Goal: Transaction & Acquisition: Book appointment/travel/reservation

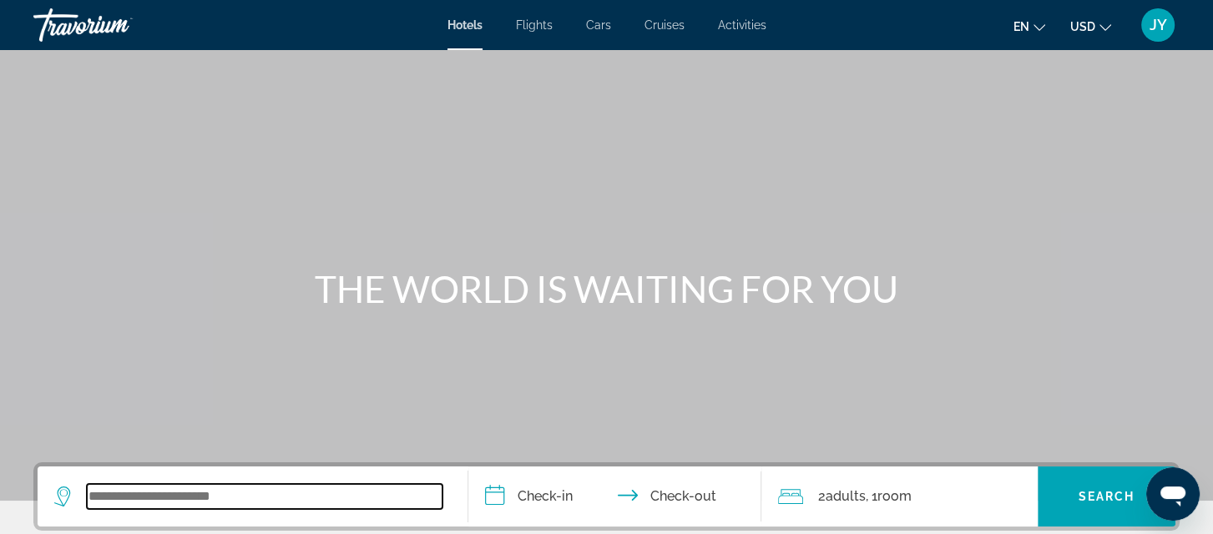
click at [193, 495] on input "Search widget" at bounding box center [265, 496] width 356 height 25
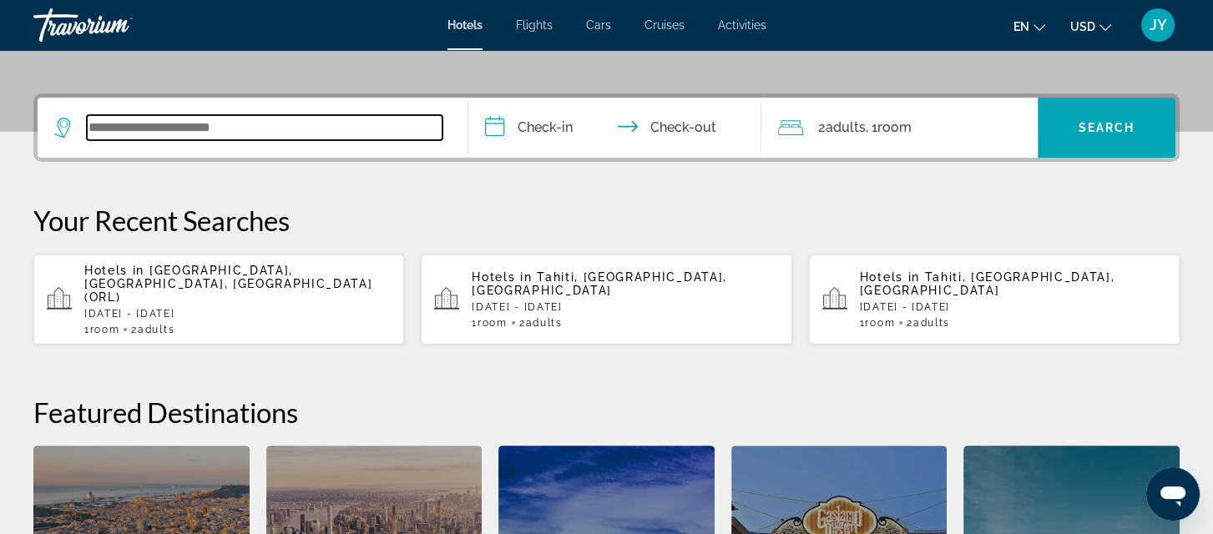
scroll to position [407, 0]
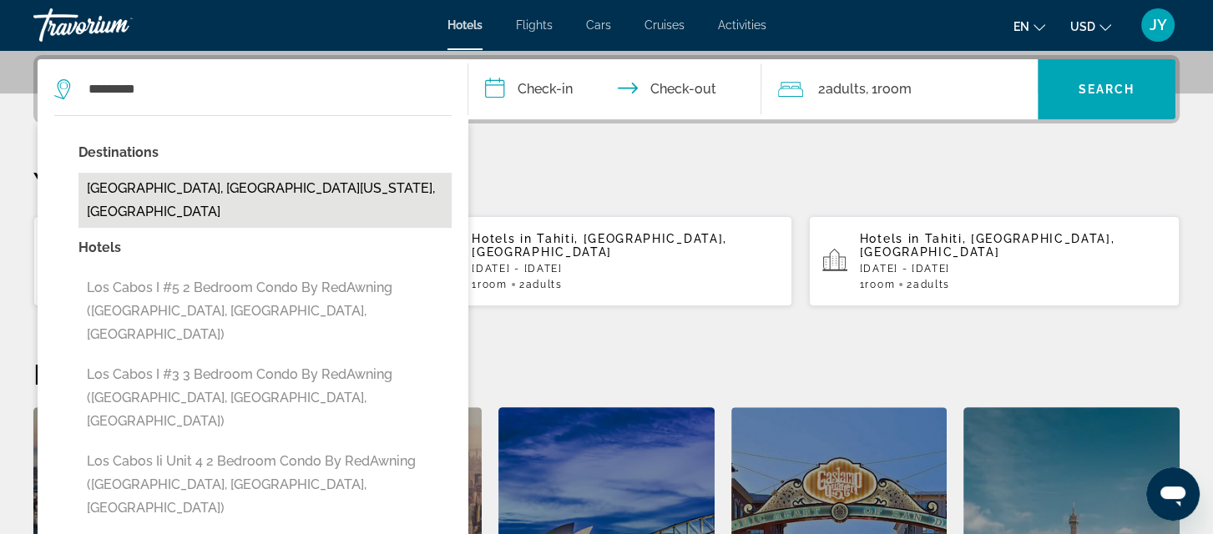
click at [97, 187] on button "Los Cabos, Baja California Sur, Mexico" at bounding box center [264, 200] width 373 height 55
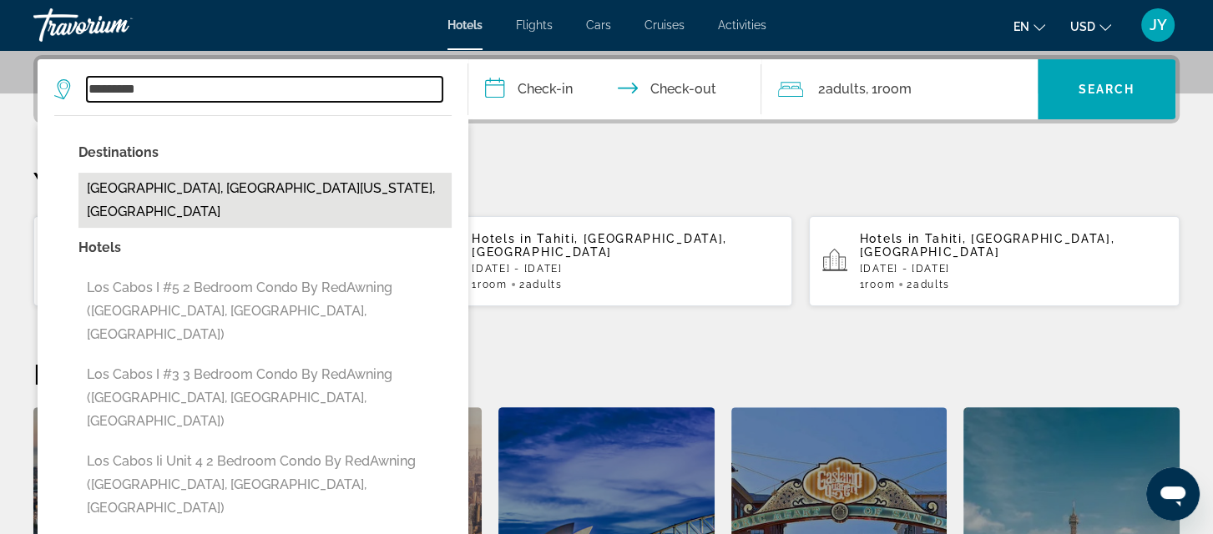
type input "**********"
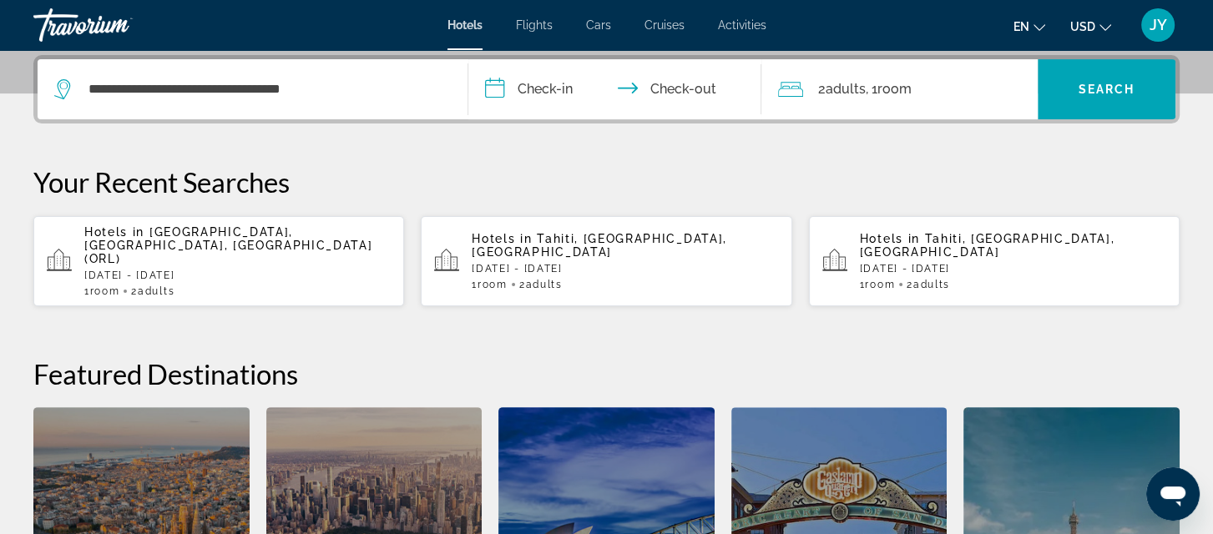
click at [534, 90] on input "**********" at bounding box center [618, 91] width 300 height 65
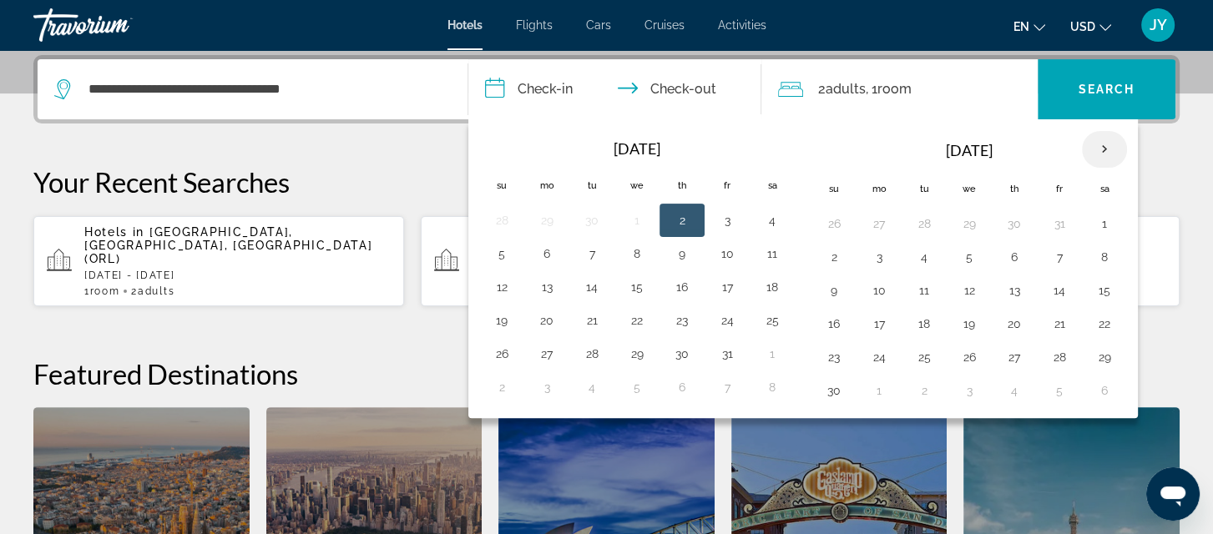
click at [1094, 142] on th "Next month" at bounding box center [1104, 149] width 45 height 37
click at [1012, 323] on button "25" at bounding box center [1014, 323] width 27 height 23
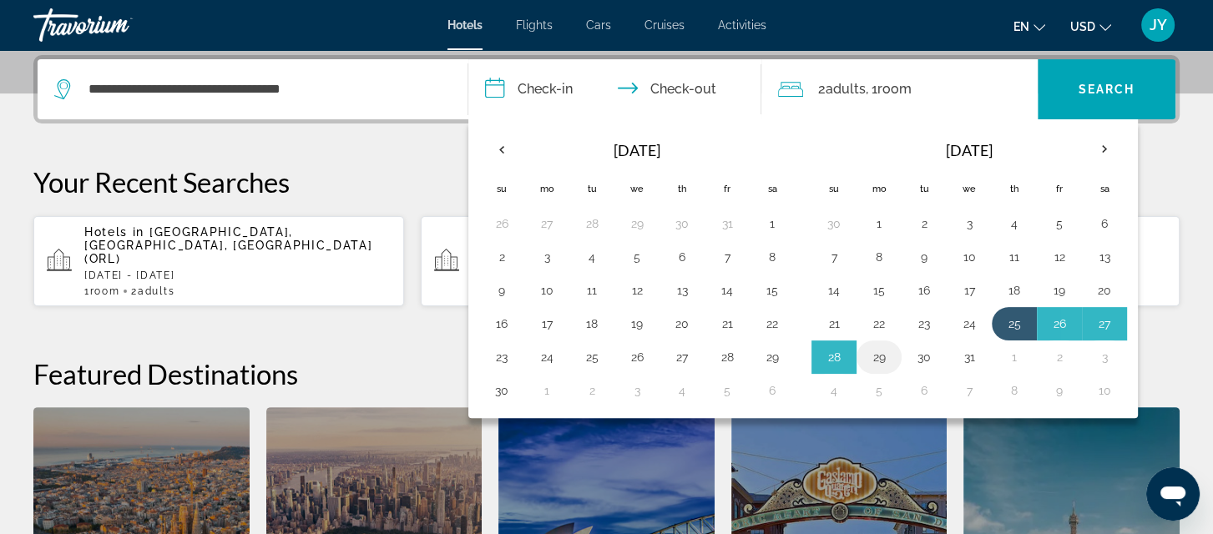
click at [876, 353] on button "29" at bounding box center [879, 357] width 27 height 23
type input "**********"
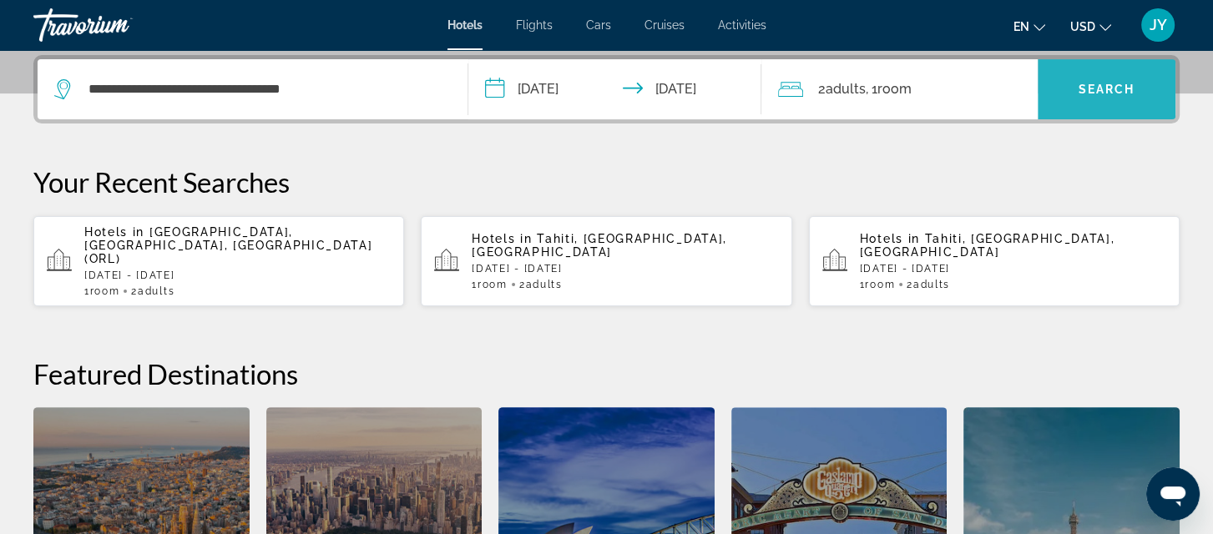
click at [1096, 89] on span "Search" at bounding box center [1106, 89] width 57 height 13
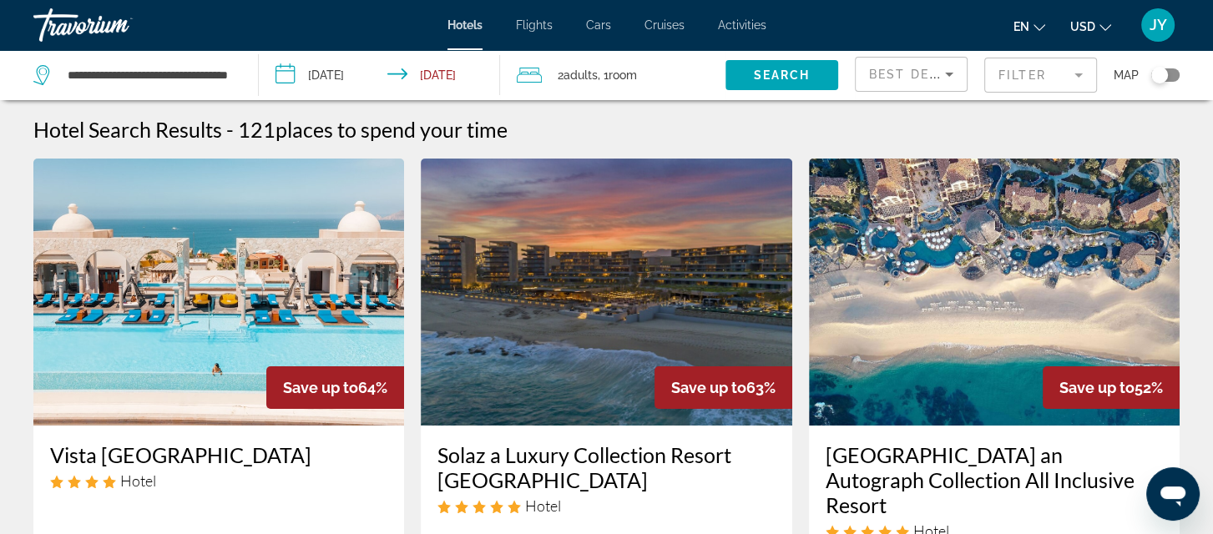
click at [1075, 73] on mat-form-field "Filter" at bounding box center [1040, 75] width 113 height 35
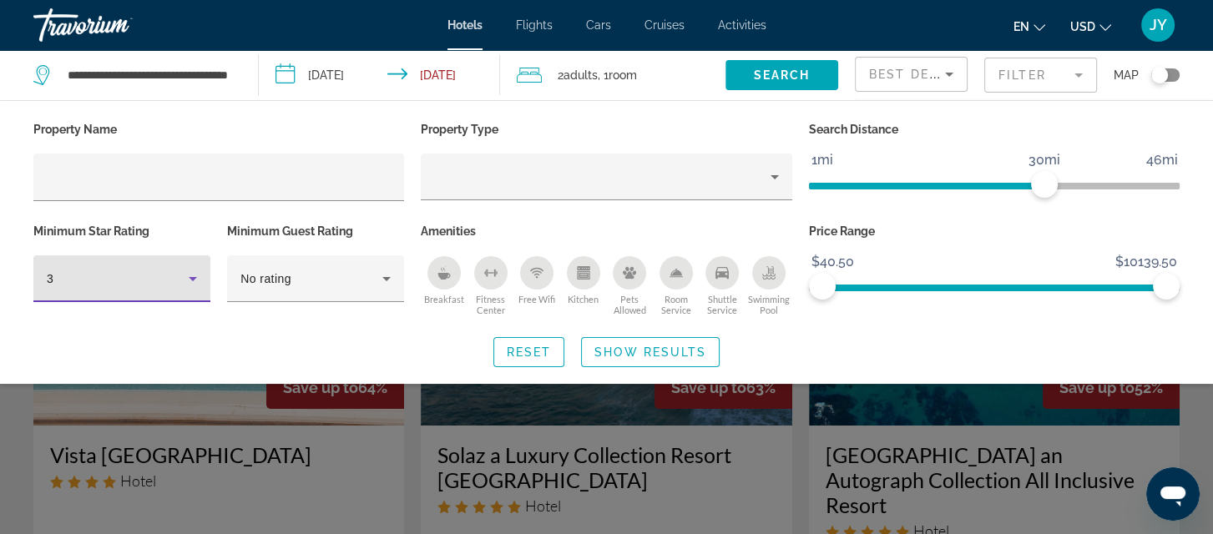
click at [194, 277] on icon "Hotel Filters" at bounding box center [193, 279] width 8 height 4
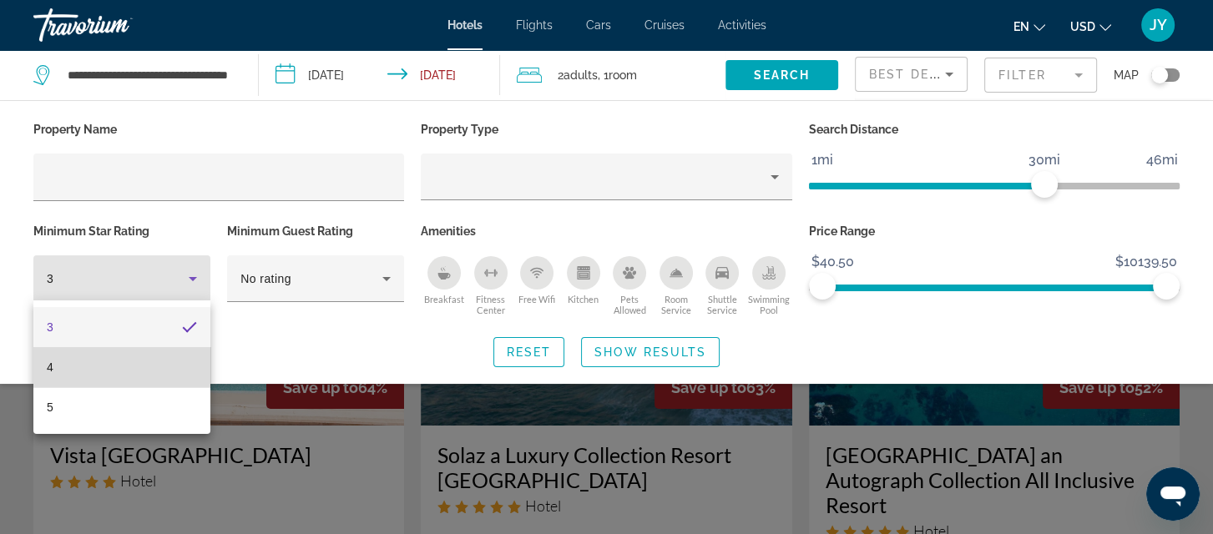
click at [158, 375] on mat-option "4" at bounding box center [121, 367] width 177 height 40
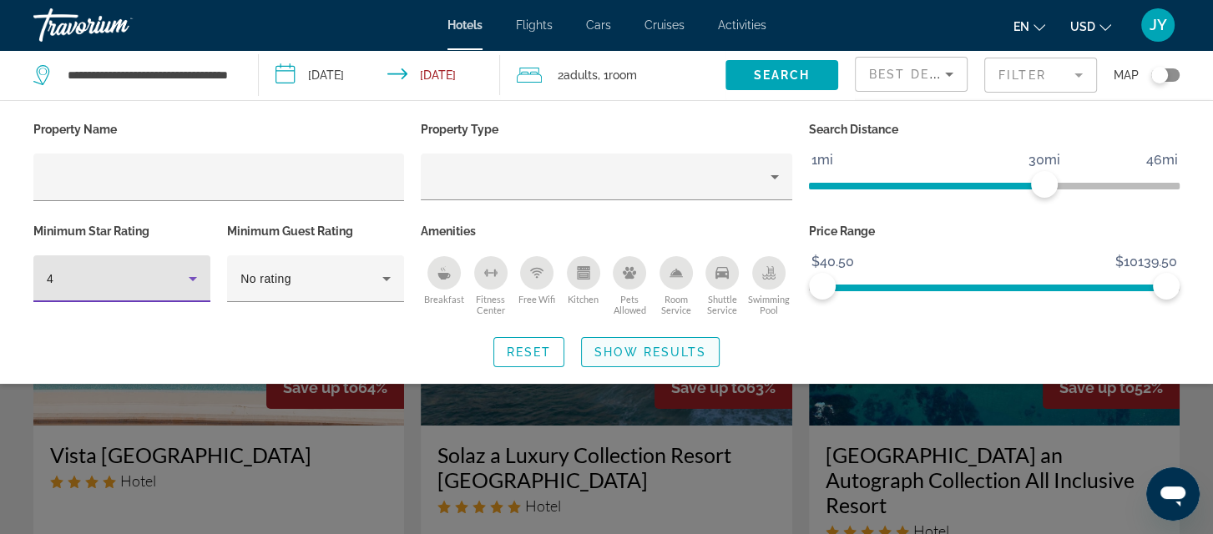
click at [646, 350] on span "Show Results" at bounding box center [650, 352] width 112 height 13
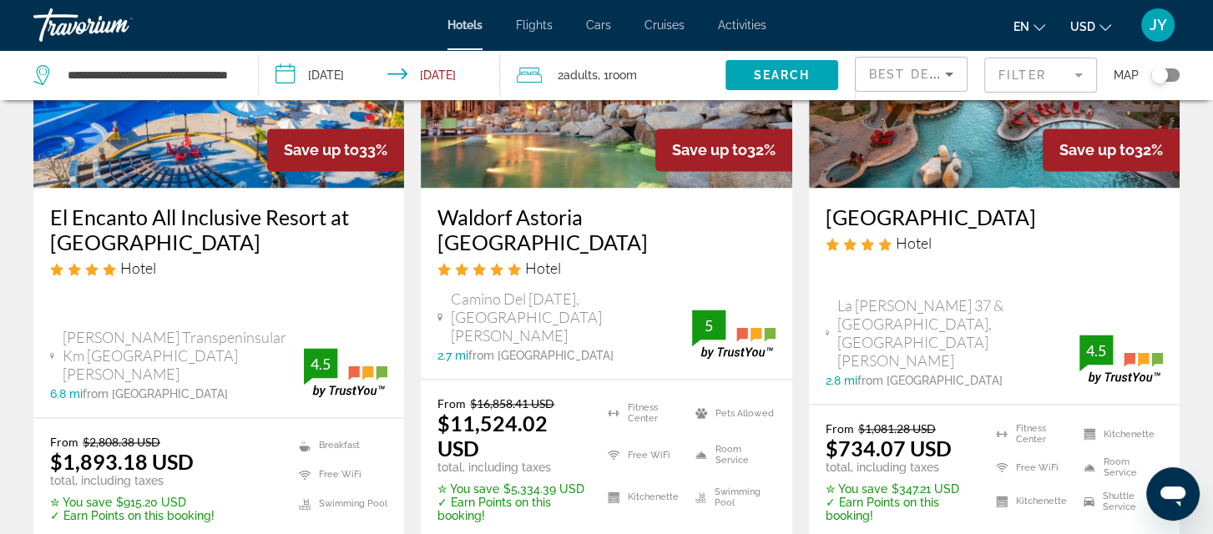
scroll to position [2355, 0]
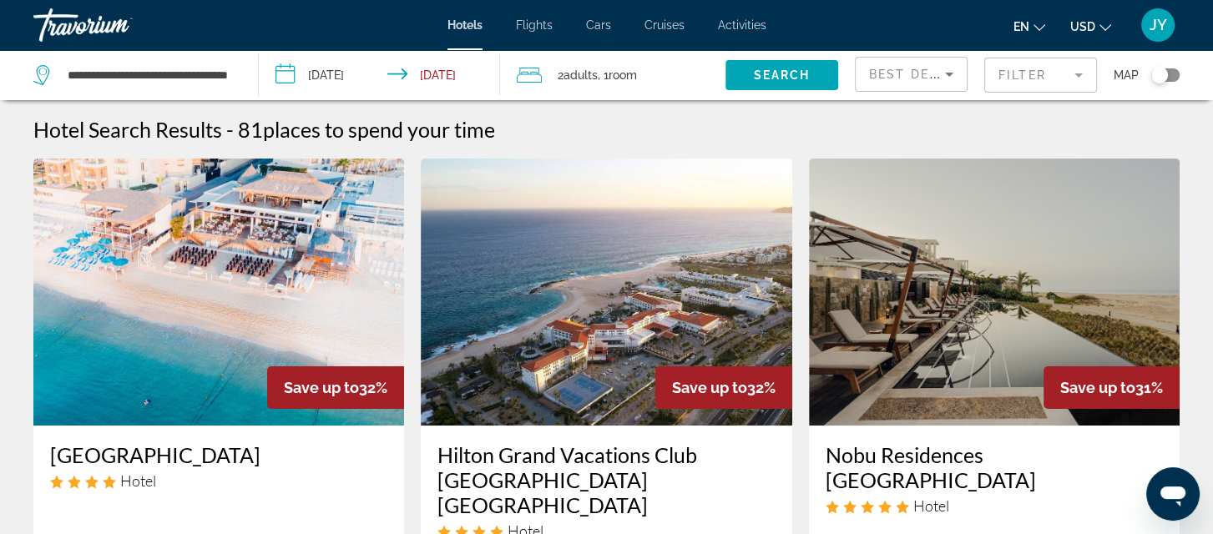
click at [1077, 69] on mat-form-field "Filter" at bounding box center [1040, 75] width 113 height 35
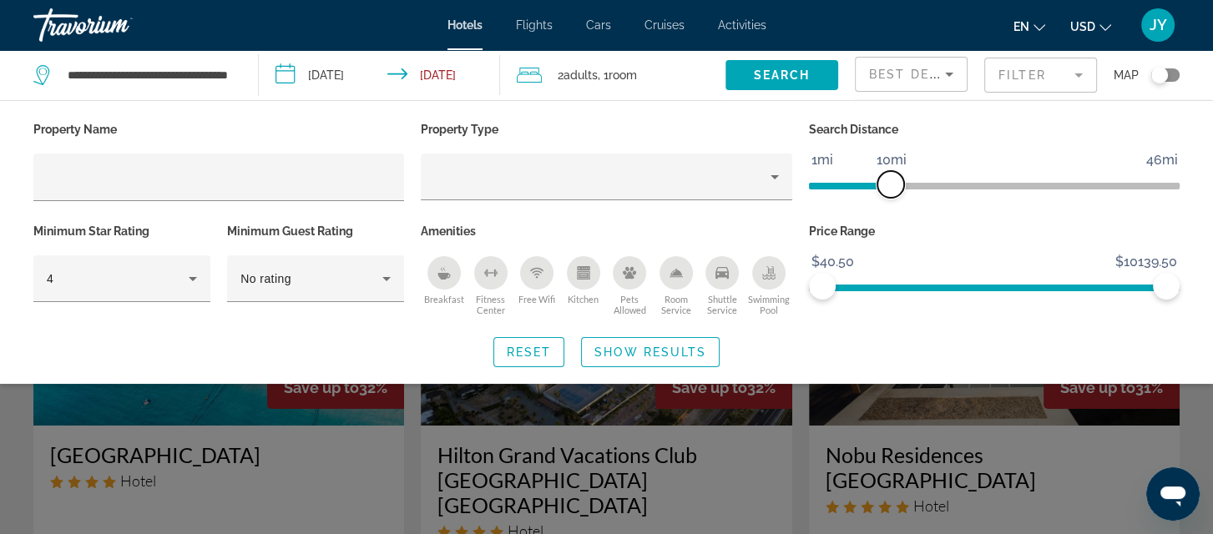
drag, startPoint x: 1038, startPoint y: 183, endPoint x: 889, endPoint y: 175, distance: 148.8
click at [889, 175] on span "ngx-slider" at bounding box center [890, 184] width 27 height 27
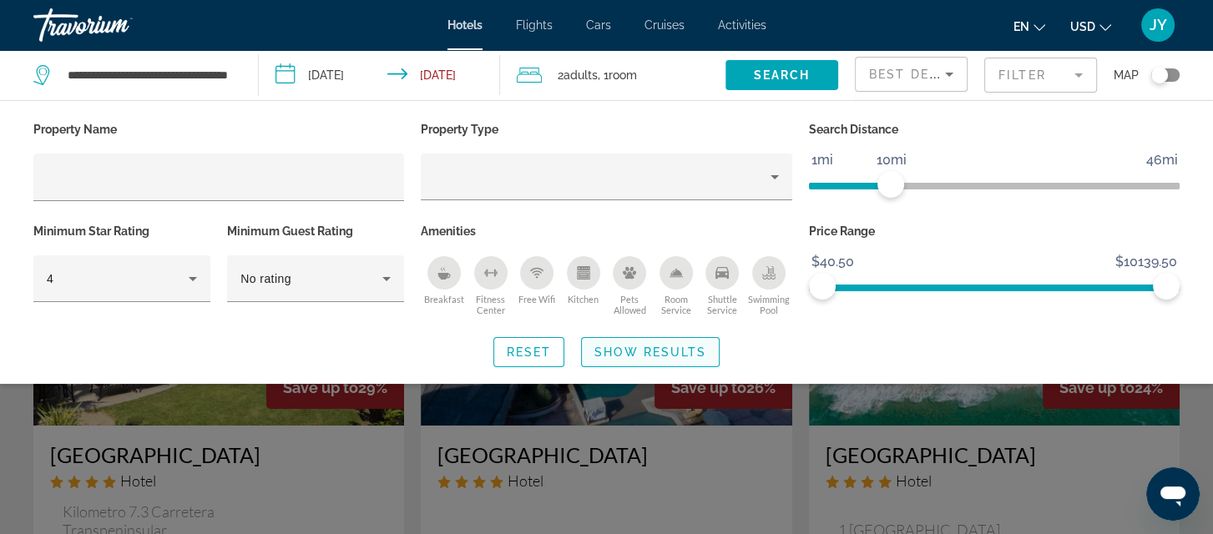
click at [629, 353] on span "Show Results" at bounding box center [650, 352] width 112 height 13
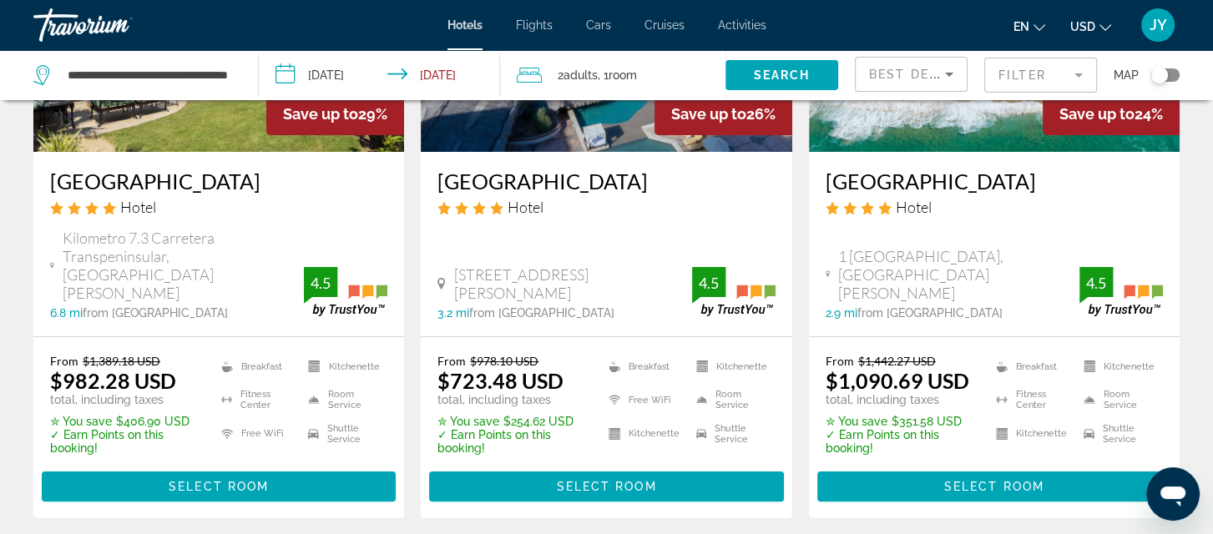
scroll to position [281, 0]
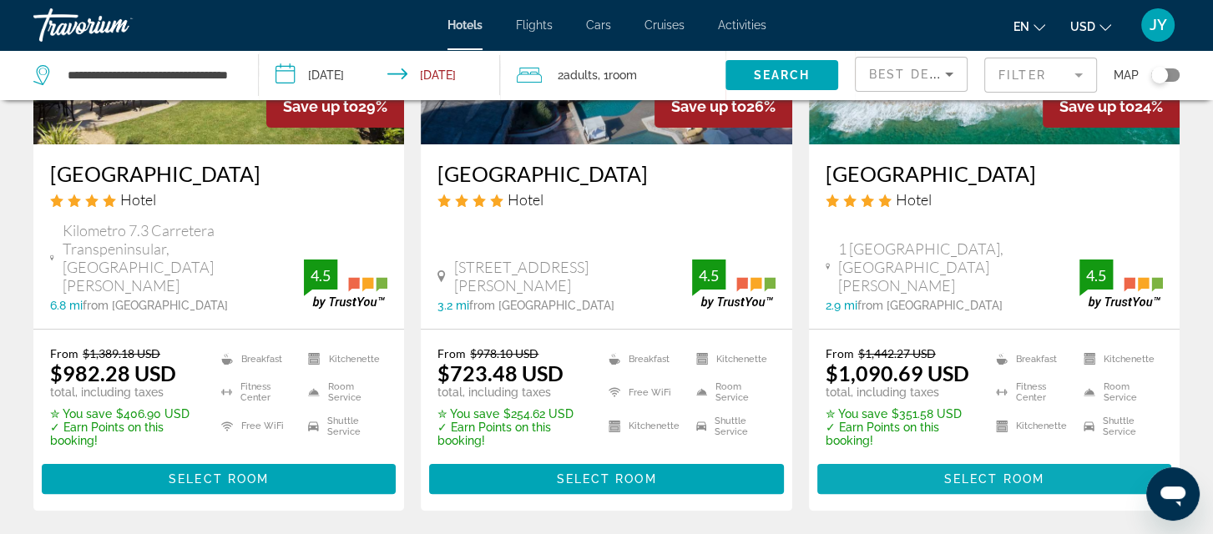
click at [990, 472] on span "Select Room" at bounding box center [994, 478] width 100 height 13
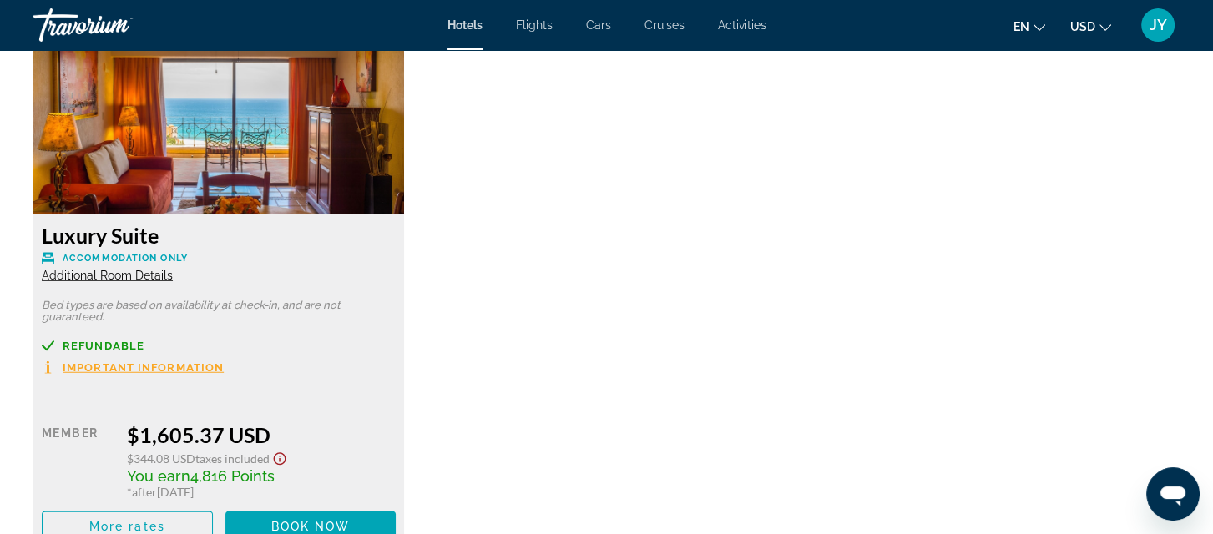
scroll to position [4238, 0]
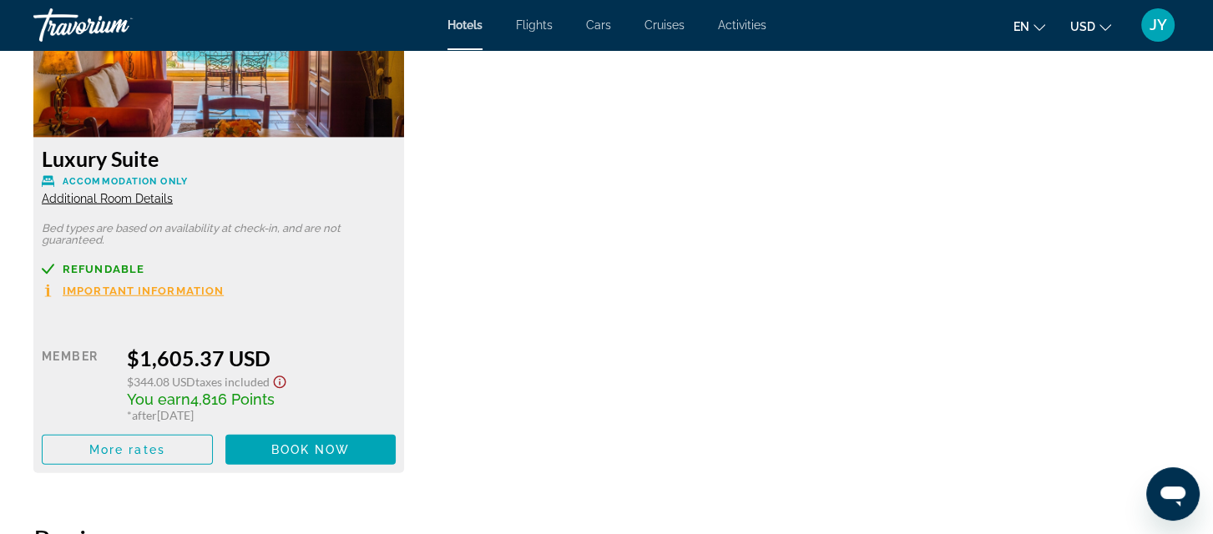
click at [107, 199] on span "Additional Room Details" at bounding box center [107, 198] width 131 height 13
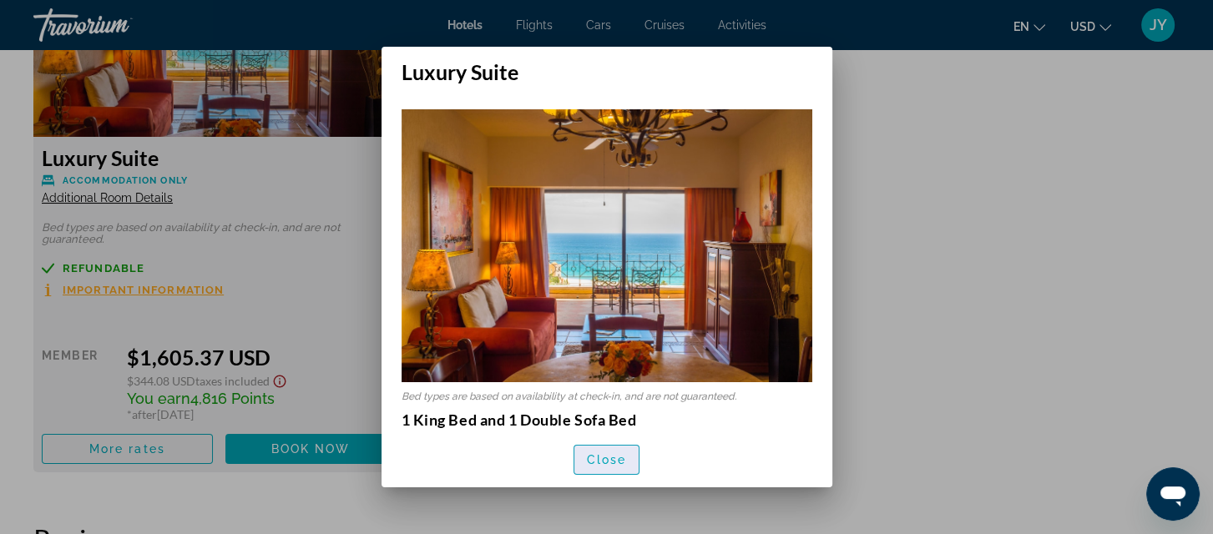
click at [591, 457] on span "Close" at bounding box center [607, 459] width 40 height 13
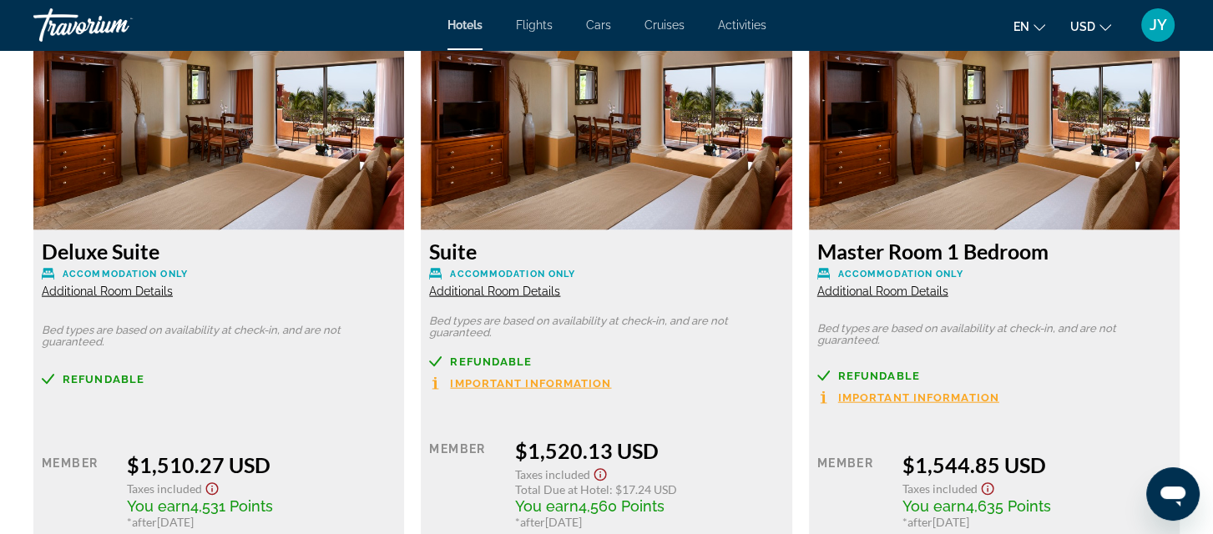
scroll to position [3632, 0]
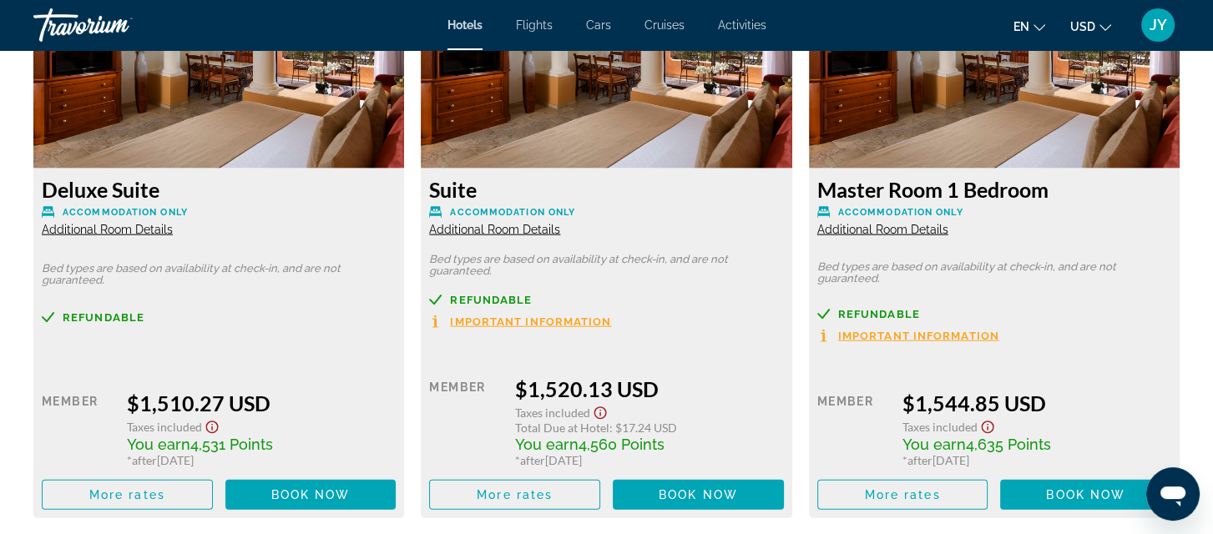
click at [65, 230] on span "Additional Room Details" at bounding box center [107, 229] width 131 height 13
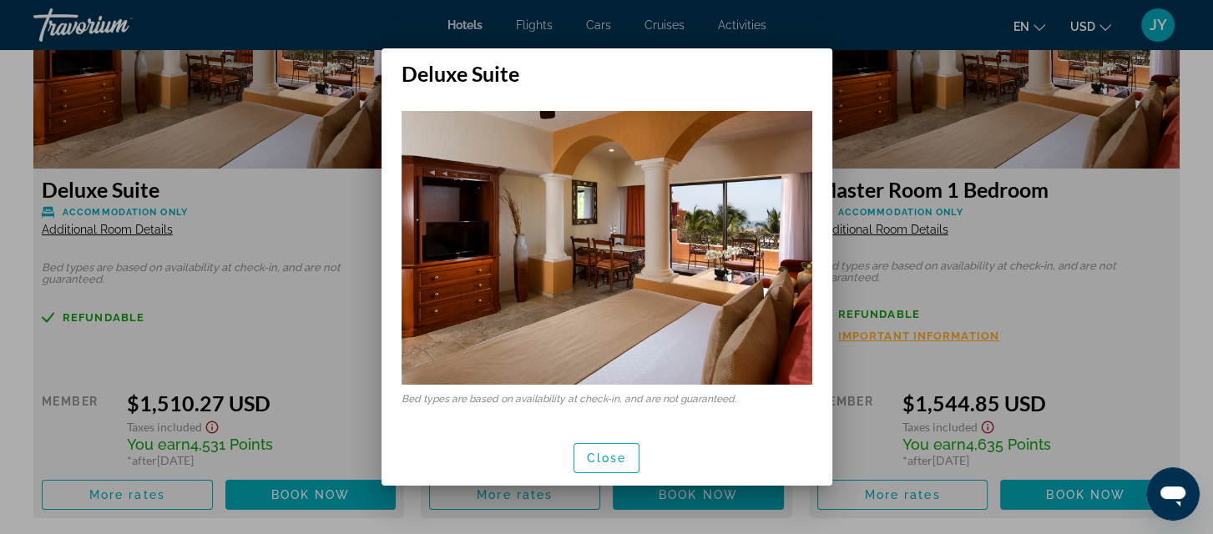
scroll to position [0, 0]
click at [603, 456] on span "Close" at bounding box center [607, 458] width 40 height 13
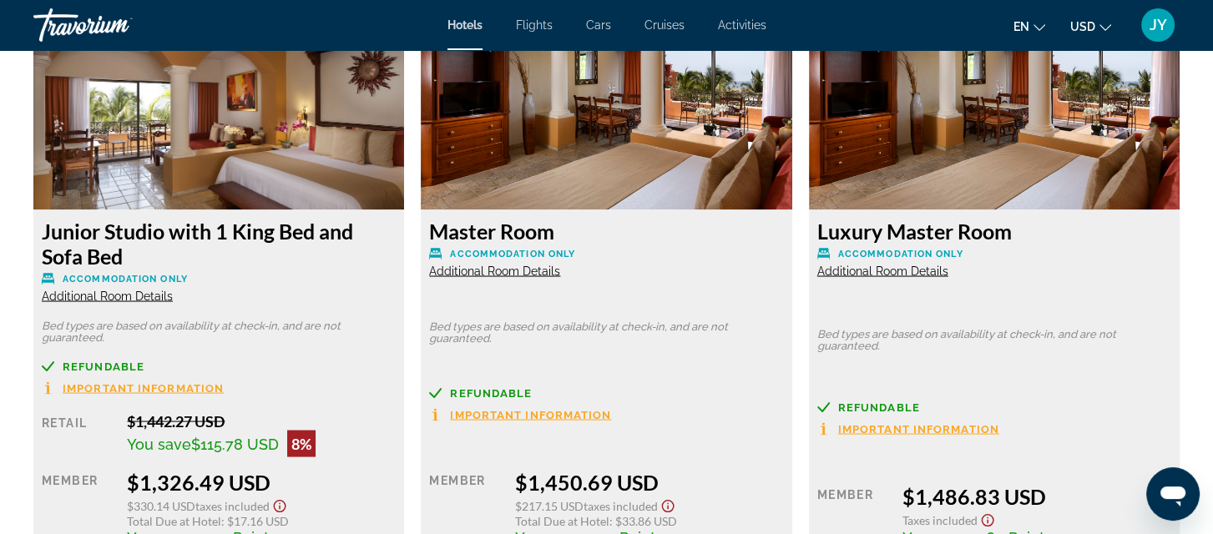
scroll to position [3057, 0]
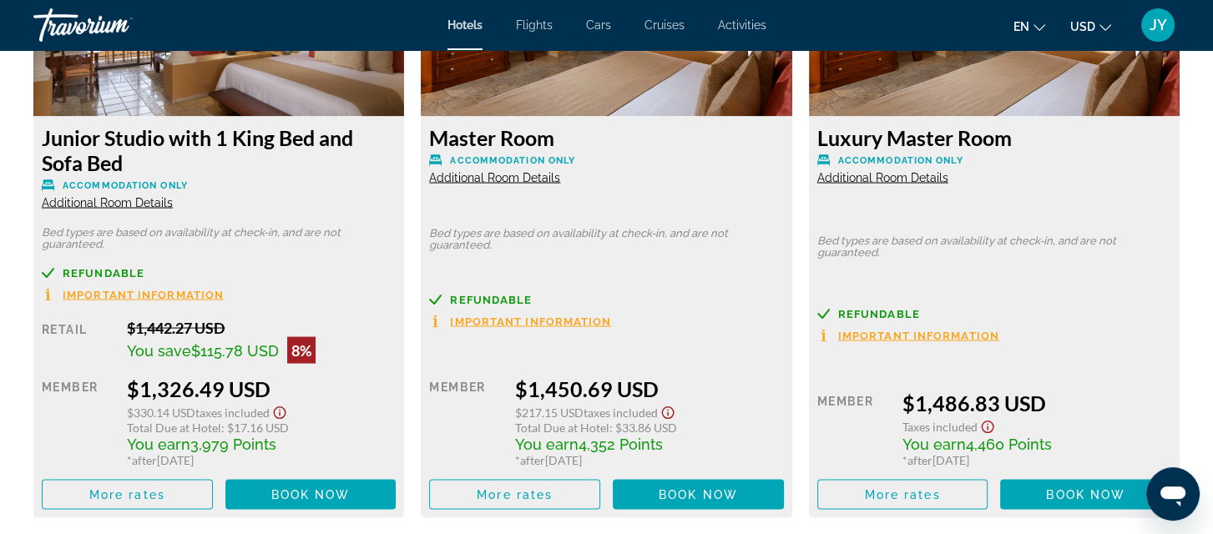
click at [869, 182] on span "Additional Room Details" at bounding box center [882, 177] width 131 height 13
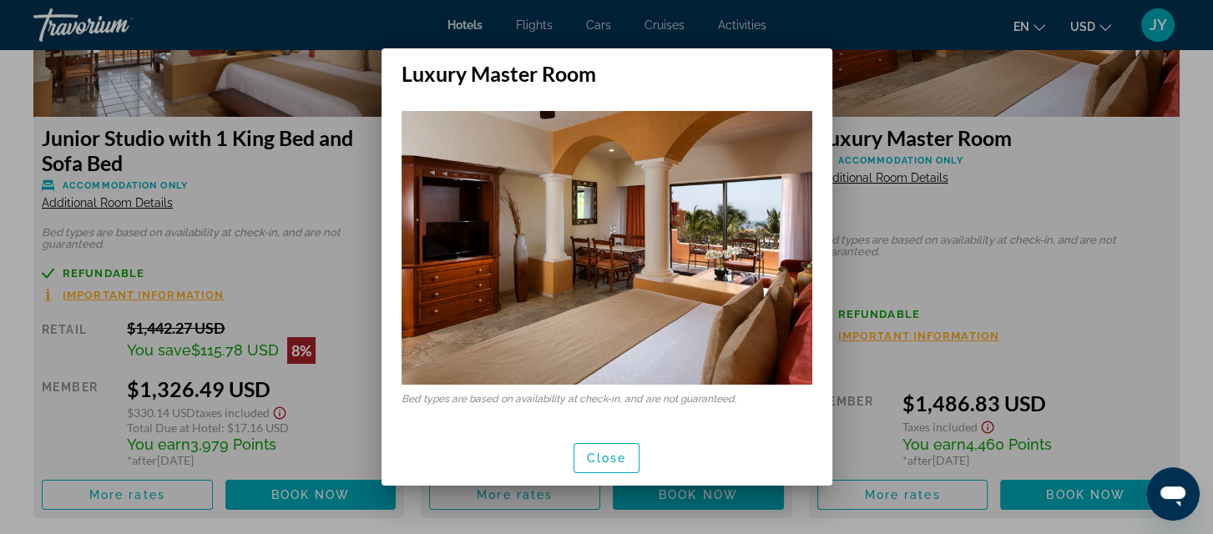
scroll to position [0, 0]
click at [869, 182] on div at bounding box center [606, 267] width 1213 height 534
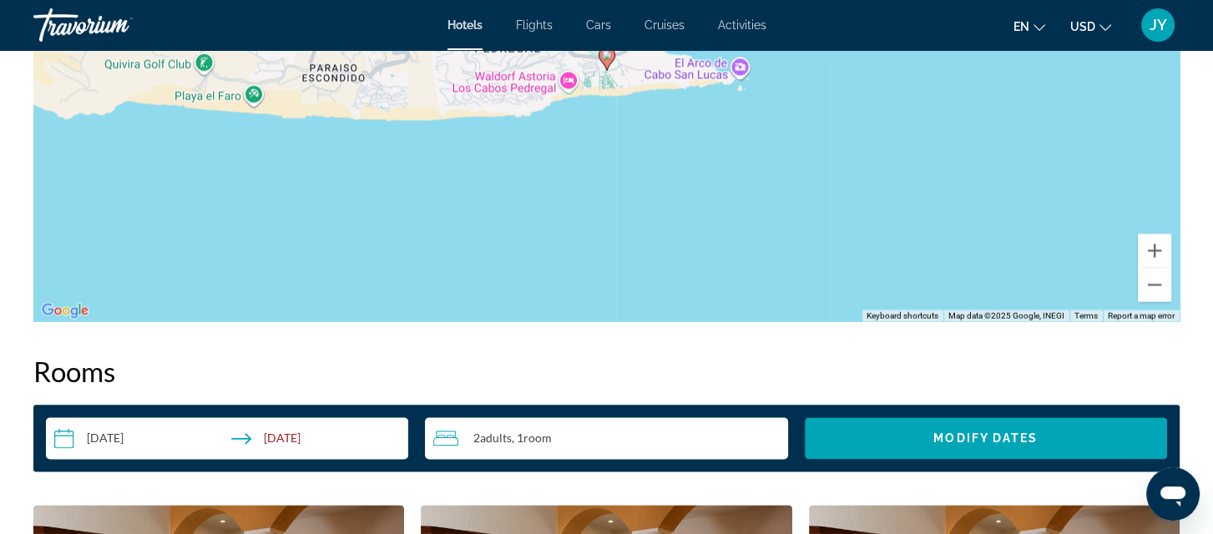
scroll to position [173, 0]
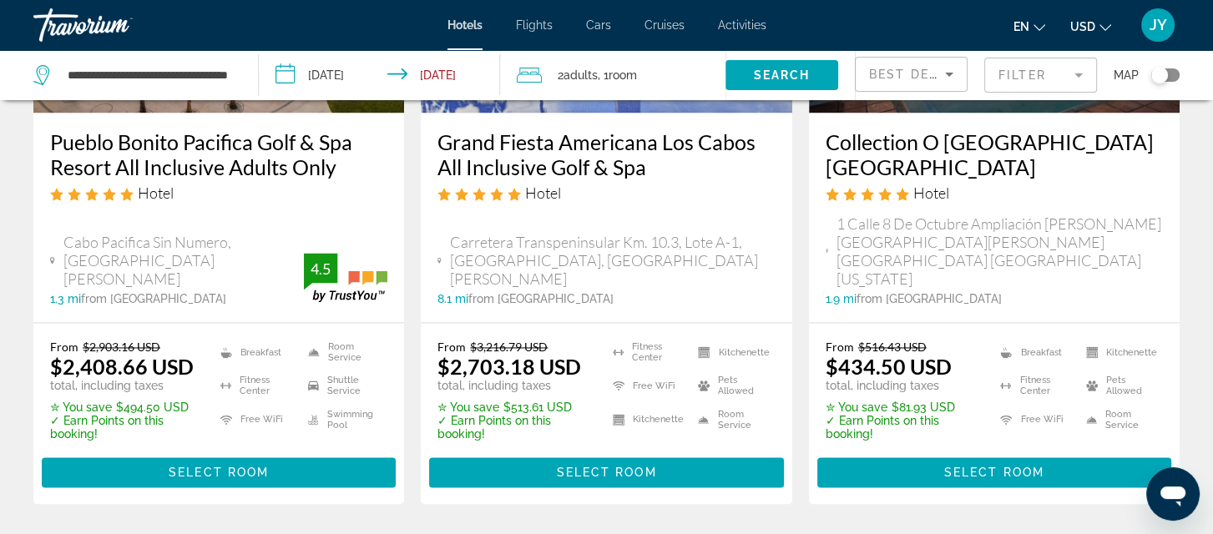
scroll to position [2425, 0]
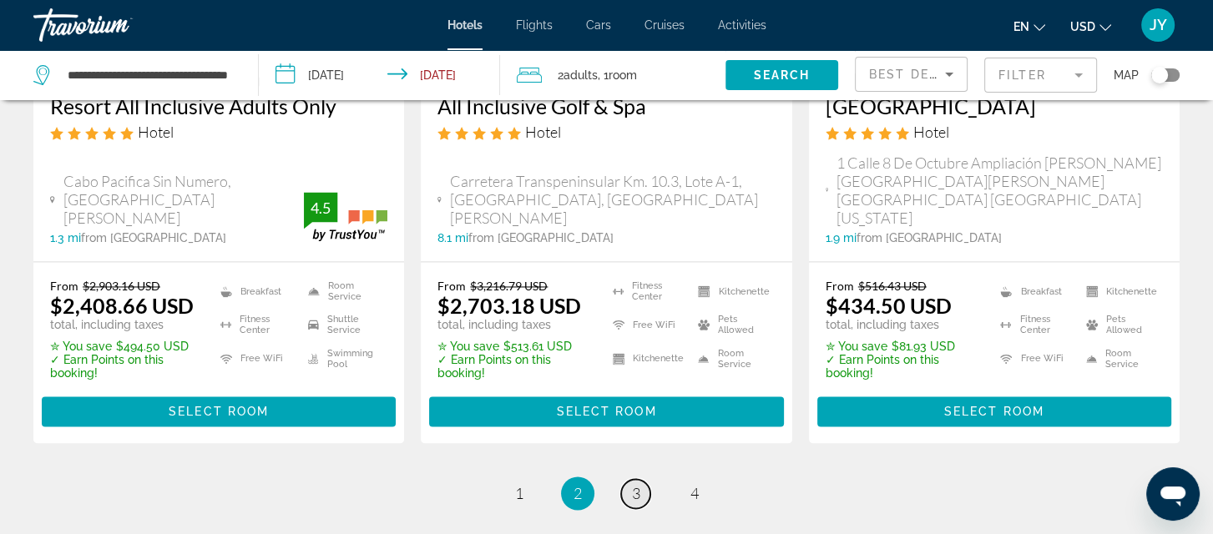
click at [646, 479] on link "page 3" at bounding box center [635, 493] width 29 height 29
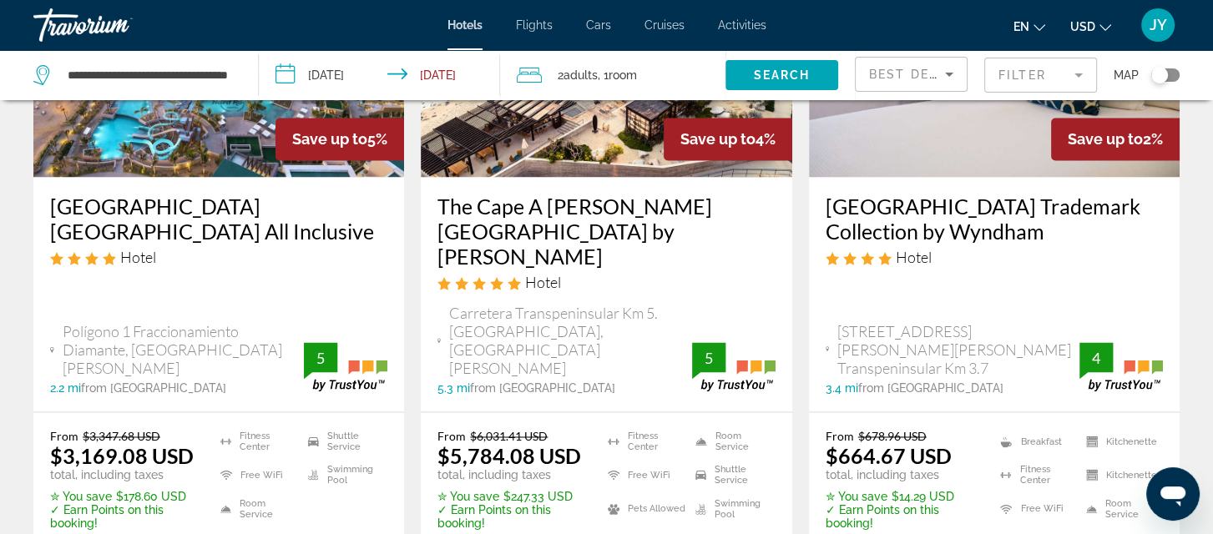
scroll to position [2409, 0]
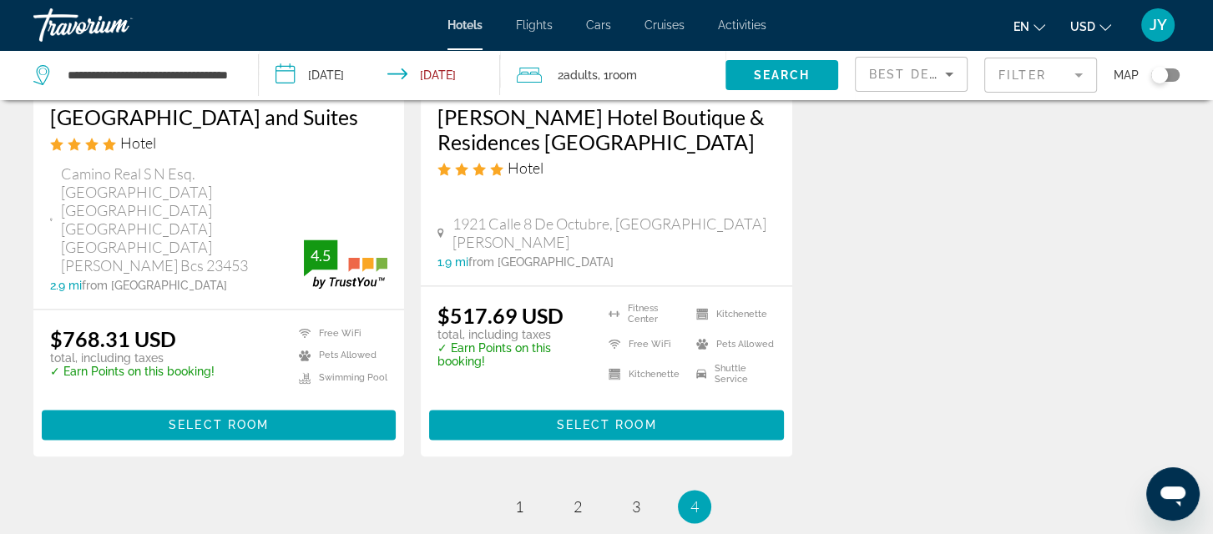
scroll to position [2391, 0]
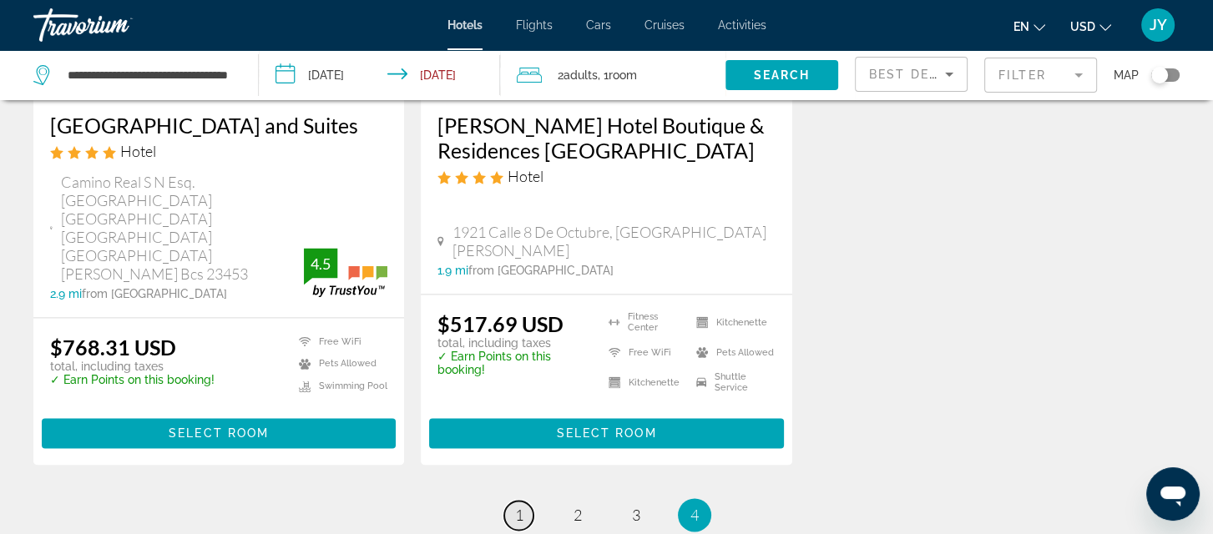
click at [516, 506] on span "1" at bounding box center [519, 515] width 8 height 18
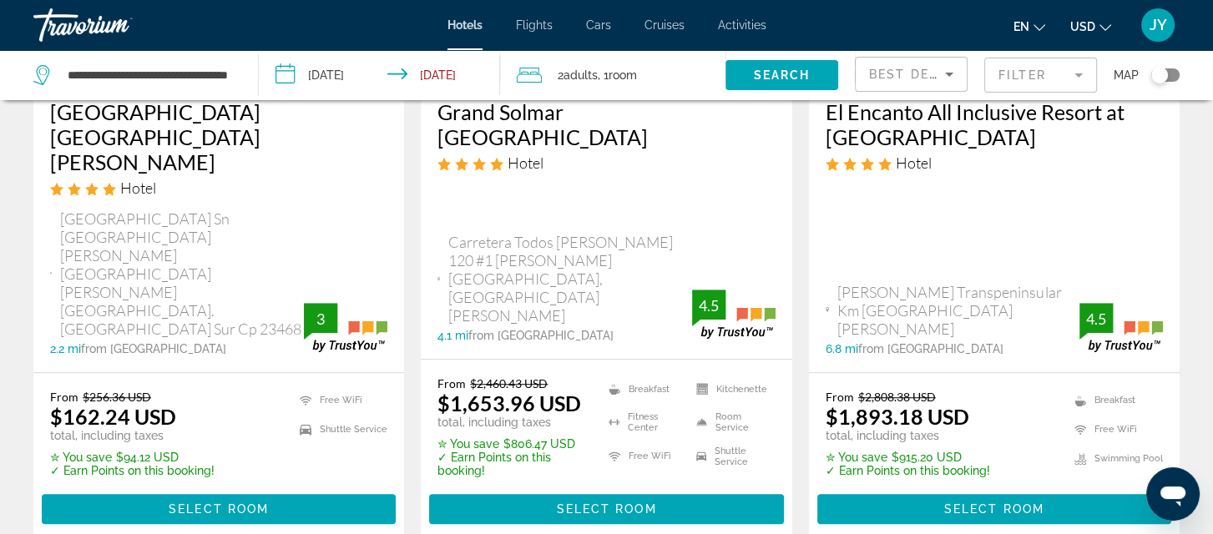
scroll to position [1064, 0]
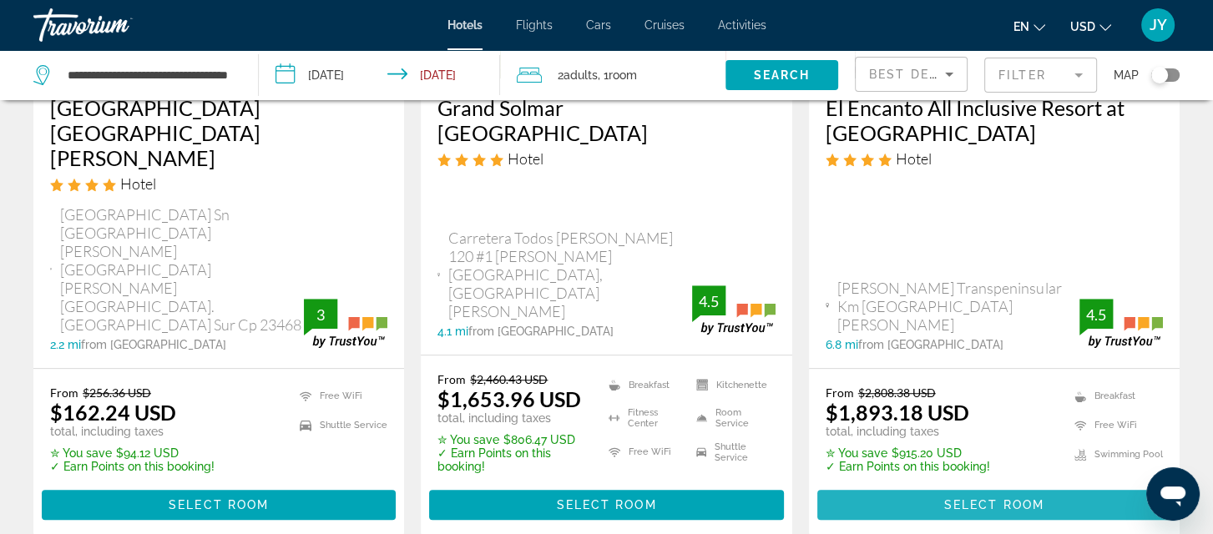
click at [985, 498] on span "Select Room" at bounding box center [994, 504] width 100 height 13
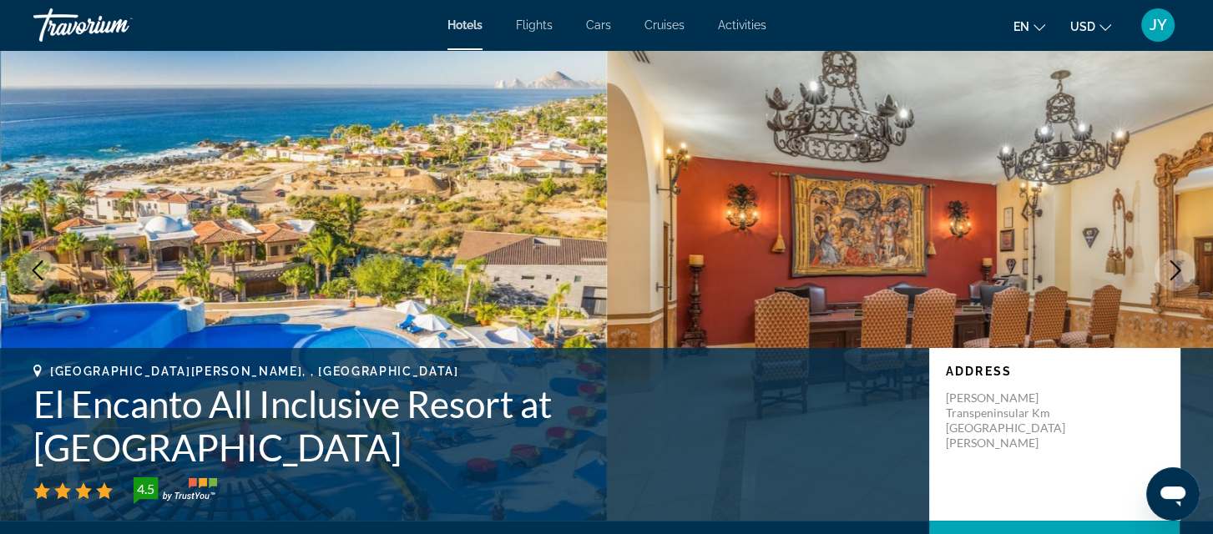
scroll to position [23, 0]
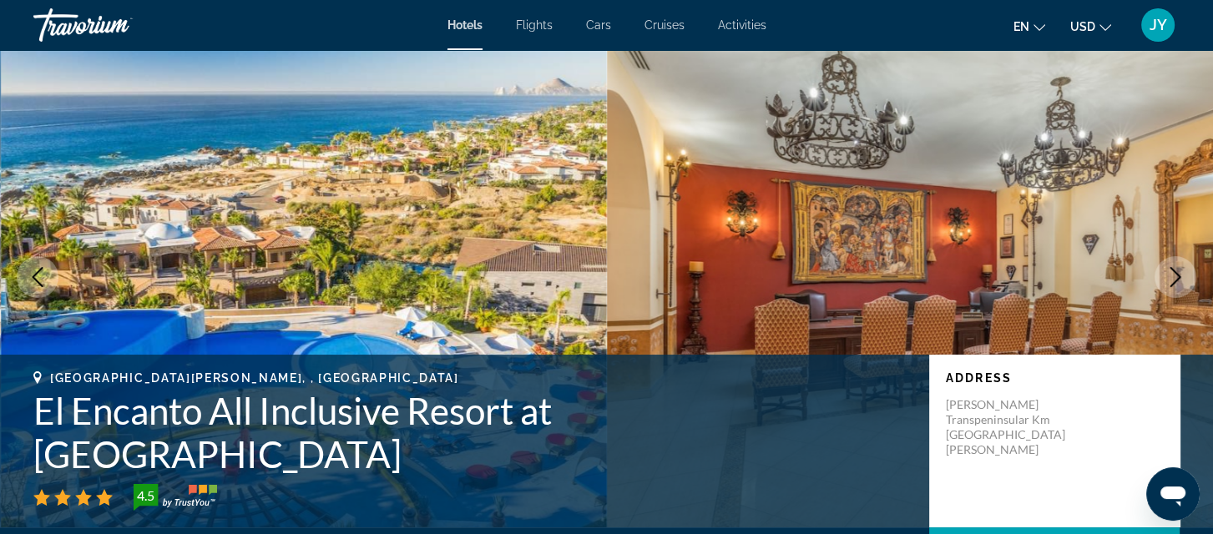
click at [1165, 29] on span "JY" at bounding box center [1158, 25] width 18 height 17
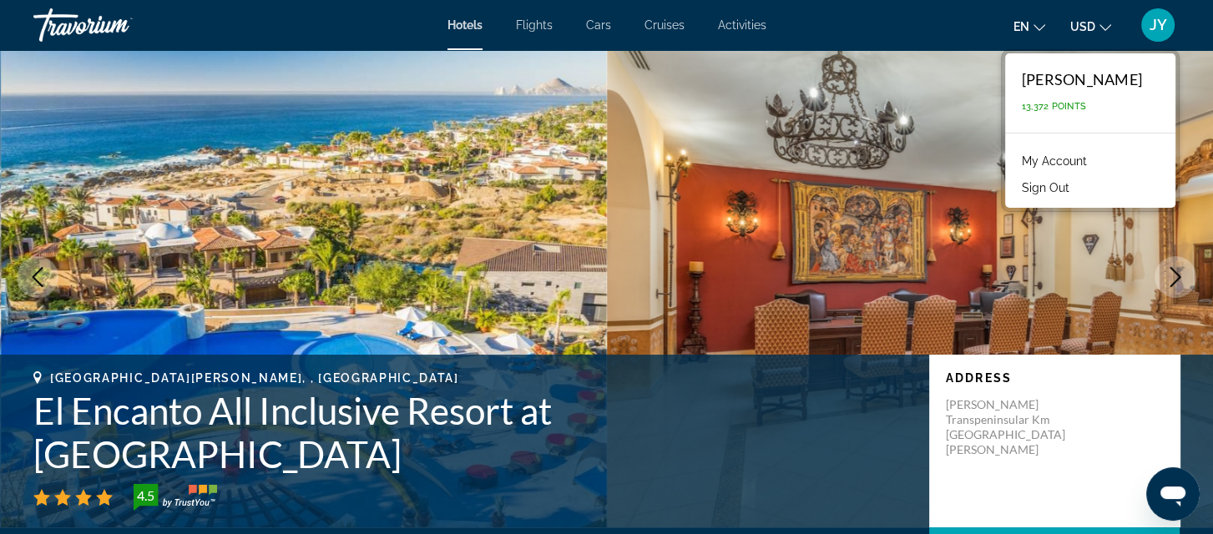
click at [1132, 154] on li "My Account" at bounding box center [1090, 159] width 154 height 27
click at [1087, 164] on link "My Account" at bounding box center [1054, 161] width 82 height 22
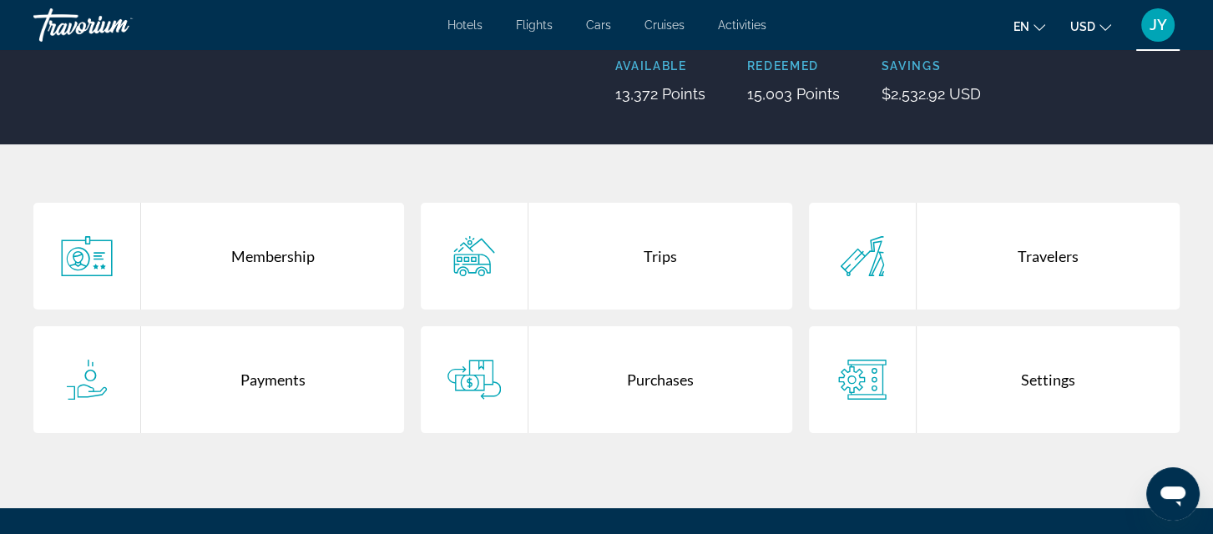
scroll to position [244, 0]
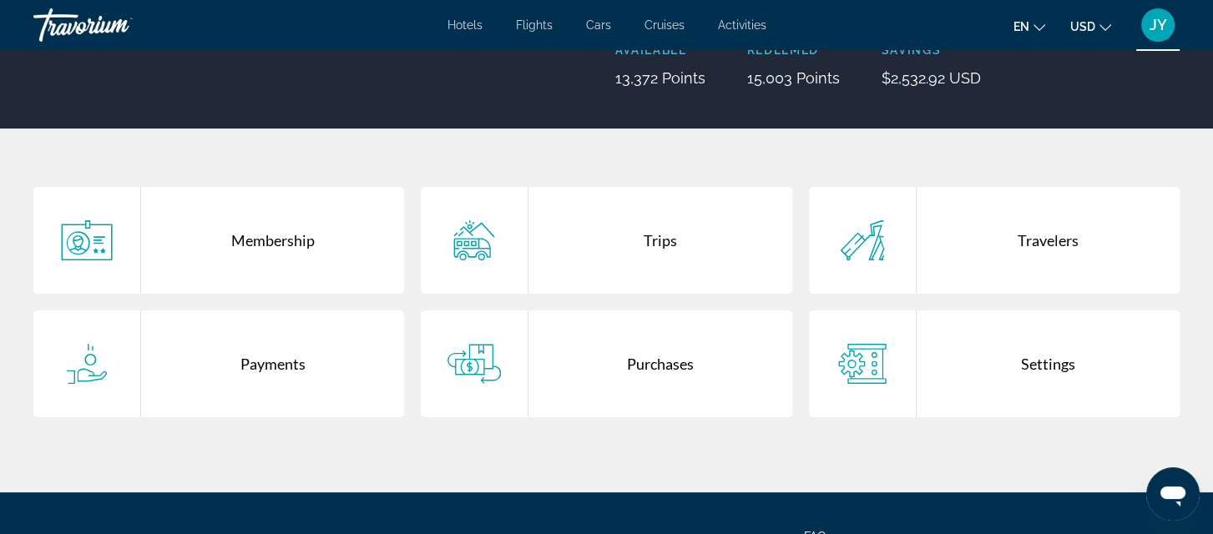
click at [647, 376] on div "Purchases" at bounding box center [659, 364] width 263 height 107
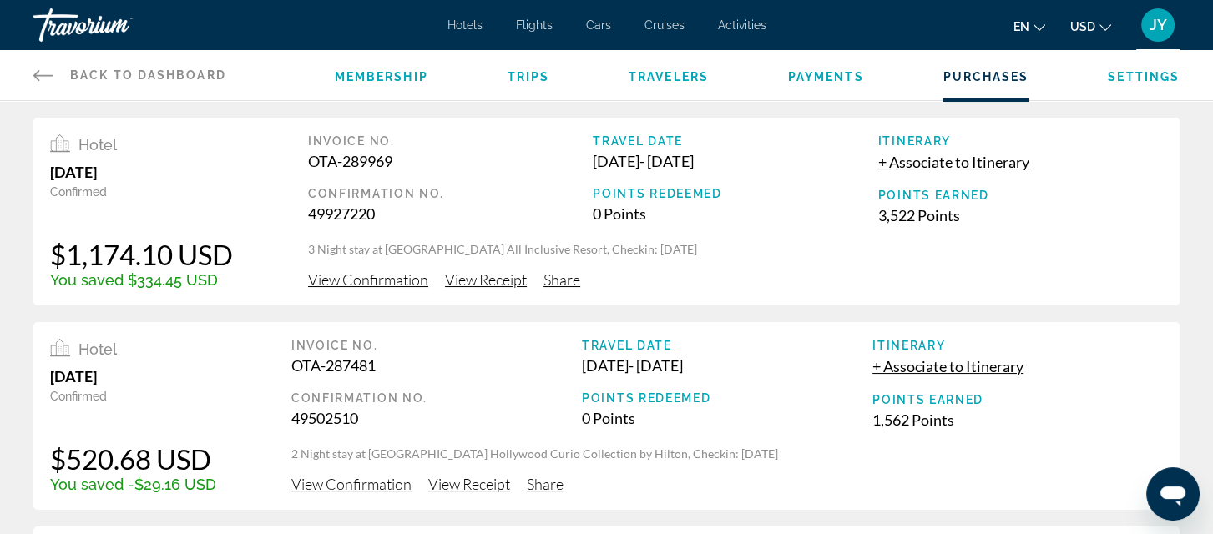
click at [40, 78] on icon "Main content" at bounding box center [43, 75] width 20 height 20
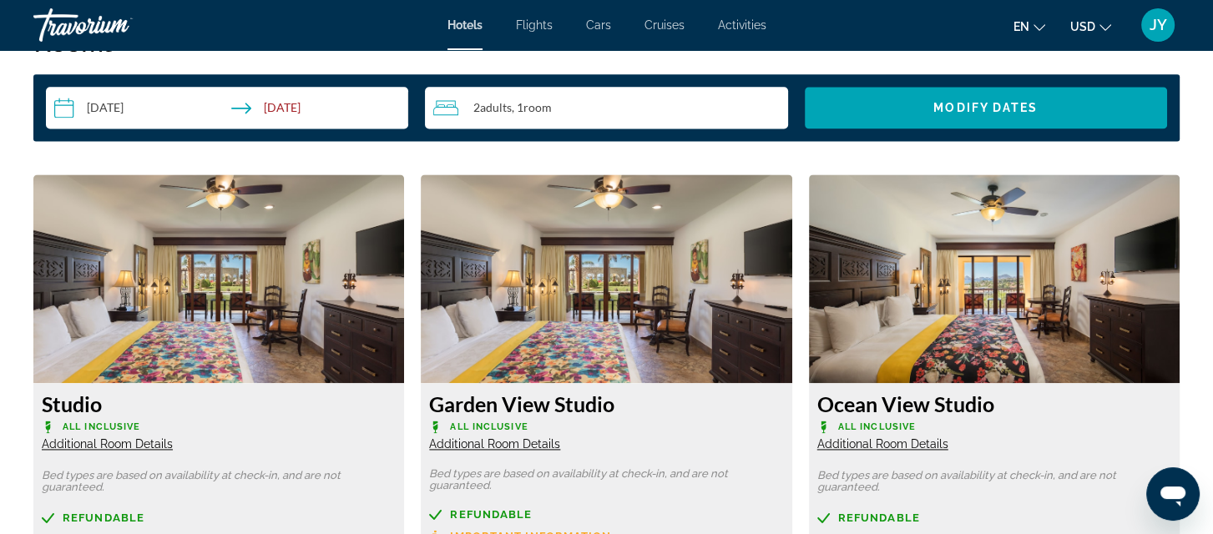
scroll to position [2209, 0]
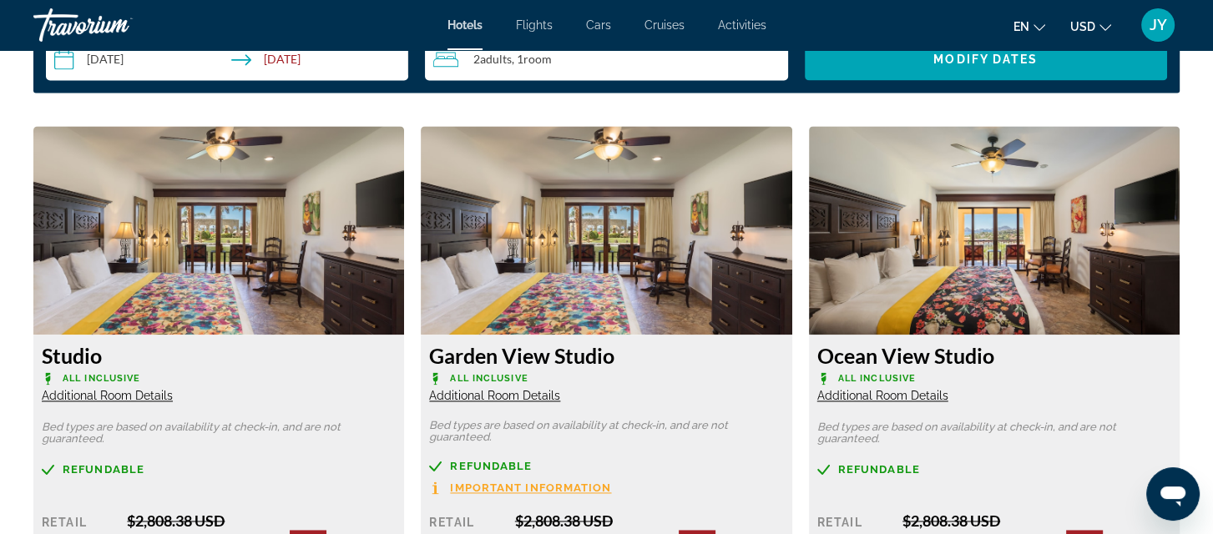
click at [87, 393] on span "Additional Room Details" at bounding box center [107, 395] width 131 height 13
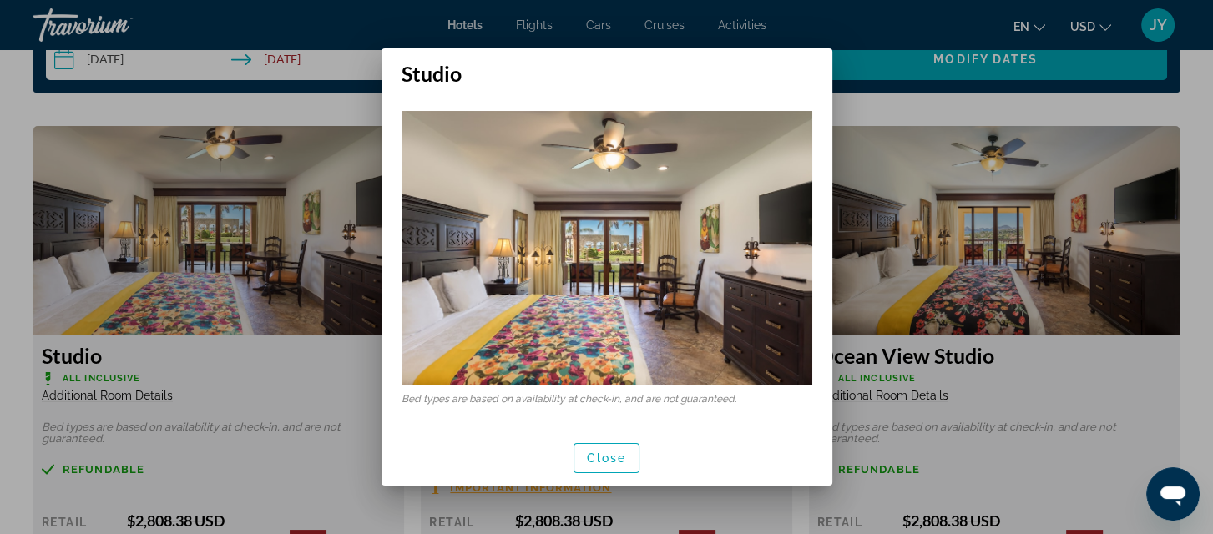
scroll to position [0, 0]
click at [609, 464] on span "Close" at bounding box center [607, 458] width 40 height 13
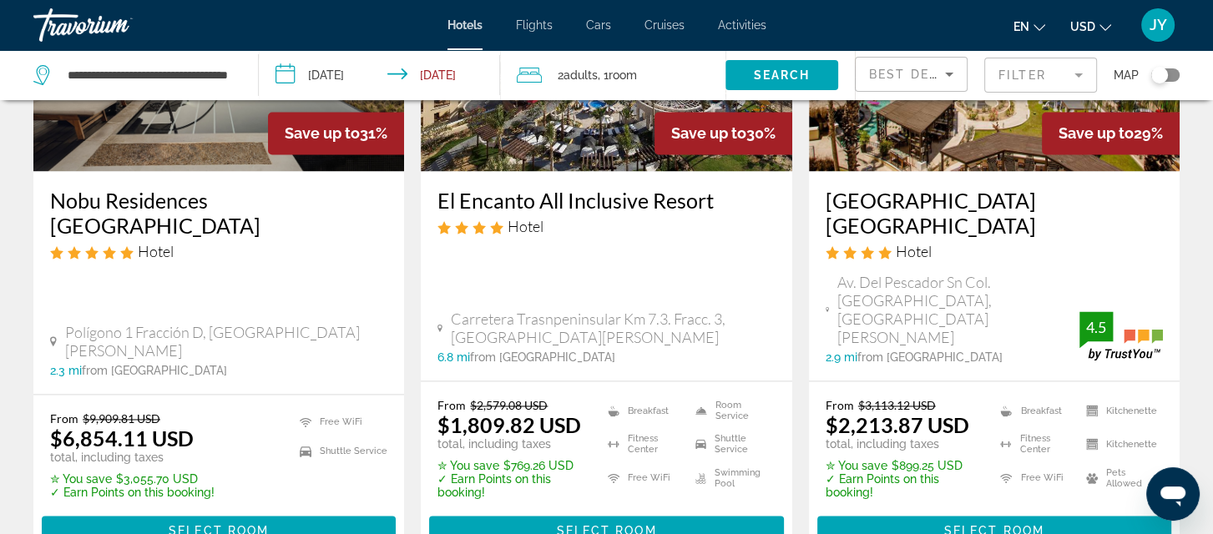
scroll to position [2538, 0]
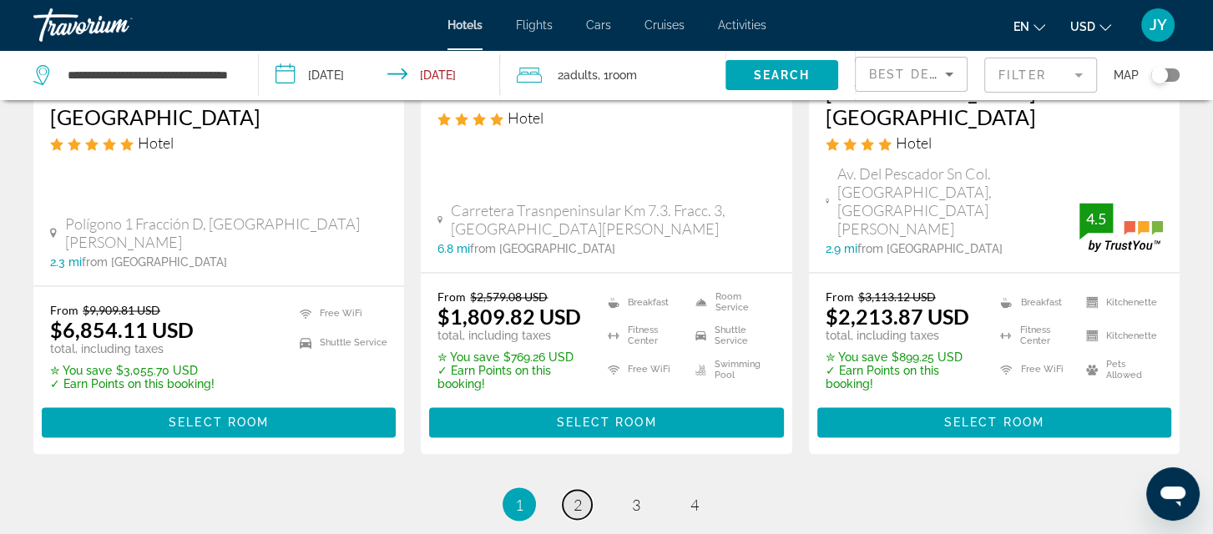
click at [577, 495] on span "2" at bounding box center [577, 504] width 8 height 18
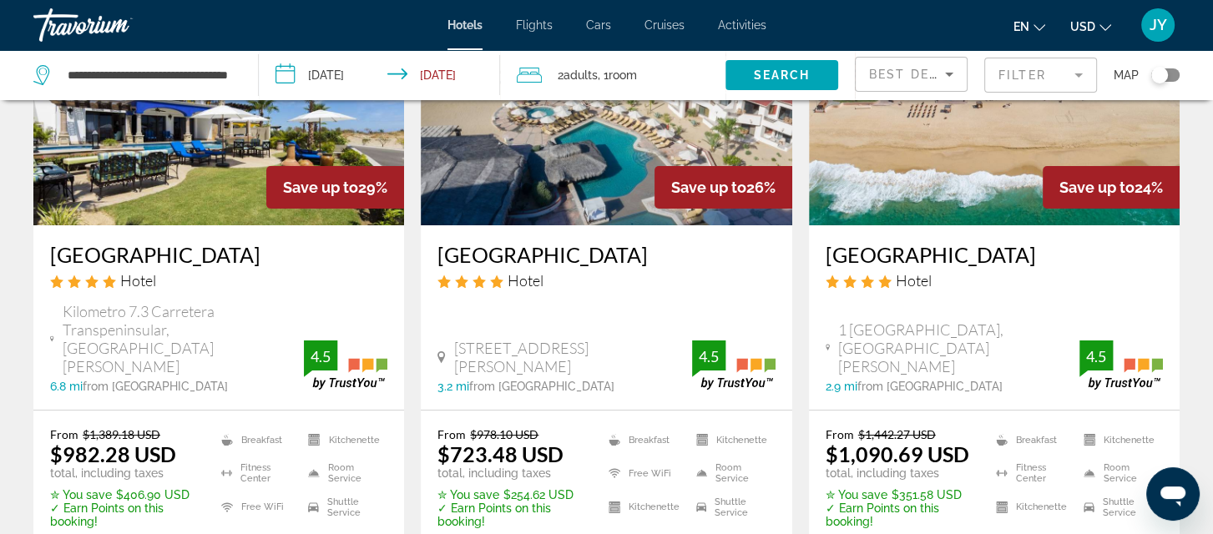
scroll to position [249, 0]
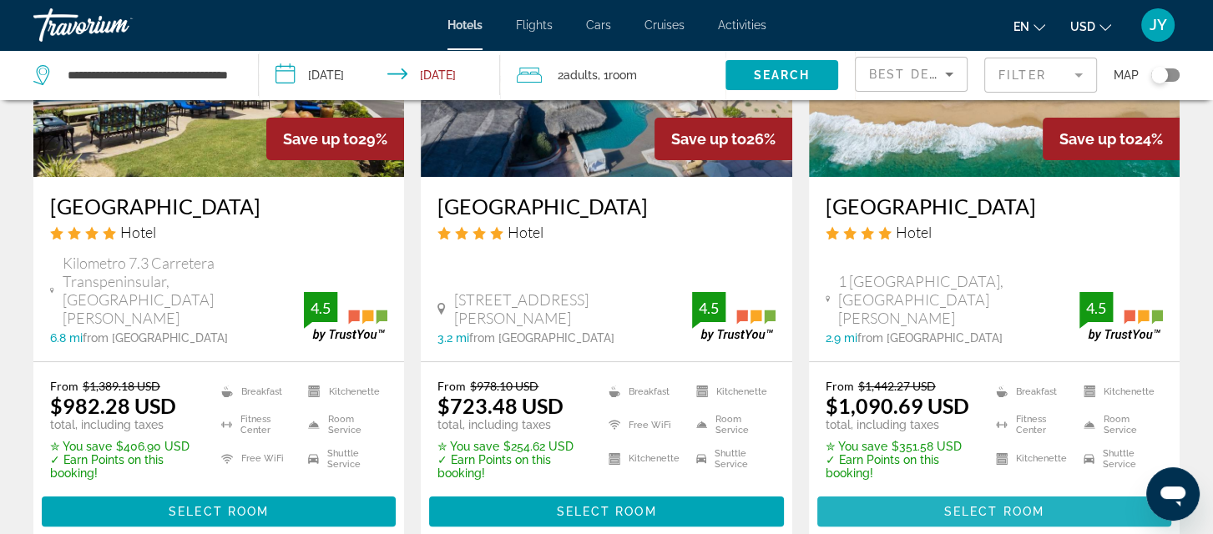
click at [998, 505] on span "Select Room" at bounding box center [994, 511] width 100 height 13
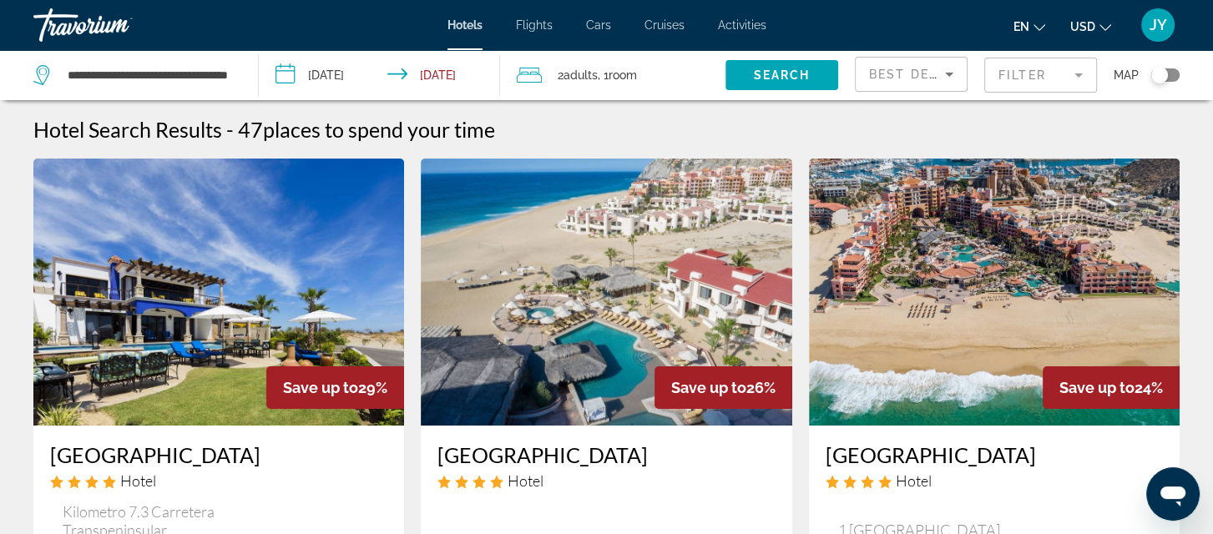
click at [1078, 72] on mat-form-field "Filter" at bounding box center [1040, 75] width 113 height 35
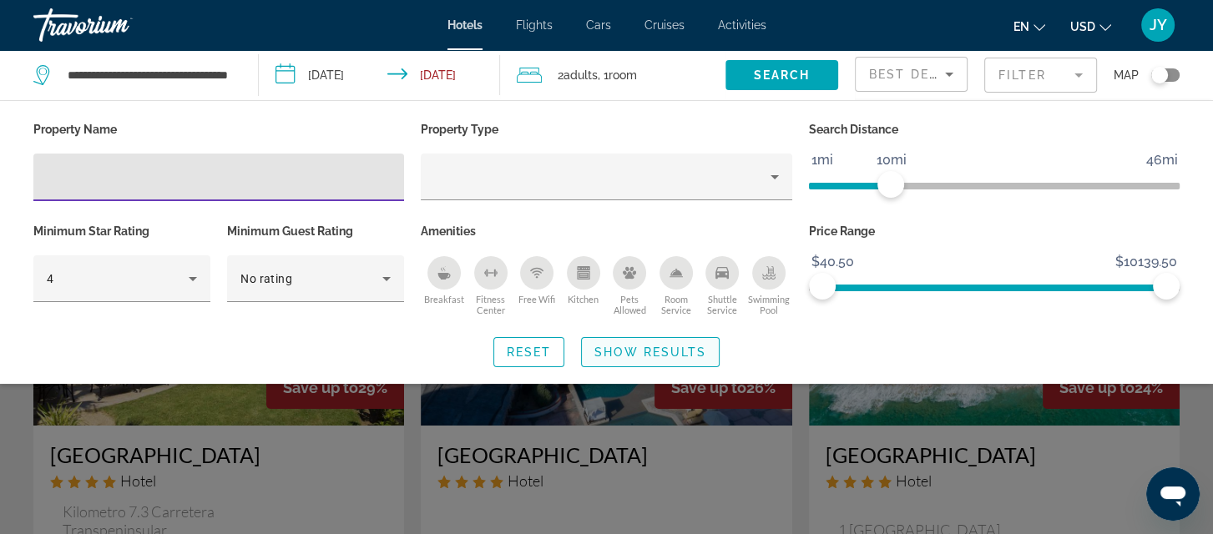
click at [645, 347] on span "Show Results" at bounding box center [650, 352] width 112 height 13
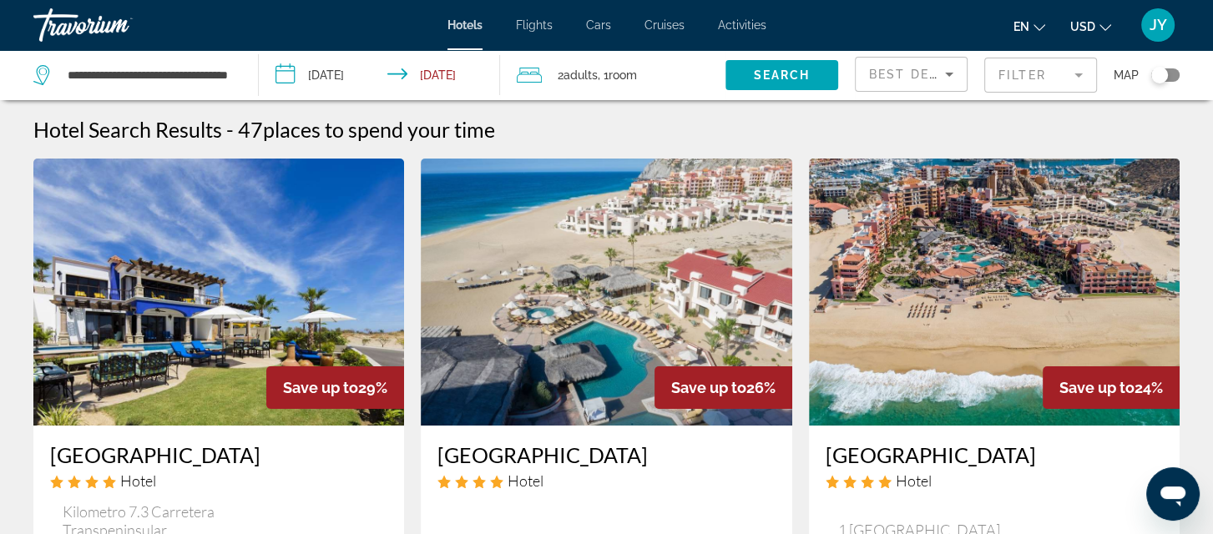
click at [399, 75] on input "**********" at bounding box center [383, 77] width 249 height 55
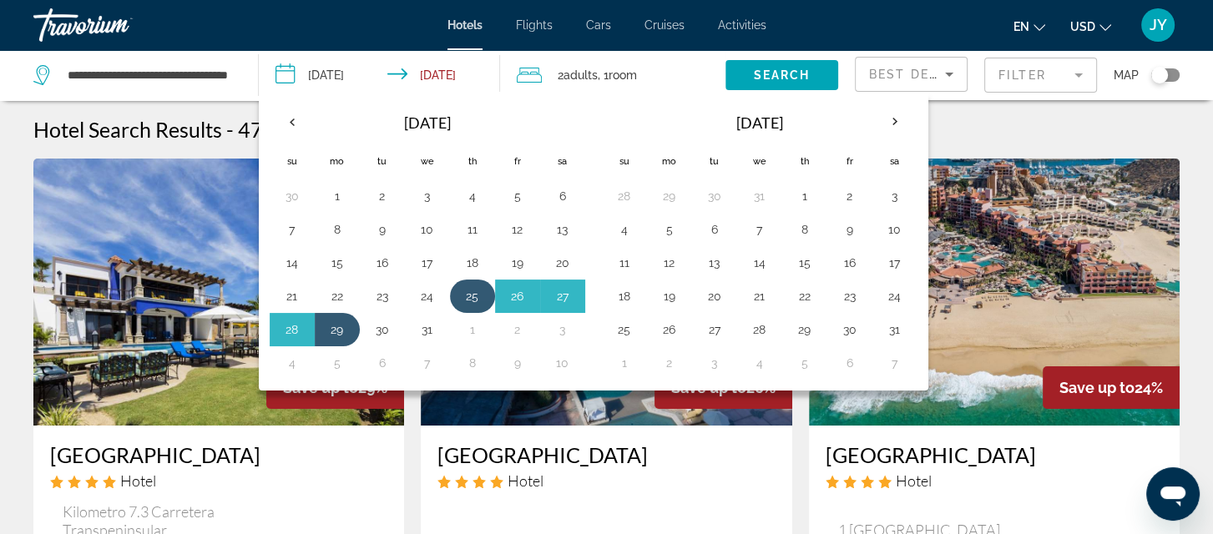
click at [467, 297] on button "25" at bounding box center [472, 296] width 27 height 23
drag, startPoint x: 290, startPoint y: 329, endPoint x: 290, endPoint y: 316, distance: 12.5
click at [290, 326] on button "28" at bounding box center [292, 329] width 27 height 23
type input "**********"
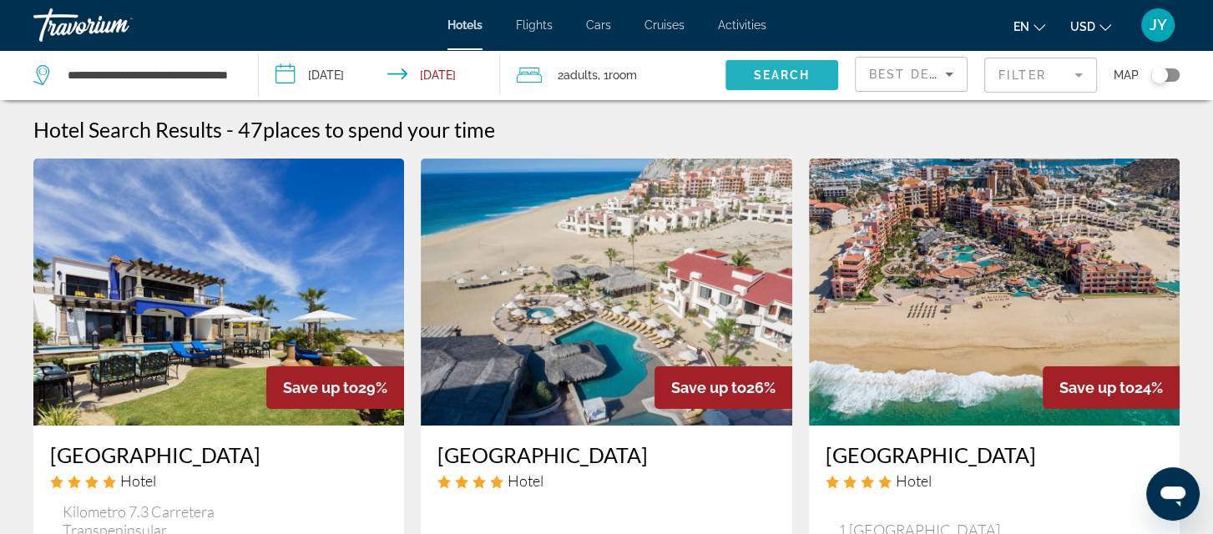
click at [781, 73] on span "Search" at bounding box center [782, 74] width 57 height 13
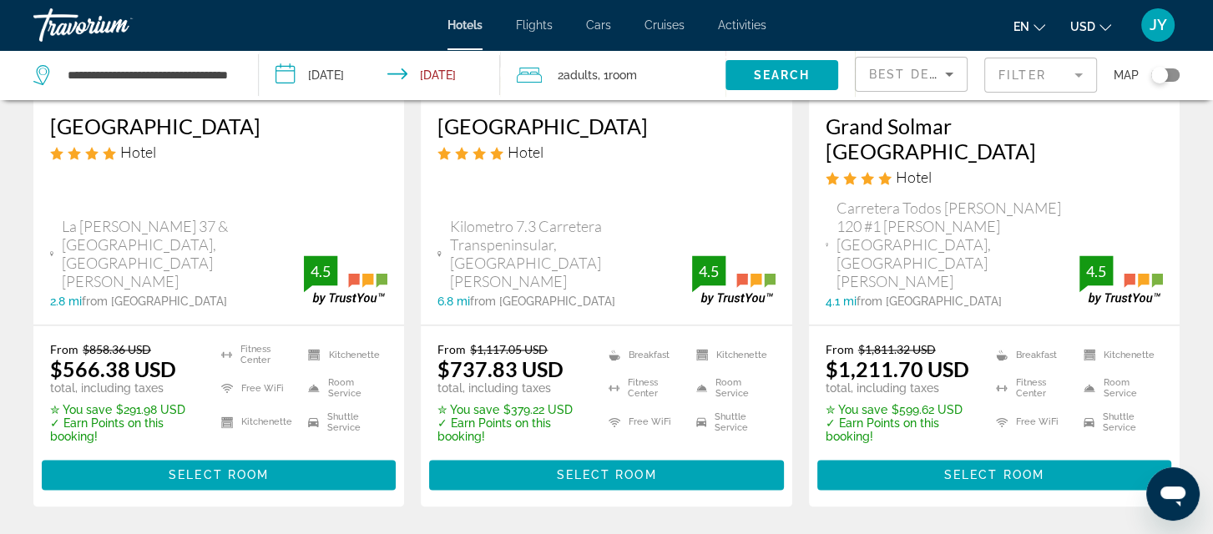
scroll to position [2400, 0]
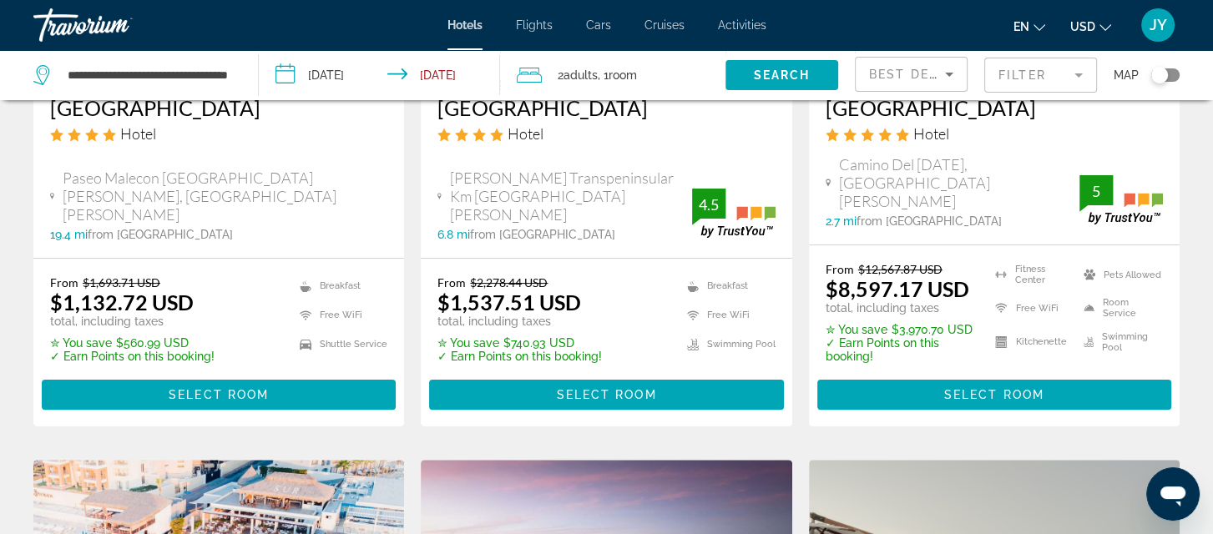
scroll to position [388, 0]
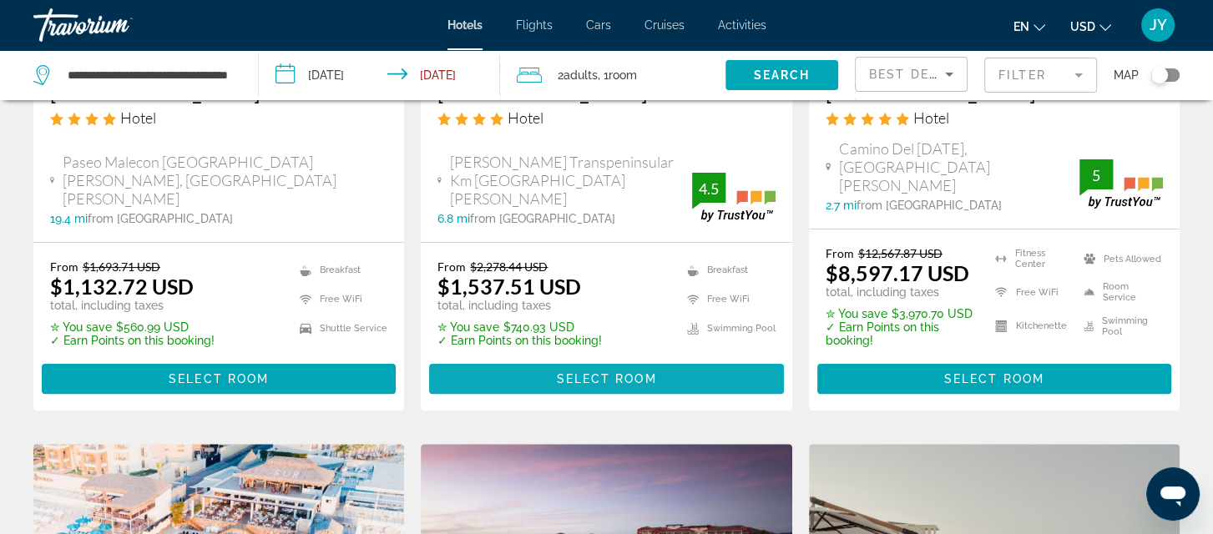
click at [606, 372] on span "Select Room" at bounding box center [606, 378] width 100 height 13
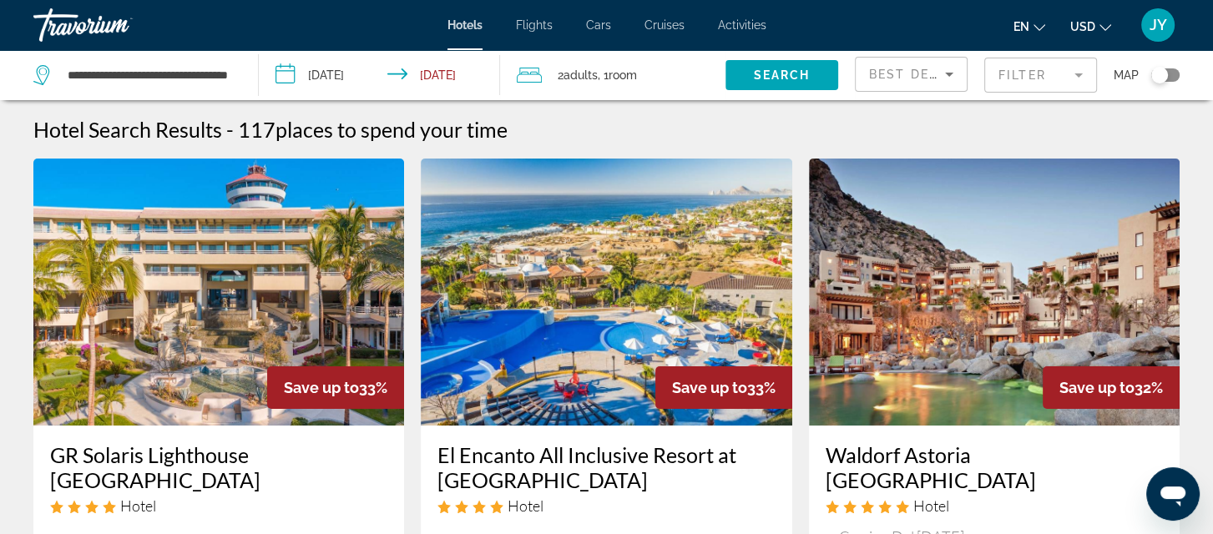
click at [340, 70] on input "**********" at bounding box center [383, 77] width 249 height 55
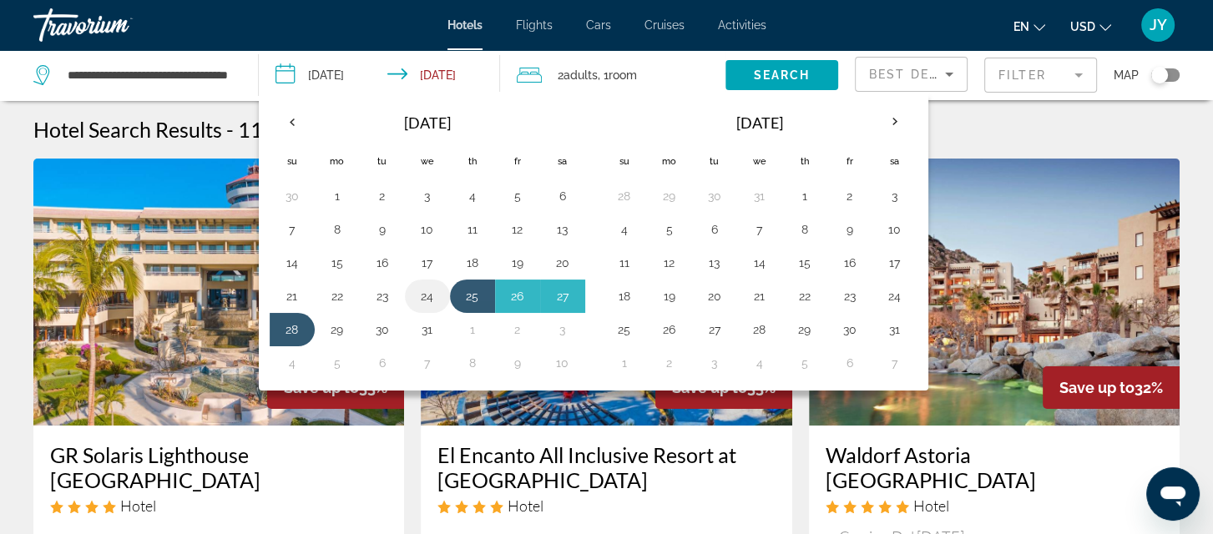
click at [426, 293] on button "24" at bounding box center [427, 296] width 27 height 23
click at [290, 320] on button "28" at bounding box center [292, 329] width 27 height 23
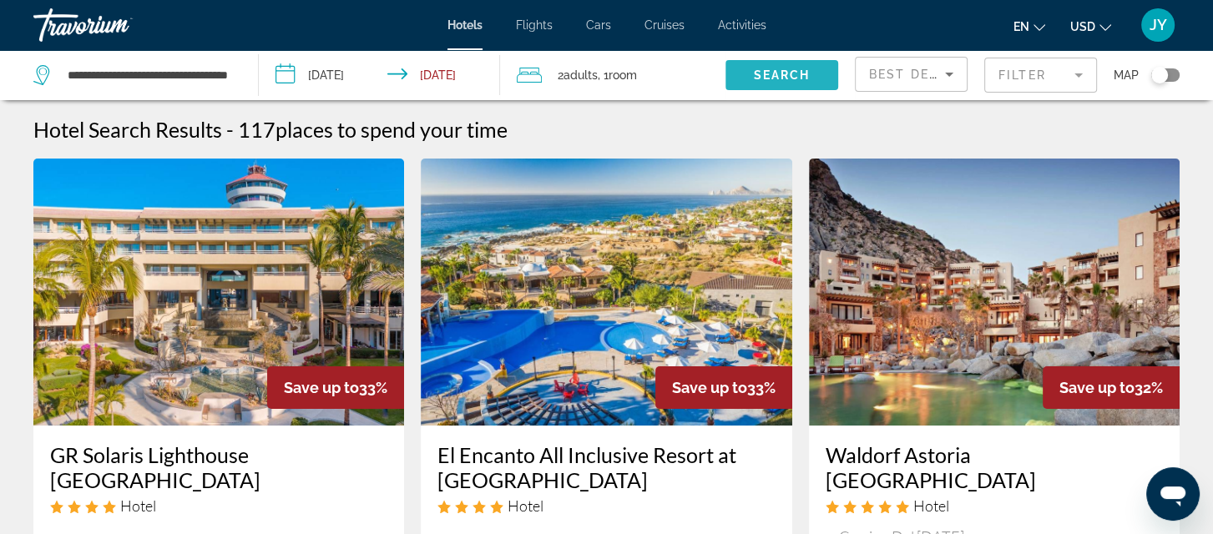
click at [765, 80] on span "Search" at bounding box center [782, 74] width 57 height 13
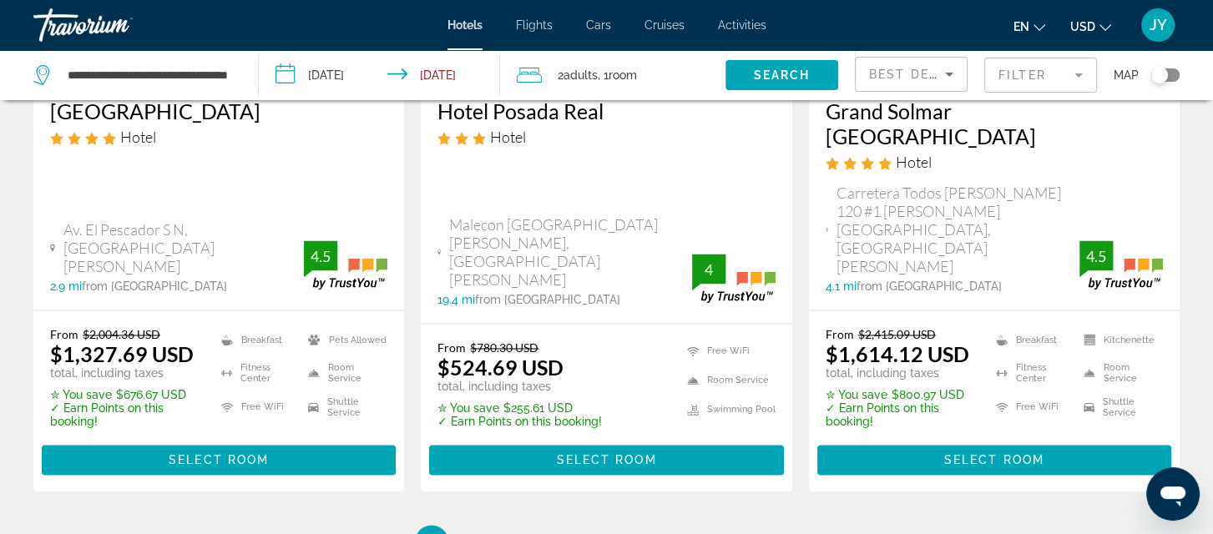
scroll to position [2427, 0]
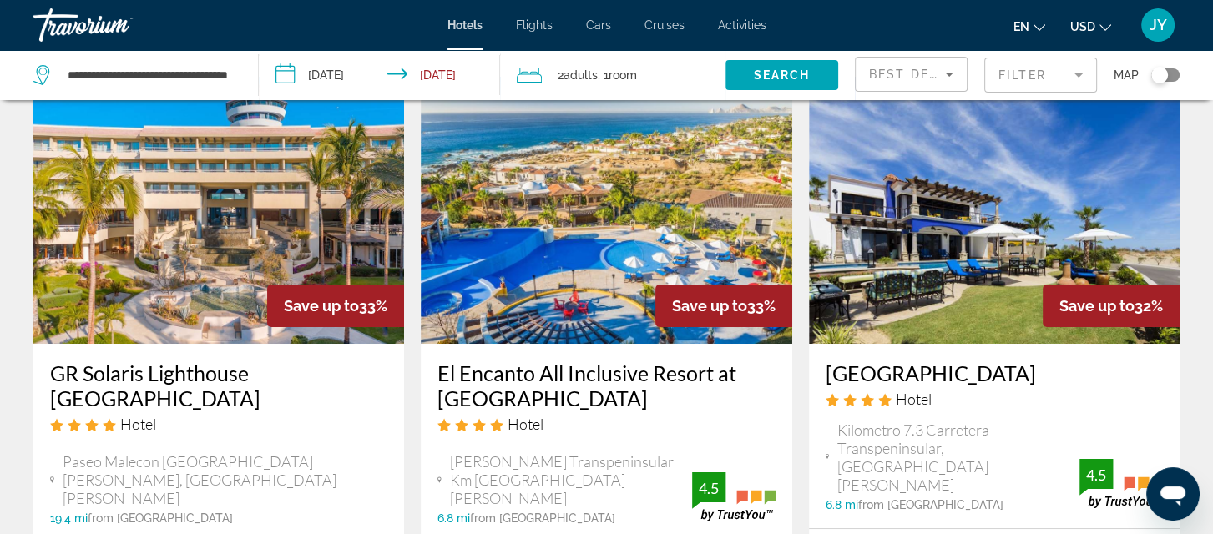
scroll to position [73, 0]
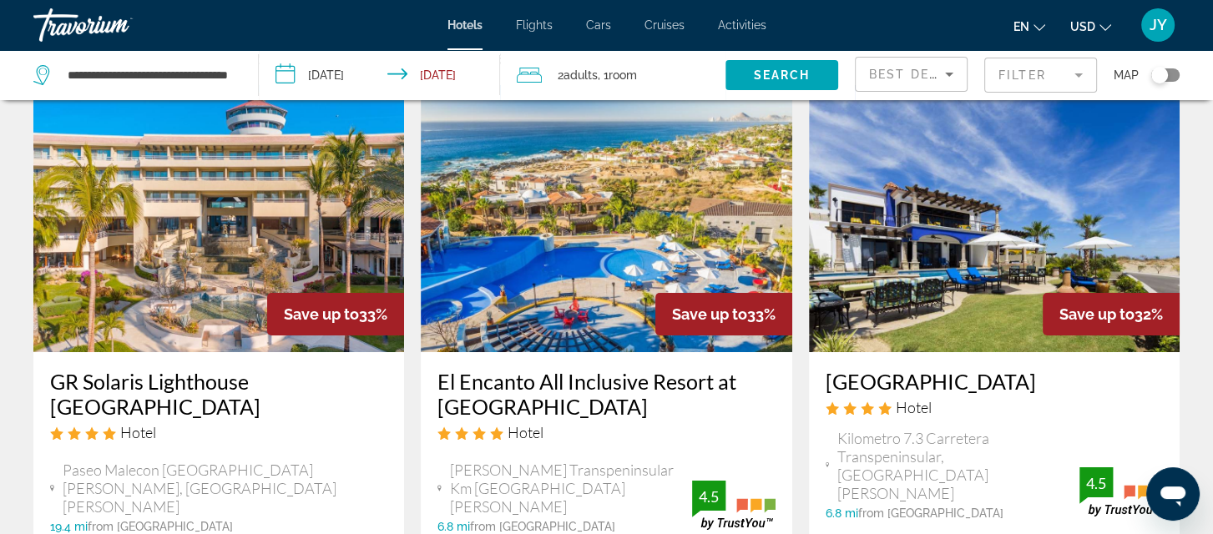
click at [417, 70] on input "**********" at bounding box center [383, 77] width 249 height 55
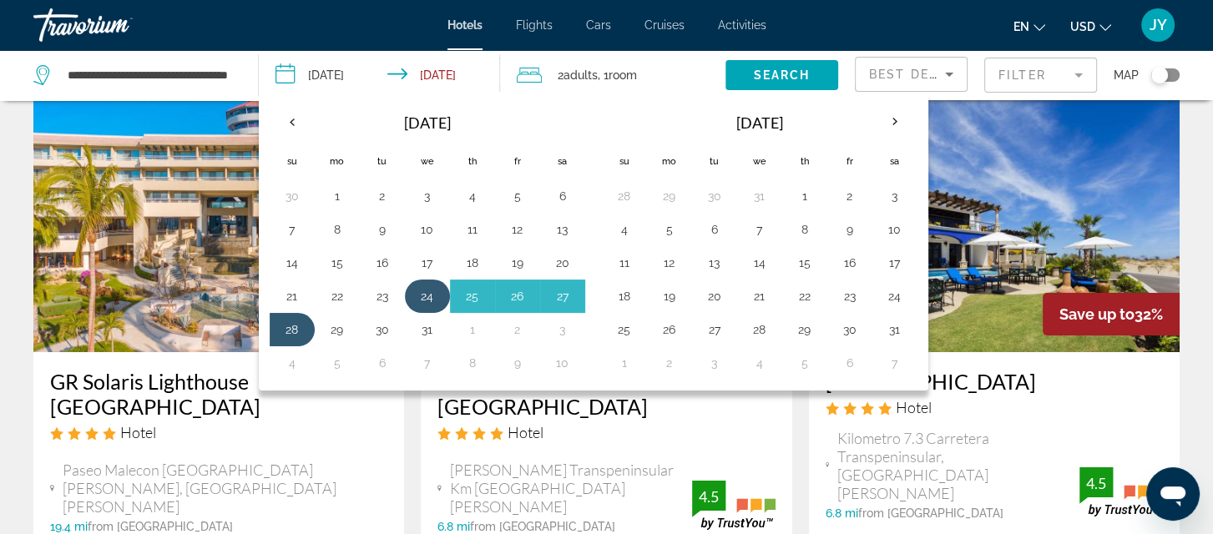
click at [421, 295] on button "24" at bounding box center [427, 296] width 27 height 23
click at [561, 290] on button "27" at bounding box center [562, 296] width 27 height 23
type input "**********"
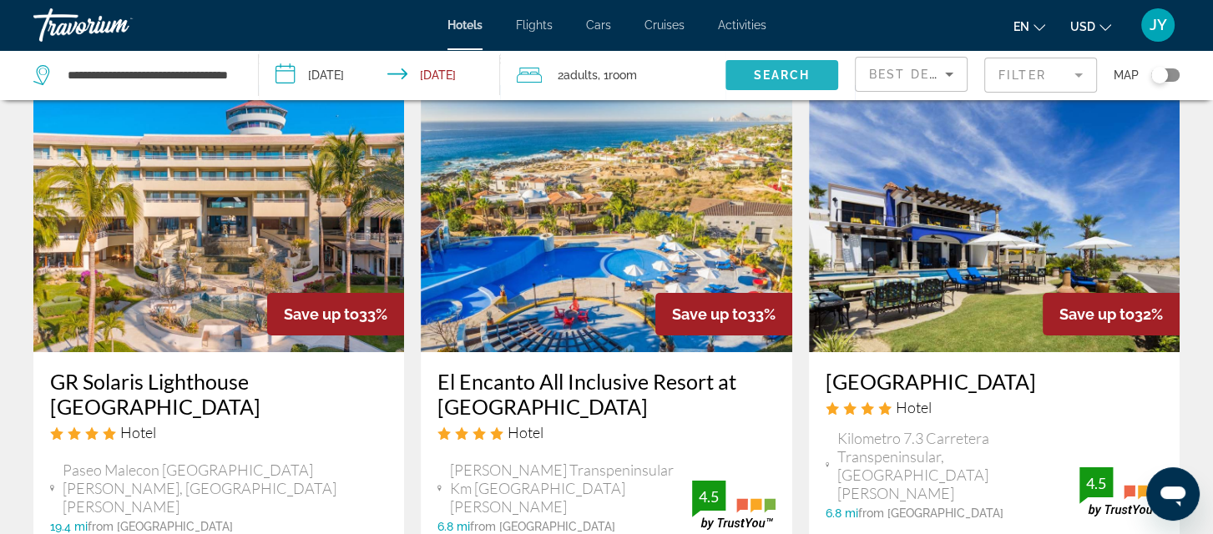
click at [785, 72] on span "Search" at bounding box center [782, 74] width 57 height 13
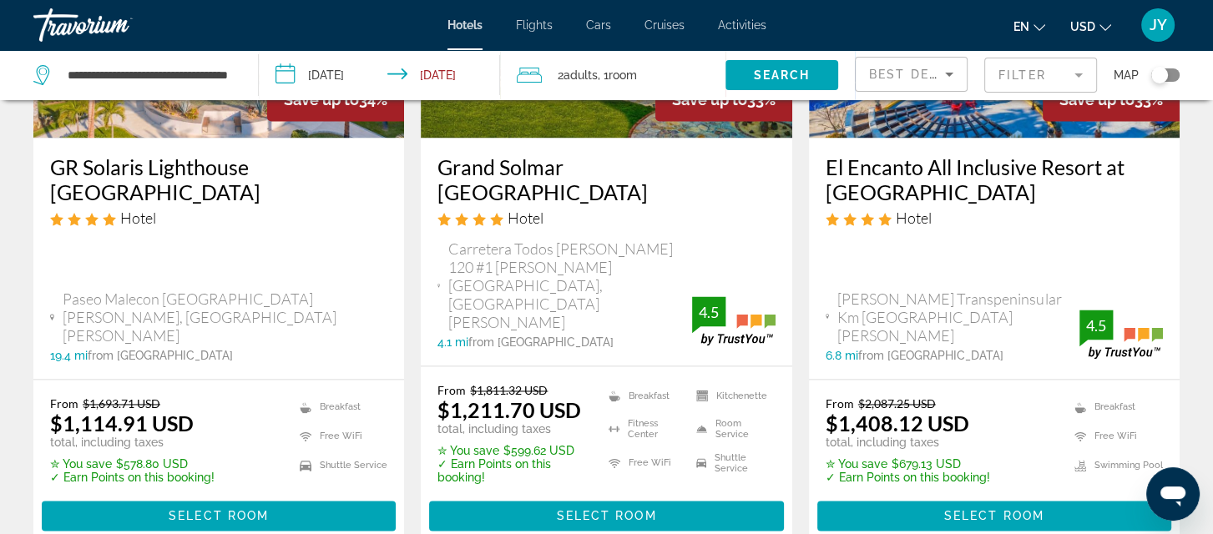
scroll to position [2396, 0]
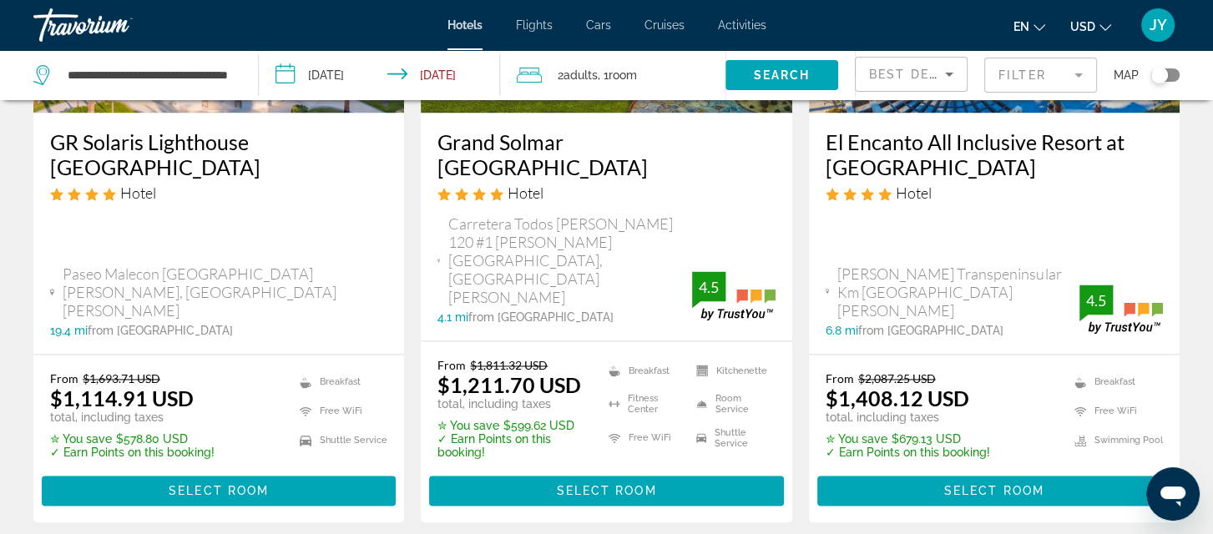
drag, startPoint x: 483, startPoint y: 394, endPoint x: 496, endPoint y: 388, distance: 13.8
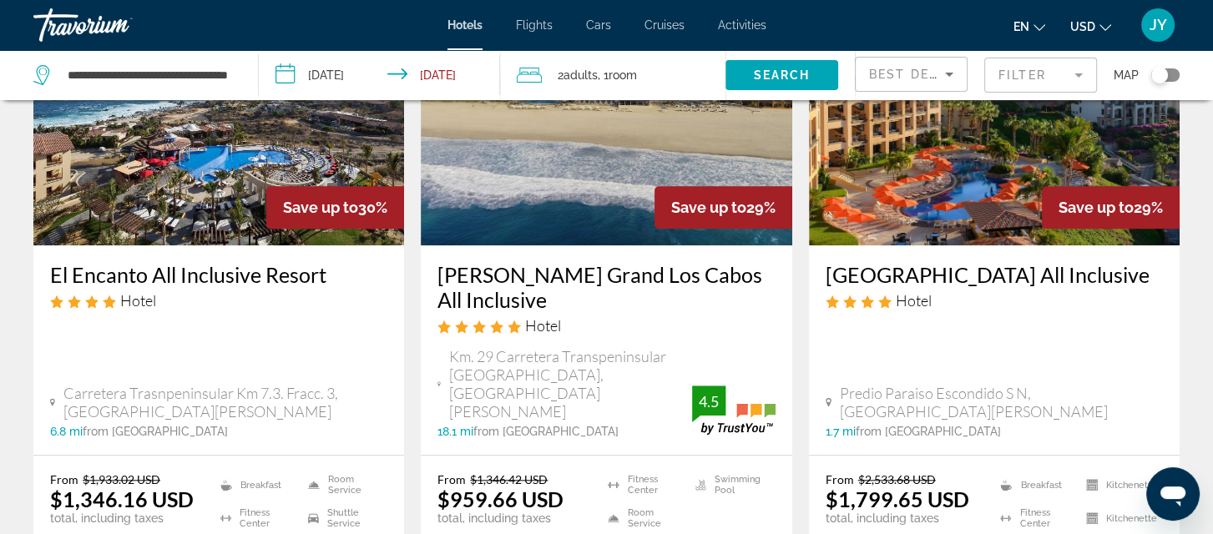
scroll to position [1573, 0]
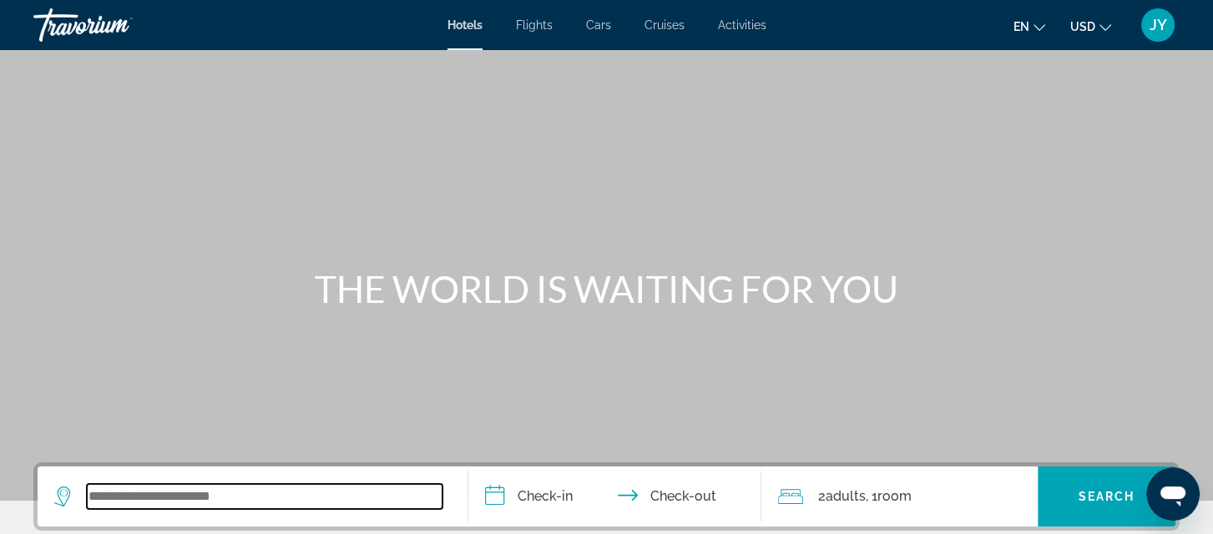
click at [127, 494] on input "Search widget" at bounding box center [265, 496] width 356 height 25
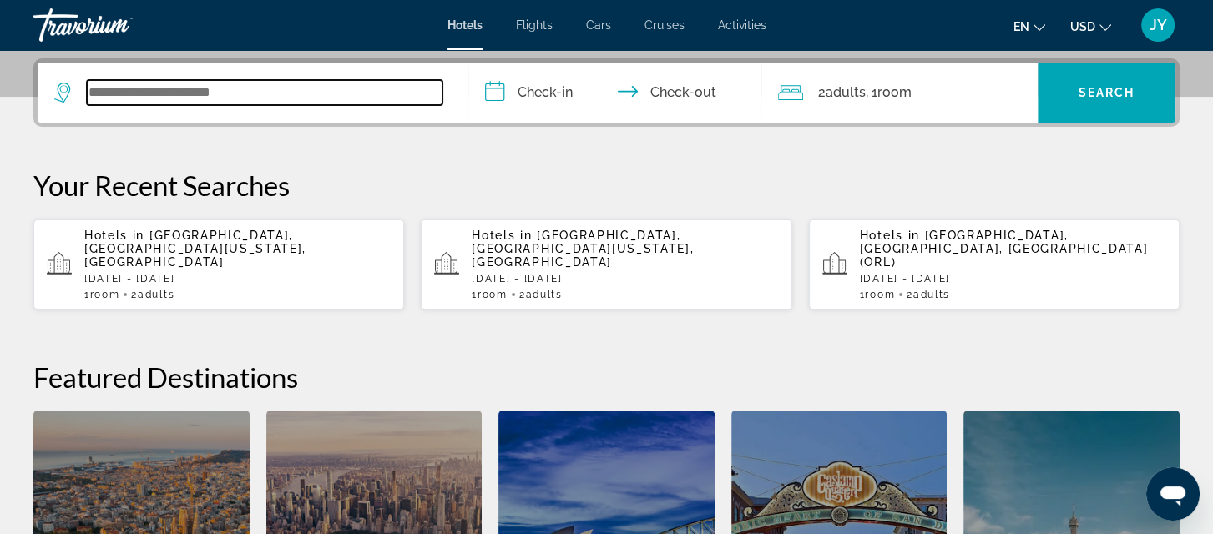
scroll to position [407, 0]
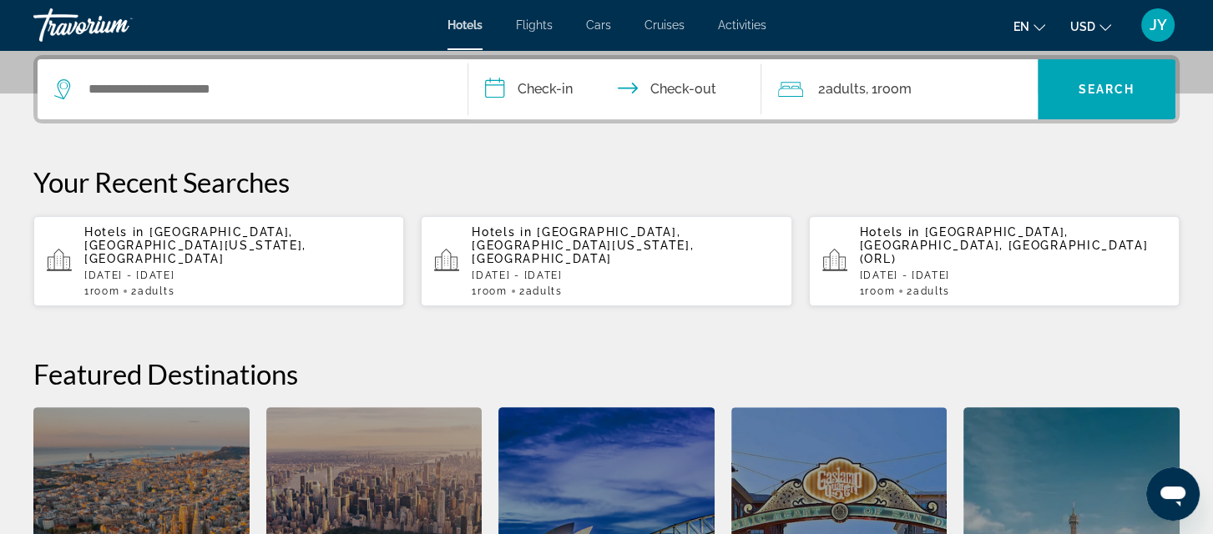
click at [558, 246] on p "Hotels in Los Cabos, Baja California Sur, Mexico" at bounding box center [625, 245] width 306 height 40
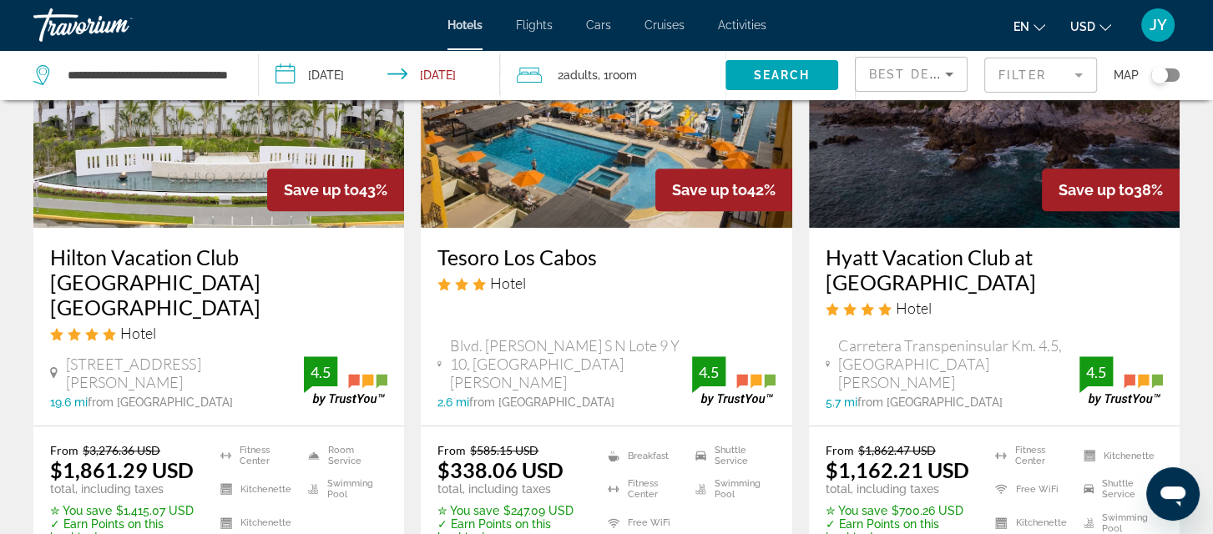
scroll to position [911, 0]
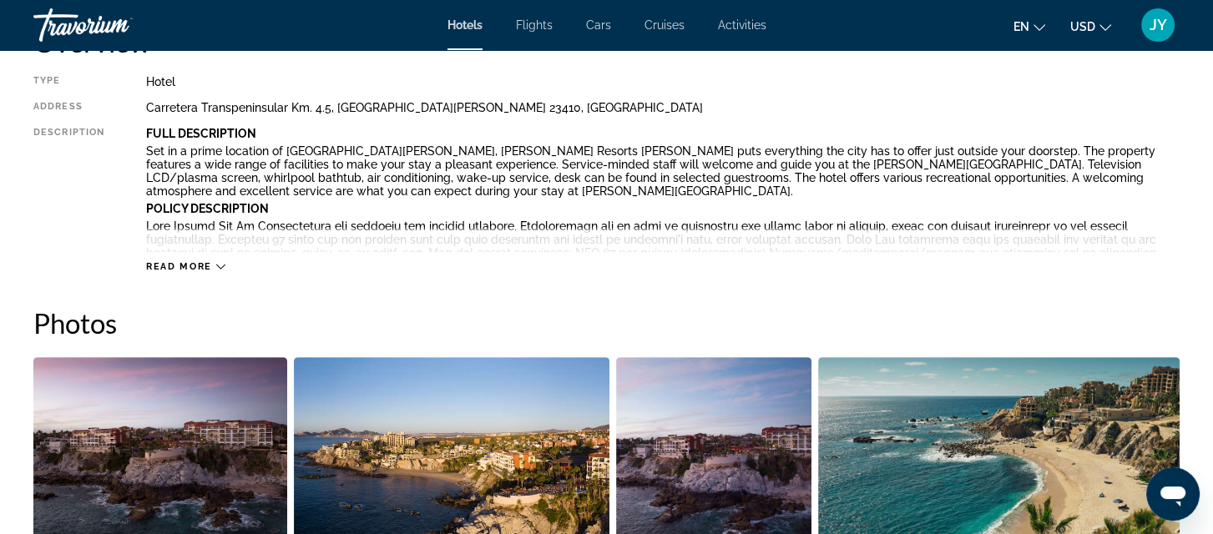
scroll to position [591, 0]
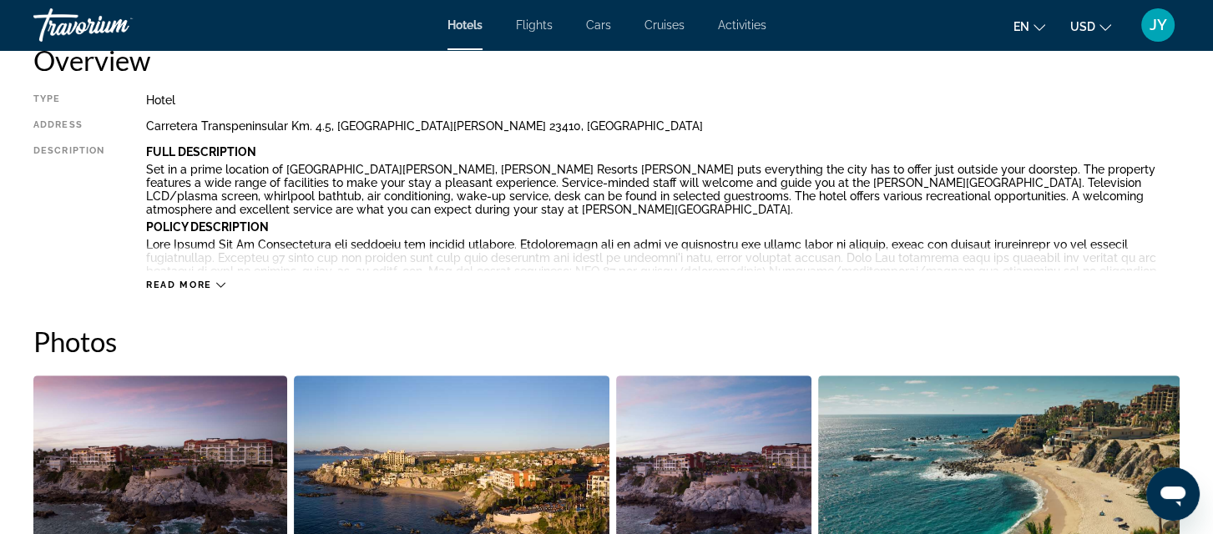
click at [220, 285] on icon "Main content" at bounding box center [220, 285] width 9 height 5
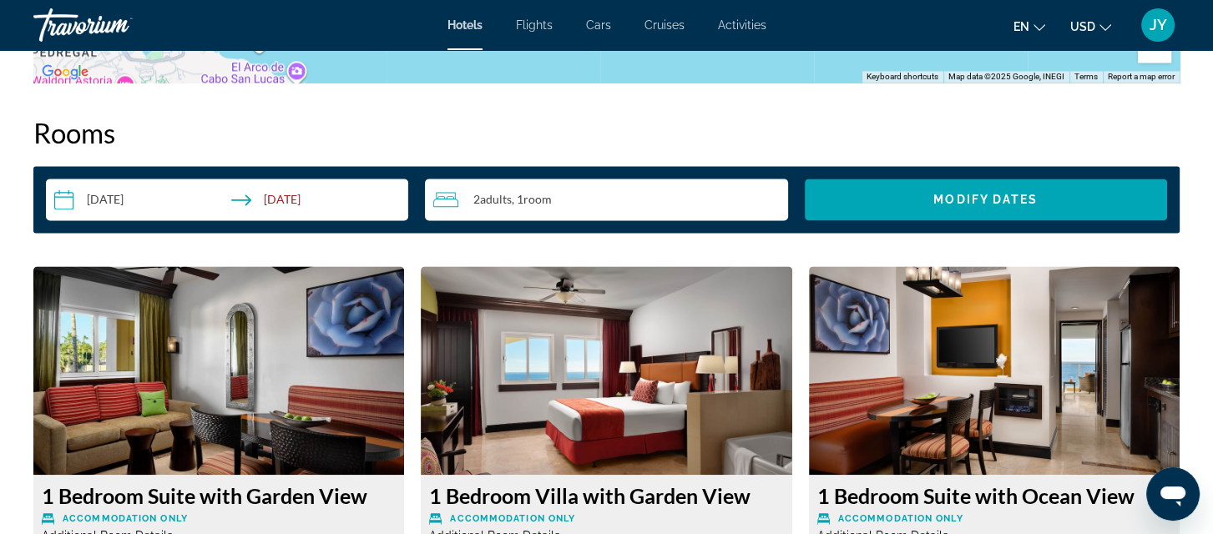
scroll to position [2198, 0]
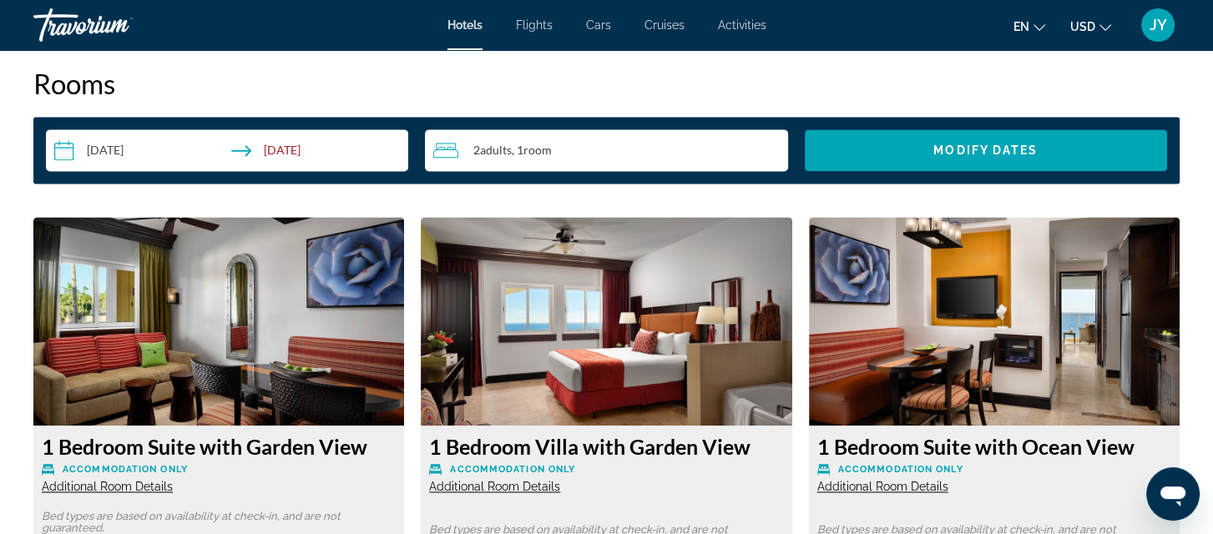
click at [188, 148] on input "**********" at bounding box center [230, 152] width 369 height 47
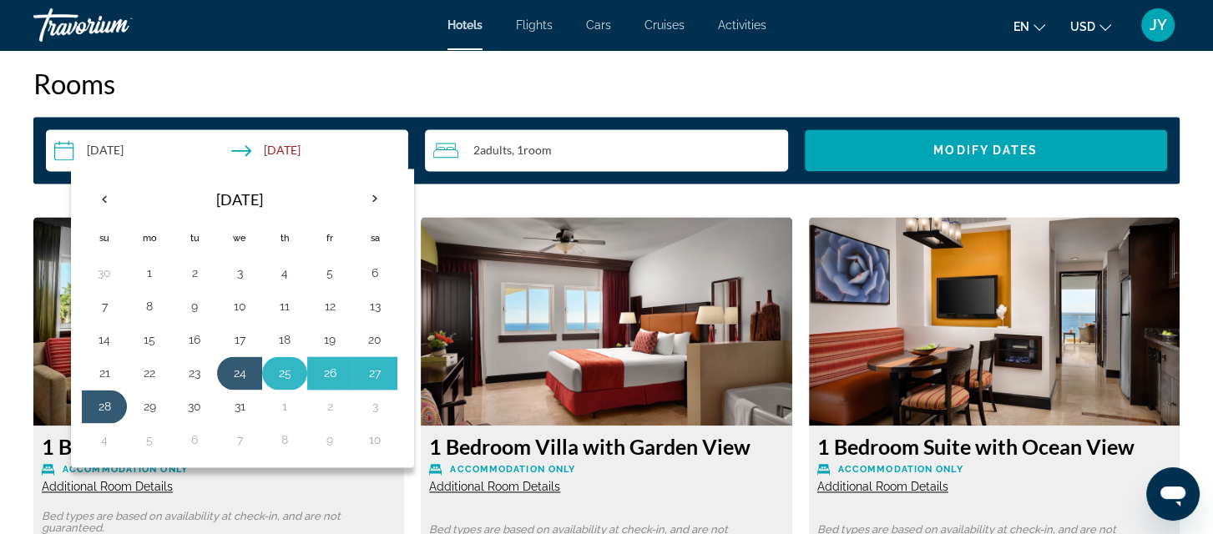
click at [282, 361] on button "25" at bounding box center [284, 372] width 27 height 23
click at [147, 402] on button "29" at bounding box center [149, 406] width 27 height 23
type input "**********"
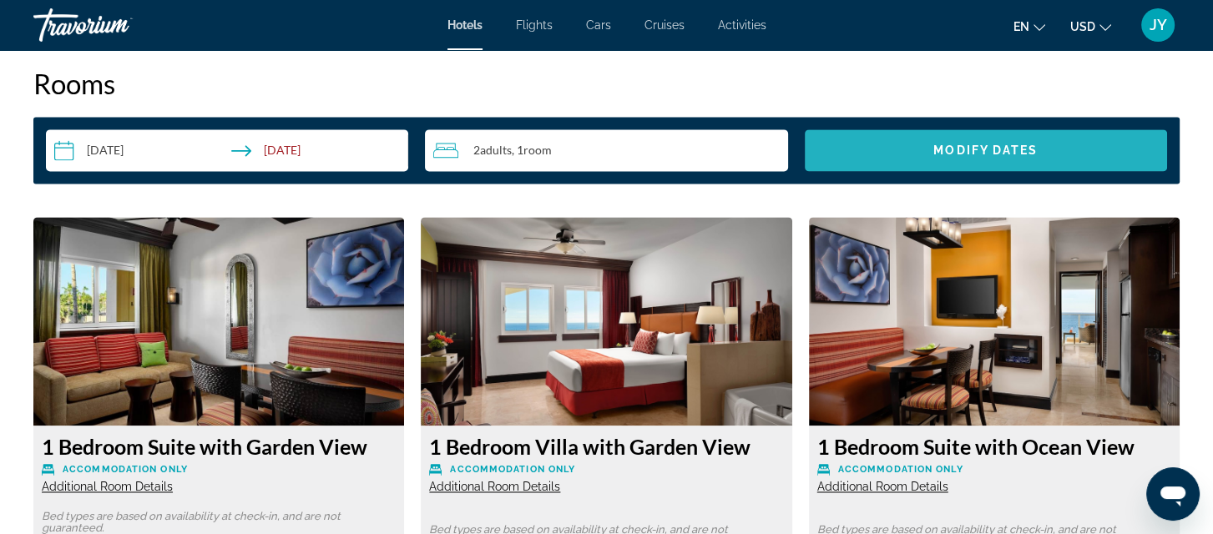
click at [986, 149] on span "Modify Dates" at bounding box center [985, 150] width 104 height 13
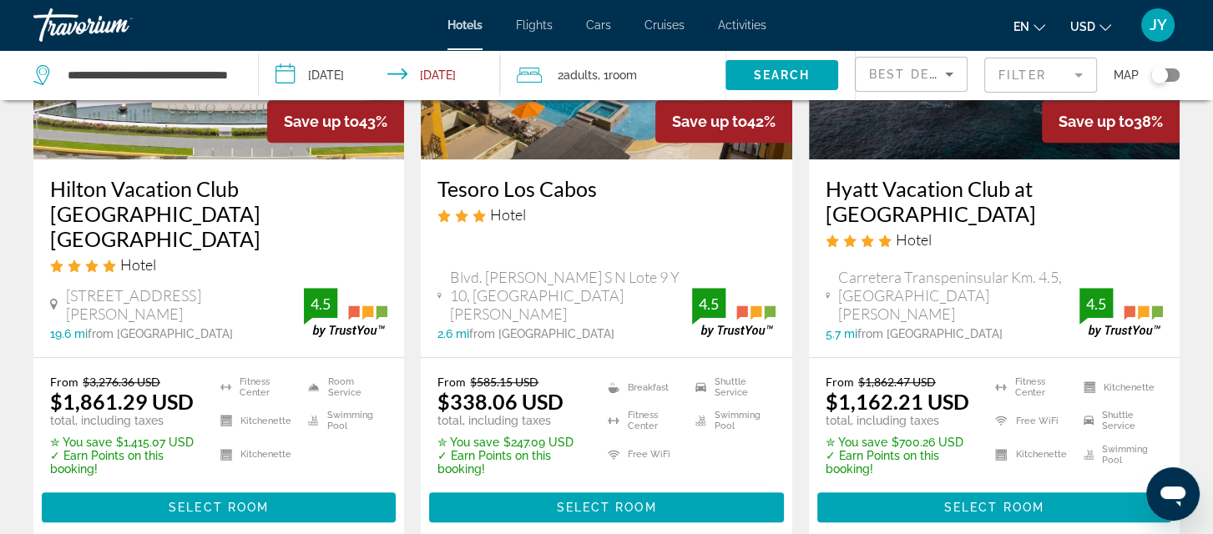
scroll to position [1033, 0]
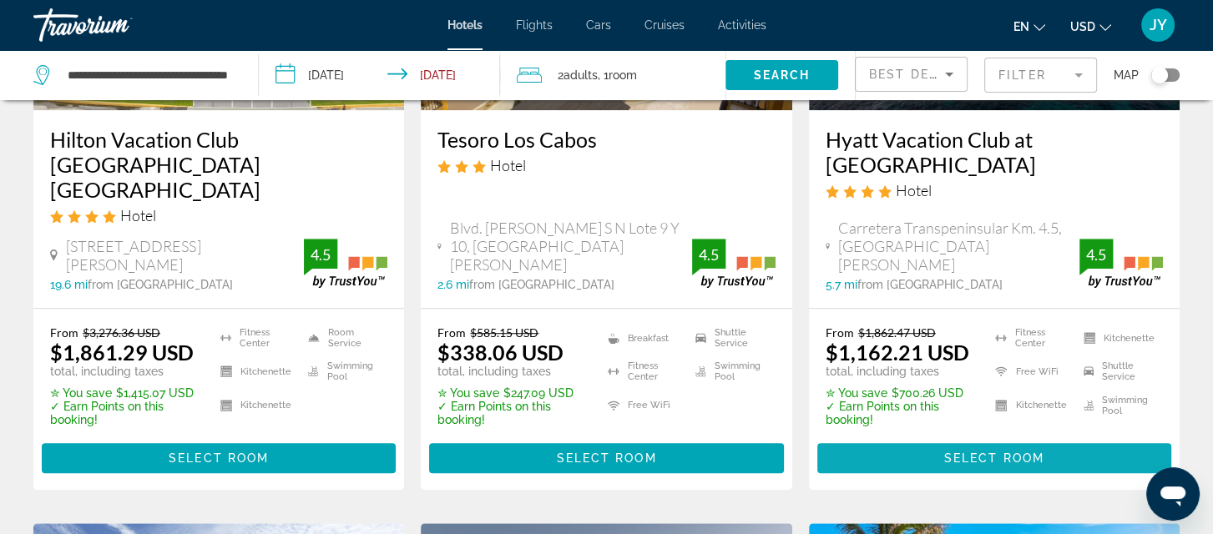
click at [978, 452] on span "Select Room" at bounding box center [994, 458] width 100 height 13
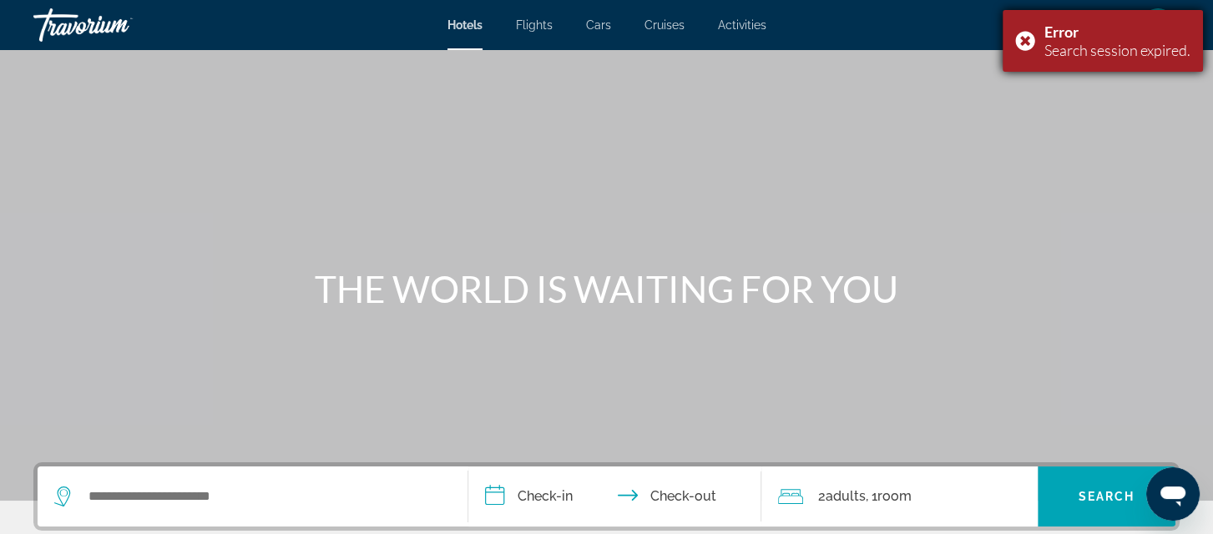
click at [1026, 43] on div "Error Search session expired." at bounding box center [1102, 41] width 200 height 62
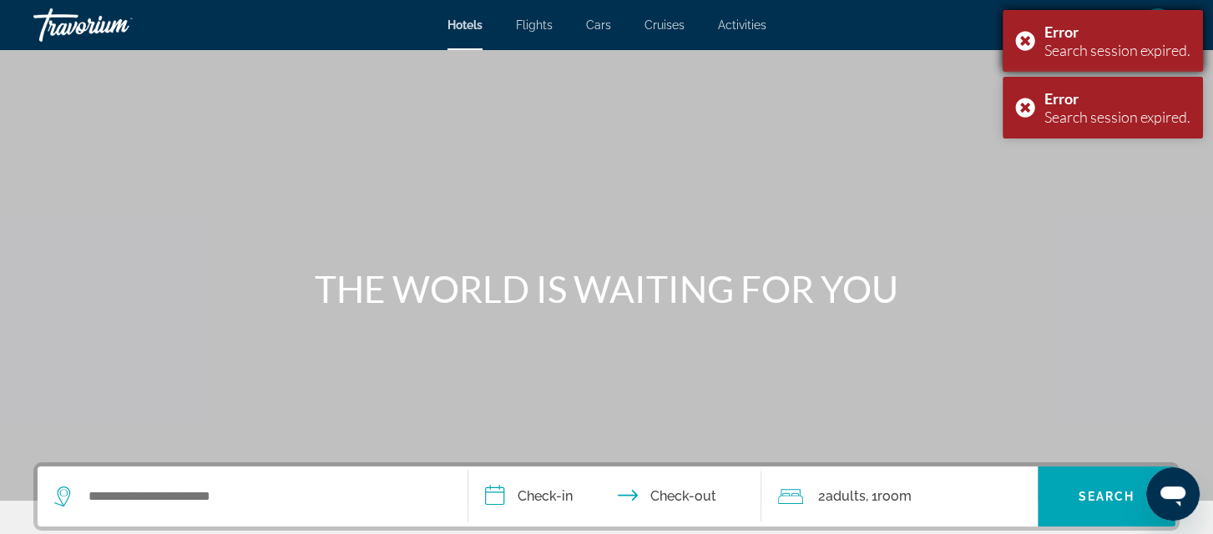
click at [1020, 39] on div "Error Search session expired." at bounding box center [1102, 41] width 200 height 62
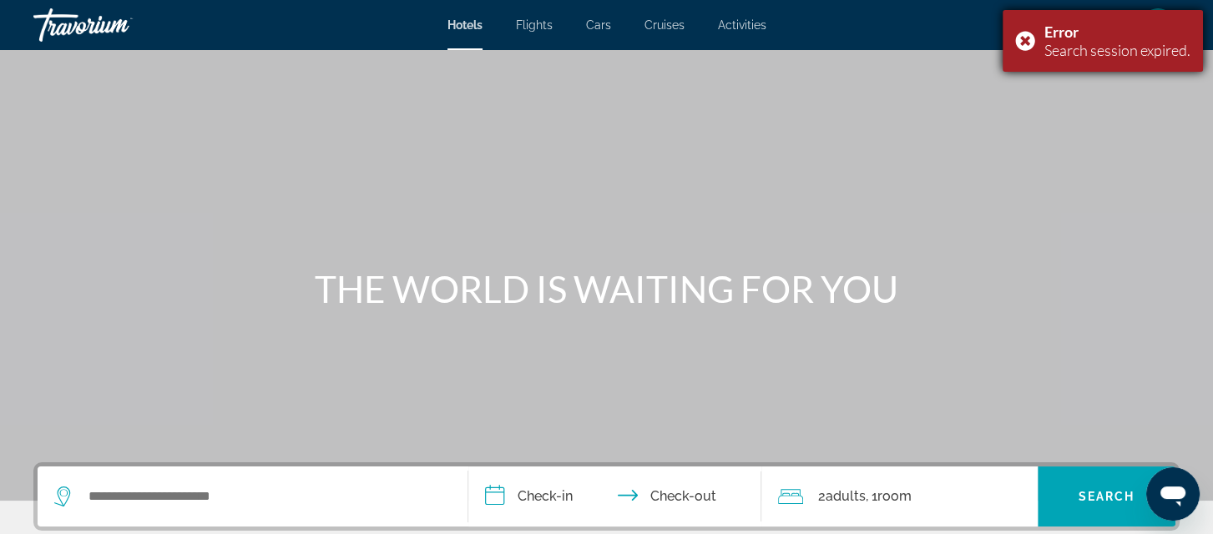
click at [1021, 33] on div "Error Search session expired." at bounding box center [1102, 41] width 200 height 62
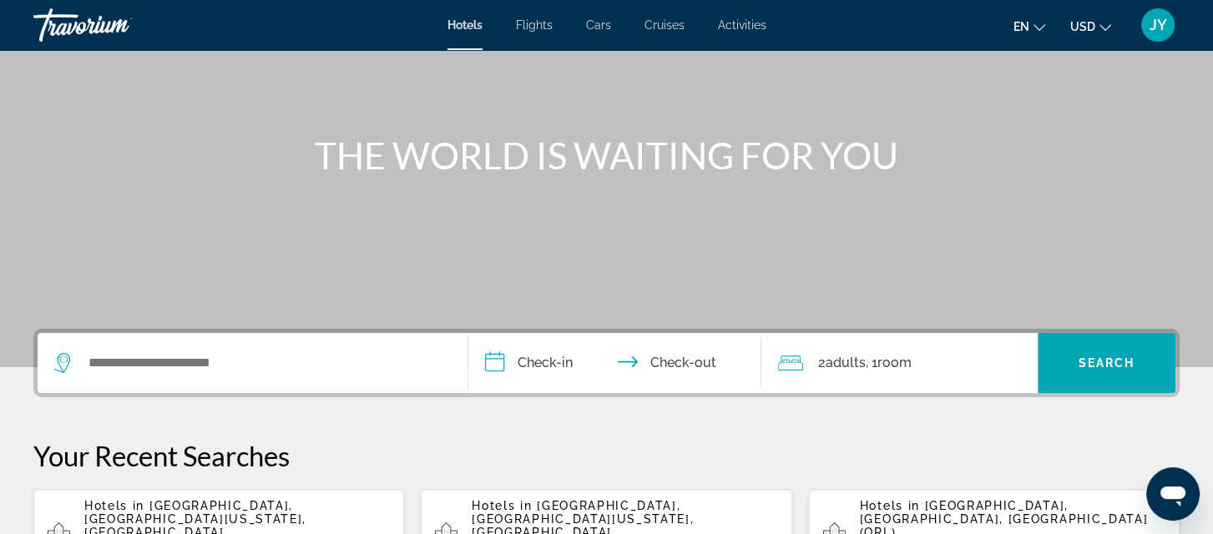
scroll to position [180, 0]
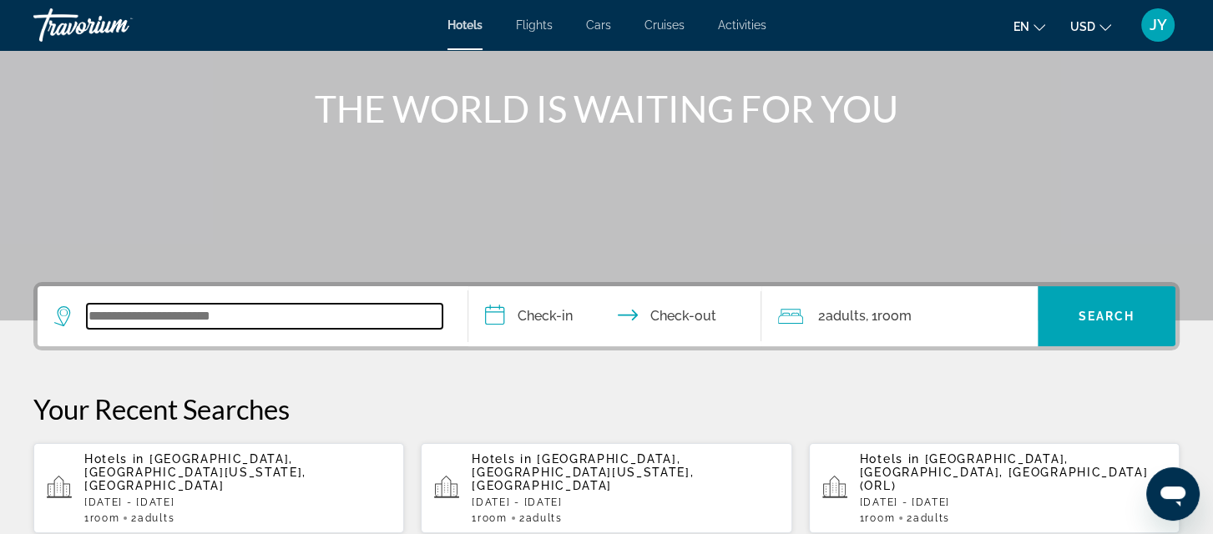
click at [152, 312] on input "Search widget" at bounding box center [265, 316] width 356 height 25
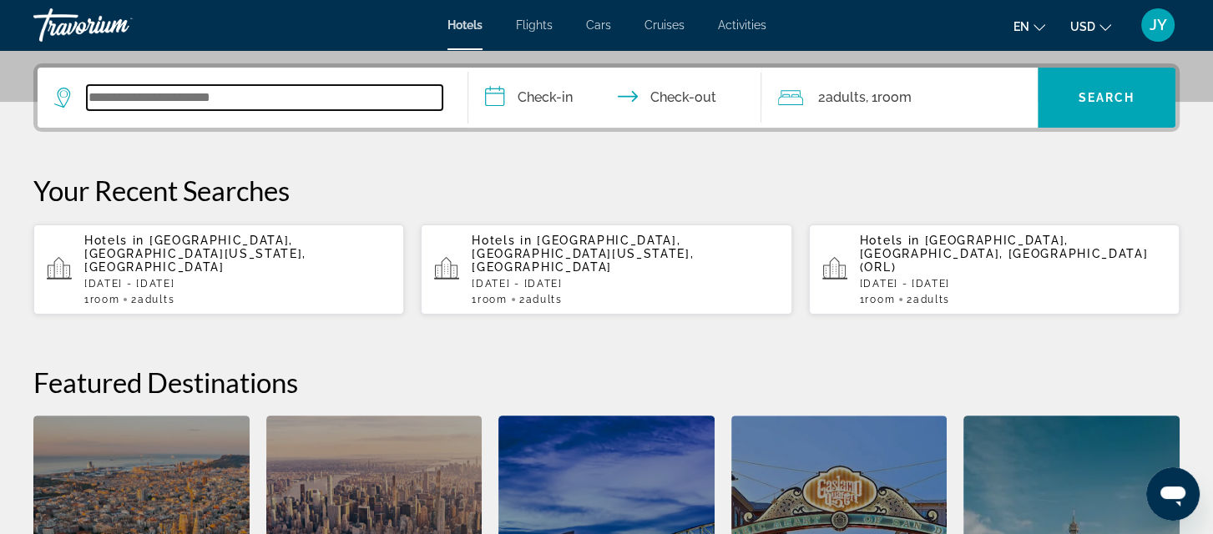
scroll to position [407, 0]
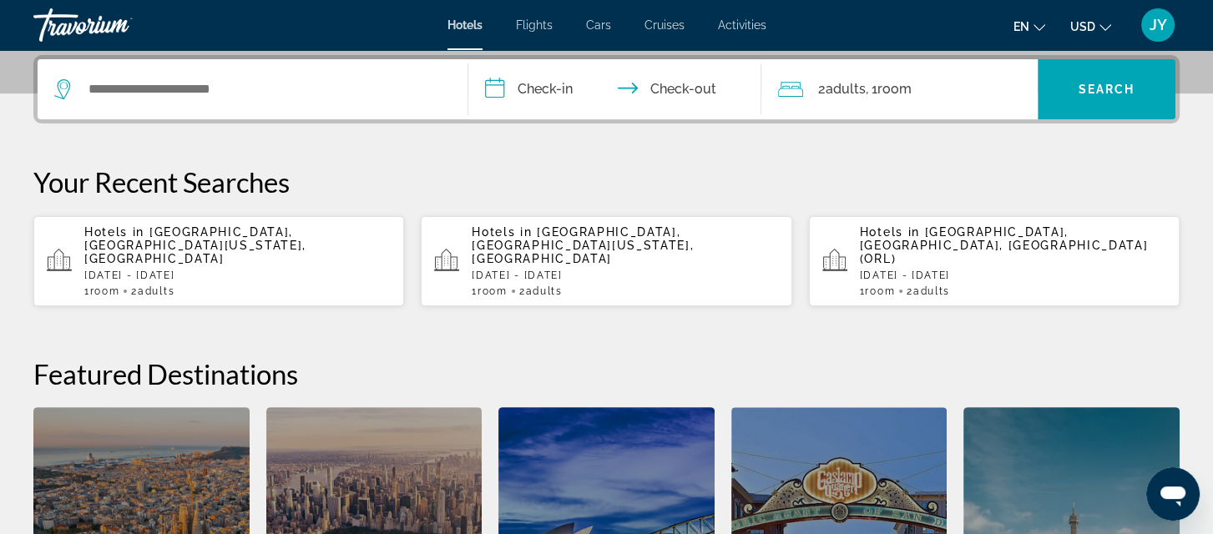
click at [144, 253] on div "Hotels in Los Cabos, Baja California Sur, Mexico Wed, 24 Dec - Sun, 28 Dec 1 Ro…" at bounding box center [237, 261] width 306 height 72
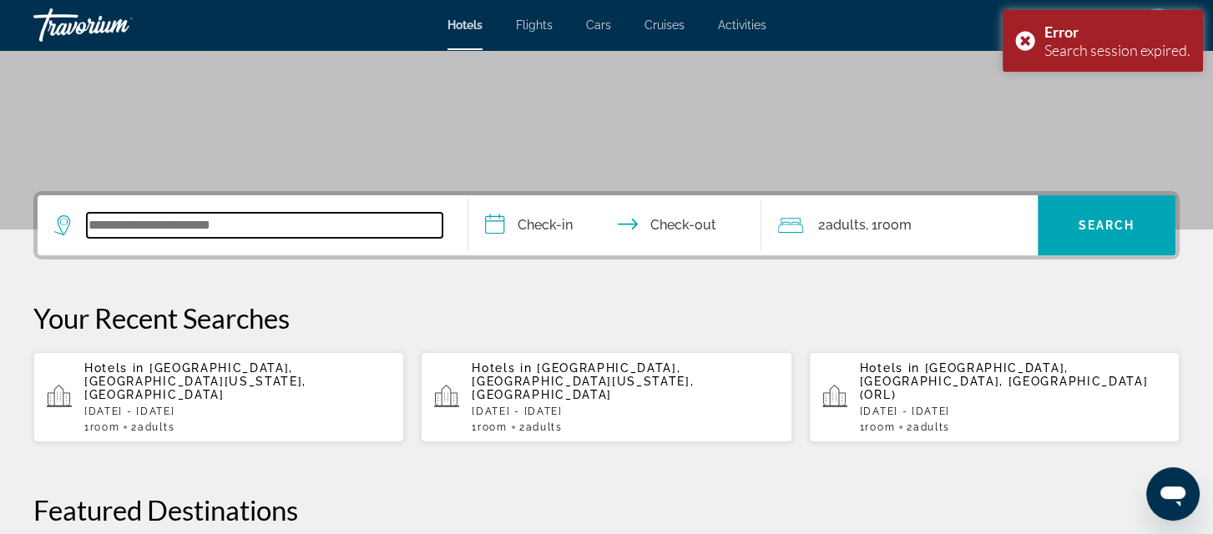
click at [267, 223] on input "Search widget" at bounding box center [265, 225] width 356 height 25
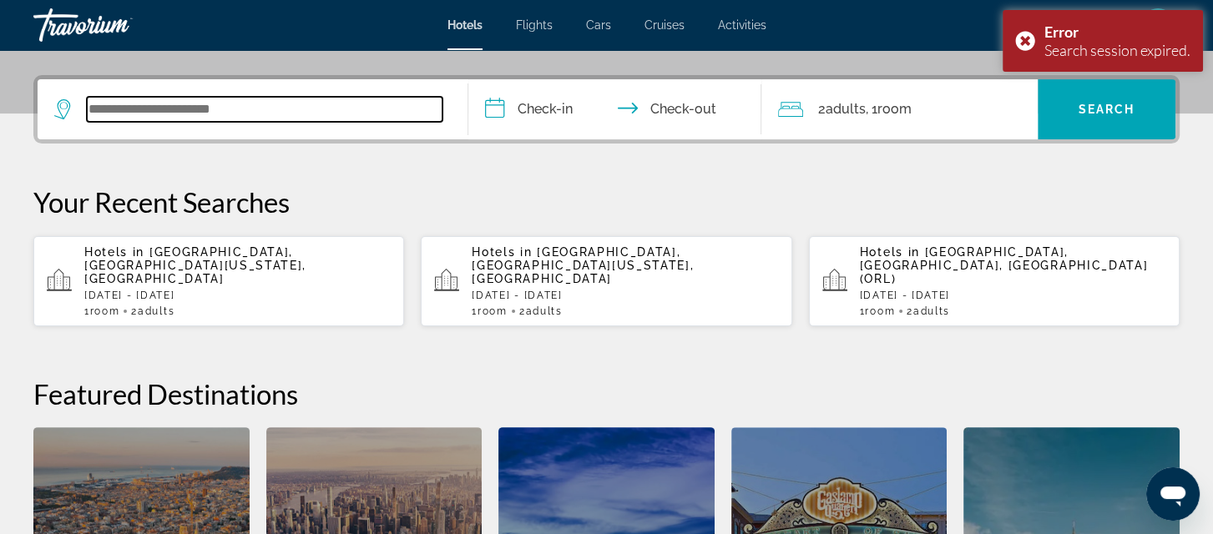
scroll to position [407, 0]
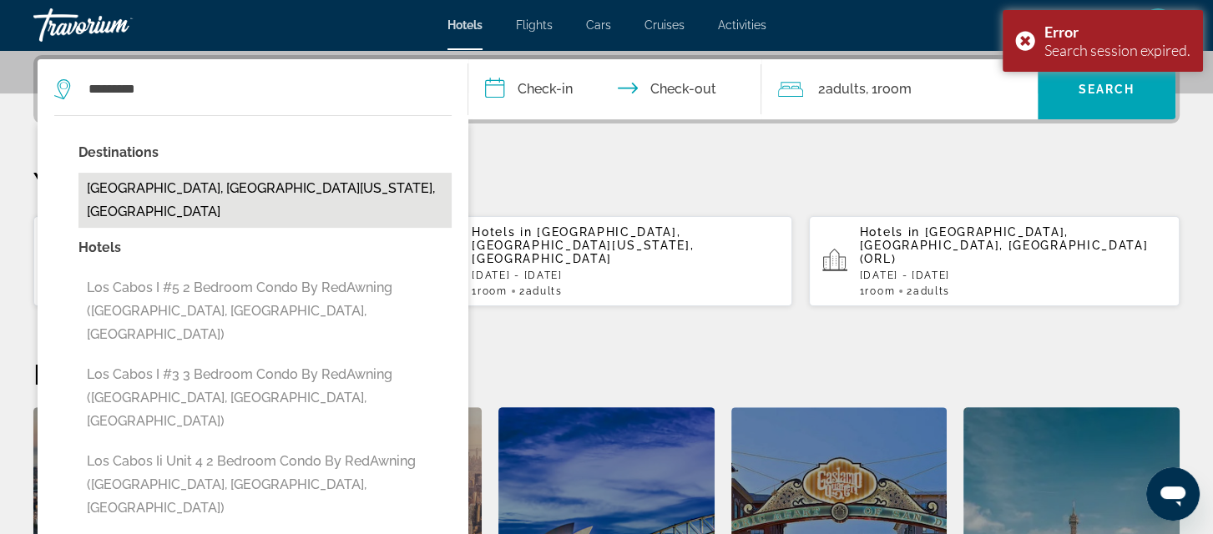
click at [257, 189] on button "Los Cabos, Baja California Sur, Mexico" at bounding box center [264, 200] width 373 height 55
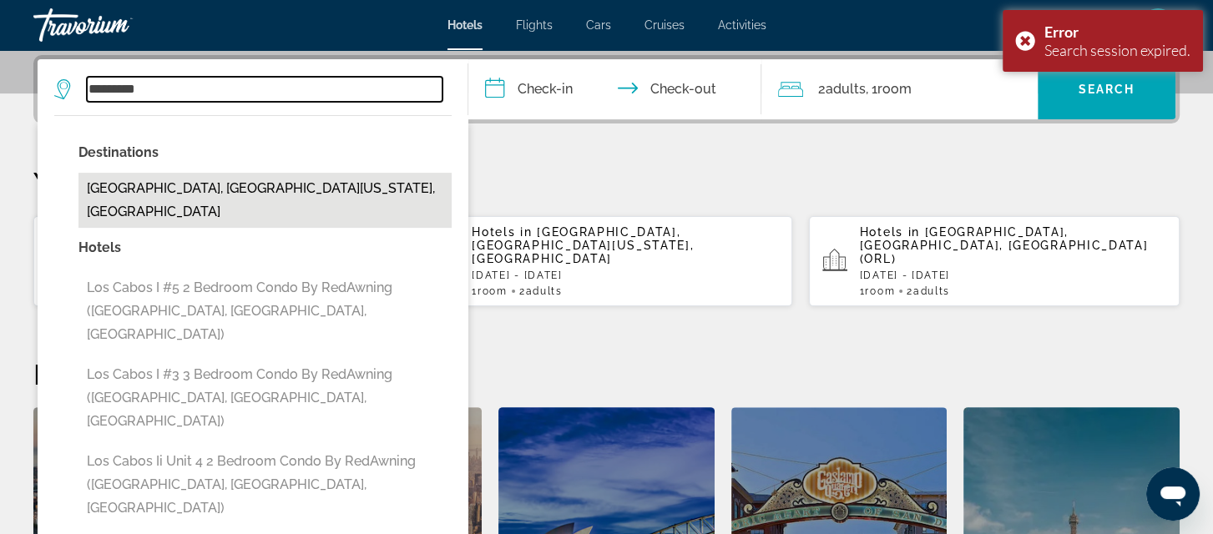
type input "**********"
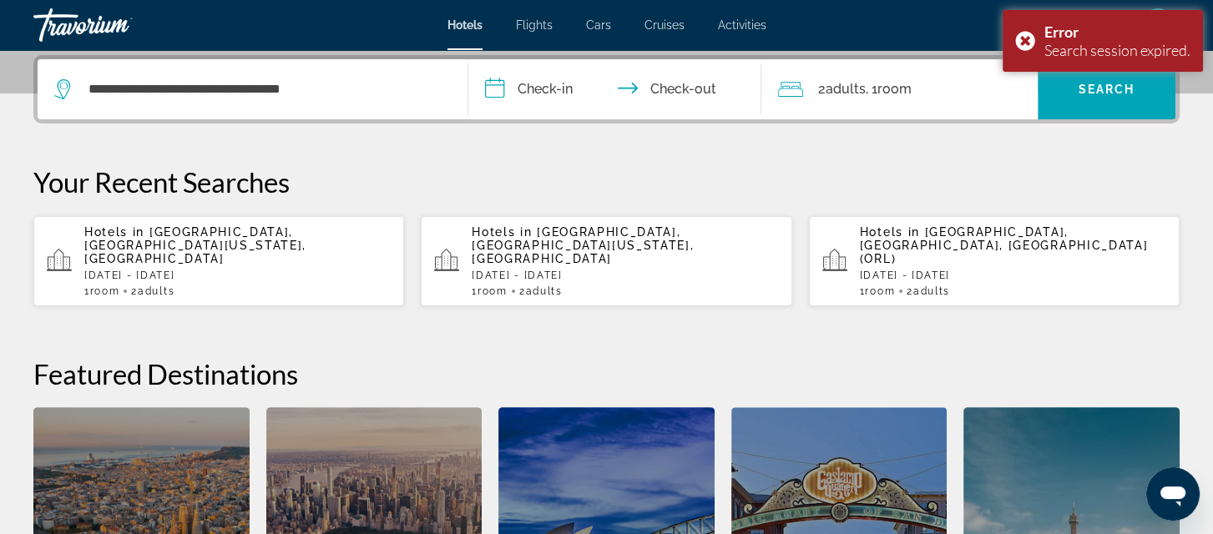
click at [538, 96] on input "**********" at bounding box center [618, 91] width 300 height 65
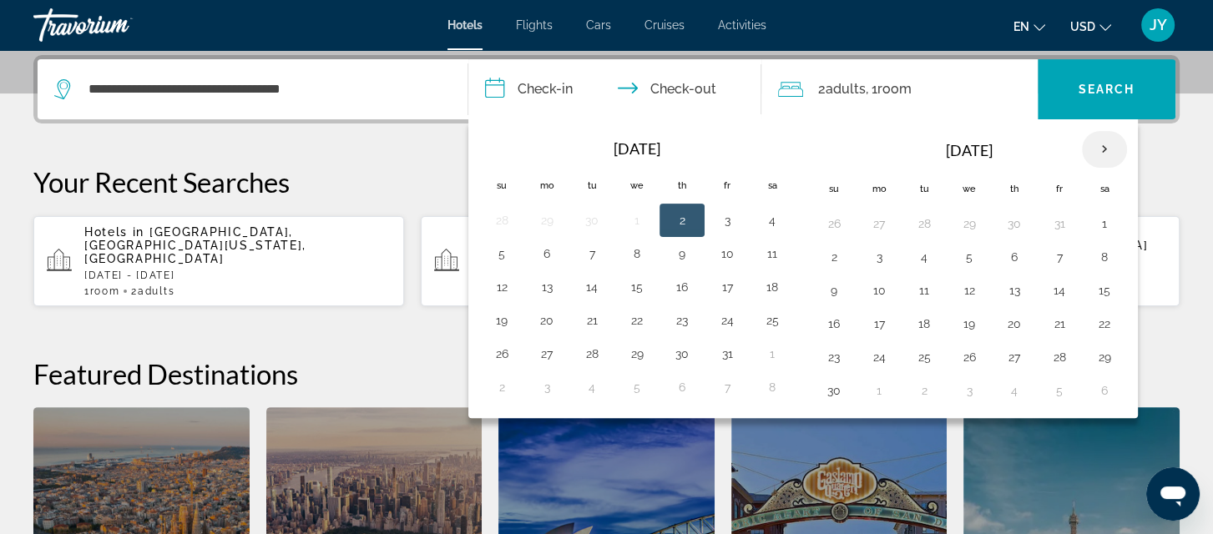
click at [1094, 144] on th "Next month" at bounding box center [1104, 149] width 45 height 37
click at [1012, 320] on button "25" at bounding box center [1014, 323] width 27 height 23
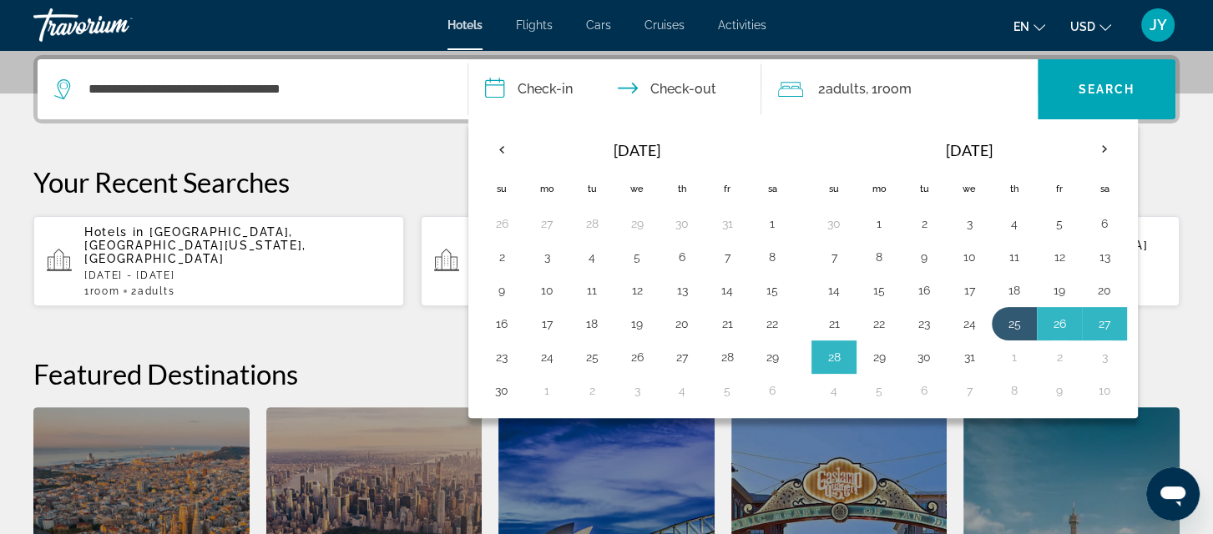
click at [874, 346] on button "29" at bounding box center [879, 357] width 27 height 23
type input "**********"
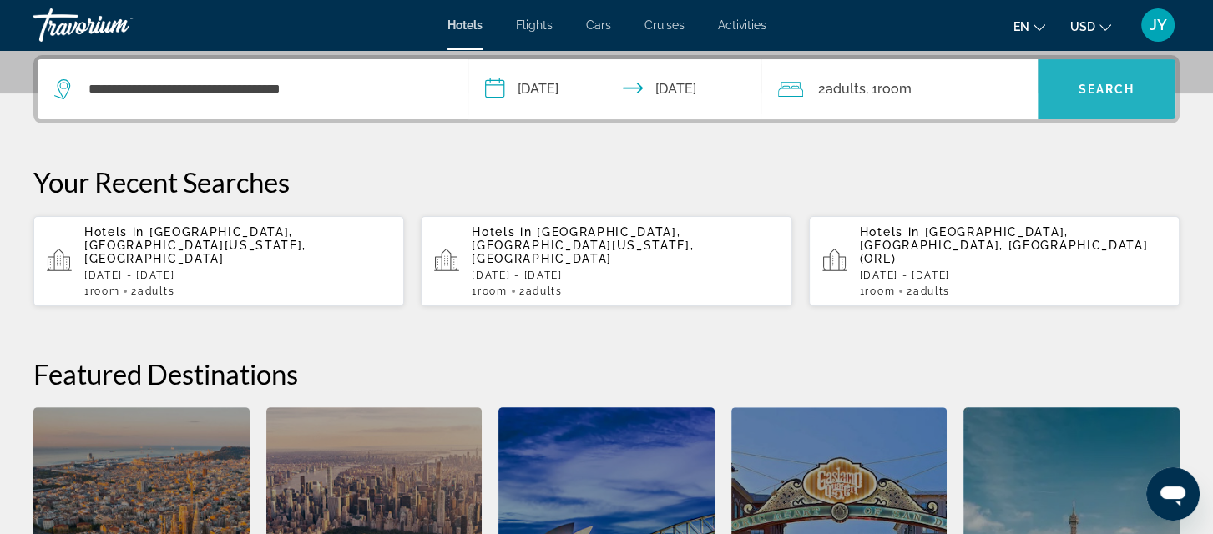
click at [1102, 83] on span "Search" at bounding box center [1106, 89] width 57 height 13
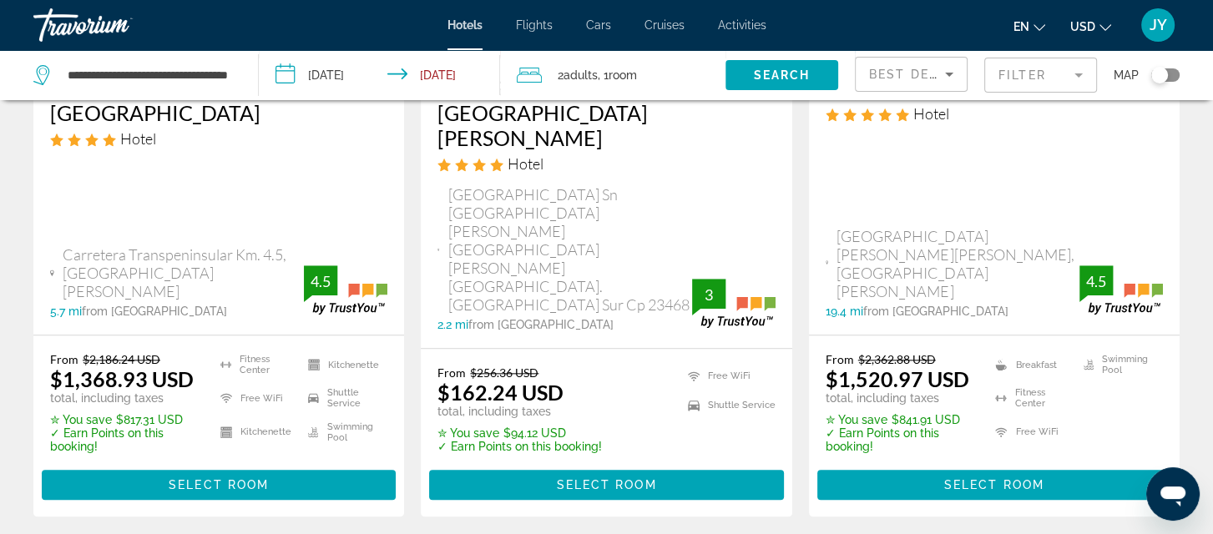
scroll to position [1801, 0]
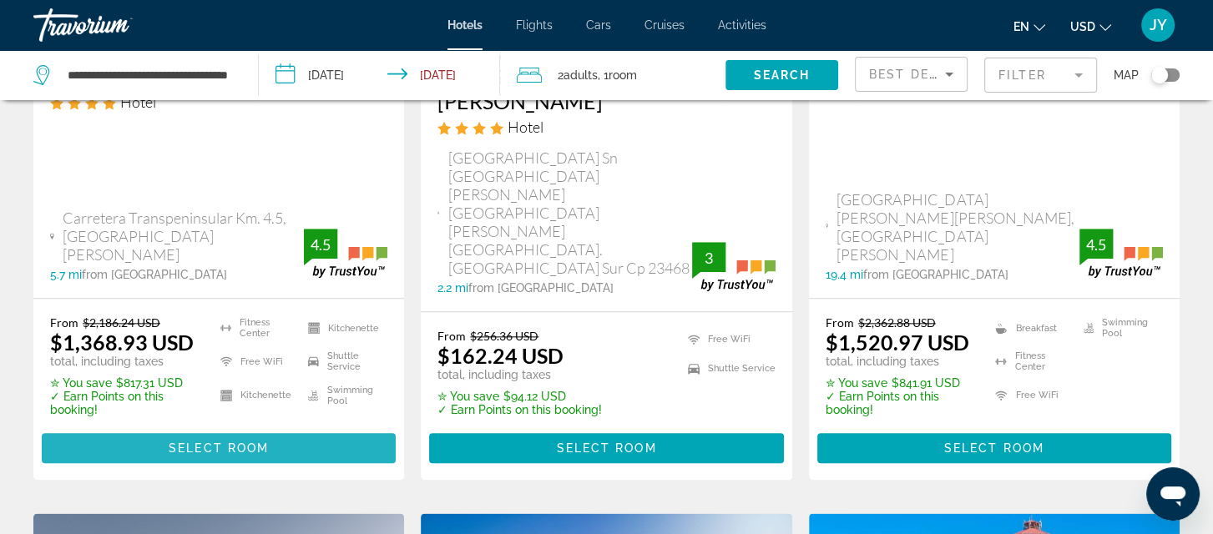
click at [227, 442] on span "Select Room" at bounding box center [219, 448] width 100 height 13
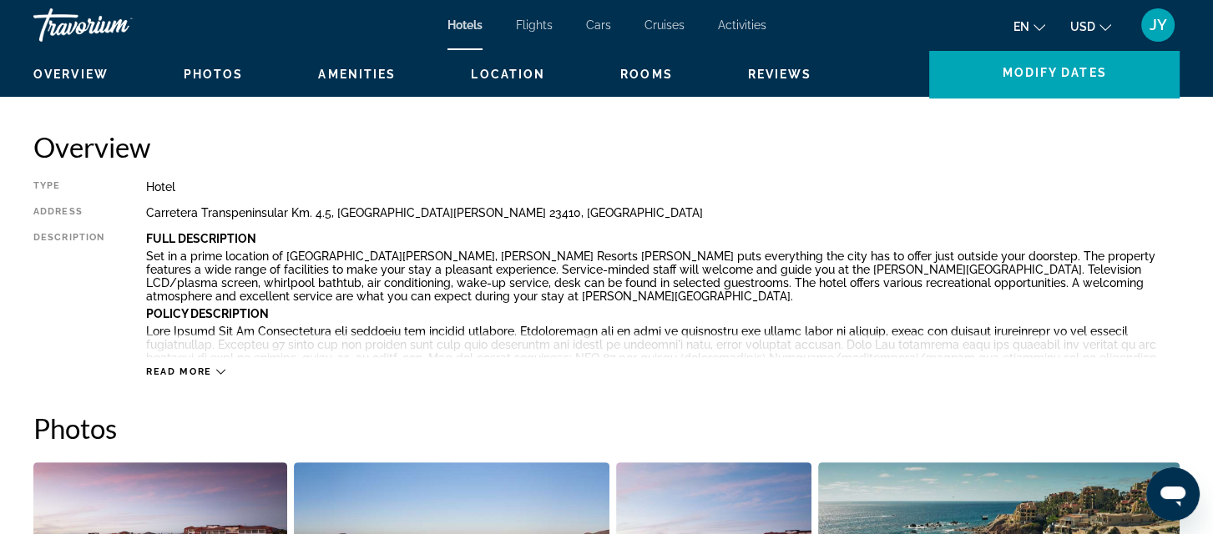
scroll to position [568, 0]
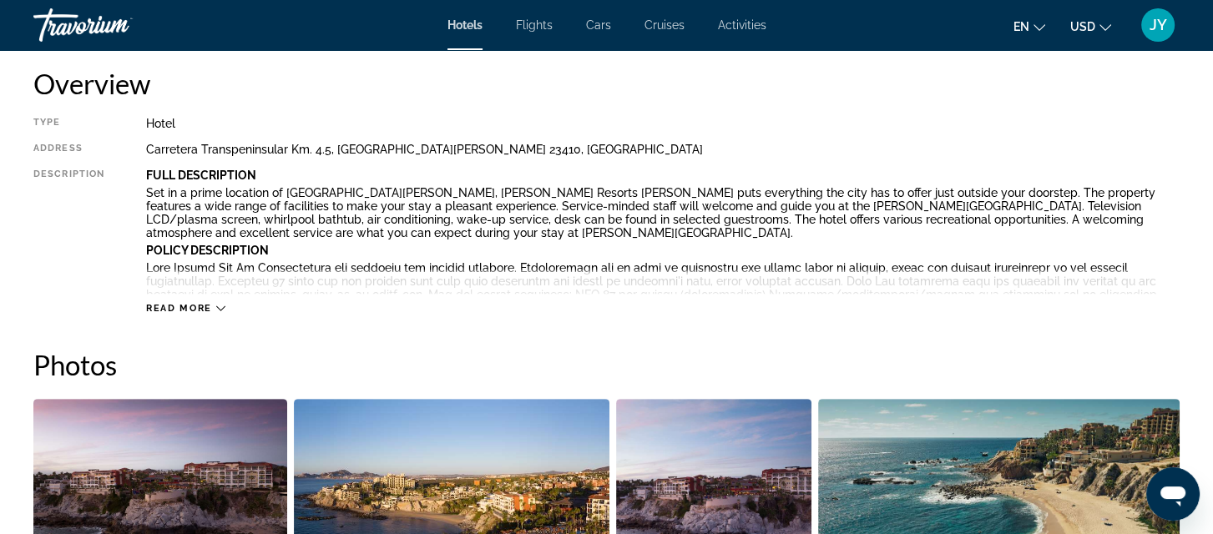
click at [218, 307] on icon "Main content" at bounding box center [220, 308] width 9 height 9
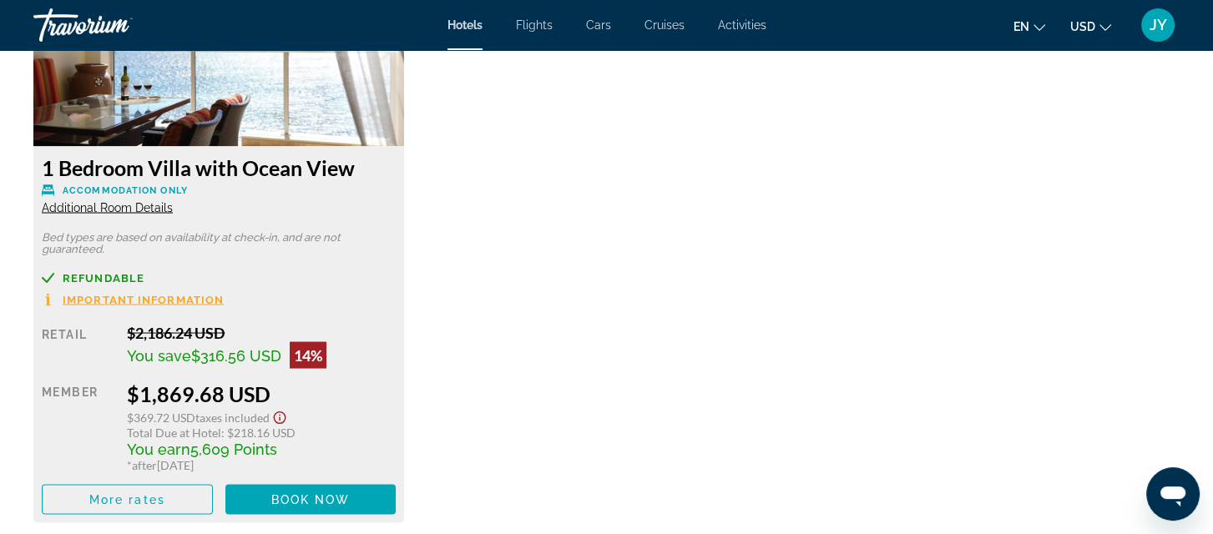
scroll to position [2992, 0]
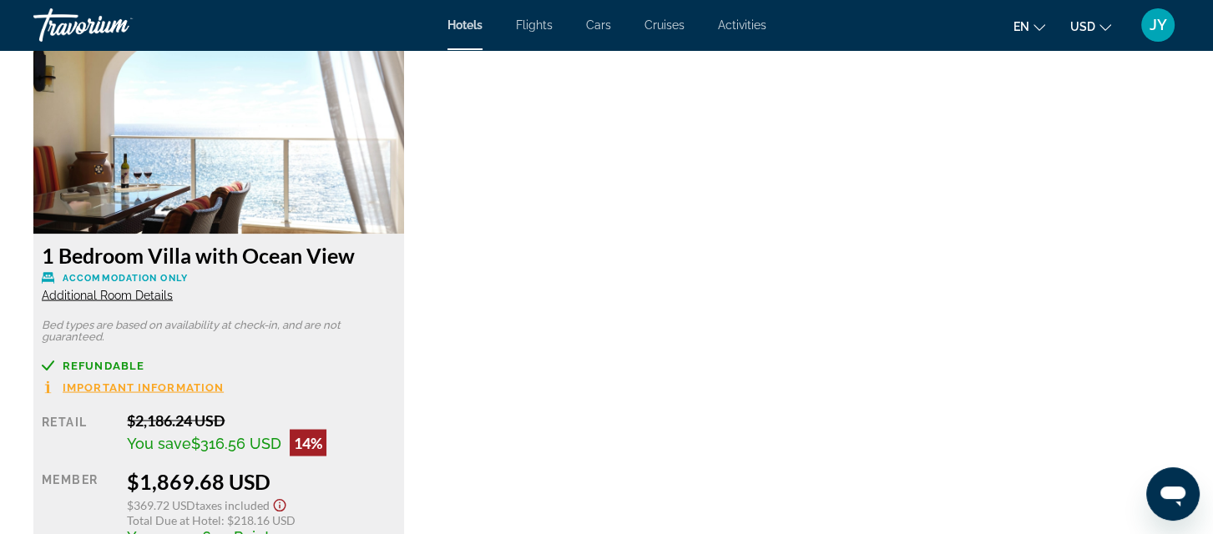
click at [88, 291] on span "Additional Room Details" at bounding box center [107, 294] width 131 height 13
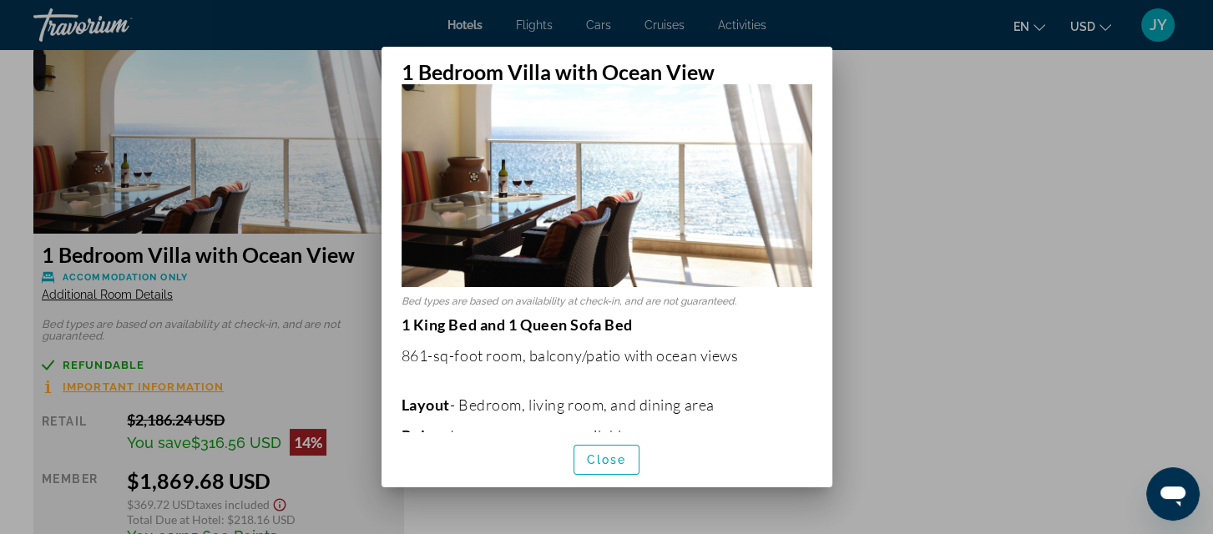
scroll to position [0, 0]
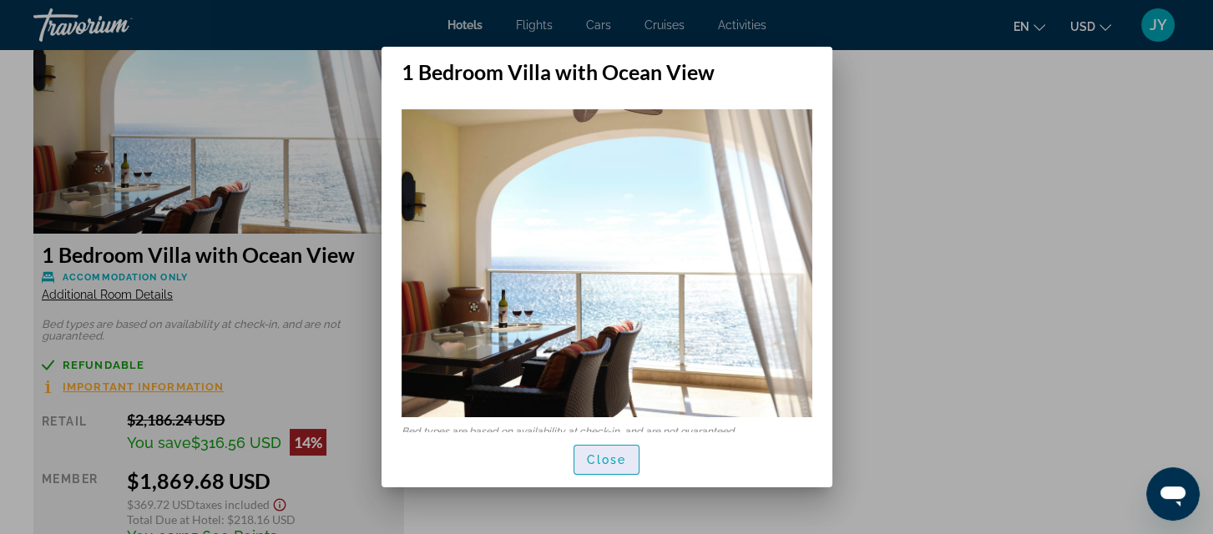
click at [614, 464] on span "Close" at bounding box center [607, 459] width 40 height 13
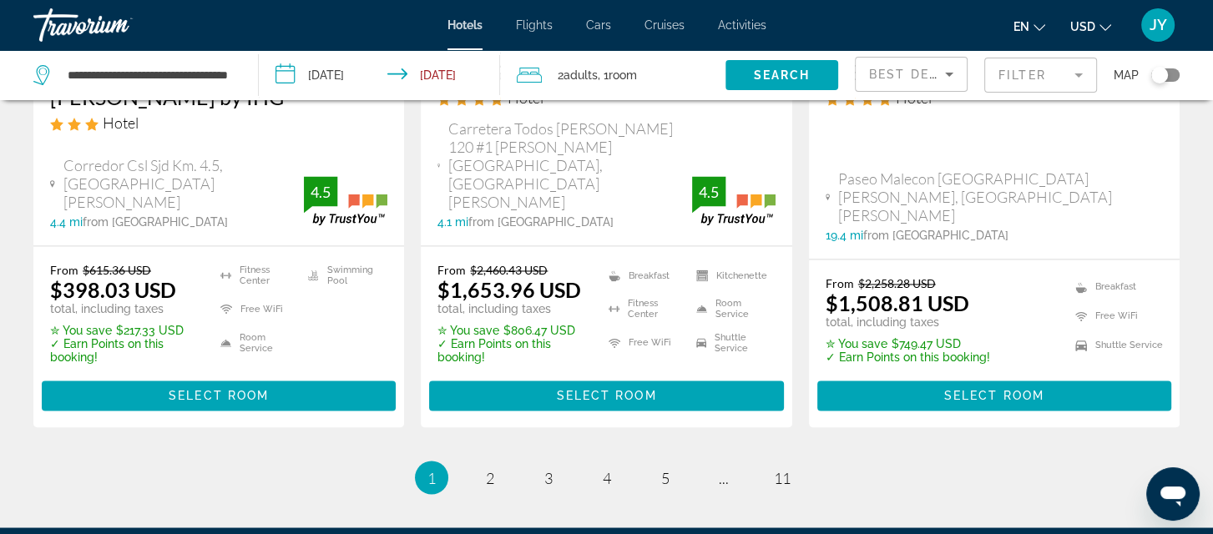
scroll to position [2553, 0]
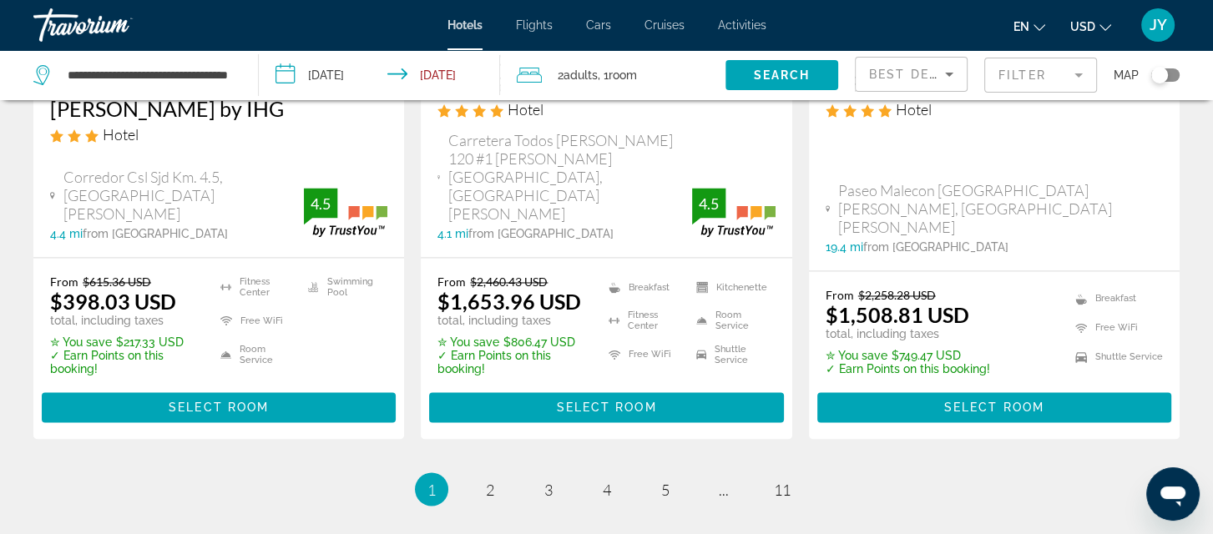
click at [1078, 73] on mat-form-field "Filter" at bounding box center [1040, 75] width 113 height 35
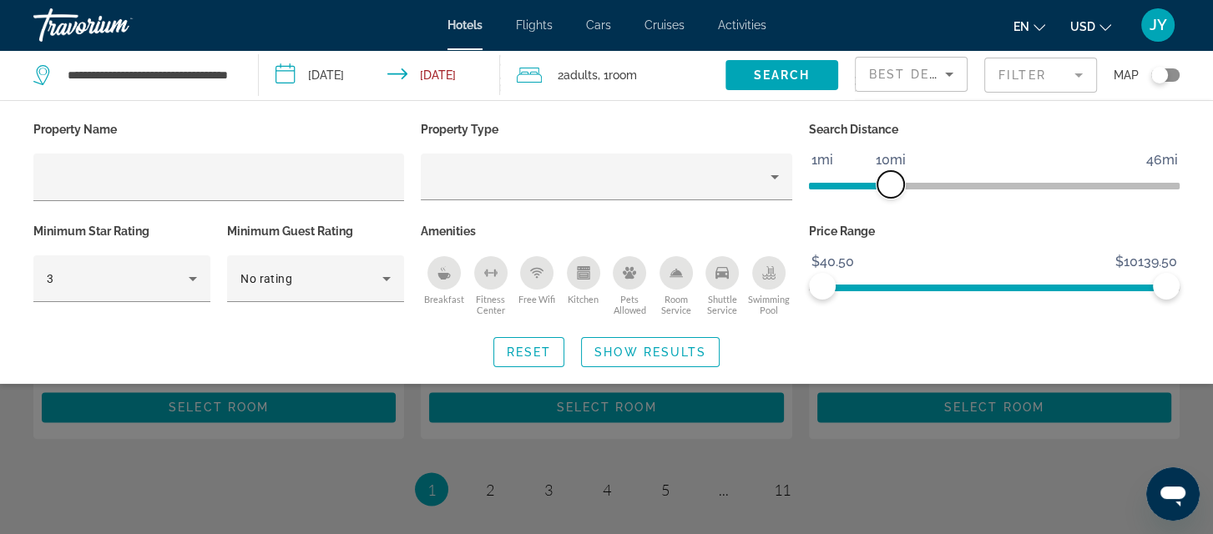
drag, startPoint x: 1047, startPoint y: 192, endPoint x: 890, endPoint y: 199, distance: 157.1
click at [890, 199] on div "Search Distance 1mi 46mi 10mi" at bounding box center [993, 169] width 387 height 102
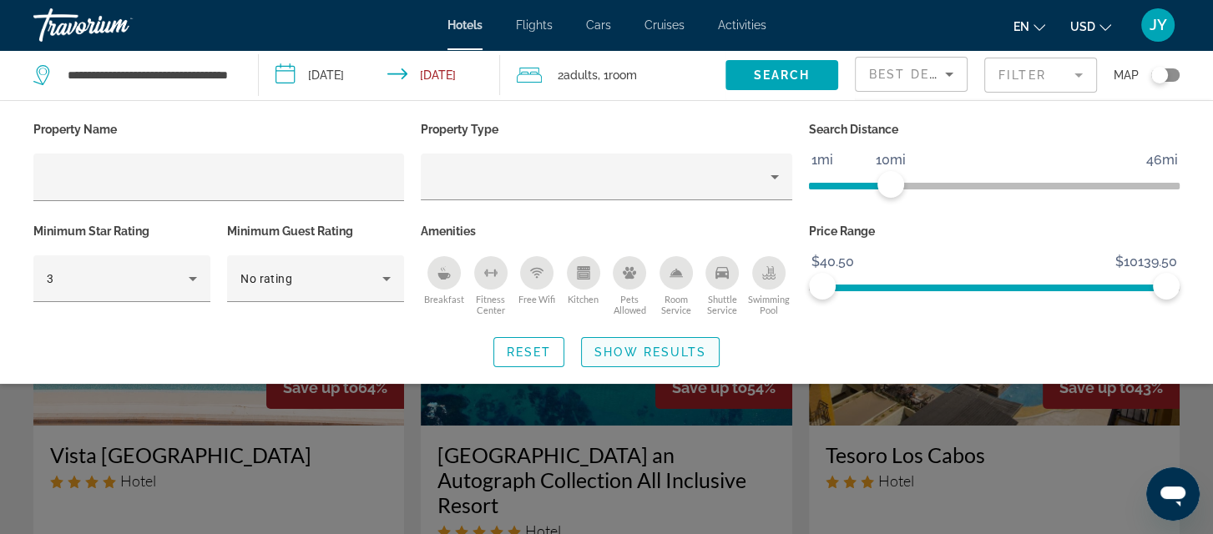
click at [613, 346] on span "Show Results" at bounding box center [650, 352] width 112 height 13
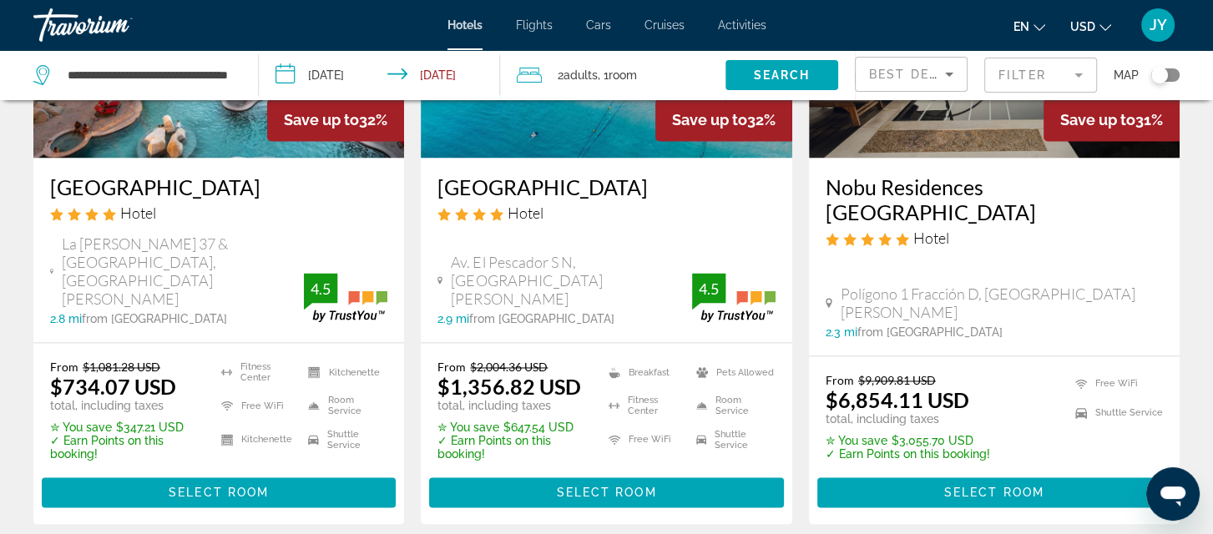
scroll to position [2463, 0]
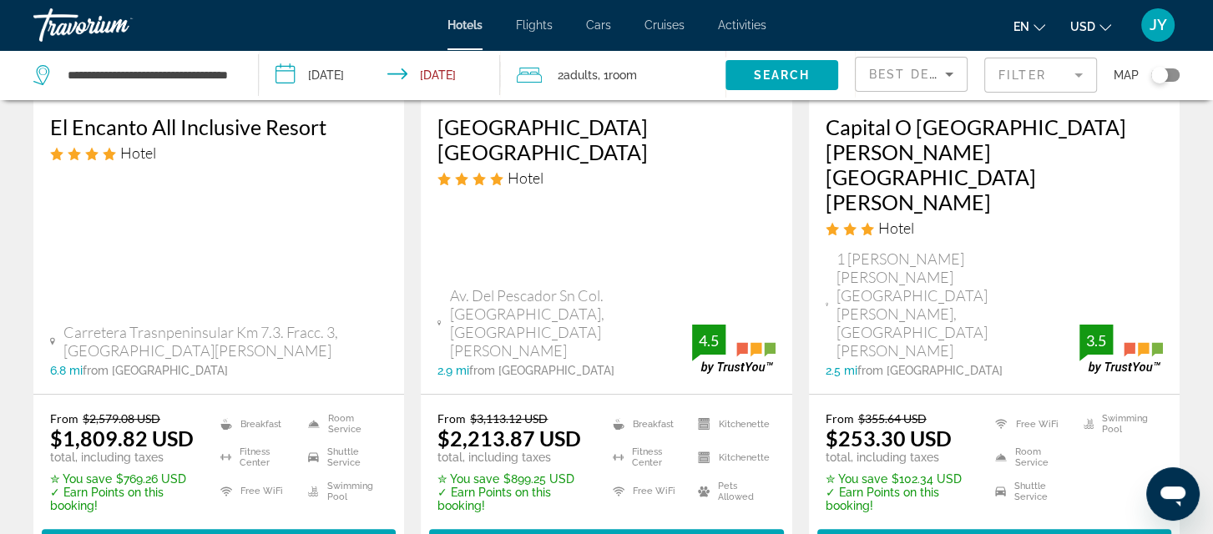
scroll to position [332, 0]
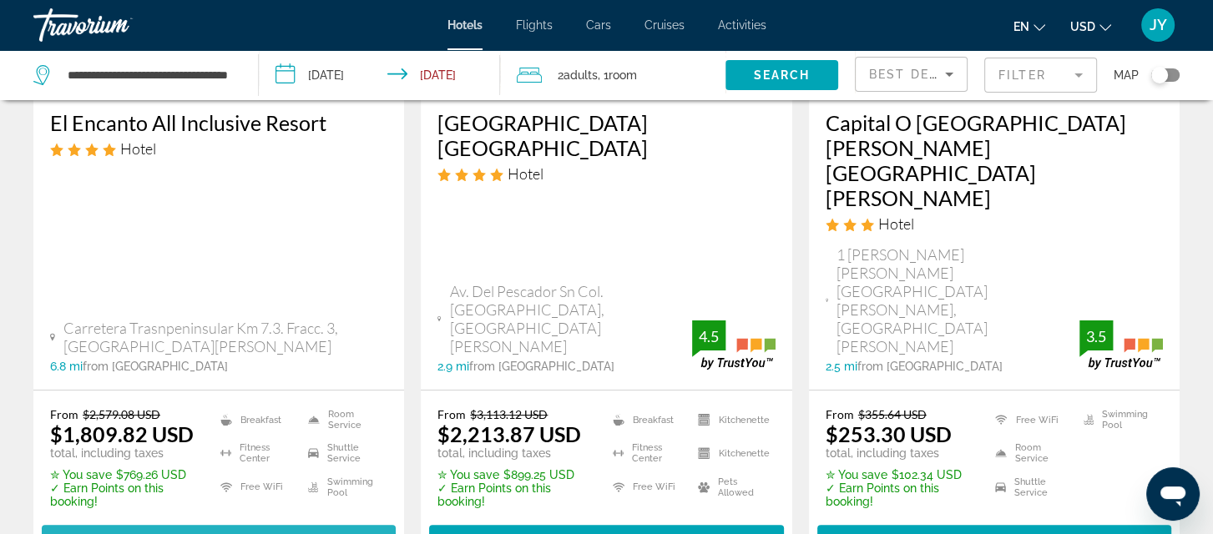
click at [183, 533] on span "Select Room" at bounding box center [219, 539] width 100 height 13
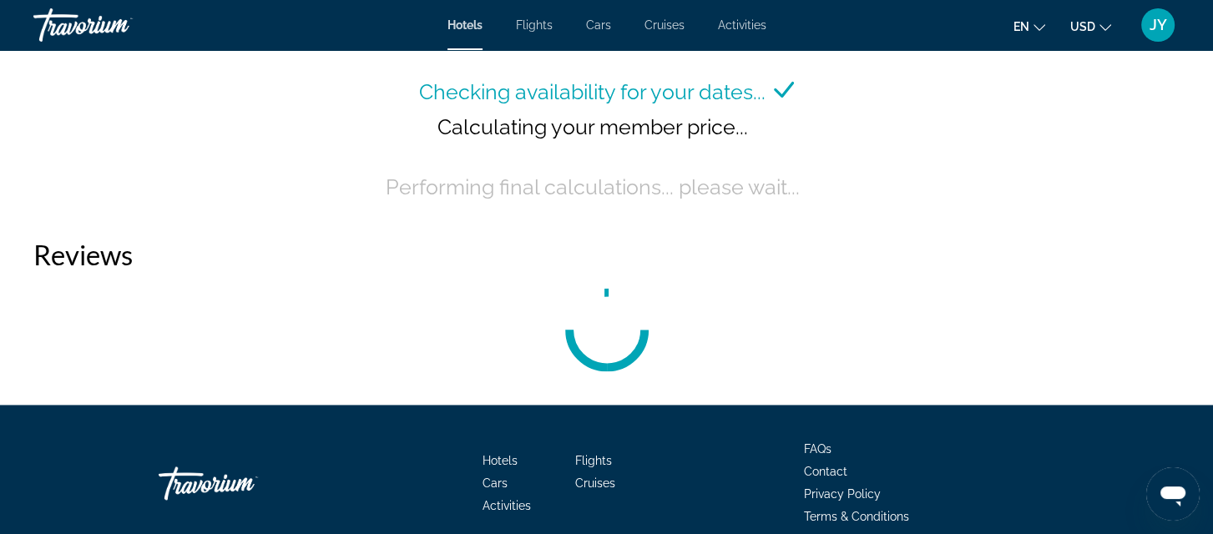
scroll to position [2472, 0]
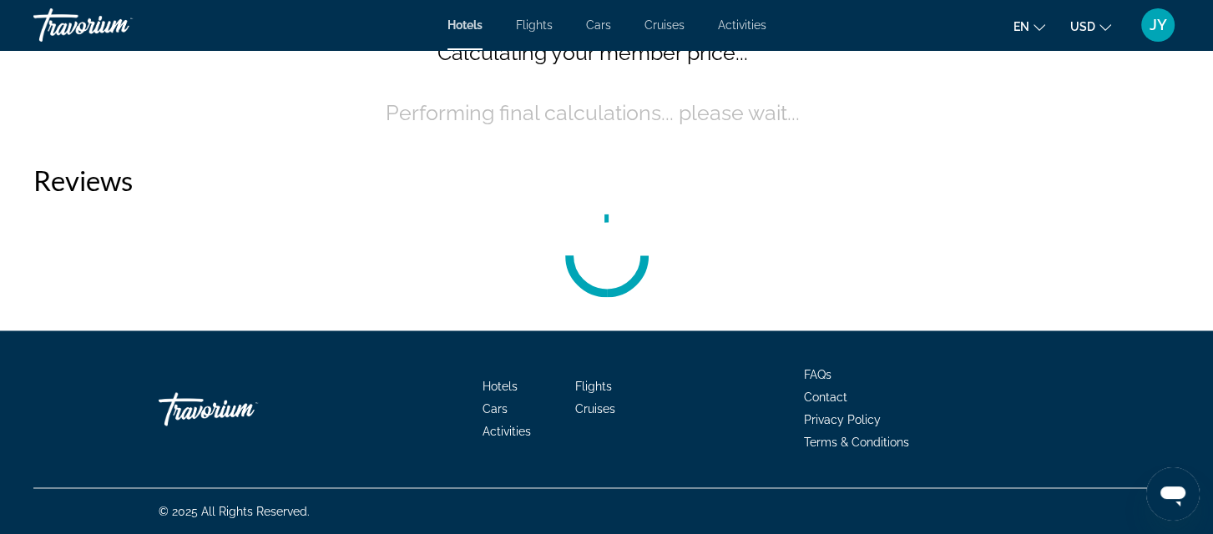
drag, startPoint x: 1218, startPoint y: 43, endPoint x: 28, endPoint y: 3, distance: 1190.2
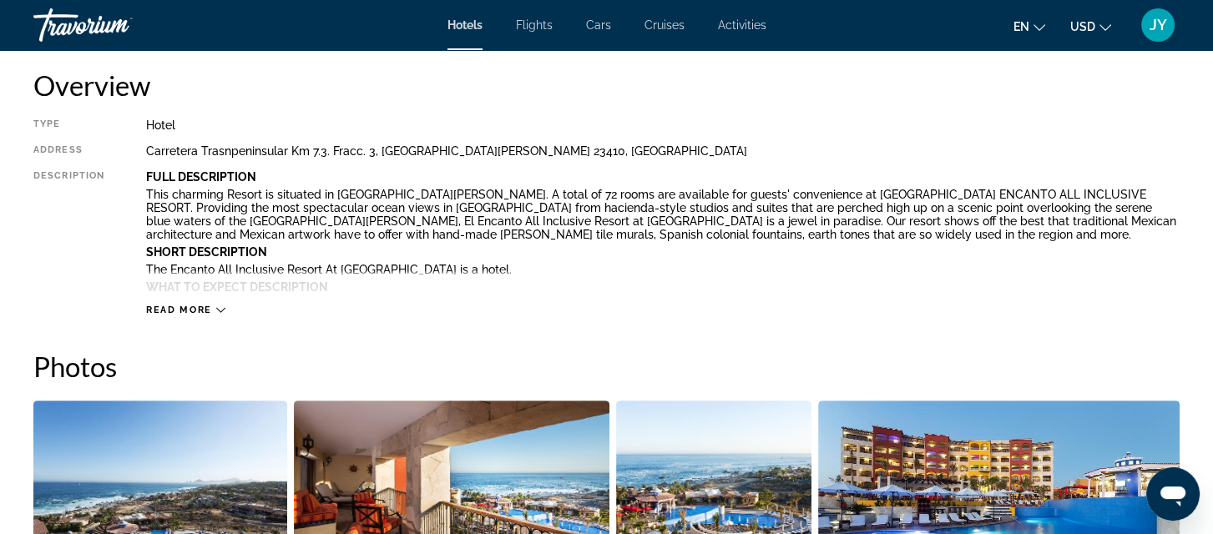
scroll to position [0, 0]
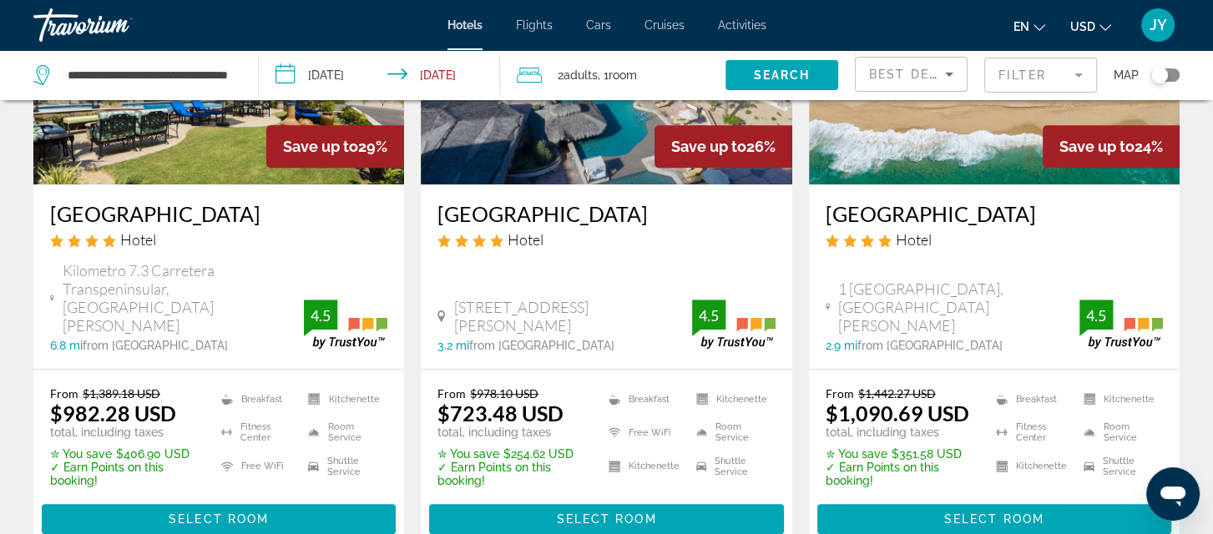
scroll to position [1024, 0]
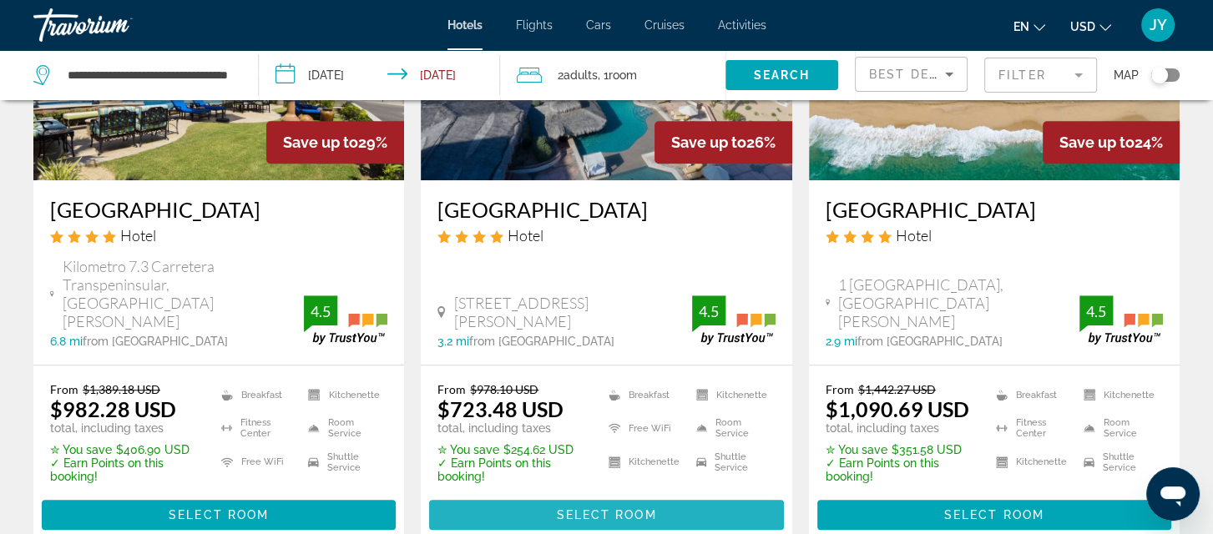
click at [600, 508] on span "Select Room" at bounding box center [606, 514] width 100 height 13
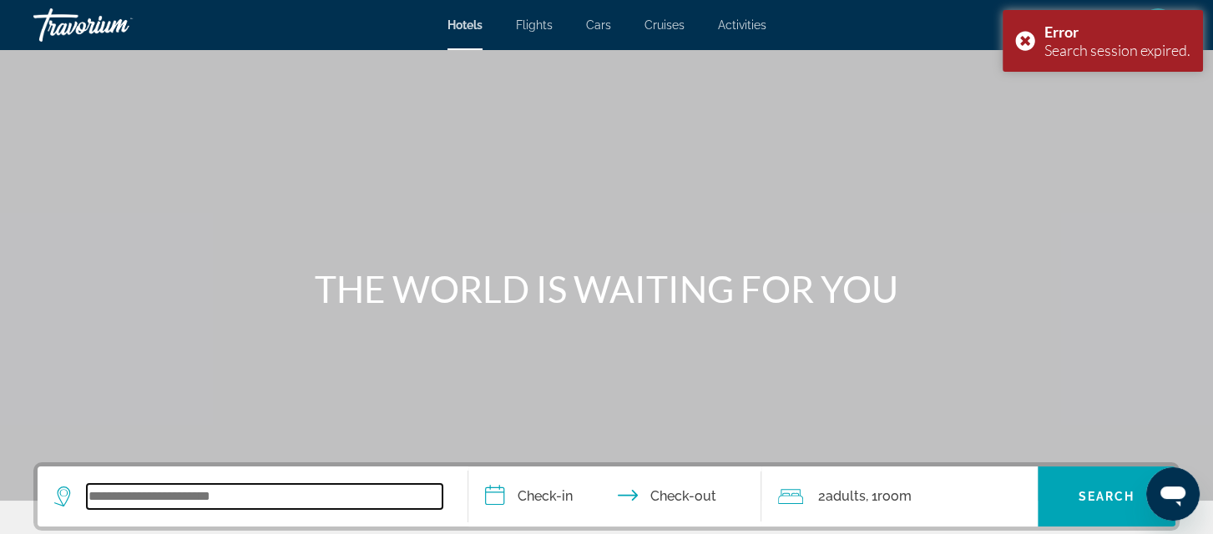
click at [93, 496] on input "Search widget" at bounding box center [265, 496] width 356 height 25
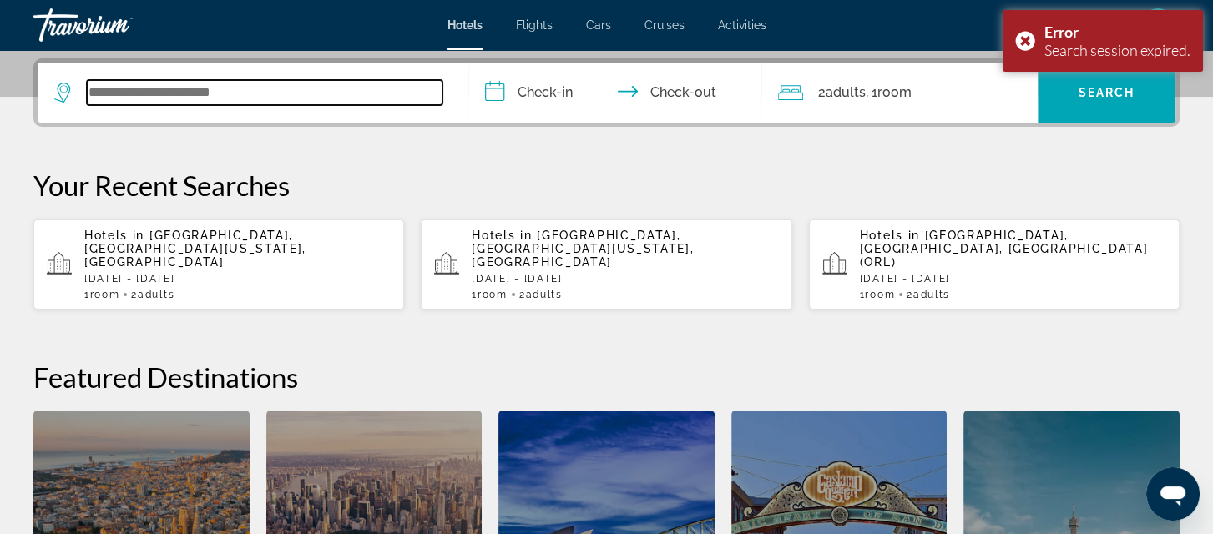
scroll to position [407, 0]
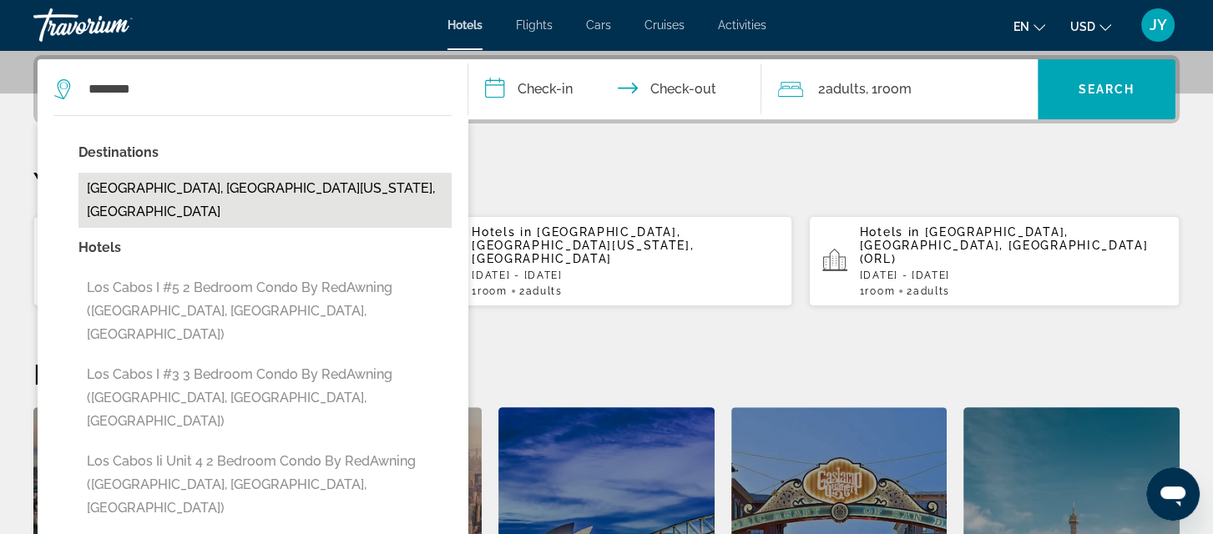
click at [174, 179] on button "Los Cabos, Baja California Sur, Mexico" at bounding box center [264, 200] width 373 height 55
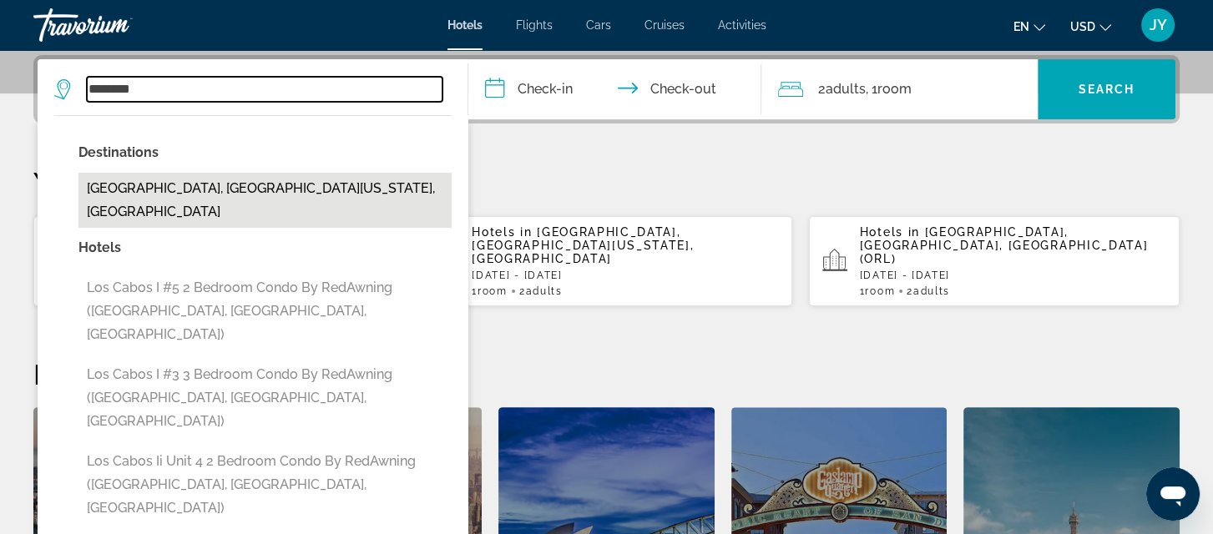
type input "**********"
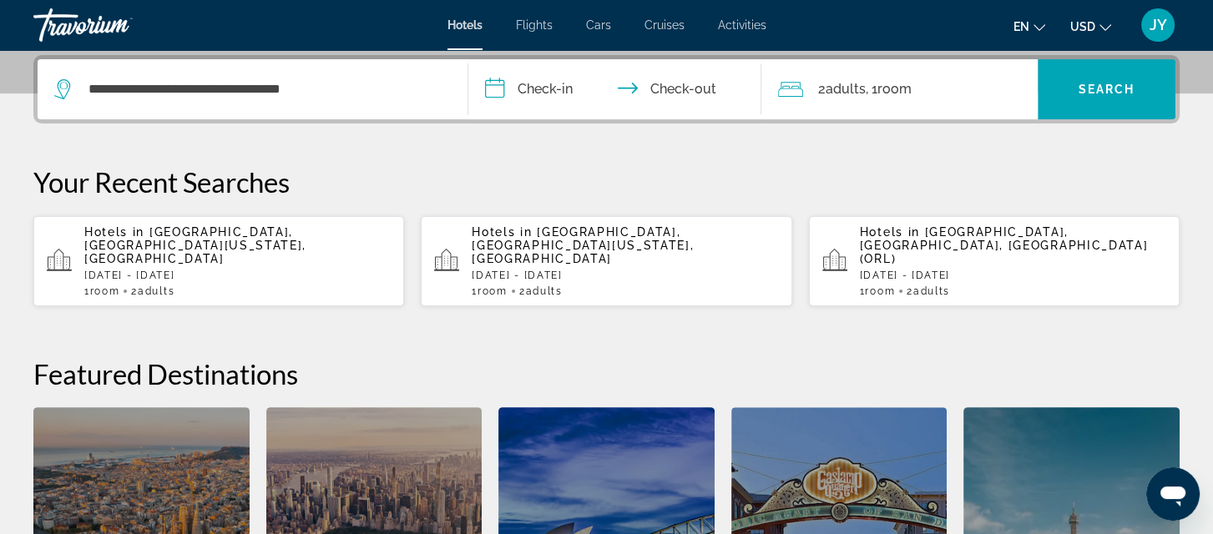
click at [552, 78] on input "**********" at bounding box center [618, 91] width 300 height 65
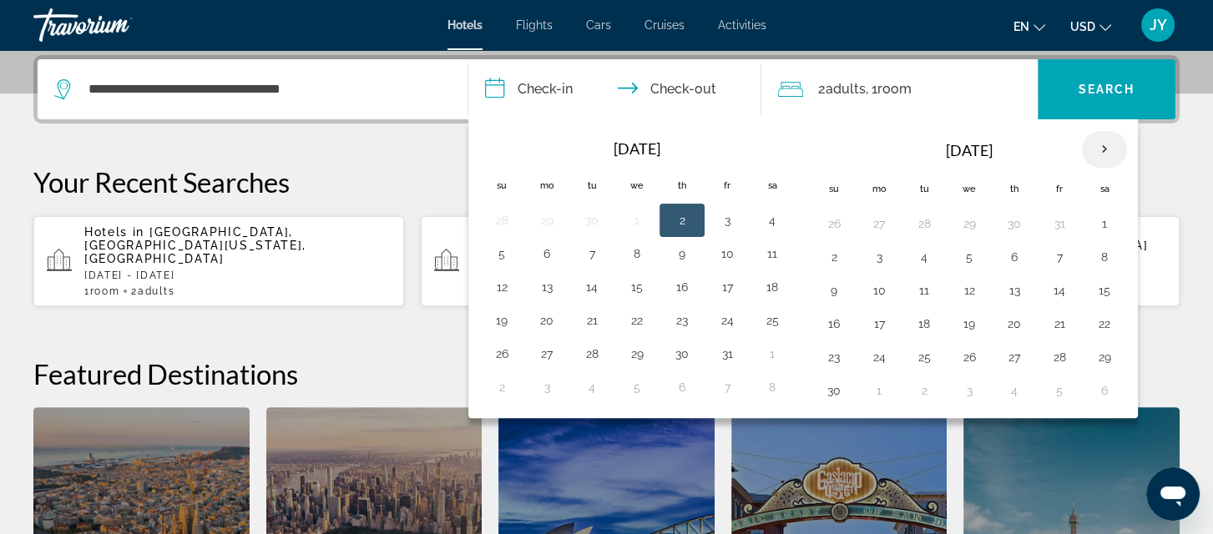
click at [1095, 144] on th "Next month" at bounding box center [1104, 149] width 45 height 37
click at [1012, 326] on button "25" at bounding box center [1014, 323] width 27 height 23
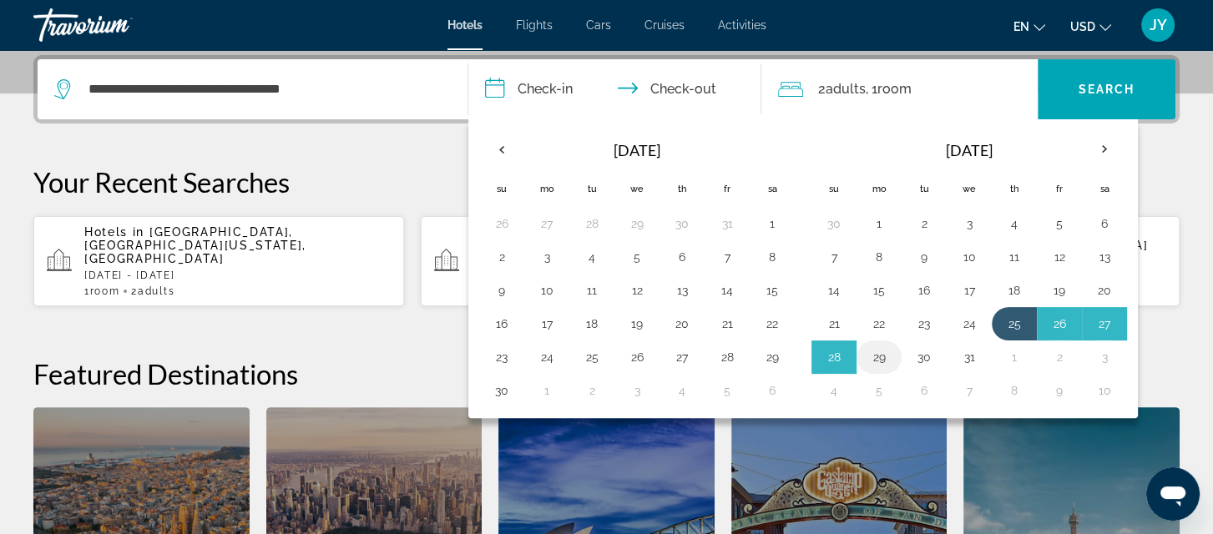
click at [870, 351] on button "29" at bounding box center [879, 357] width 27 height 23
type input "**********"
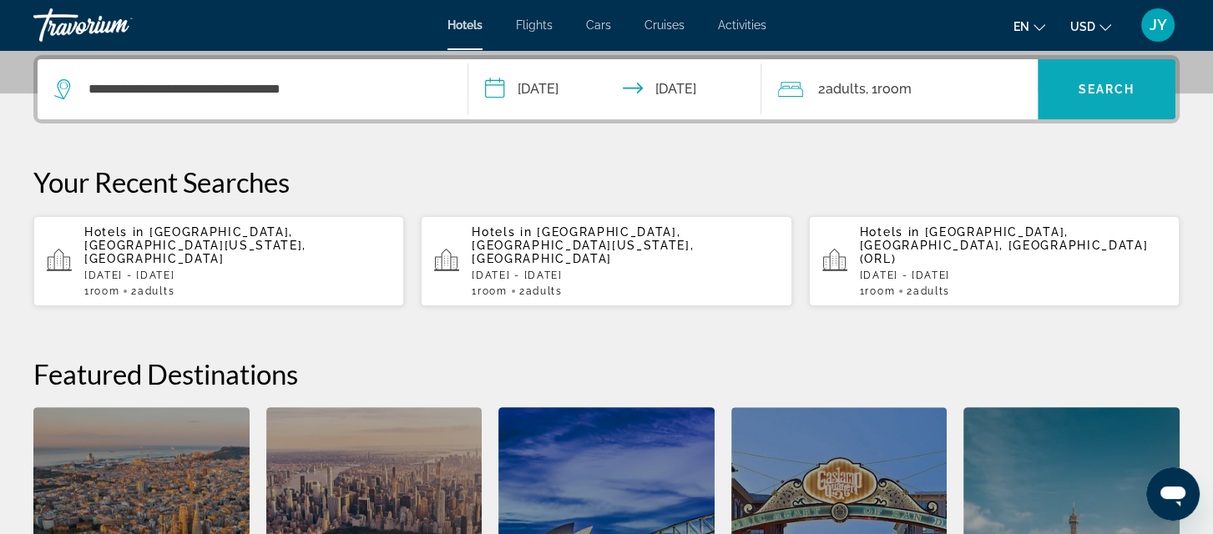
click at [1103, 90] on span "Search" at bounding box center [1106, 89] width 57 height 13
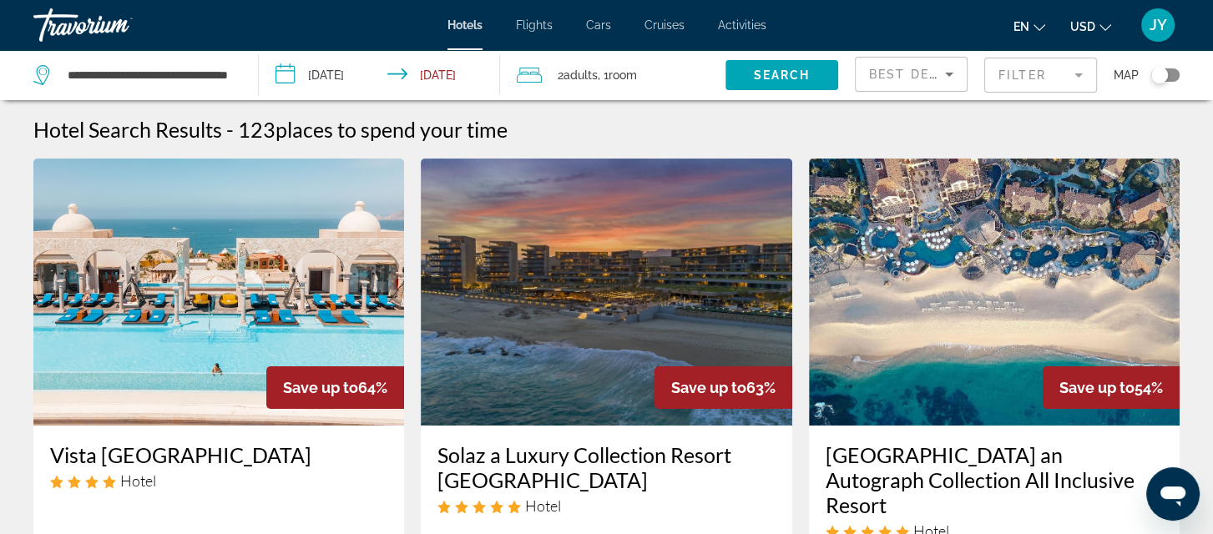
click at [1075, 76] on mat-form-field "Filter" at bounding box center [1040, 75] width 113 height 35
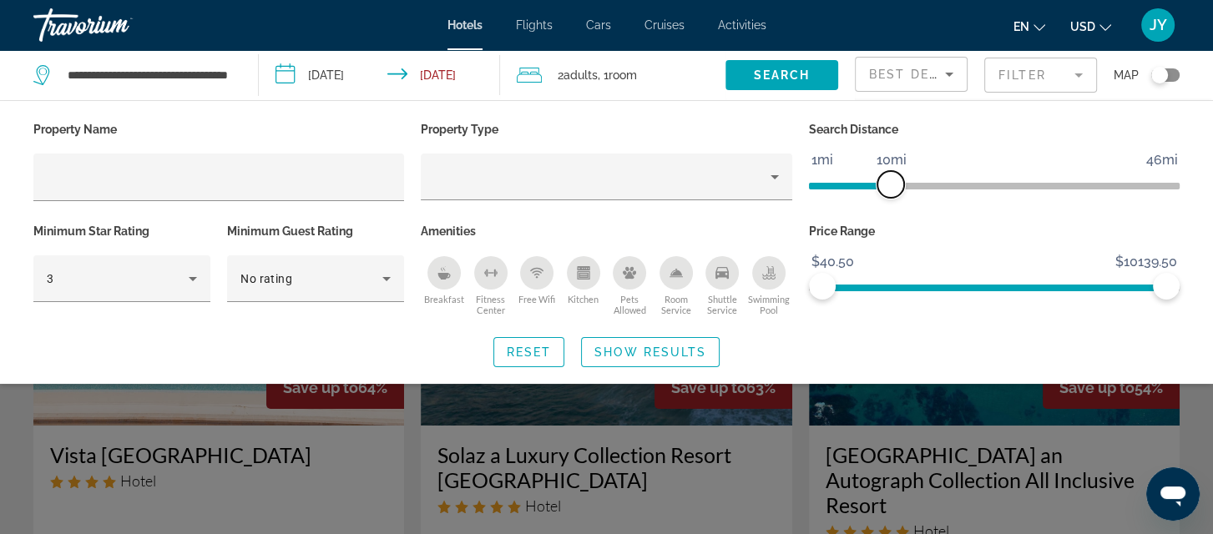
drag, startPoint x: 1043, startPoint y: 184, endPoint x: 888, endPoint y: 194, distance: 154.7
click at [888, 194] on span "ngx-slider" at bounding box center [890, 184] width 27 height 27
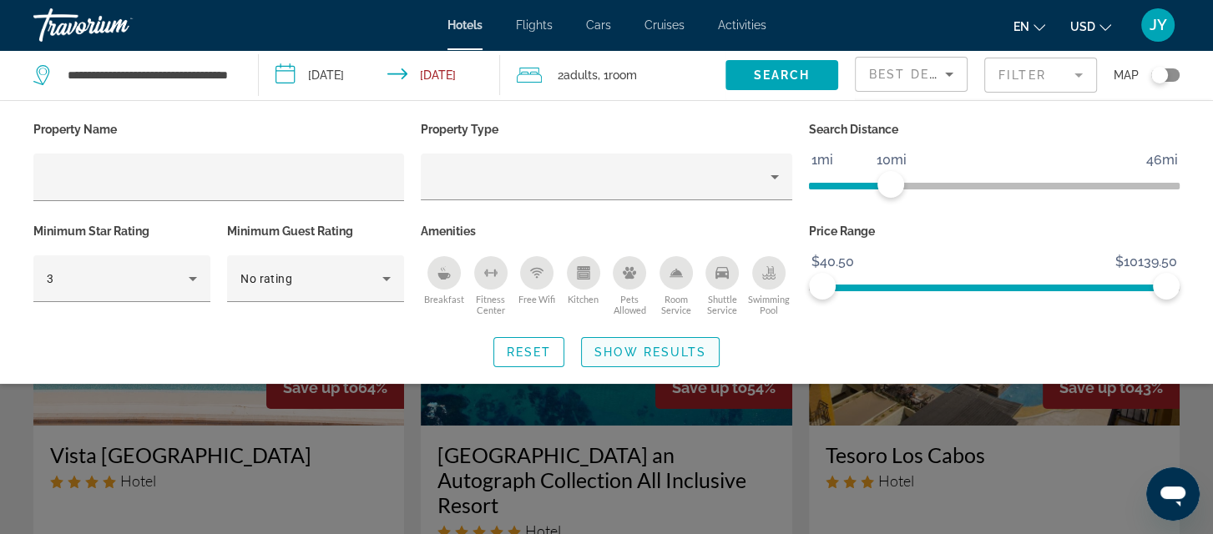
click at [658, 355] on span "Show Results" at bounding box center [650, 352] width 112 height 13
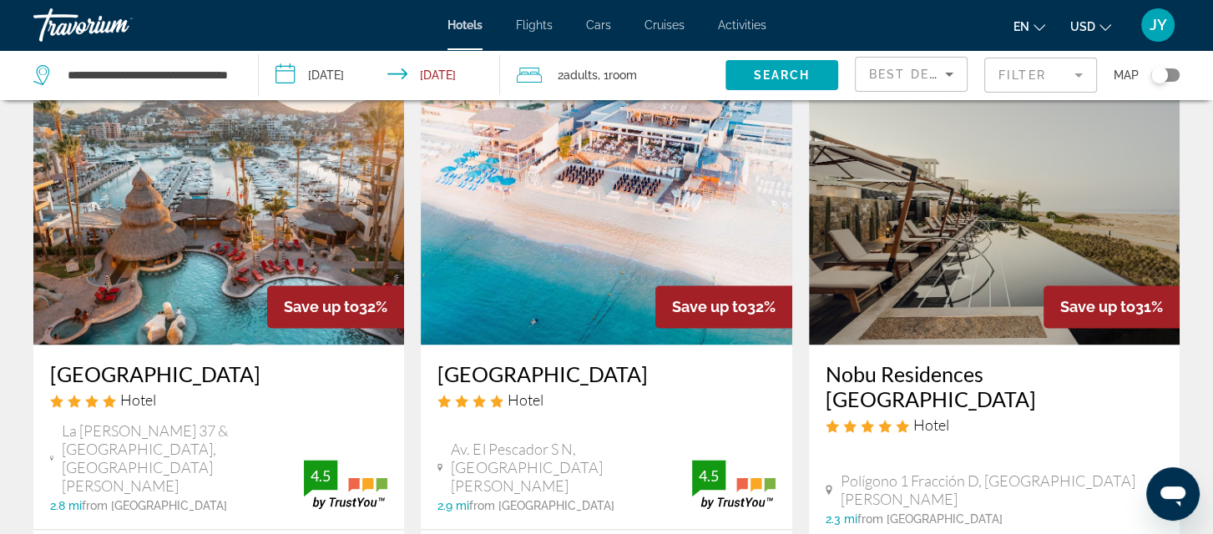
scroll to position [2287, 0]
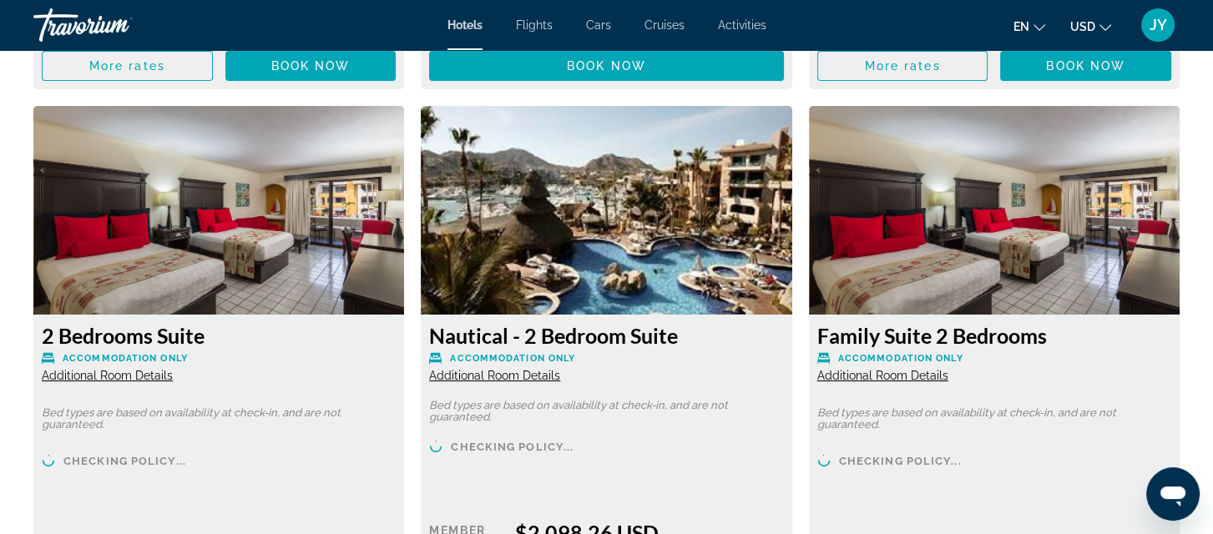
scroll to position [5716, 0]
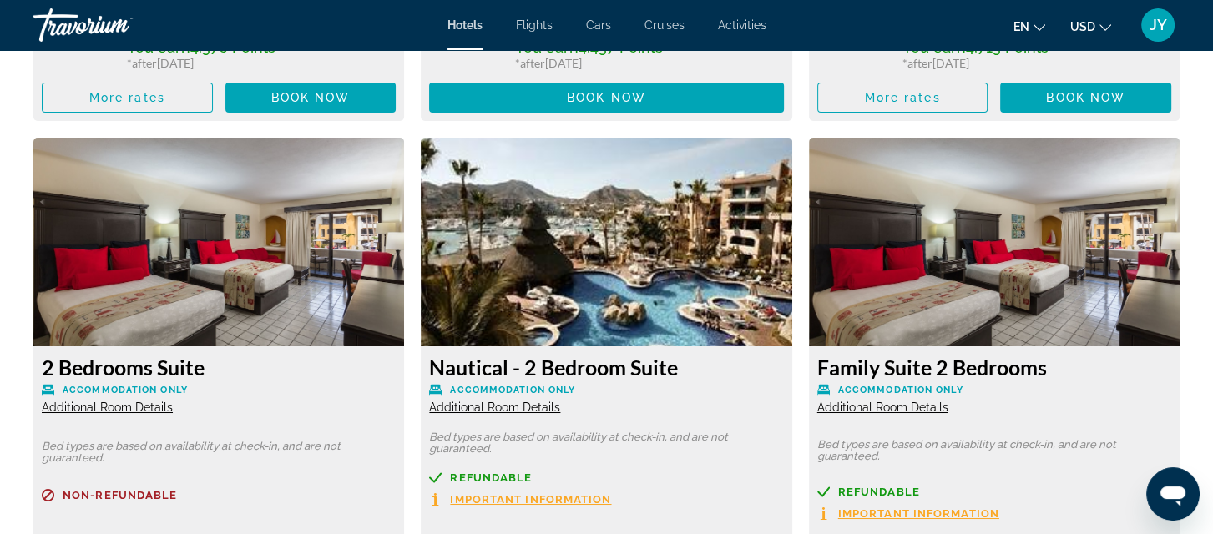
click at [70, 408] on span "Additional Room Details" at bounding box center [107, 407] width 131 height 13
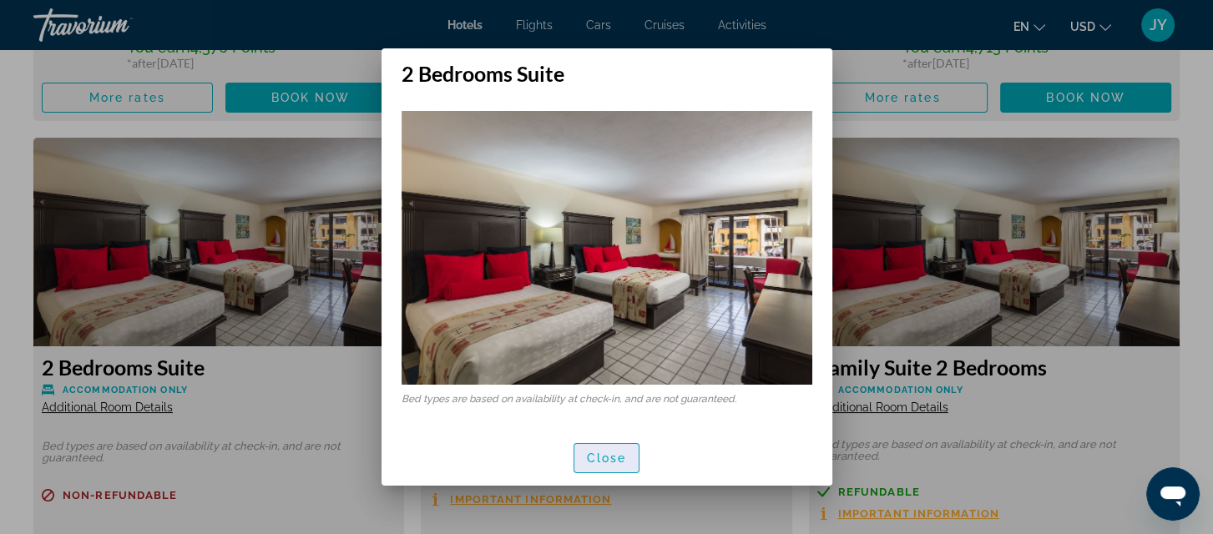
click at [604, 455] on span "Close" at bounding box center [607, 458] width 40 height 13
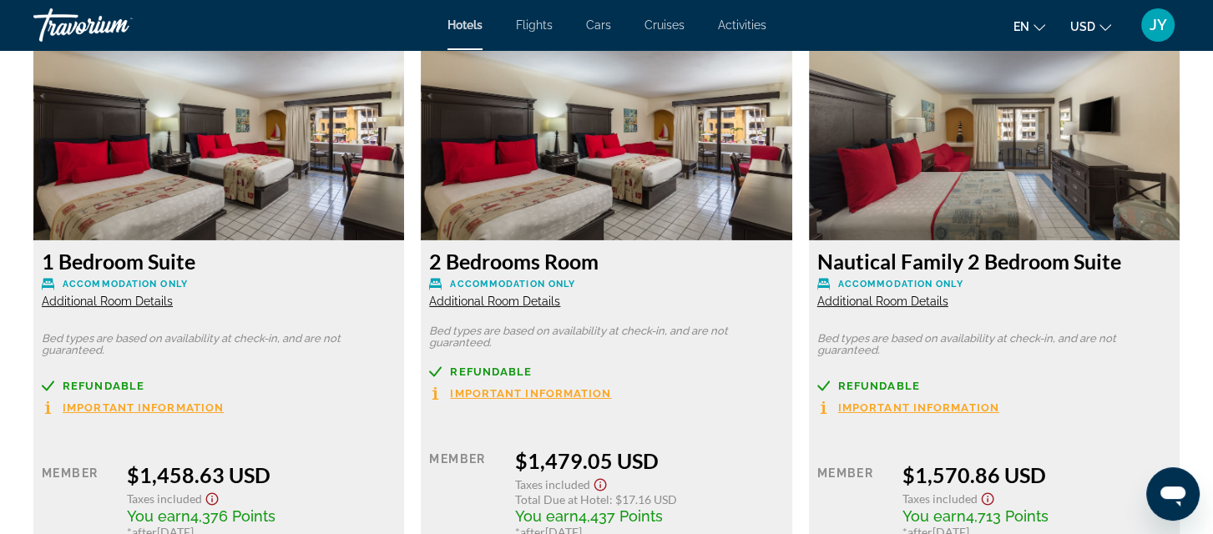
scroll to position [5300, 0]
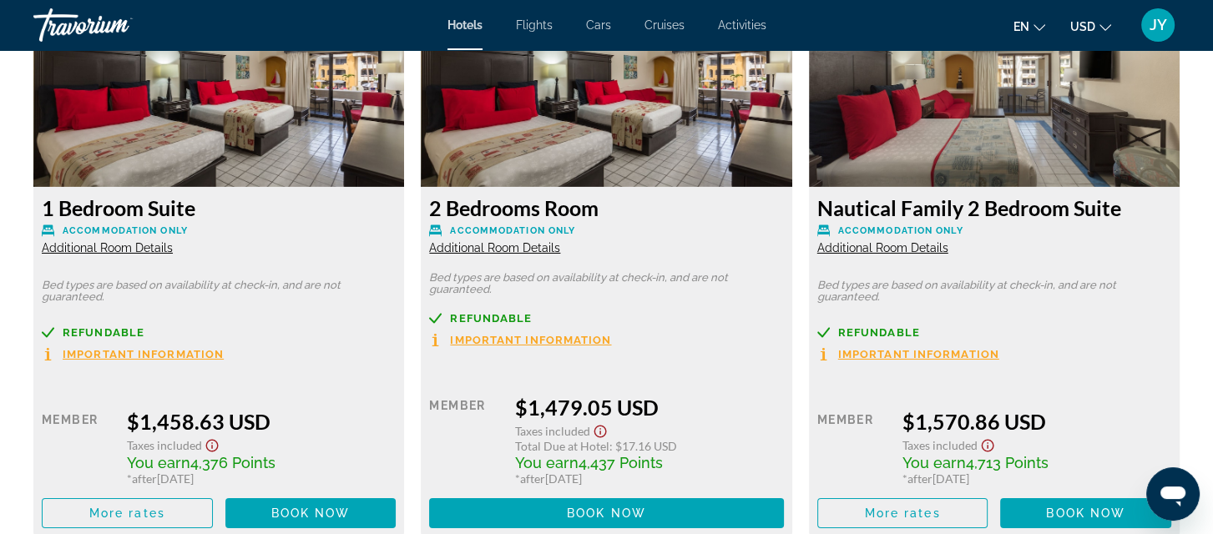
click at [883, 250] on span "Additional Room Details" at bounding box center [882, 247] width 131 height 13
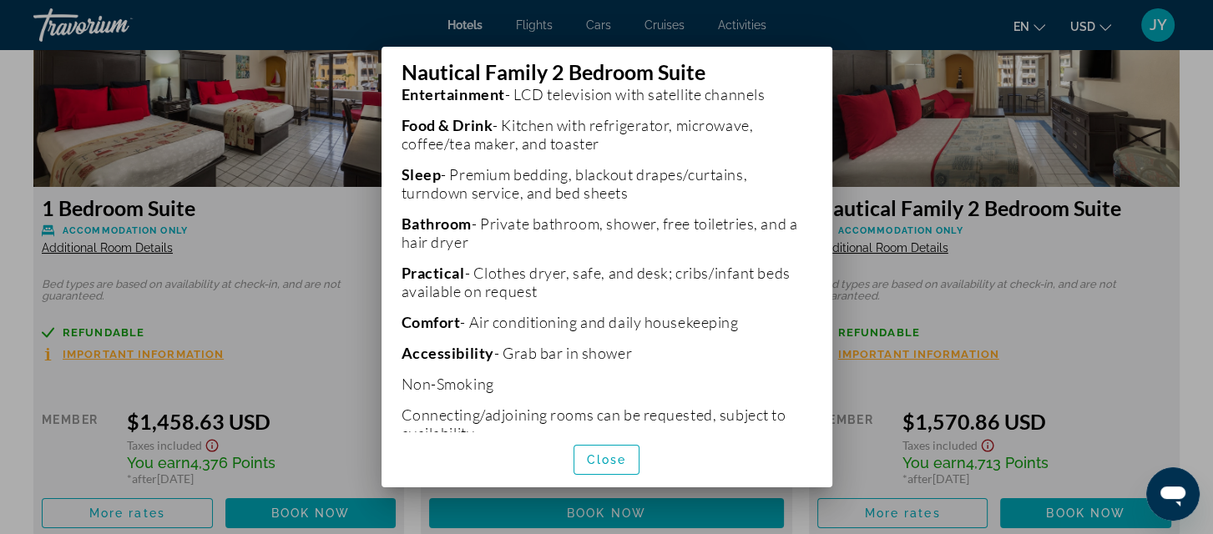
scroll to position [531, 0]
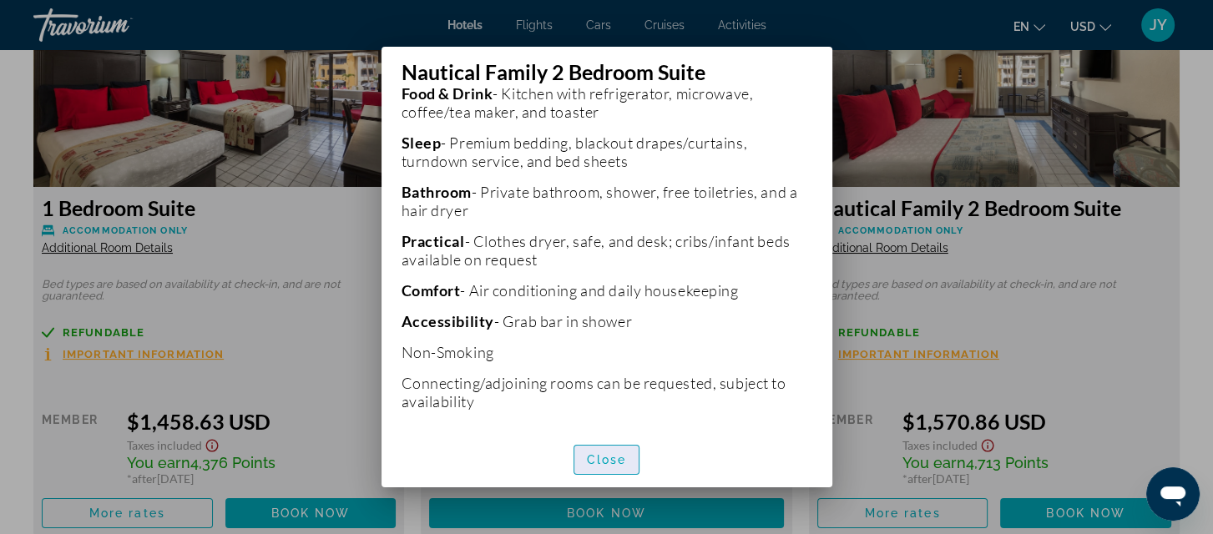
click at [602, 468] on span "button" at bounding box center [606, 460] width 65 height 40
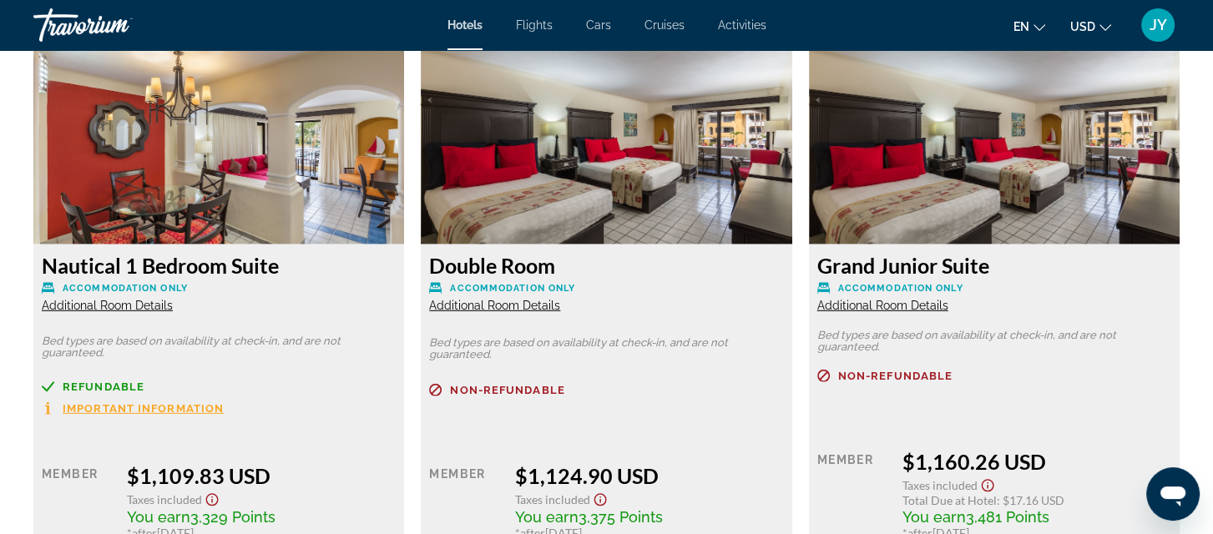
scroll to position [4681, 0]
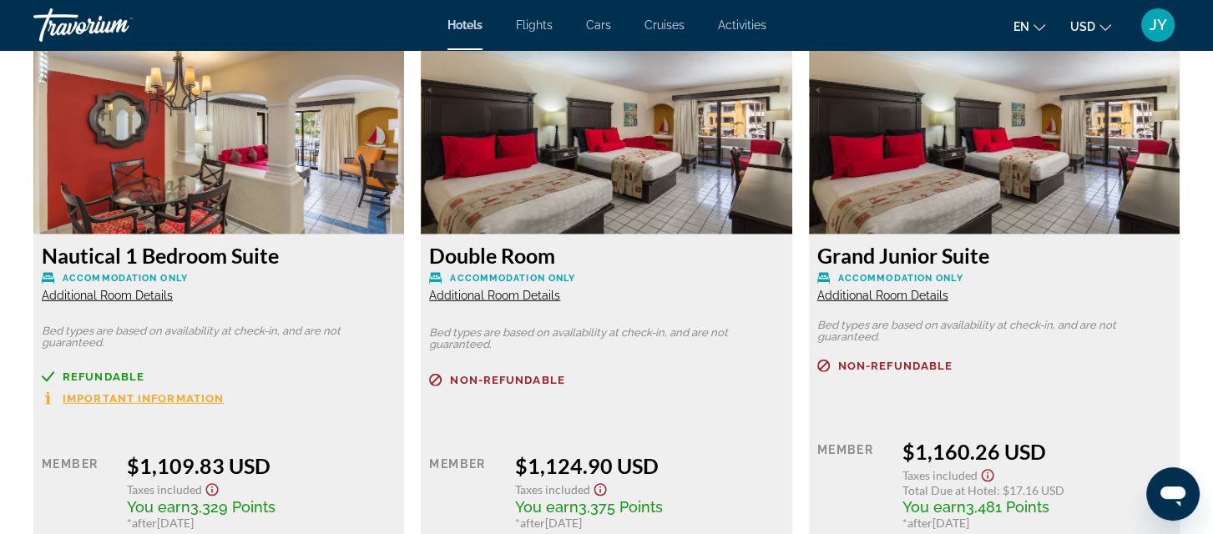
click at [87, 291] on span "Additional Room Details" at bounding box center [107, 295] width 131 height 13
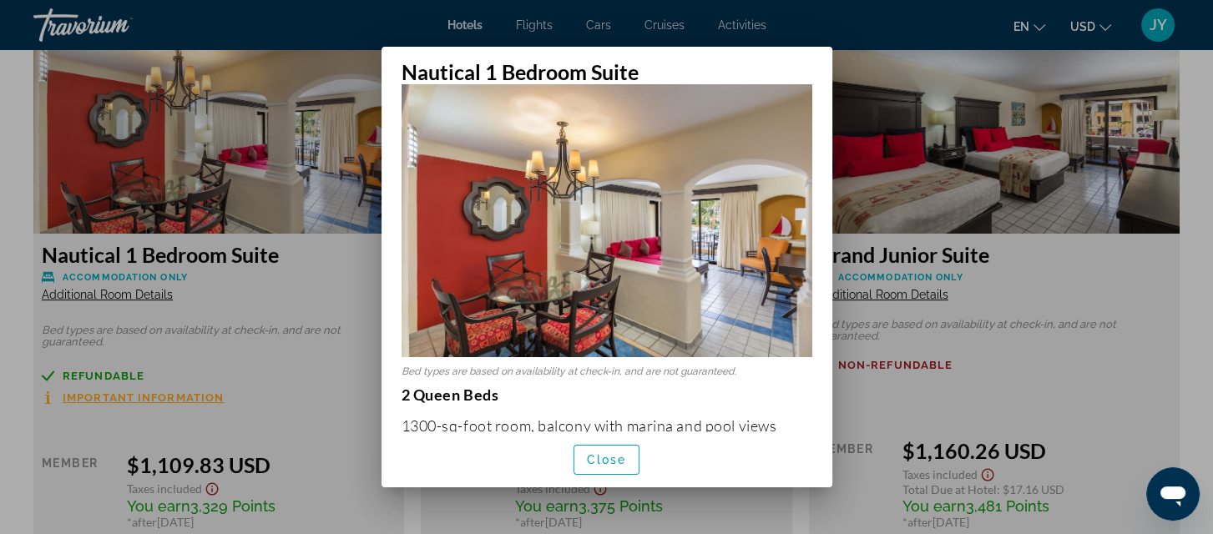
scroll to position [0, 0]
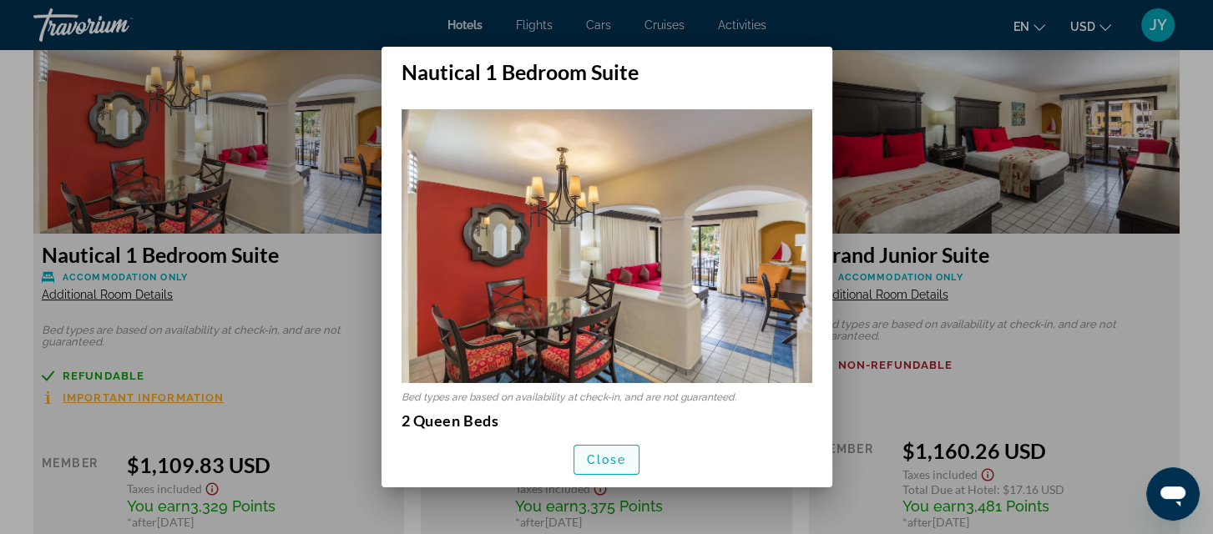
click at [612, 462] on span "Close" at bounding box center [607, 459] width 40 height 13
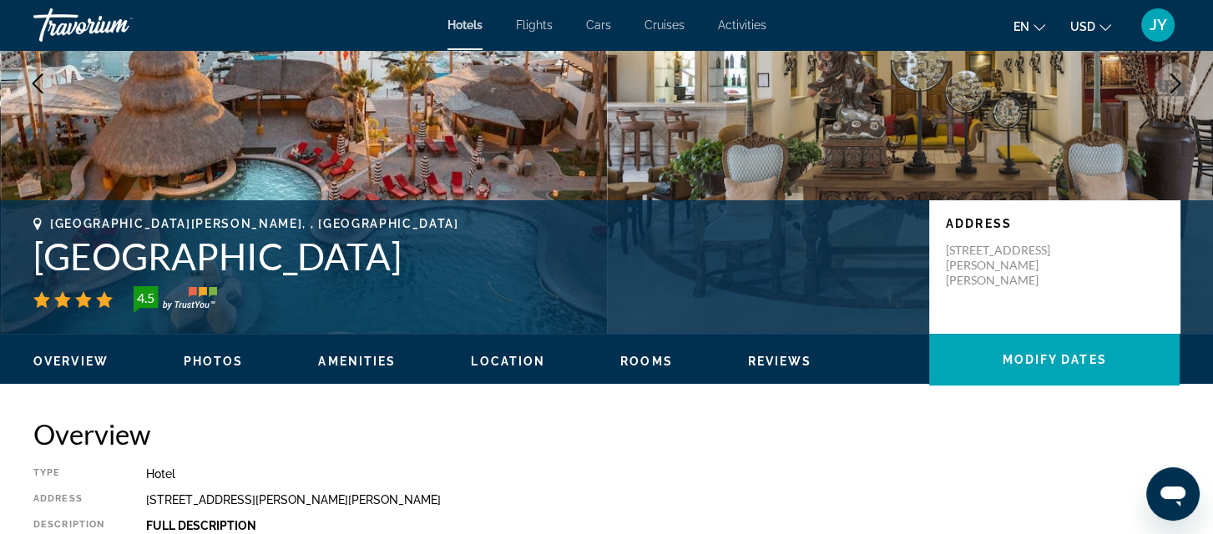
scroll to position [270, 0]
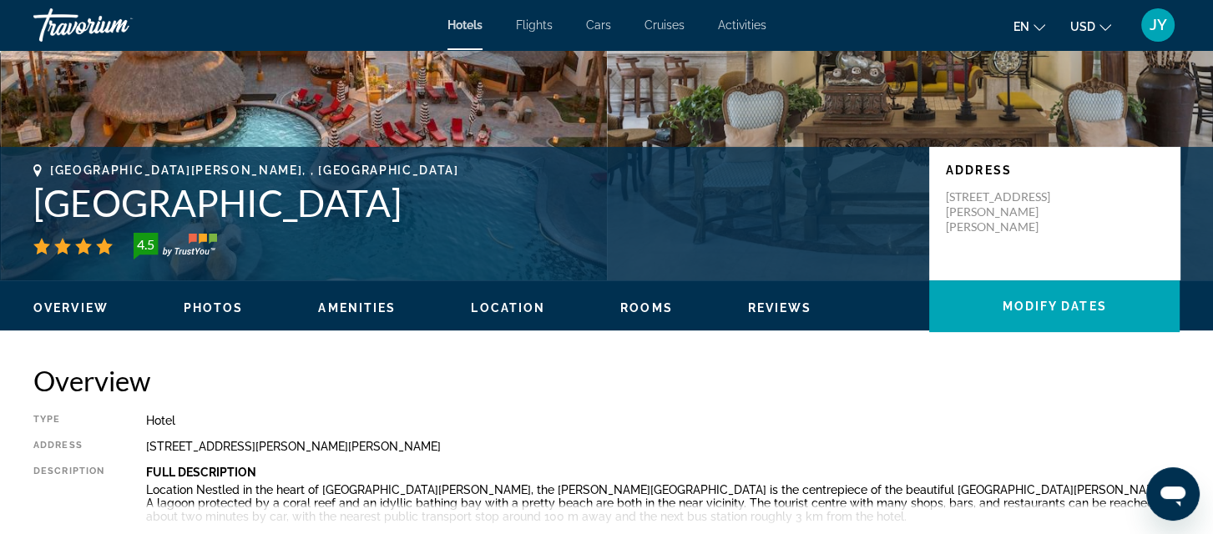
click at [790, 310] on span "Reviews" at bounding box center [780, 307] width 64 height 13
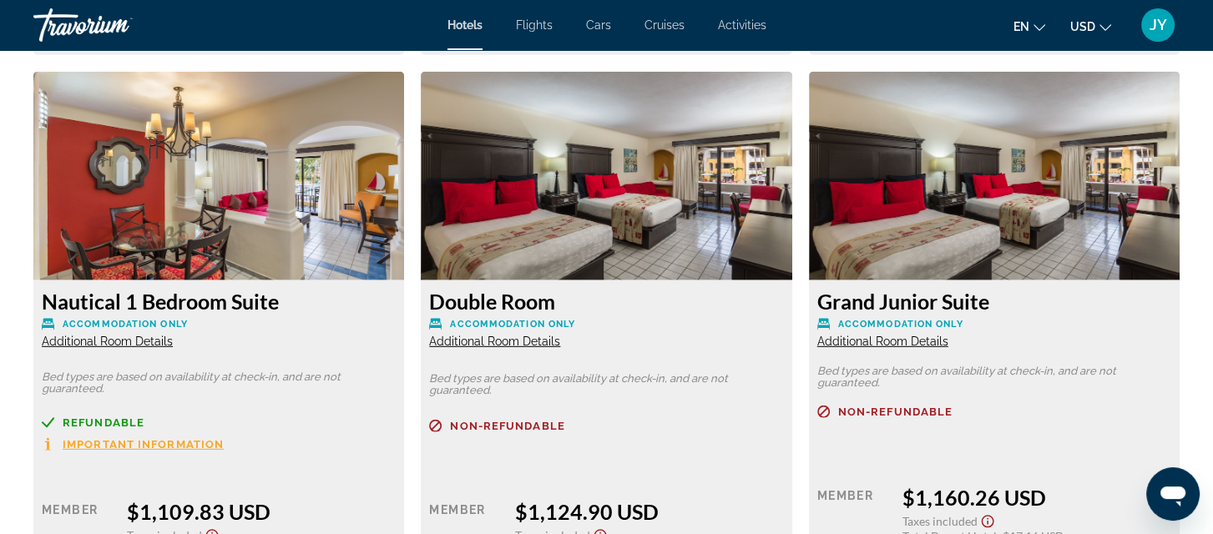
scroll to position [4914, 0]
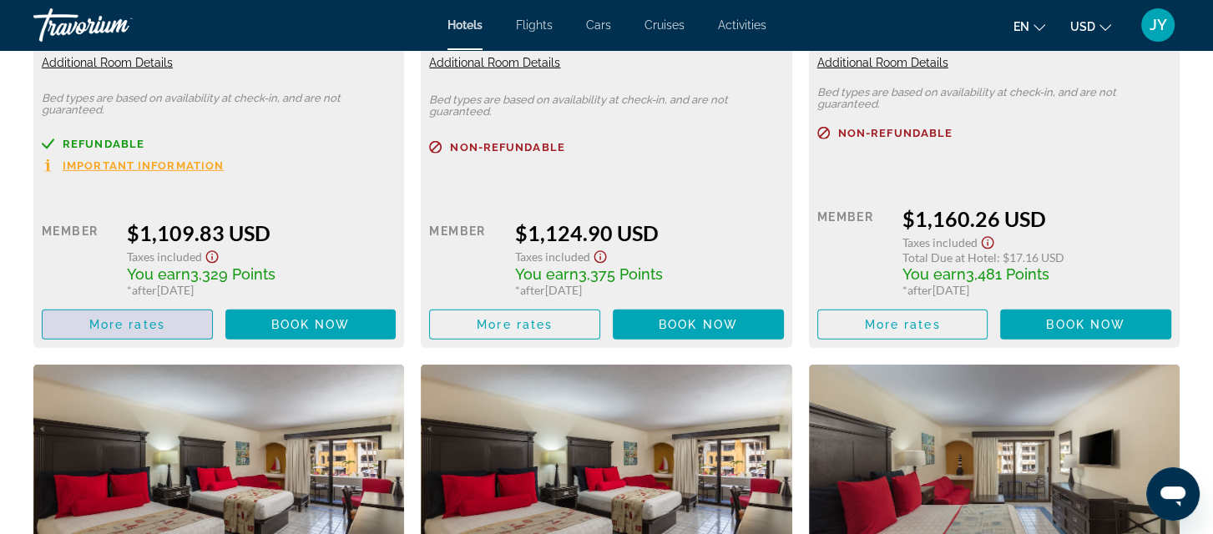
click at [104, 326] on span "More rates" at bounding box center [127, 324] width 76 height 13
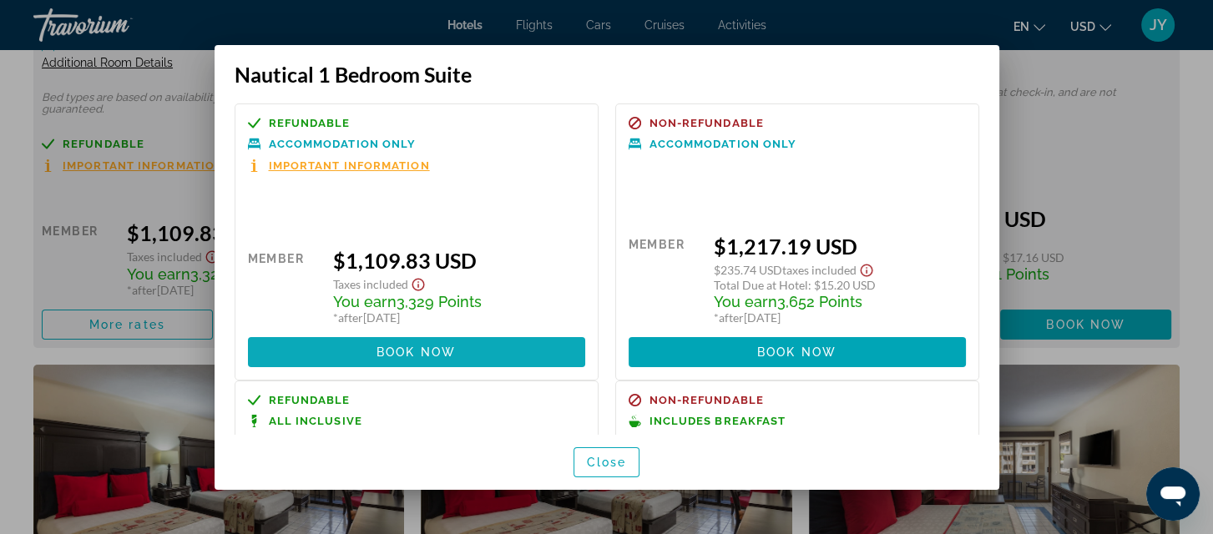
click at [370, 350] on span at bounding box center [416, 352] width 337 height 40
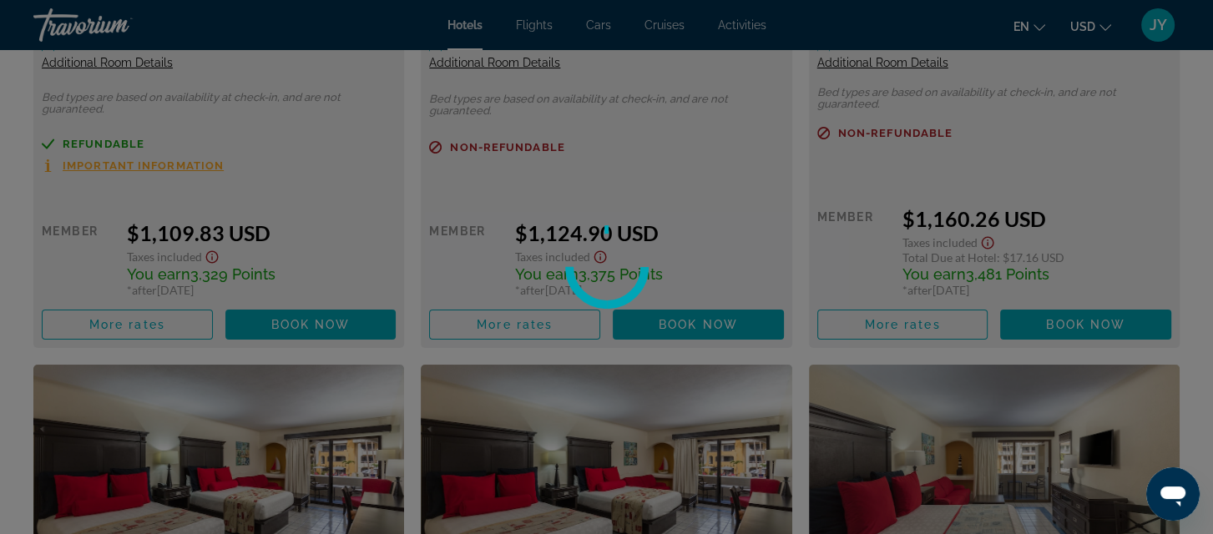
scroll to position [4914, 0]
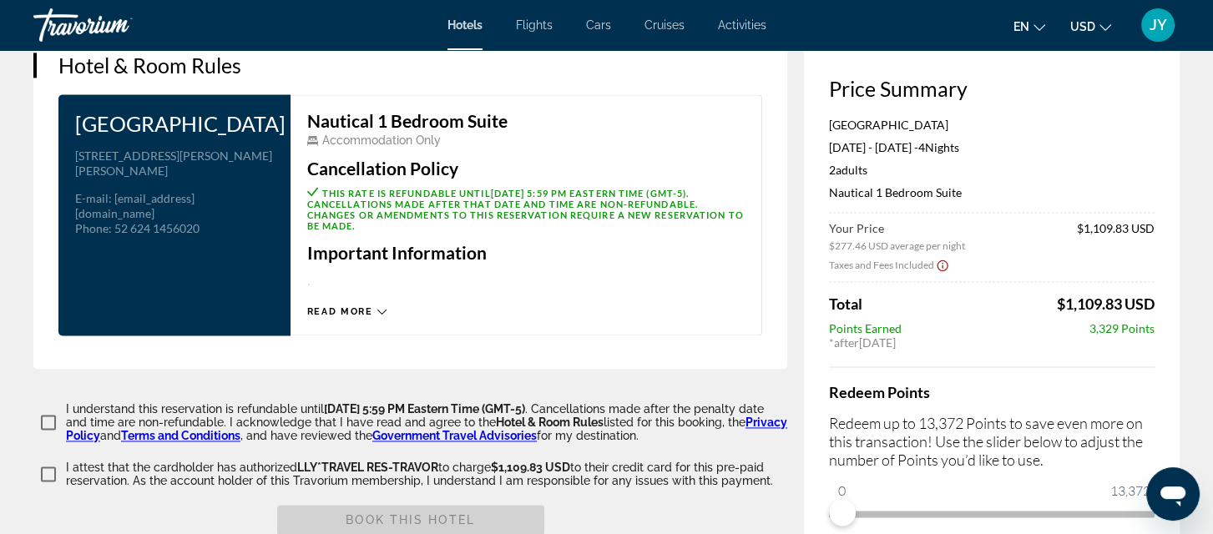
scroll to position [2302, 0]
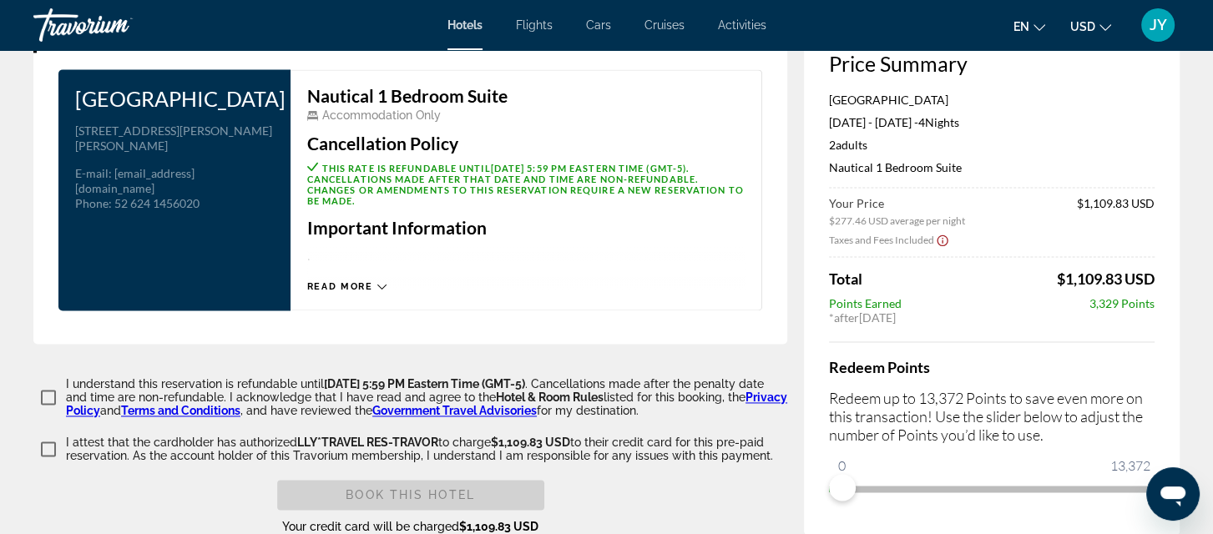
click at [379, 282] on icon "Main content" at bounding box center [381, 286] width 9 height 9
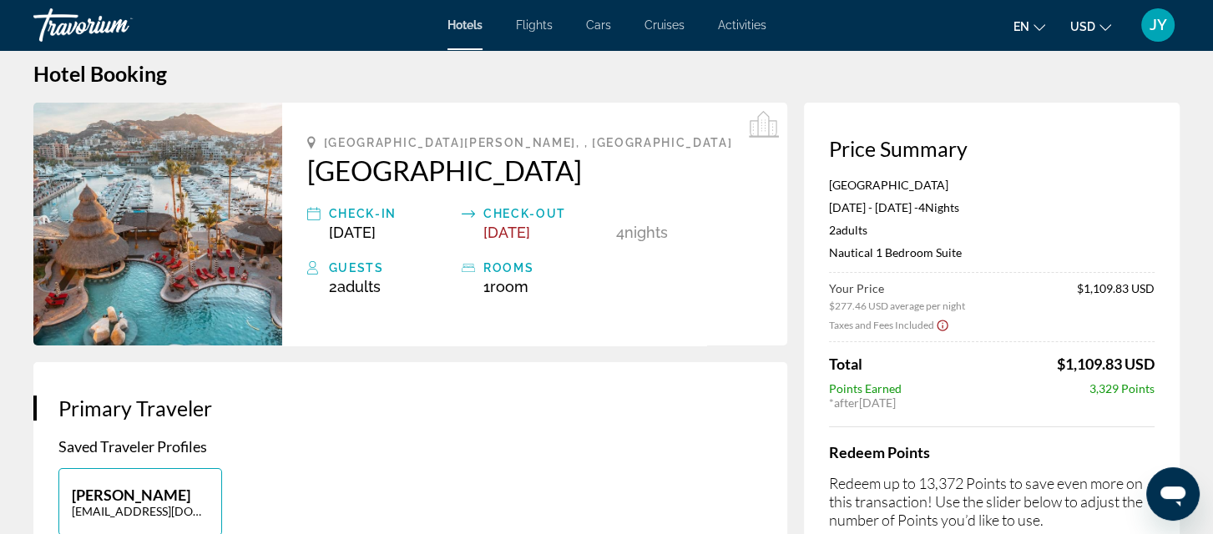
scroll to position [0, 0]
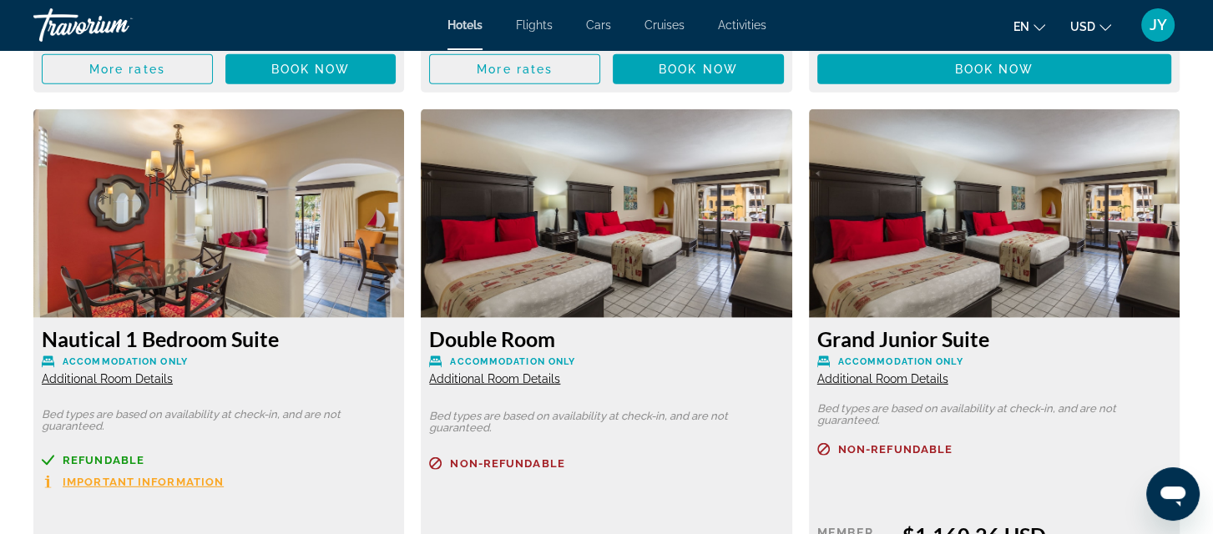
scroll to position [4791, 0]
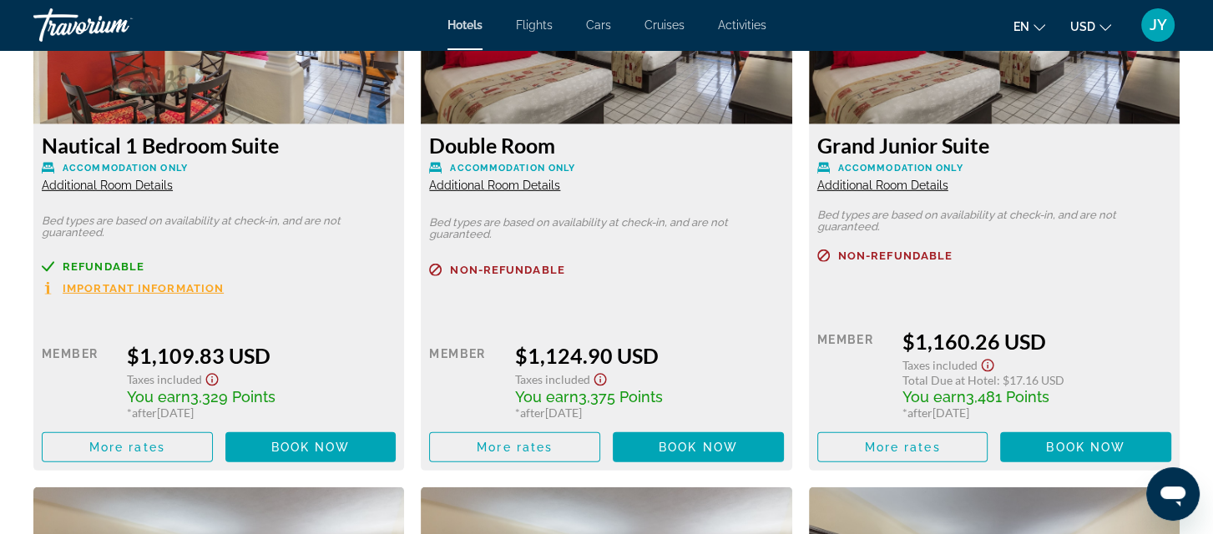
click at [85, 289] on span "Important Information" at bounding box center [143, 288] width 161 height 11
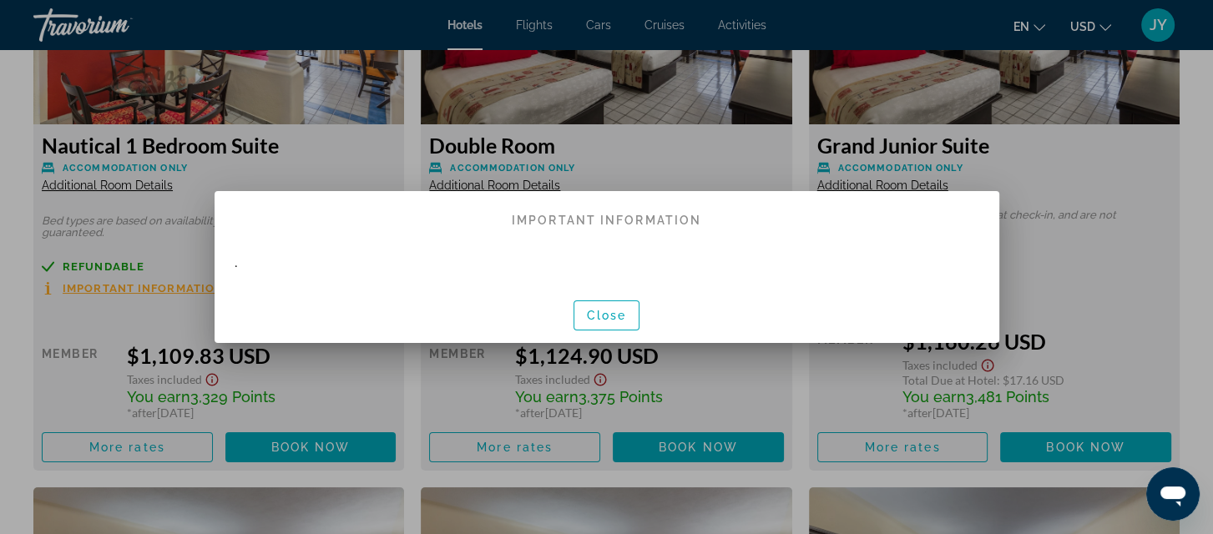
scroll to position [0, 0]
click at [601, 310] on span "Close" at bounding box center [607, 315] width 40 height 13
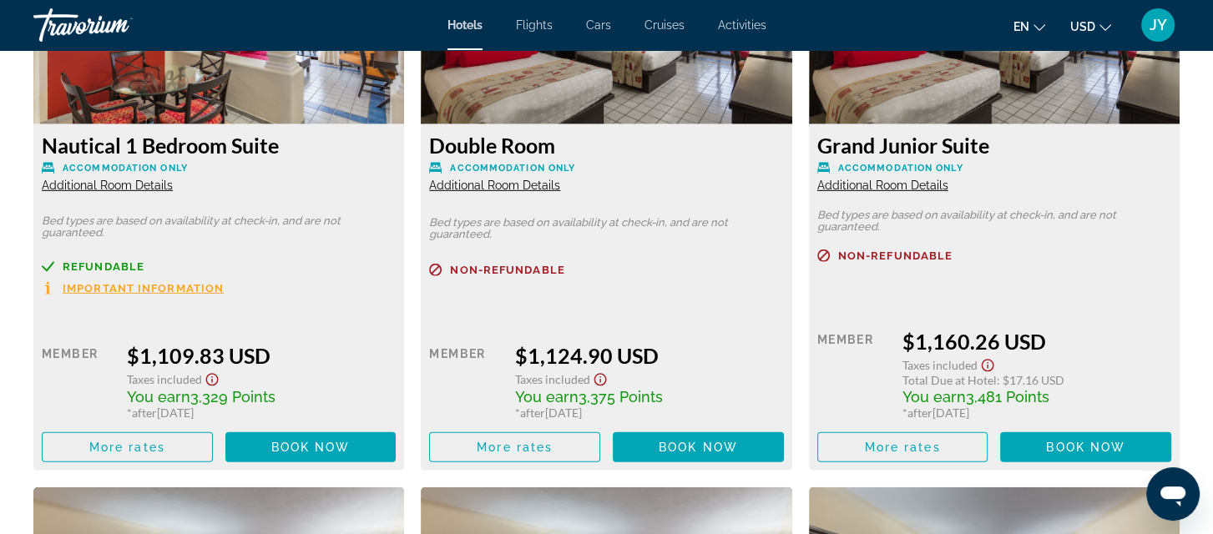
click at [63, 187] on span "Additional Room Details" at bounding box center [107, 185] width 131 height 13
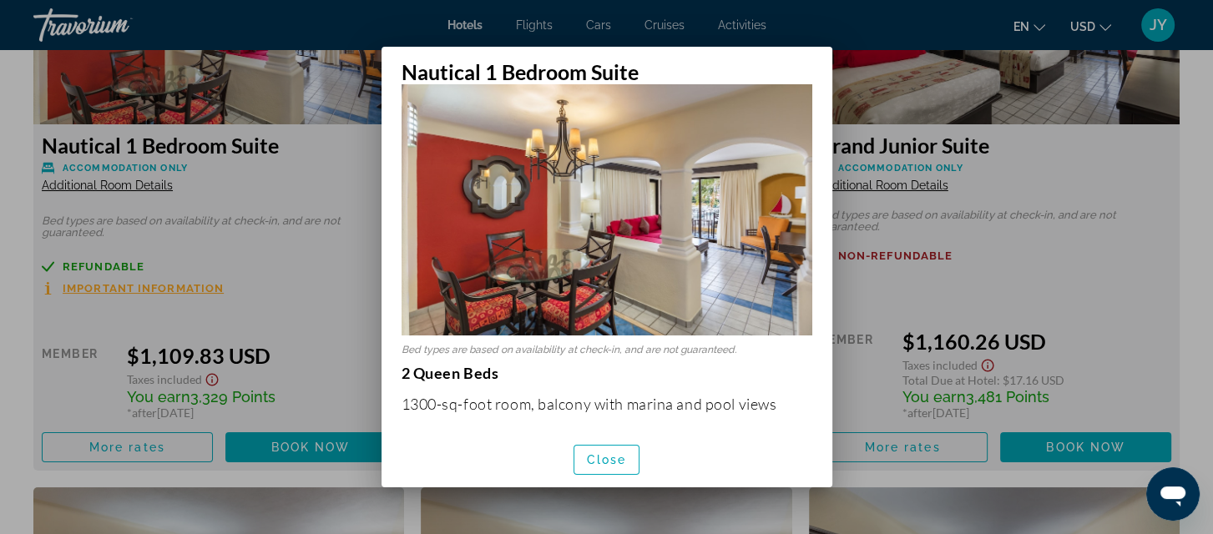
scroll to position [20, 0]
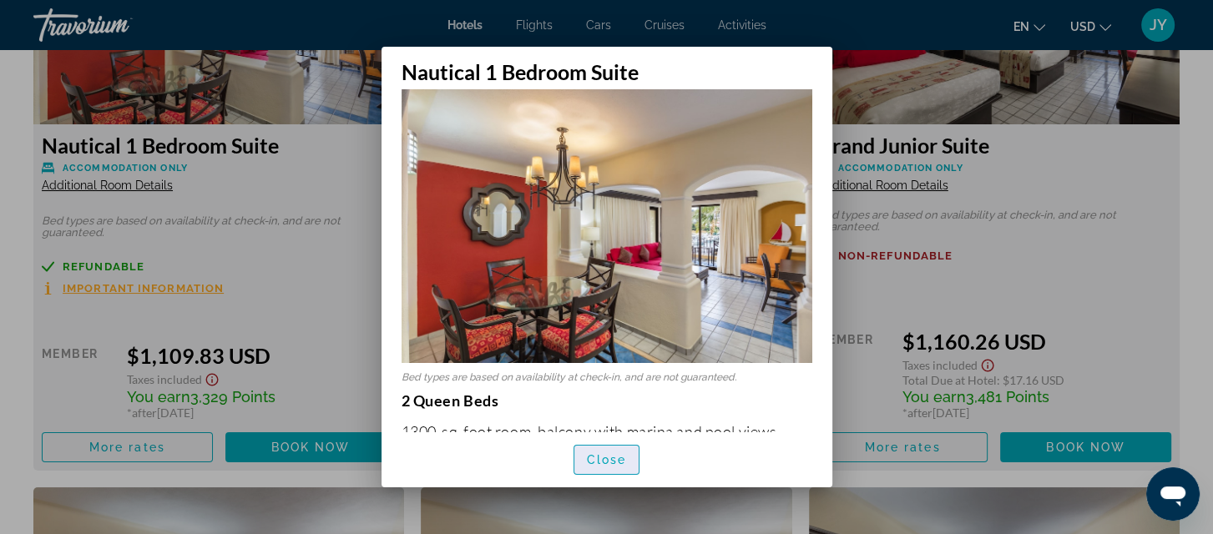
click at [611, 462] on span "Close" at bounding box center [607, 459] width 40 height 13
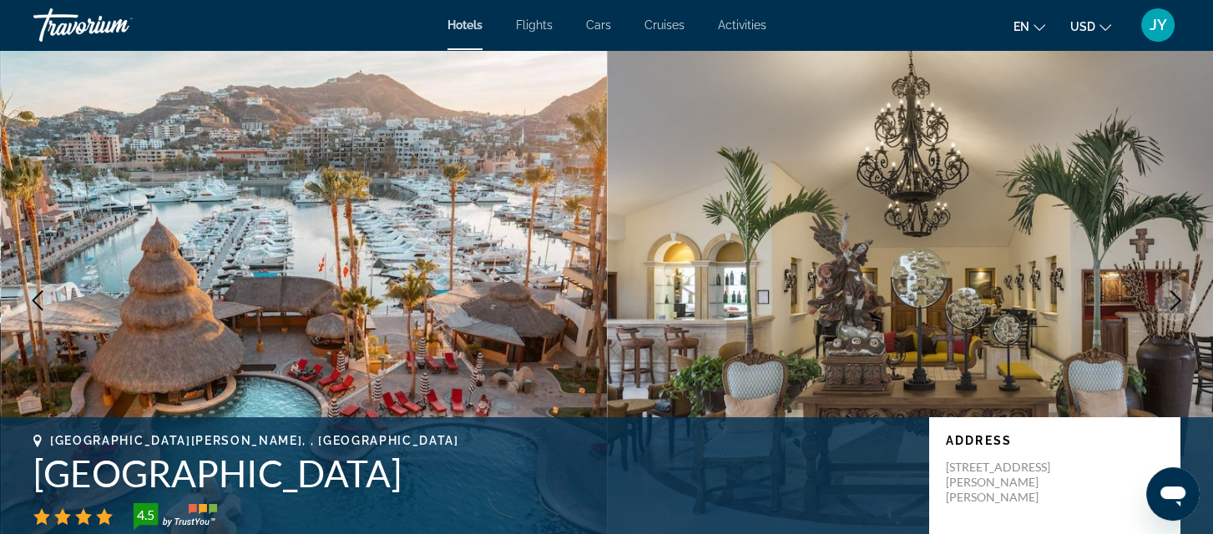
scroll to position [4791, 0]
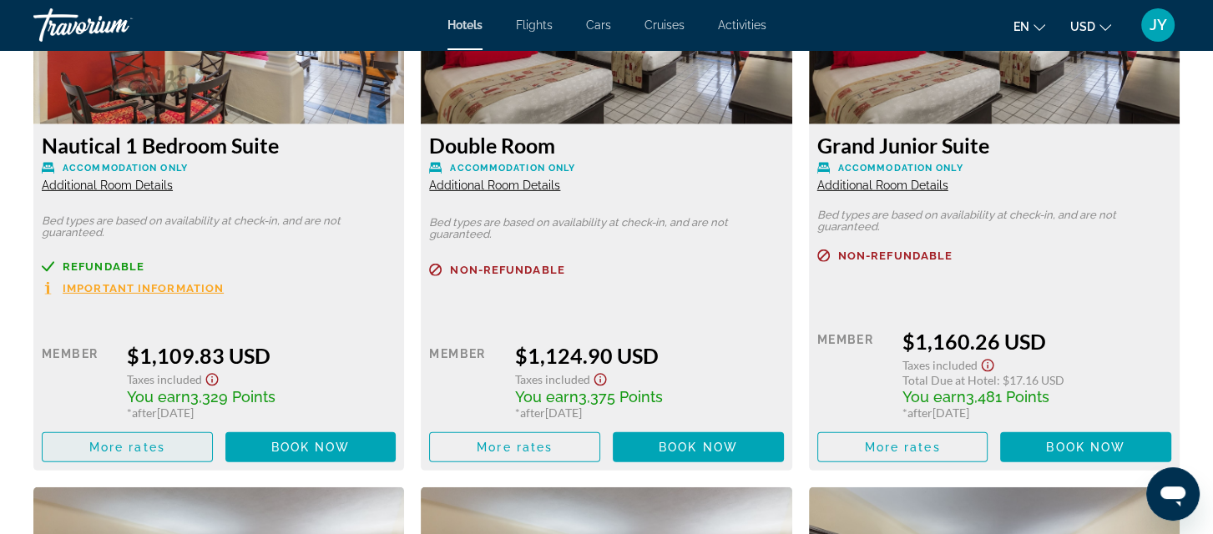
click at [79, 447] on span "Main content" at bounding box center [127, 447] width 169 height 40
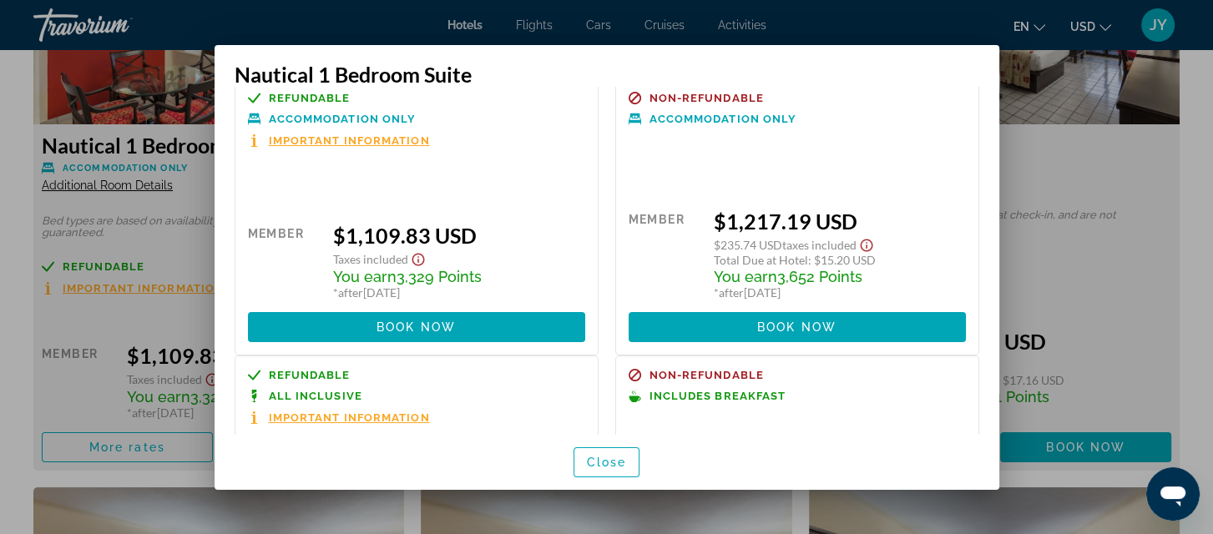
scroll to position [0, 0]
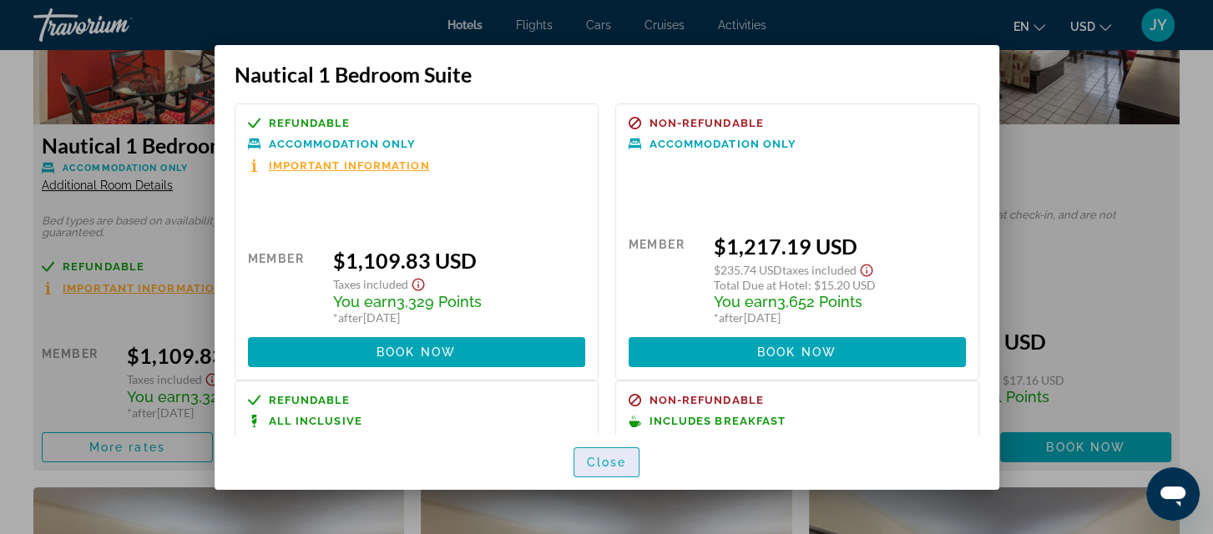
click at [601, 471] on span "button" at bounding box center [606, 462] width 65 height 40
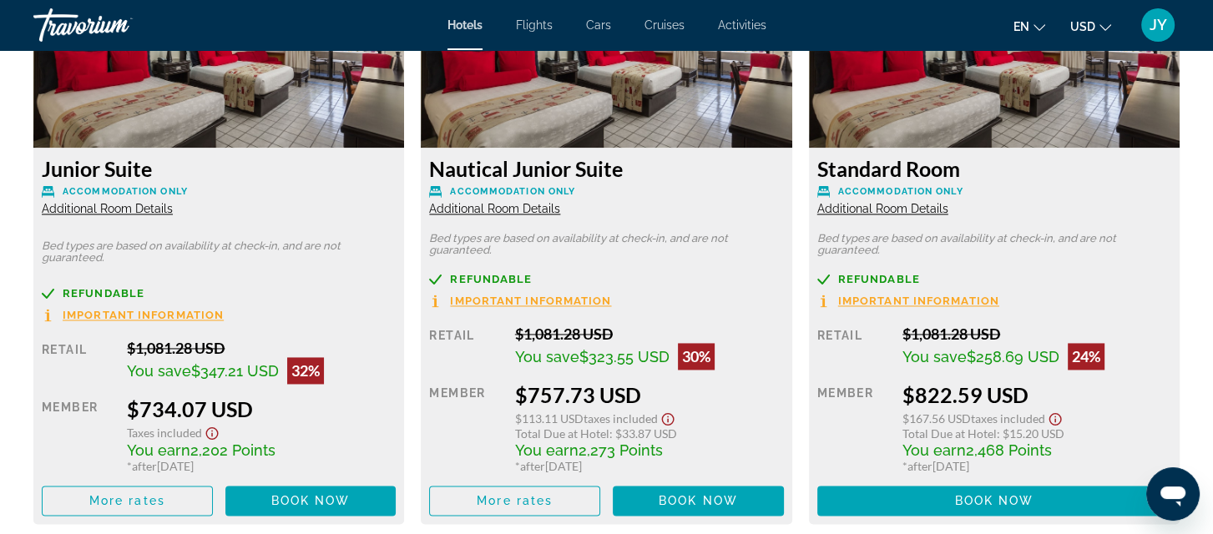
scroll to position [2436, 0]
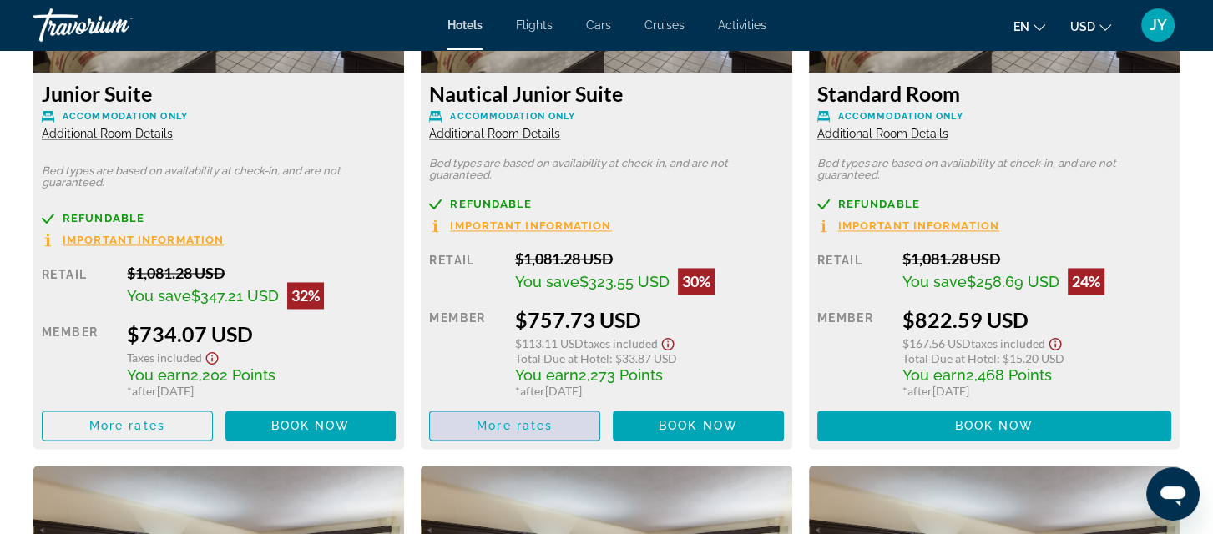
click at [529, 432] on span "More rates" at bounding box center [515, 425] width 76 height 13
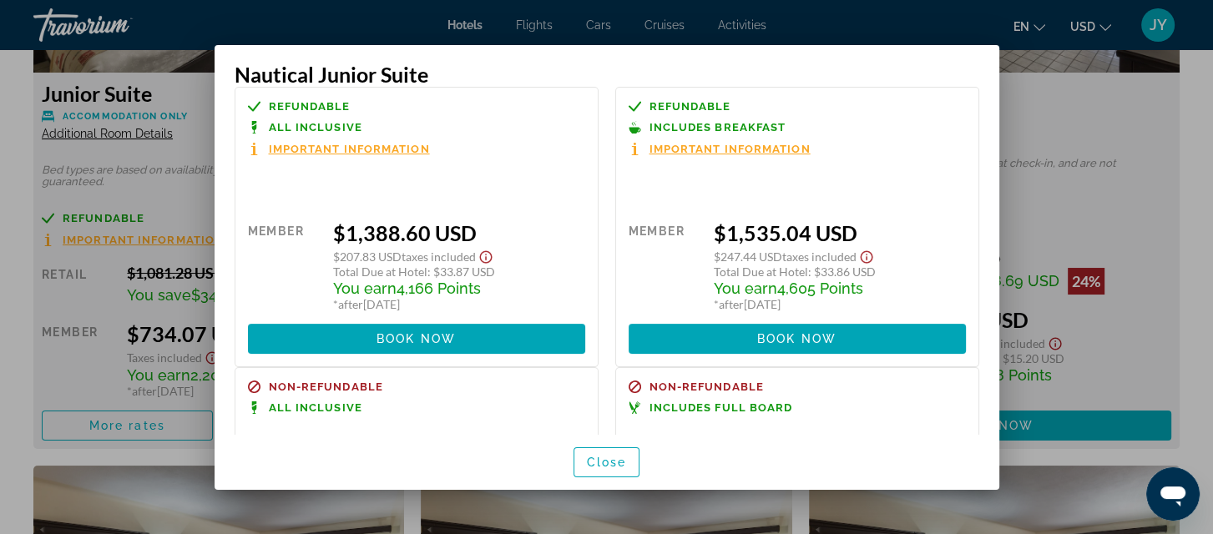
scroll to position [330, 0]
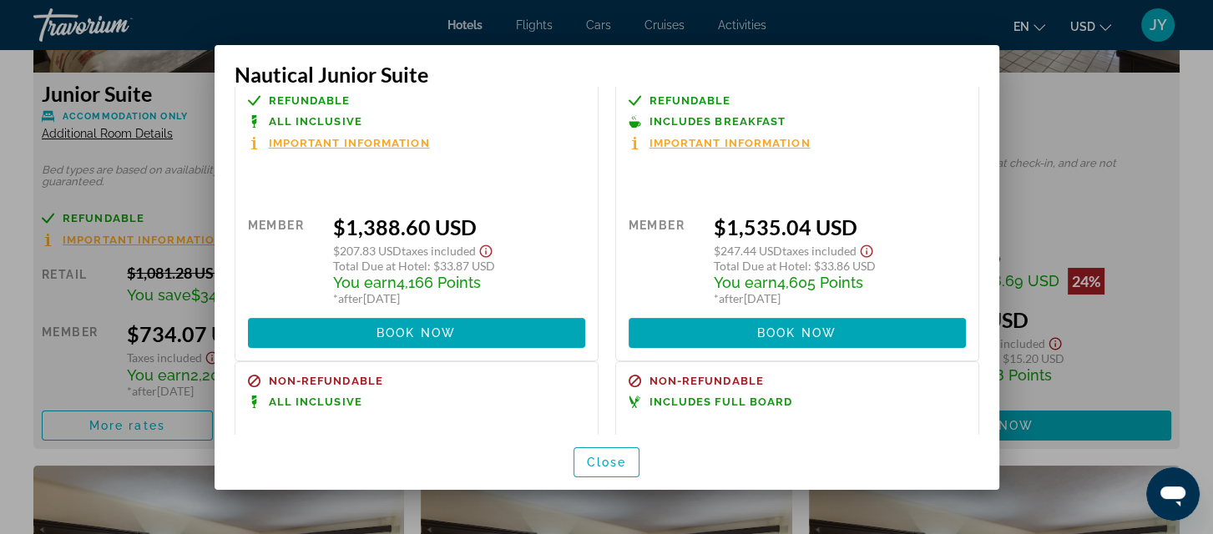
click at [304, 141] on span "Important Information" at bounding box center [349, 143] width 161 height 11
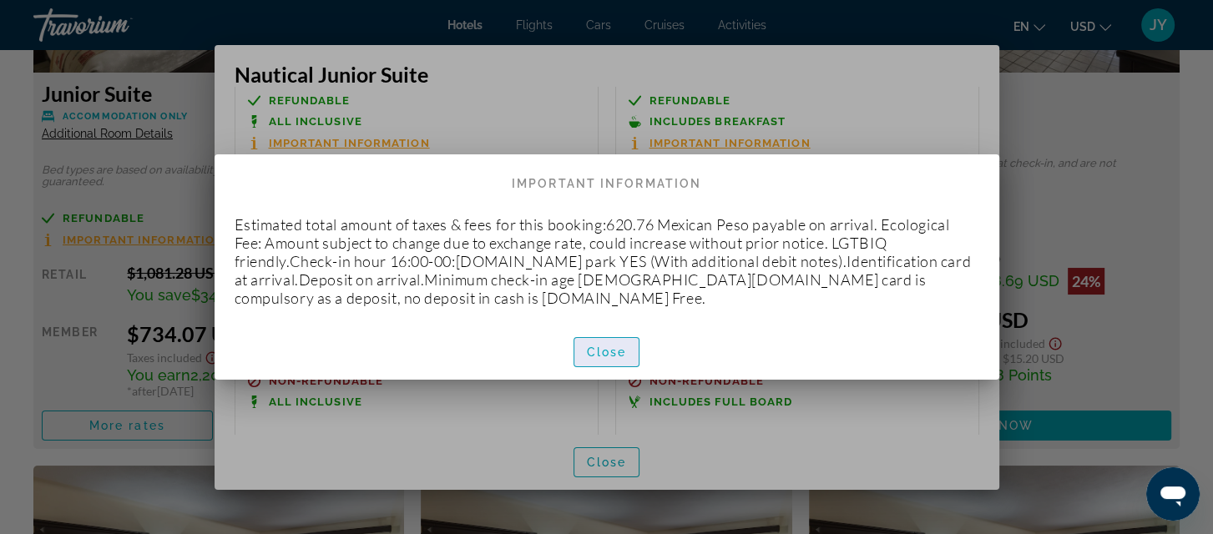
click at [619, 354] on span "Close" at bounding box center [607, 352] width 40 height 13
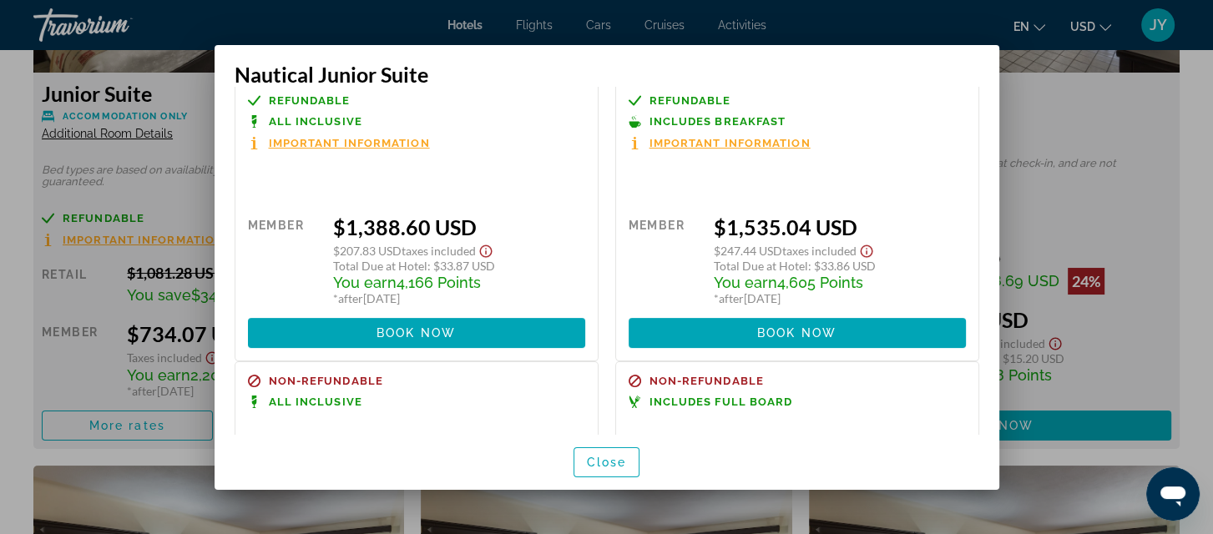
click at [307, 140] on span "Important Information" at bounding box center [349, 143] width 161 height 11
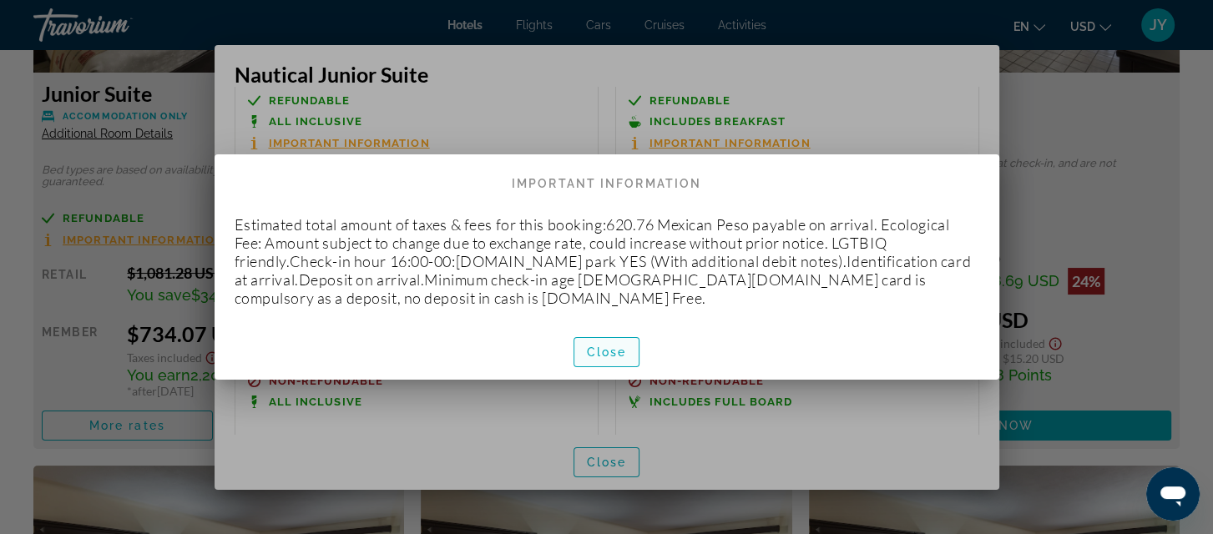
click at [597, 356] on span "Close" at bounding box center [607, 352] width 40 height 13
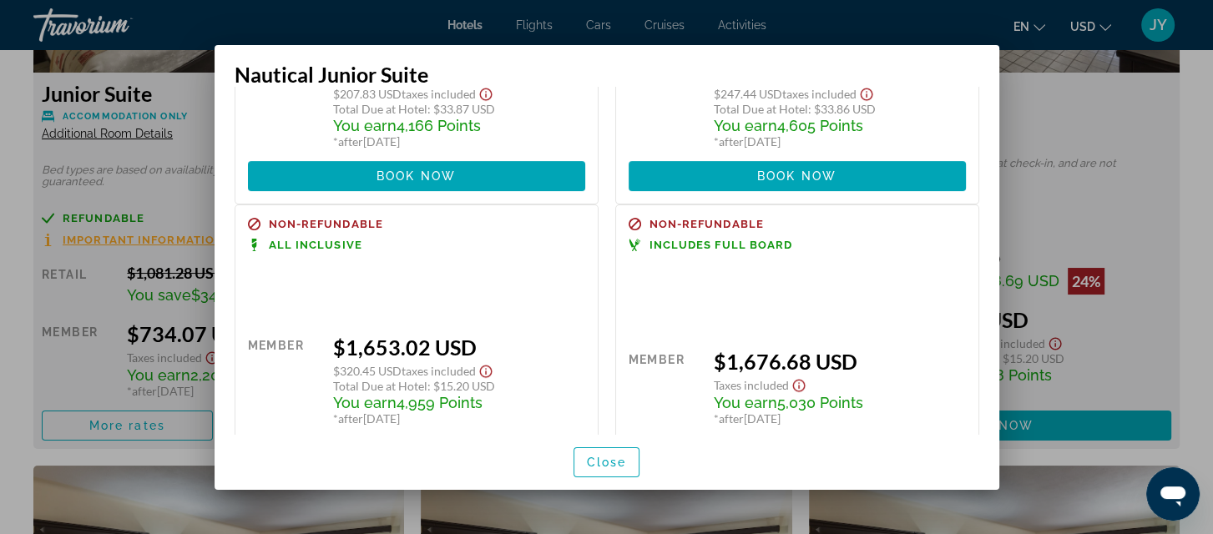
scroll to position [474, 0]
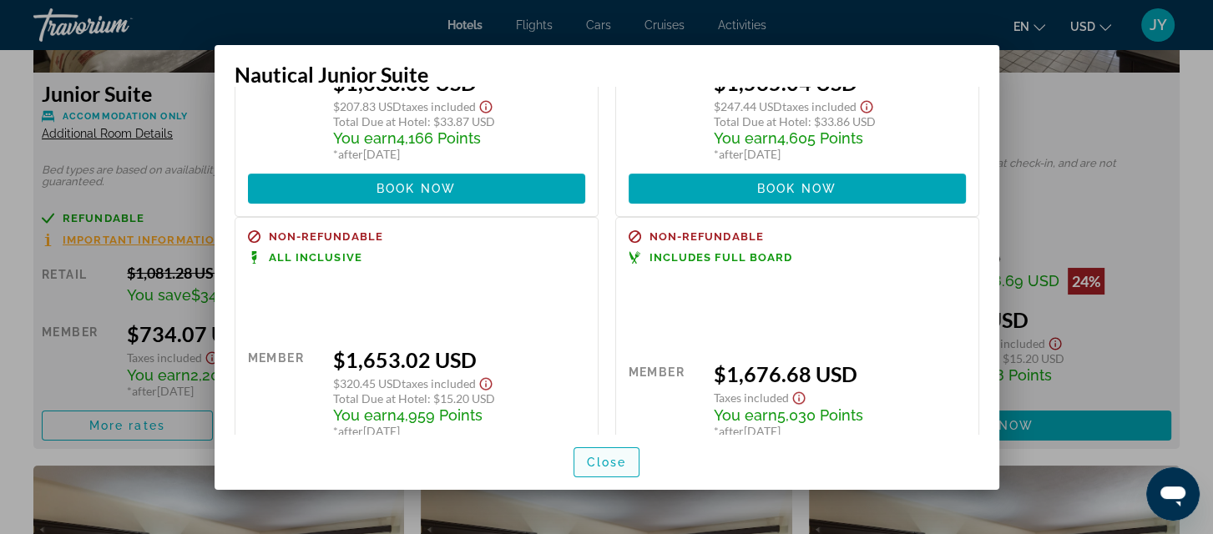
click at [594, 458] on span "Close" at bounding box center [607, 462] width 40 height 13
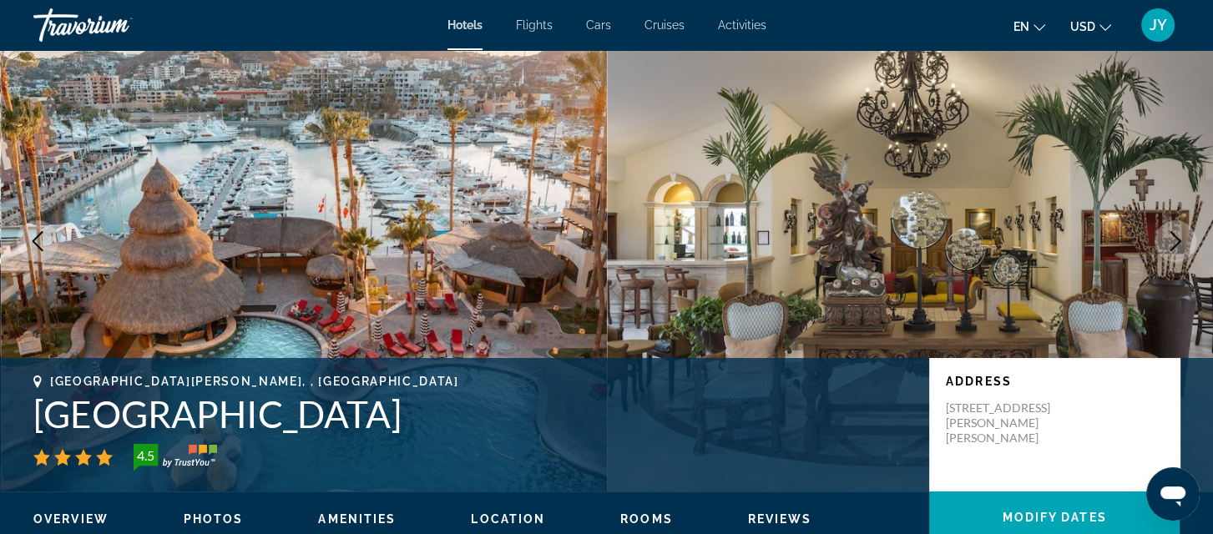
scroll to position [0, 0]
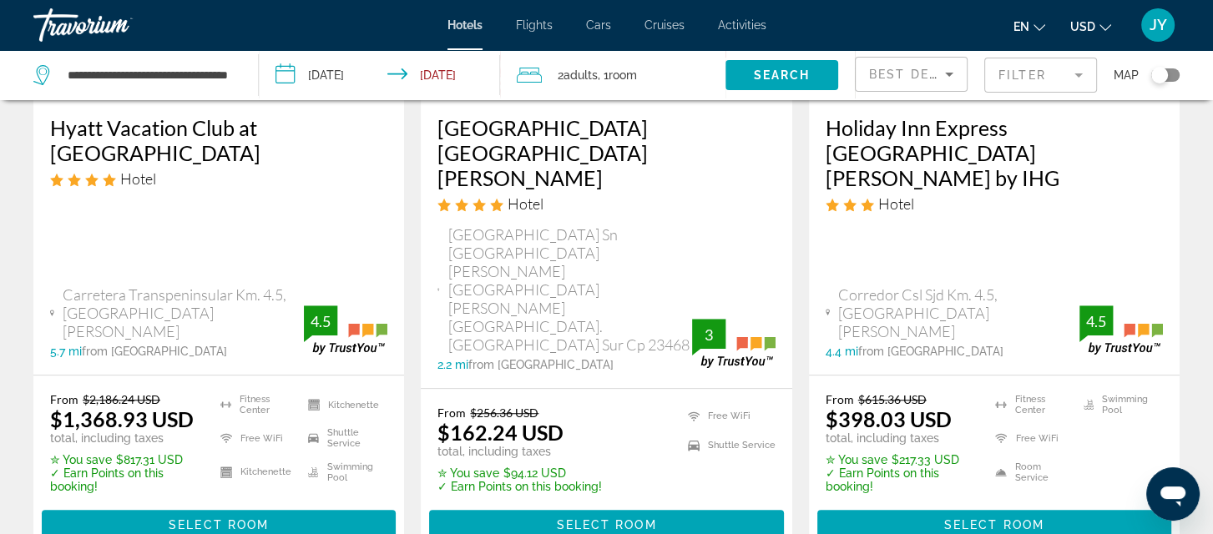
scroll to position [1073, 0]
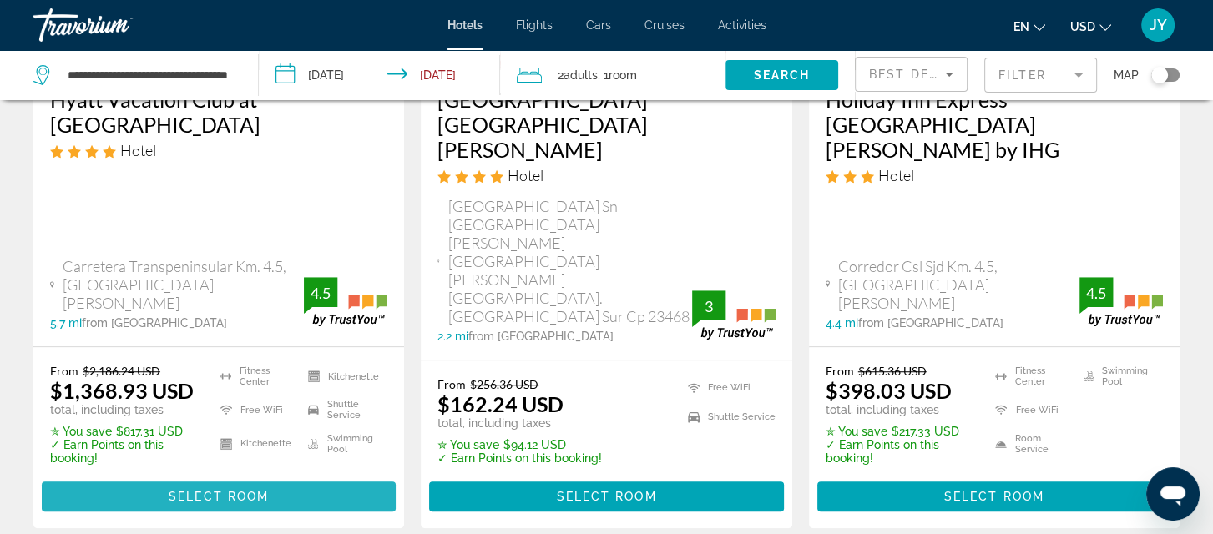
click at [194, 490] on span "Select Room" at bounding box center [219, 496] width 100 height 13
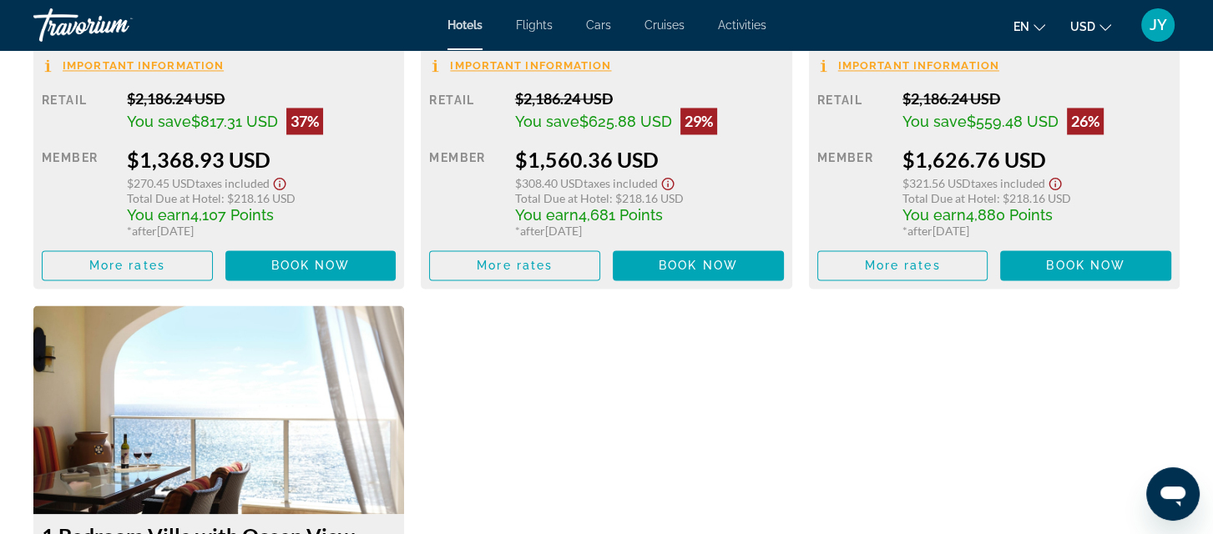
scroll to position [2616, 0]
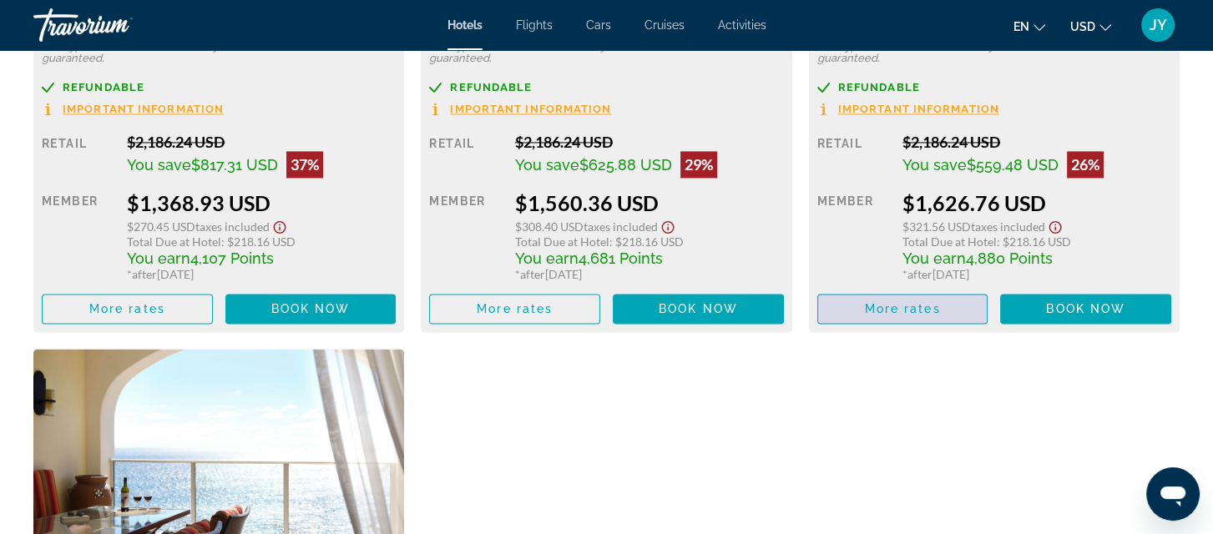
click at [907, 306] on span "More rates" at bounding box center [902, 308] width 76 height 13
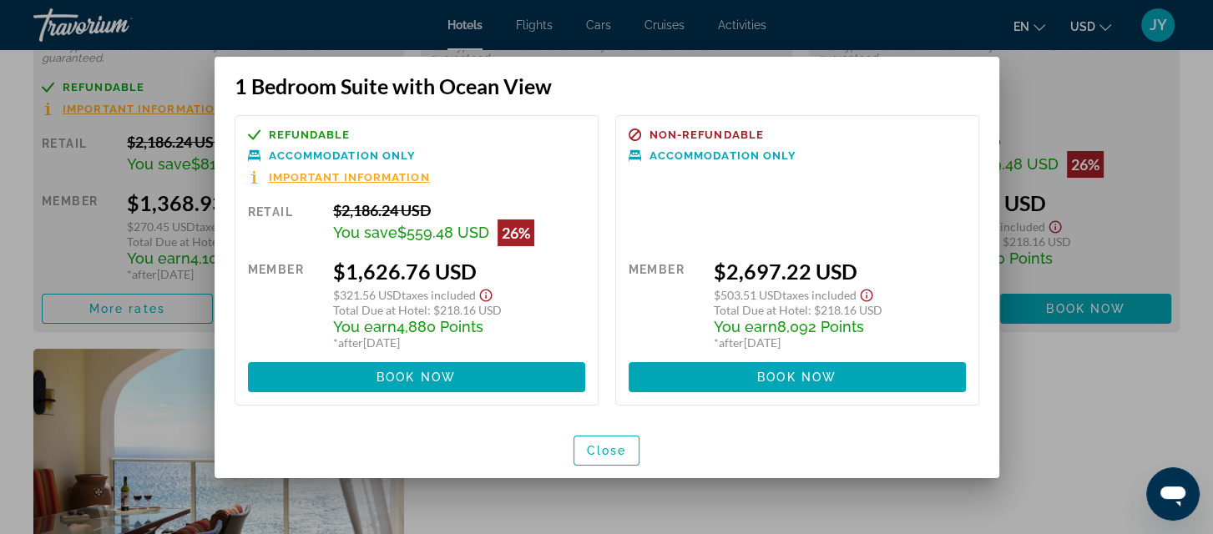
scroll to position [0, 0]
click at [304, 179] on span "Important Information" at bounding box center [349, 177] width 161 height 11
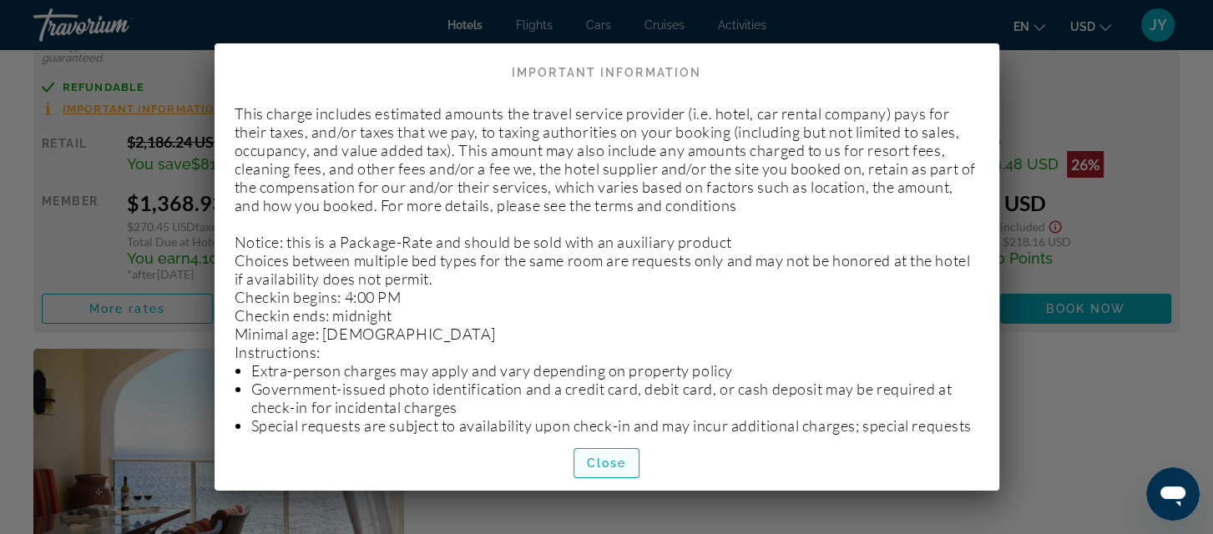
click at [604, 467] on span "Close" at bounding box center [607, 463] width 40 height 13
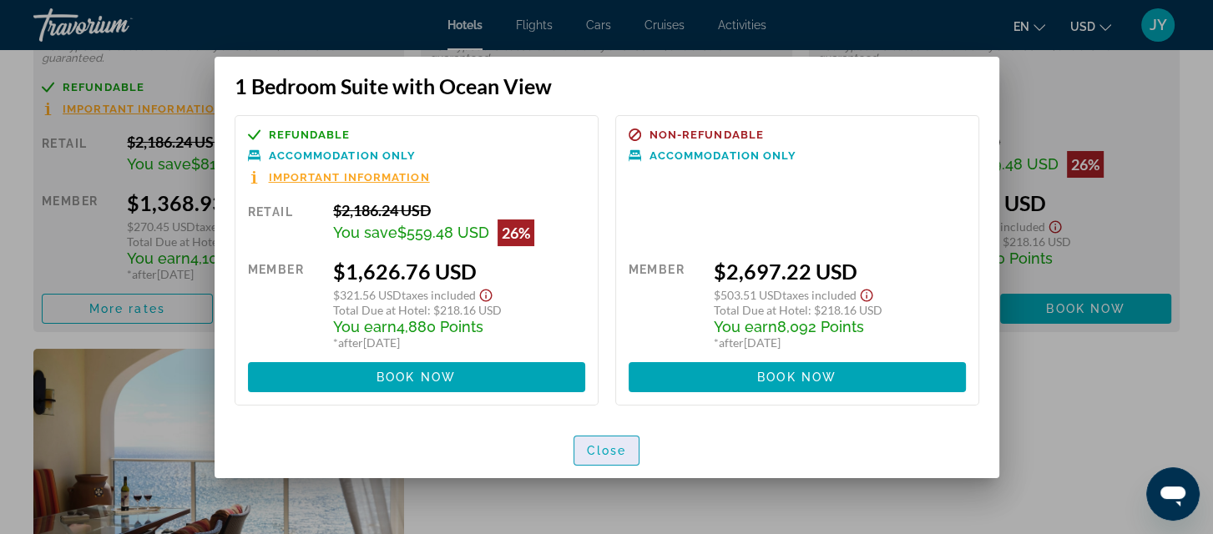
click at [606, 456] on span "Close" at bounding box center [607, 450] width 40 height 13
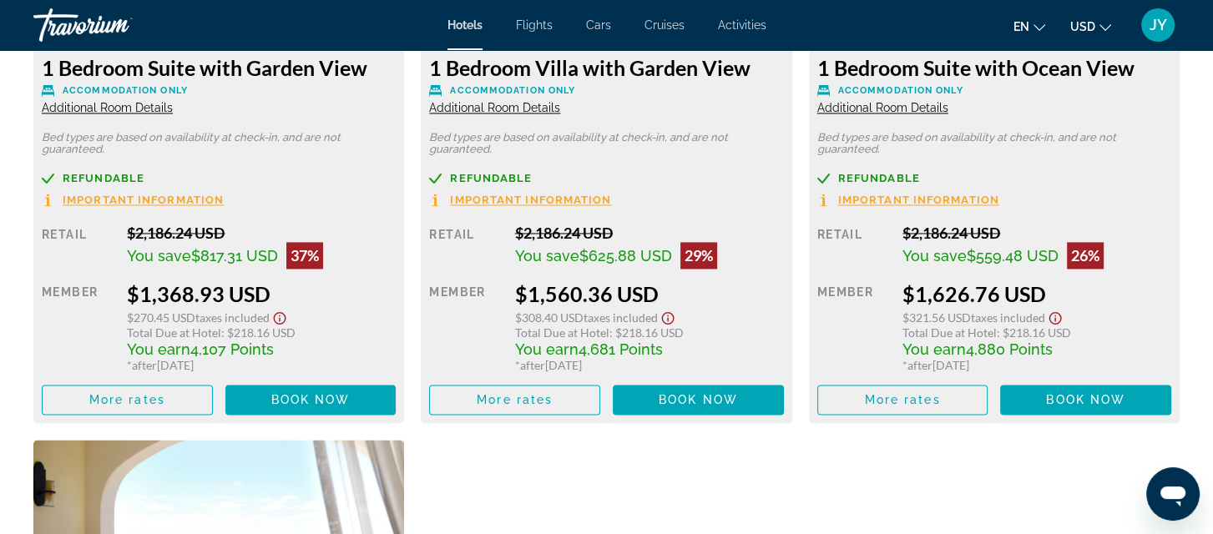
scroll to position [2494, 0]
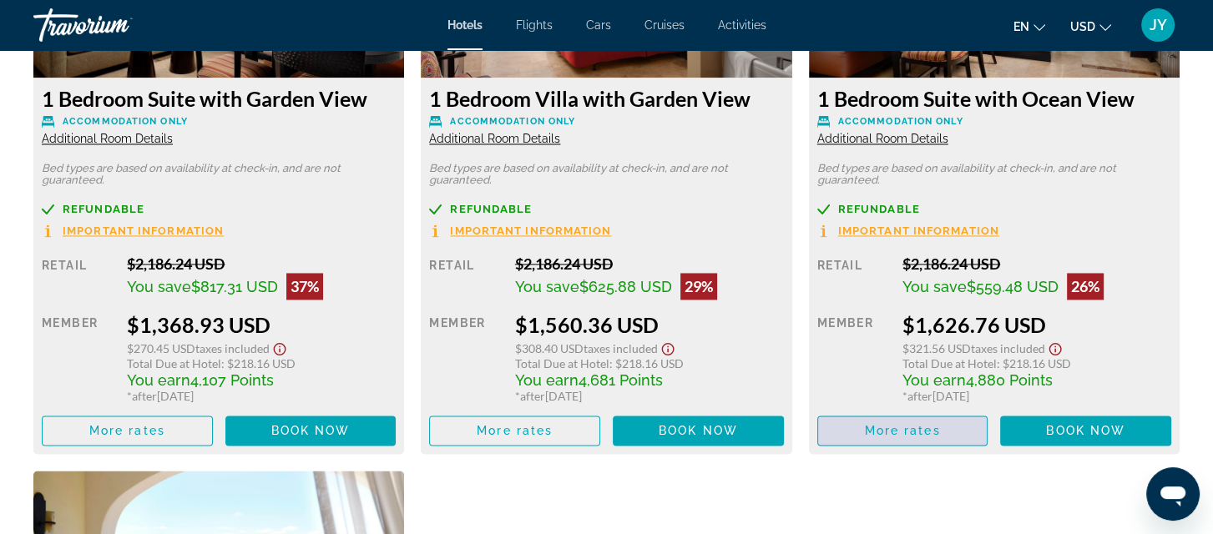
click at [896, 433] on span "More rates" at bounding box center [902, 430] width 76 height 13
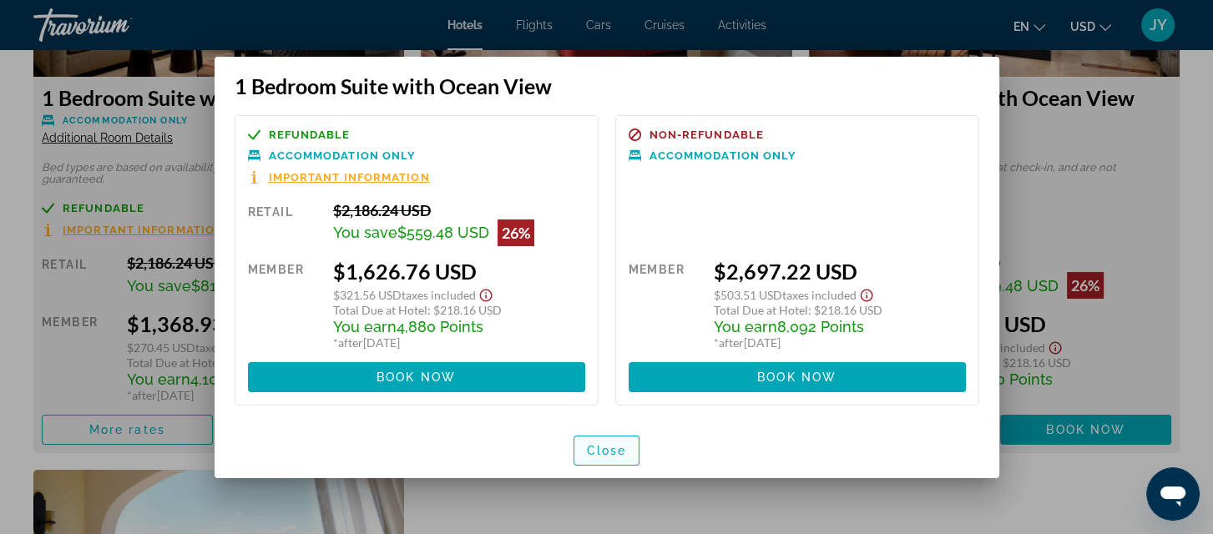
click at [611, 451] on span "Close" at bounding box center [607, 450] width 40 height 13
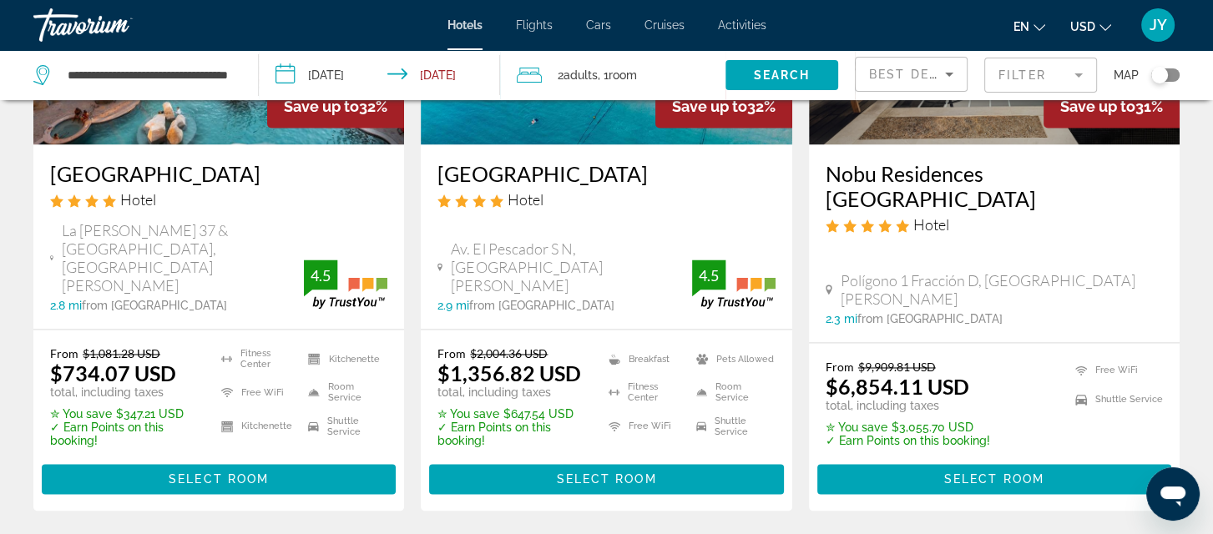
scroll to position [2487, 0]
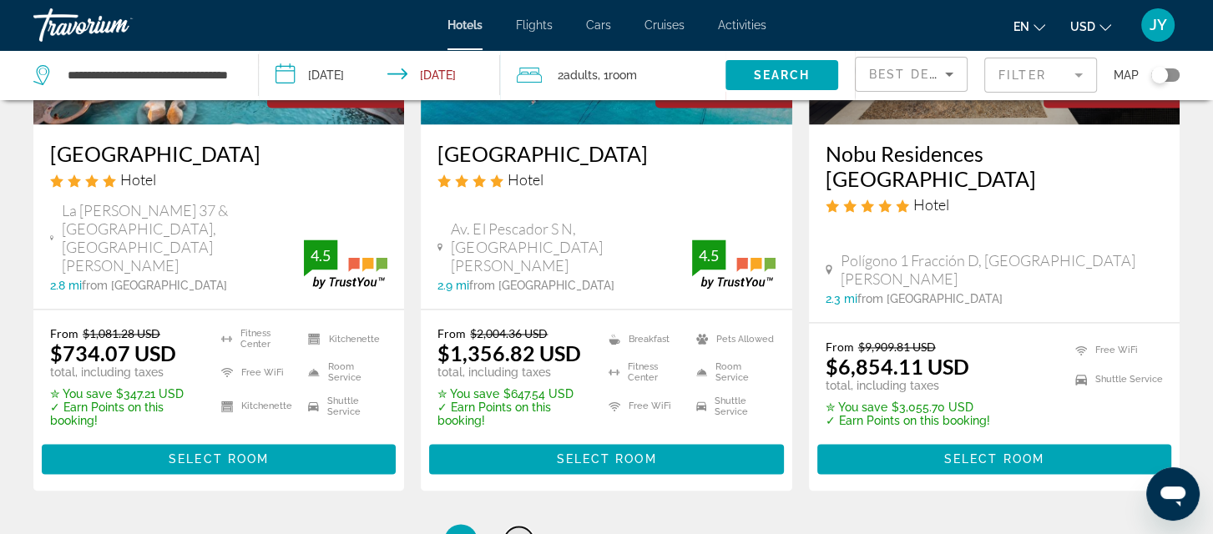
click at [524, 527] on link "page 2" at bounding box center [518, 541] width 29 height 29
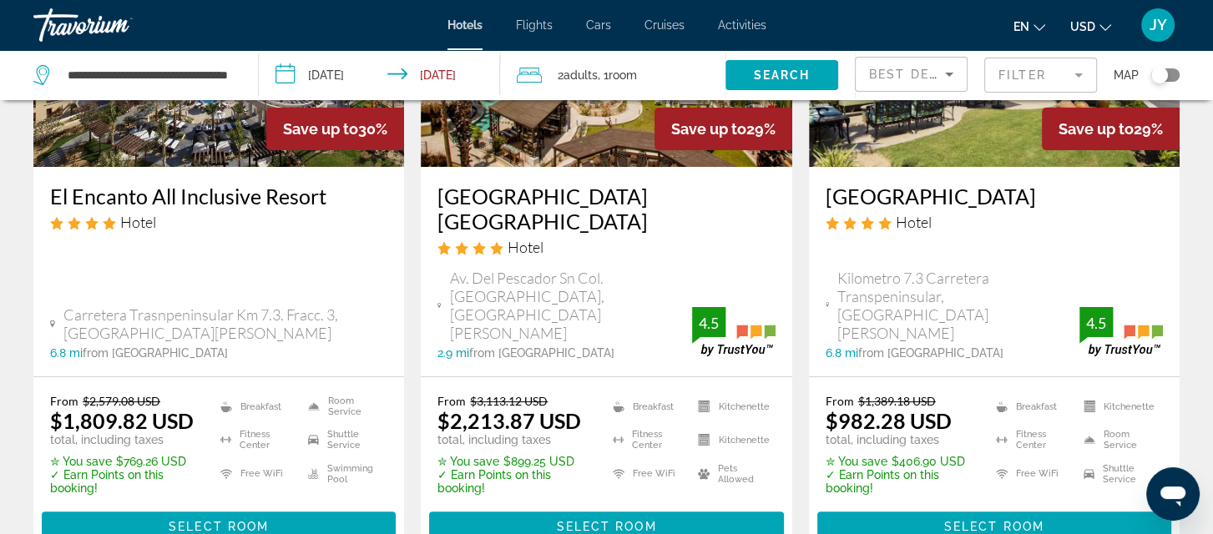
scroll to position [303, 0]
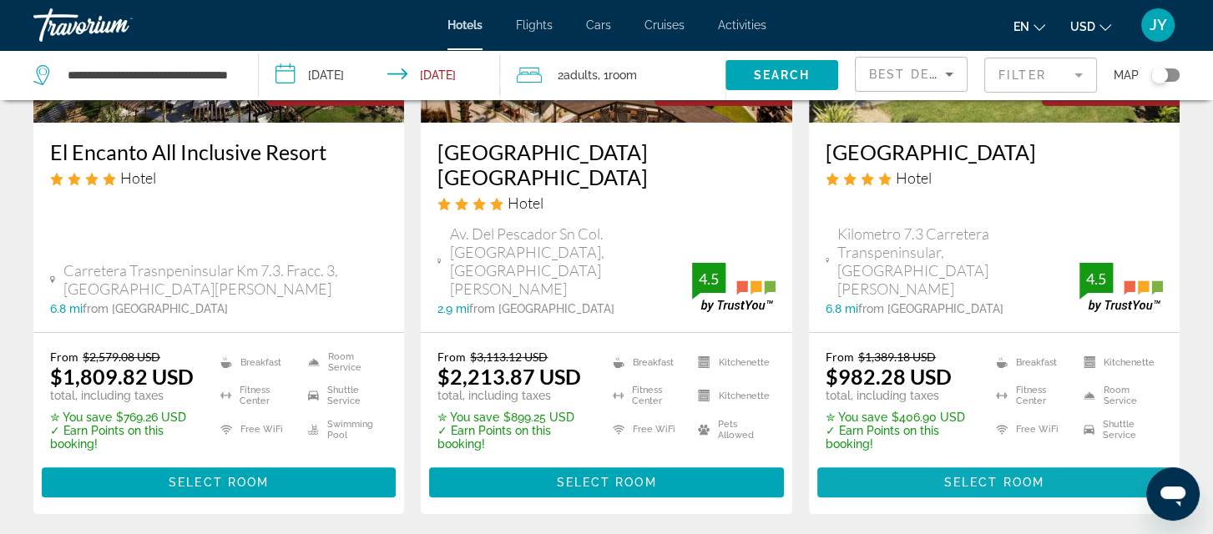
click at [975, 476] on span "Select Room" at bounding box center [994, 482] width 100 height 13
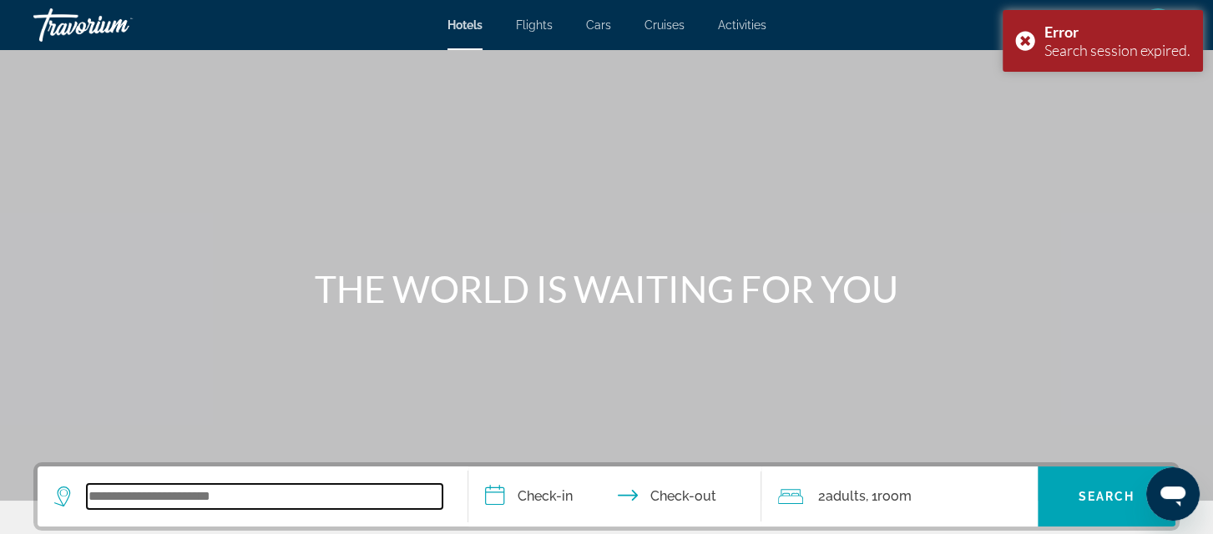
click at [108, 490] on input "Search widget" at bounding box center [265, 496] width 356 height 25
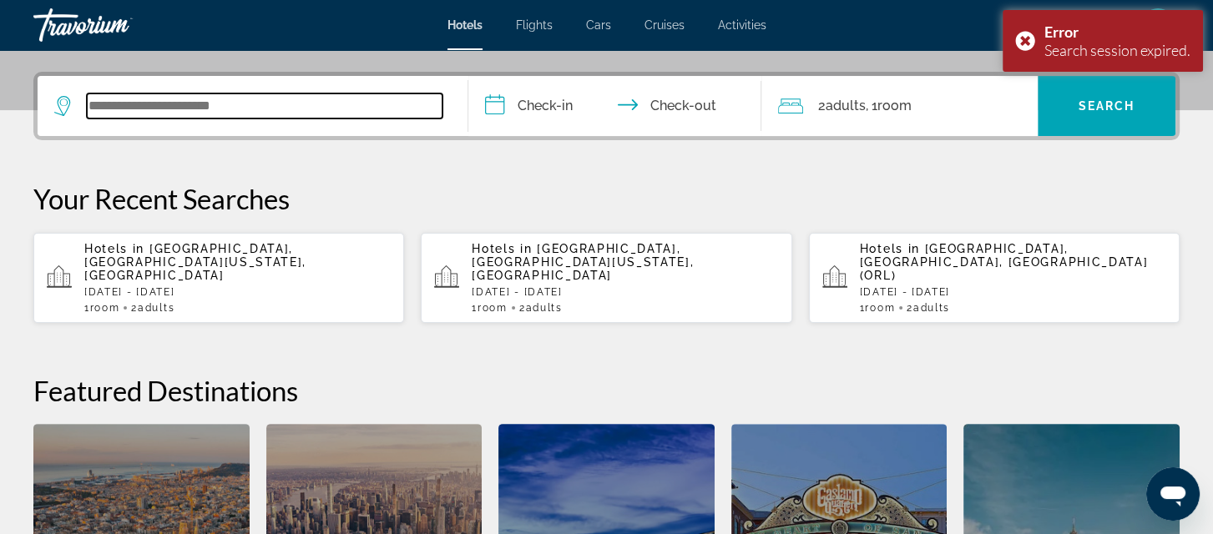
scroll to position [407, 0]
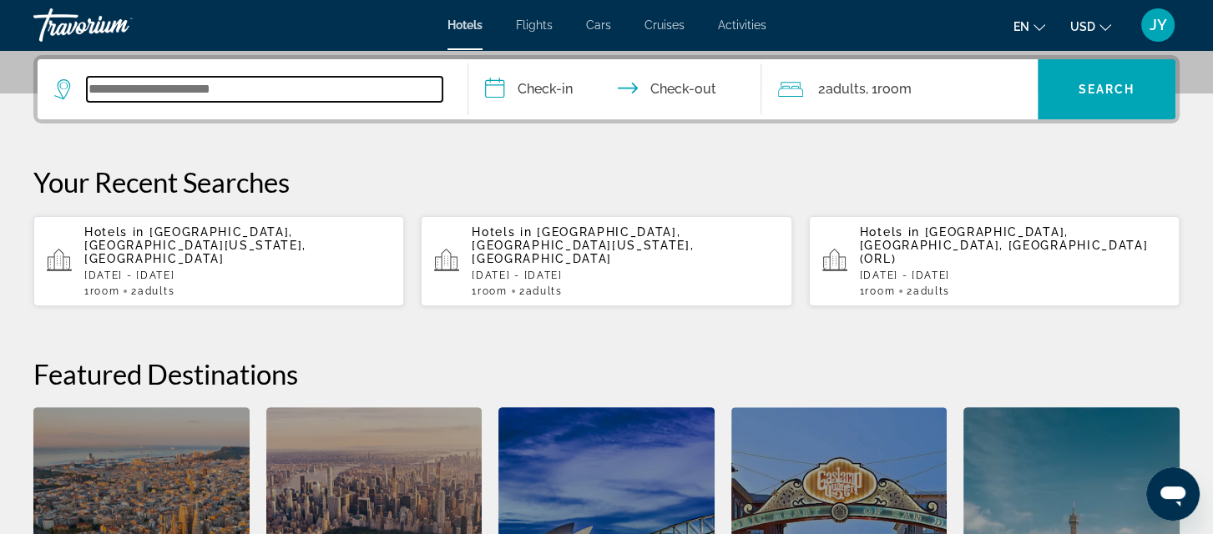
click at [237, 86] on input "Search widget" at bounding box center [265, 89] width 356 height 25
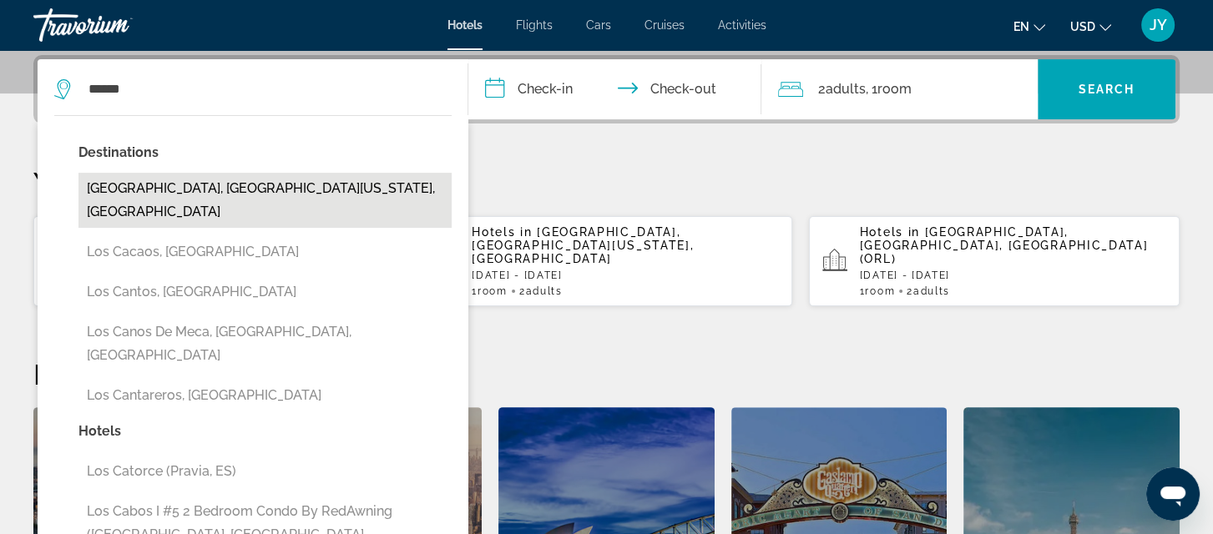
drag, startPoint x: 189, startPoint y: 173, endPoint x: 194, endPoint y: 164, distance: 9.7
click at [189, 173] on button "Los Cabos, Baja California Sur, Mexico" at bounding box center [264, 200] width 373 height 55
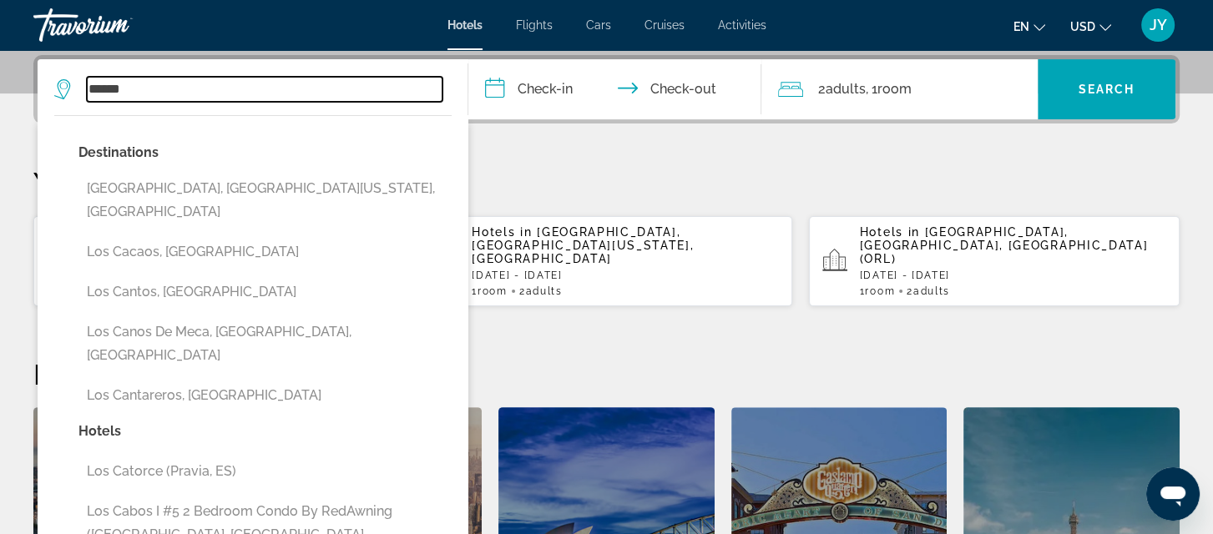
type input "**********"
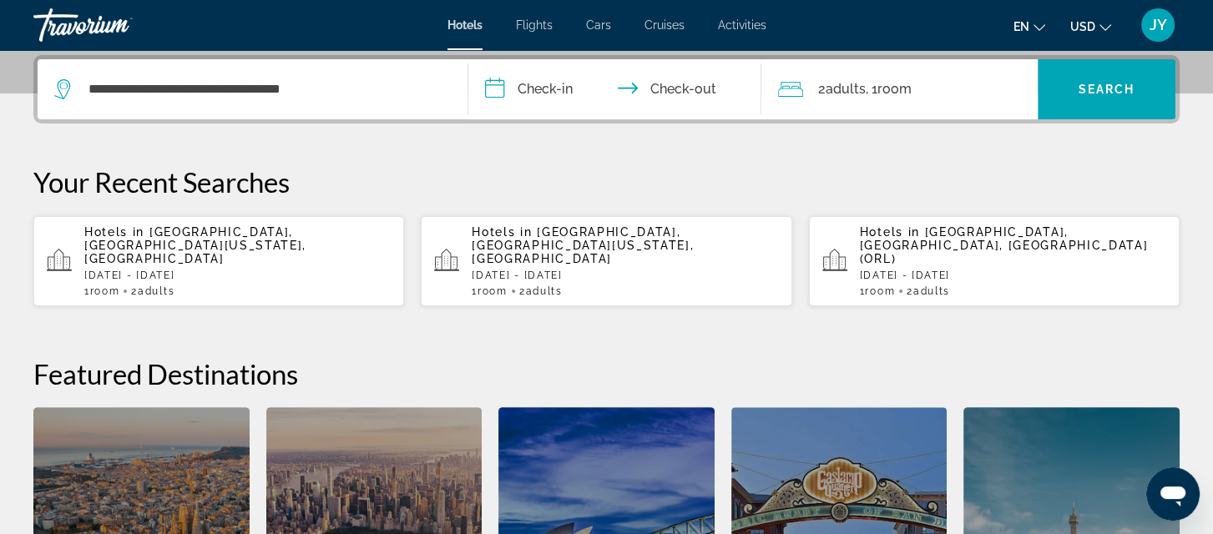
click at [543, 76] on input "**********" at bounding box center [618, 91] width 300 height 65
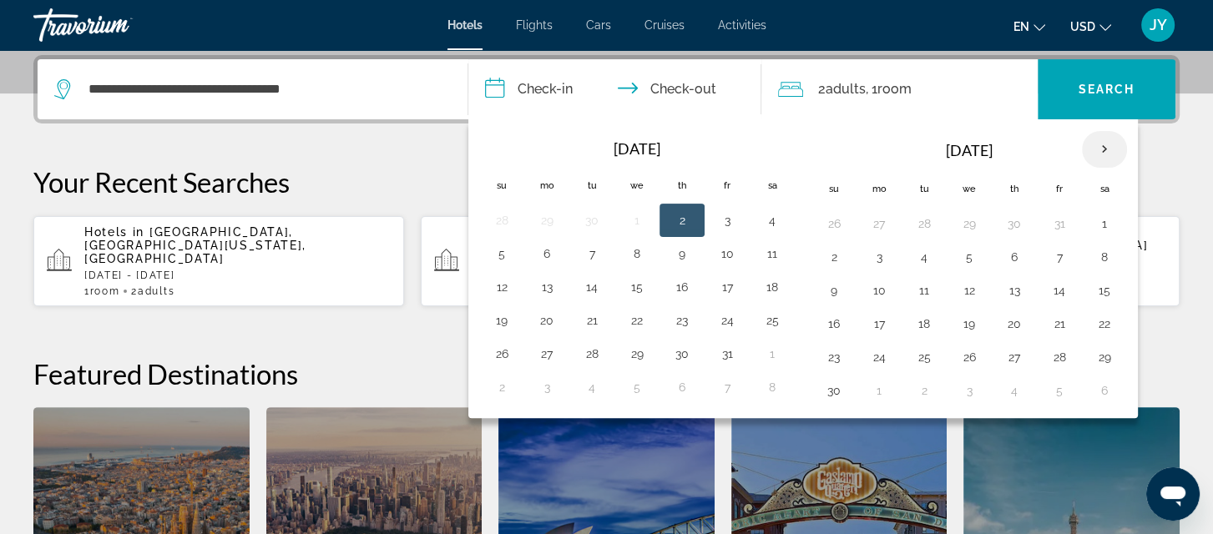
click at [1105, 144] on th "Next month" at bounding box center [1104, 149] width 45 height 37
click at [1011, 319] on button "25" at bounding box center [1014, 323] width 27 height 23
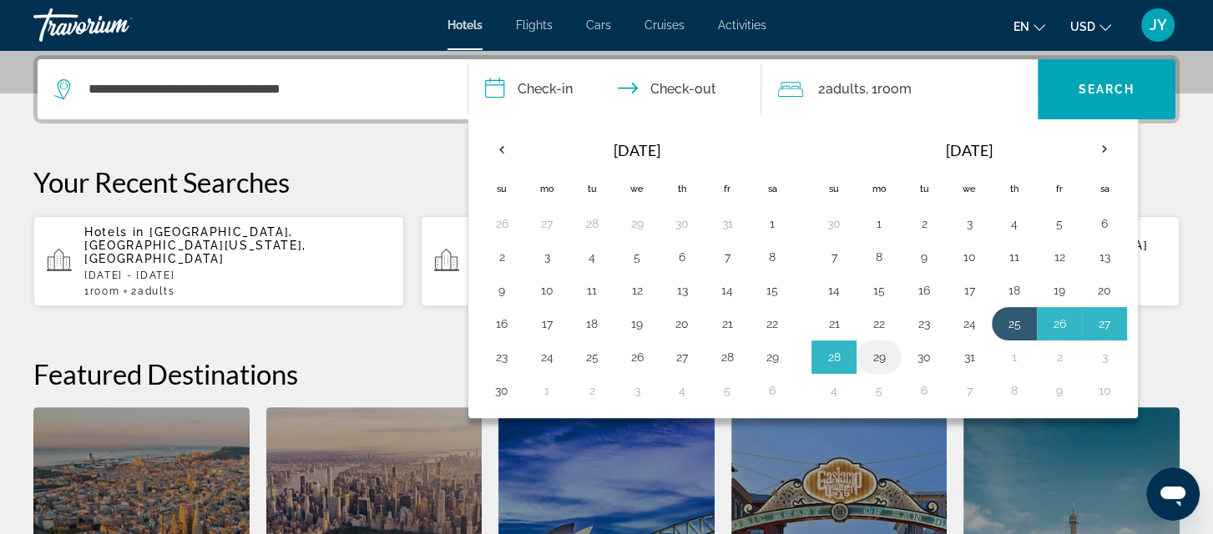
click at [874, 353] on button "29" at bounding box center [879, 357] width 27 height 23
type input "**********"
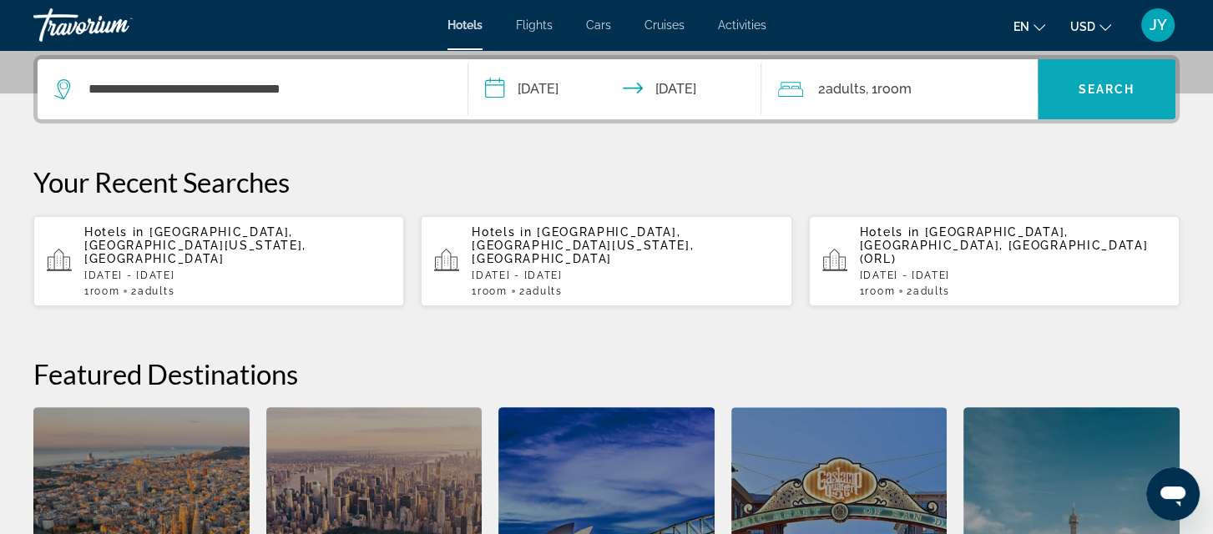
click at [1098, 103] on span "Search widget" at bounding box center [1107, 89] width 138 height 40
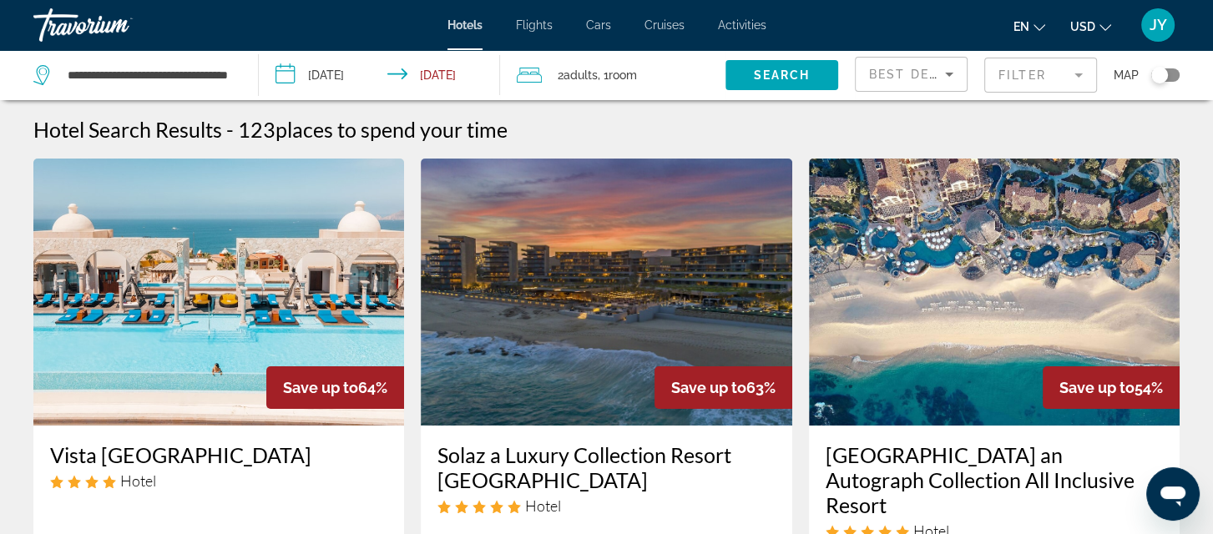
click at [1081, 79] on mat-form-field "Filter" at bounding box center [1040, 75] width 113 height 35
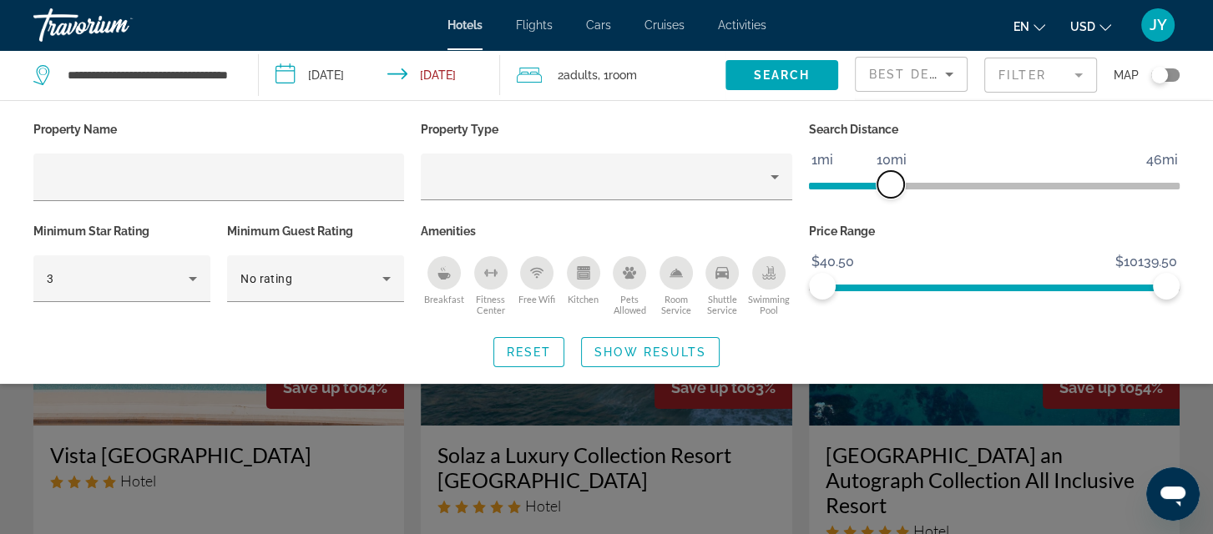
drag, startPoint x: 1048, startPoint y: 171, endPoint x: 888, endPoint y: 179, distance: 160.4
click at [888, 179] on span "ngx-slider" at bounding box center [890, 184] width 27 height 27
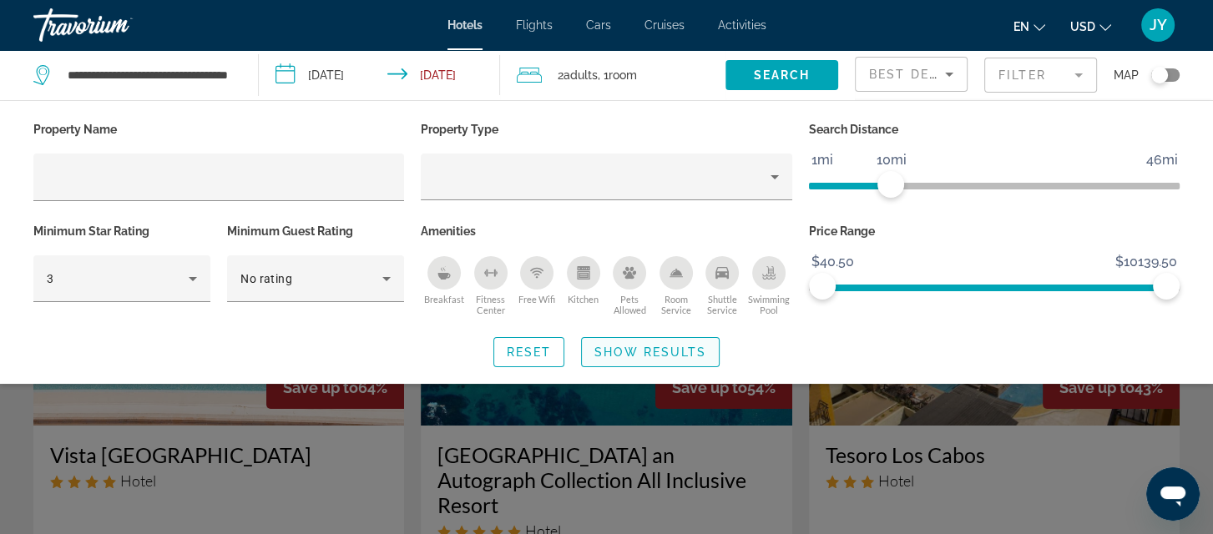
click at [667, 354] on span "Show Results" at bounding box center [650, 352] width 112 height 13
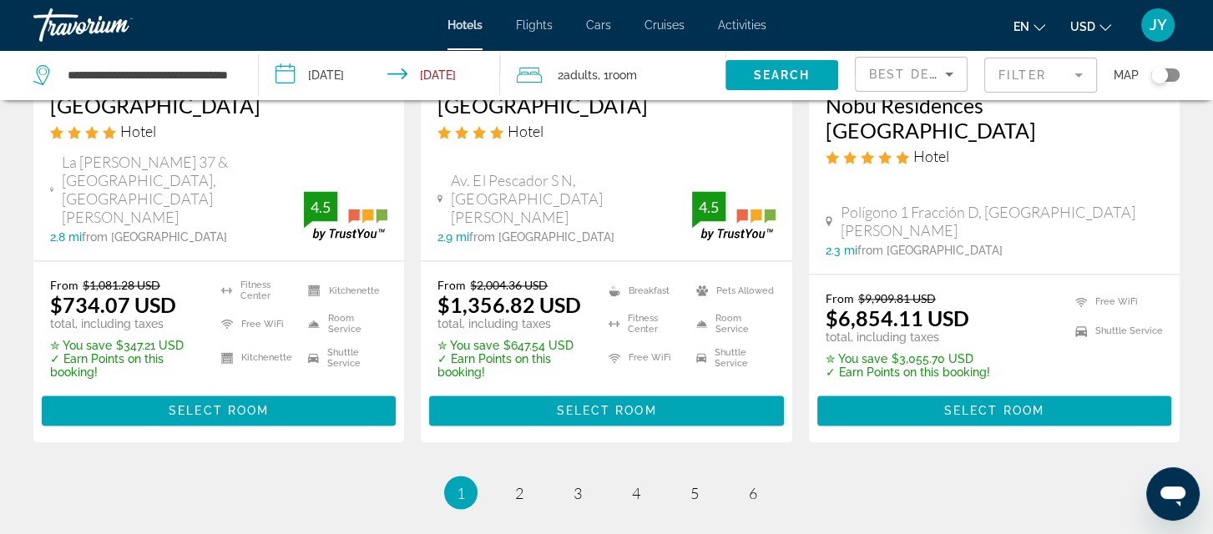
scroll to position [2539, 0]
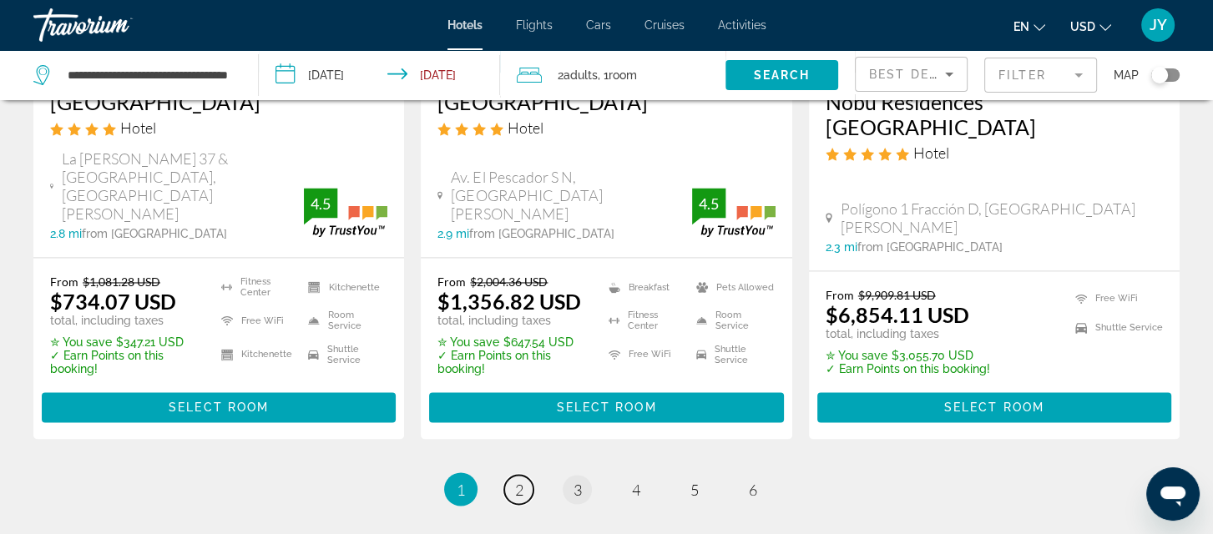
drag, startPoint x: 518, startPoint y: 275, endPoint x: 568, endPoint y: 275, distance: 50.1
click at [518, 480] on span "2" at bounding box center [519, 489] width 8 height 18
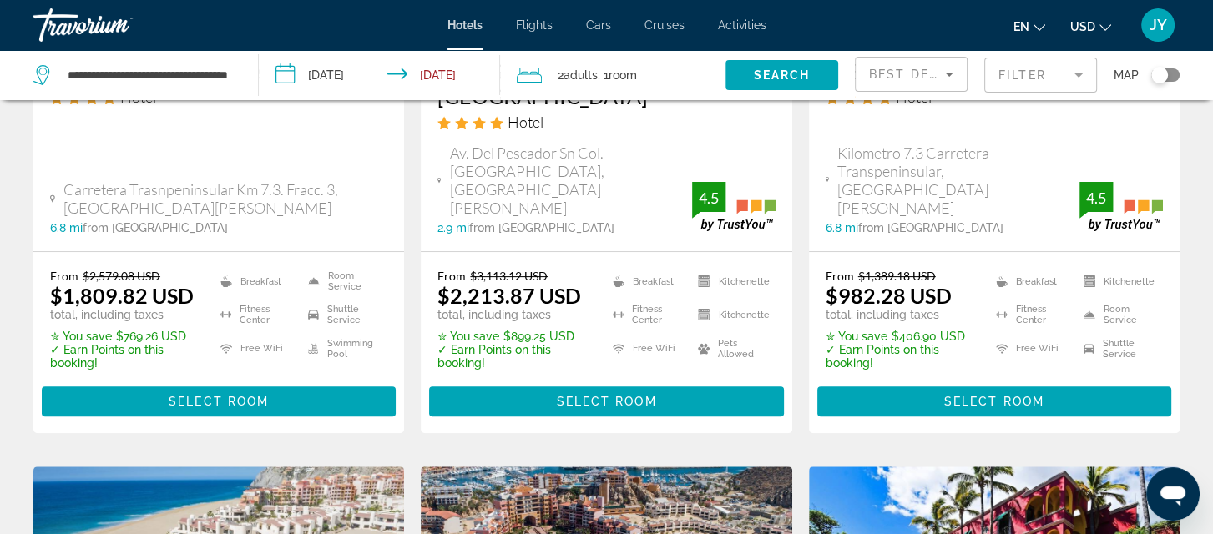
scroll to position [416, 0]
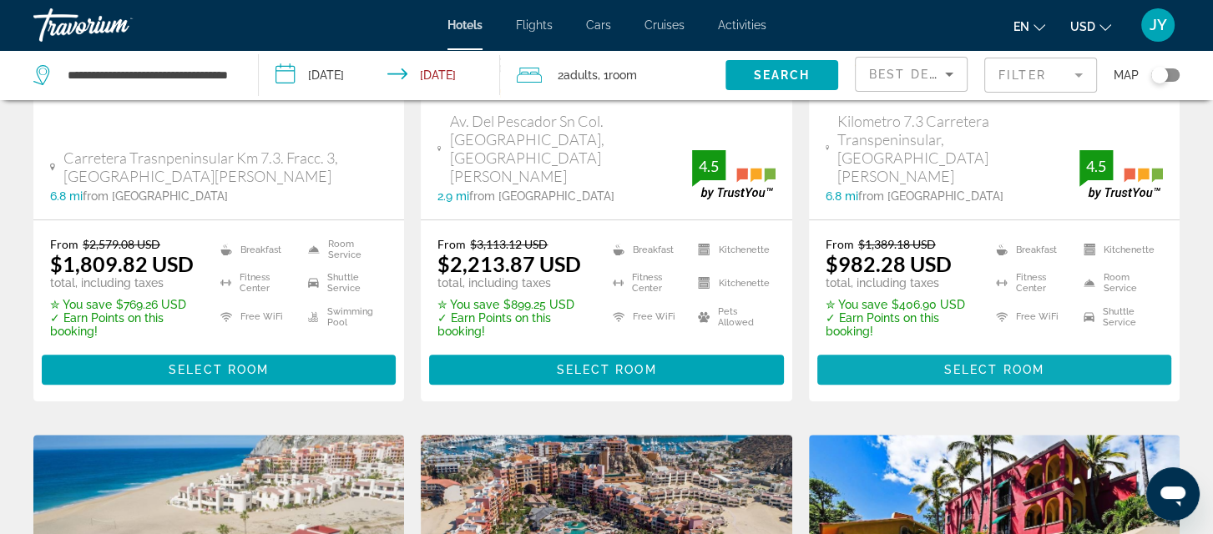
click at [986, 363] on span "Select Room" at bounding box center [994, 369] width 100 height 13
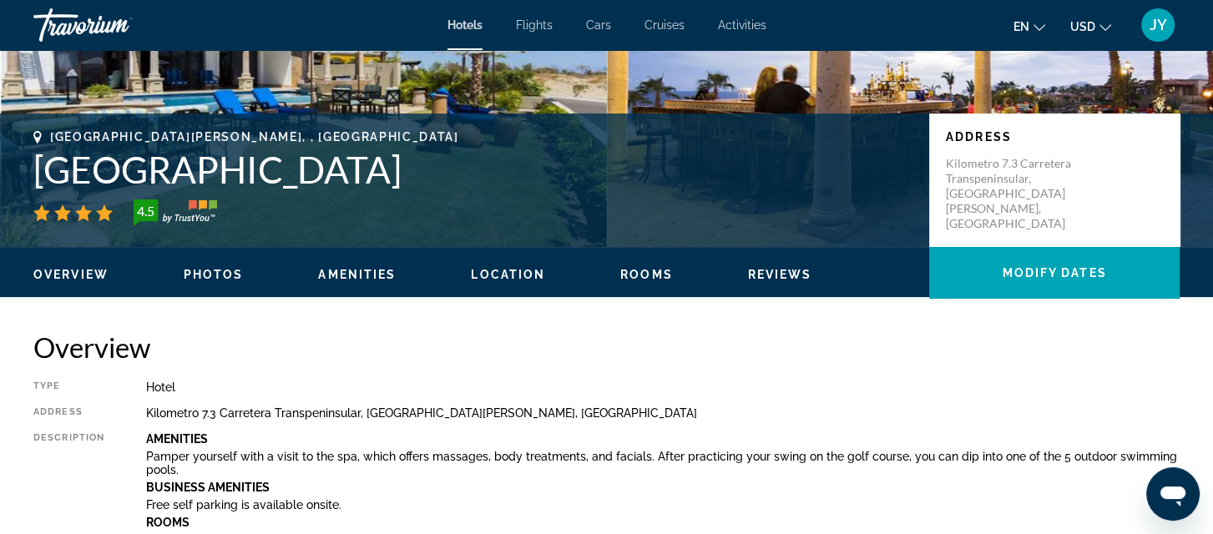
scroll to position [188, 0]
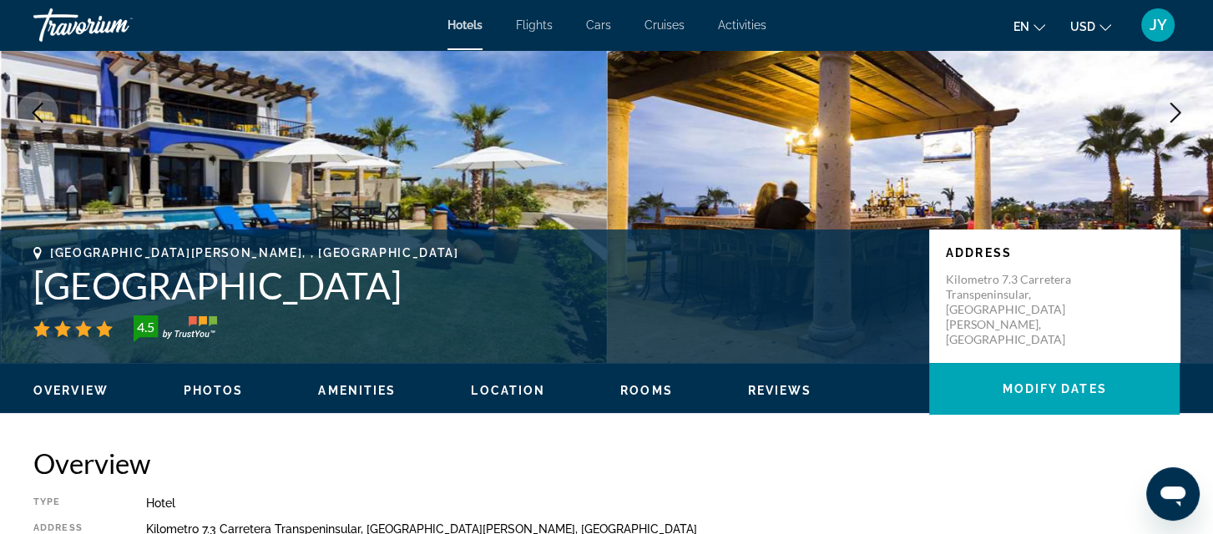
click at [1174, 104] on icon "Next image" at bounding box center [1175, 113] width 20 height 20
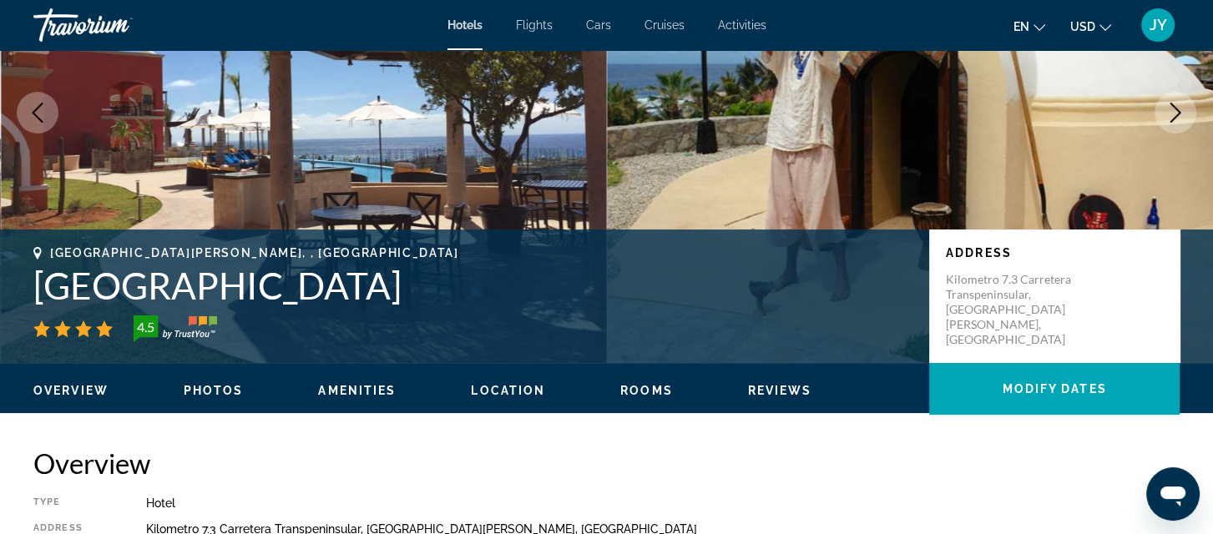
click at [1174, 104] on icon "Next image" at bounding box center [1175, 113] width 20 height 20
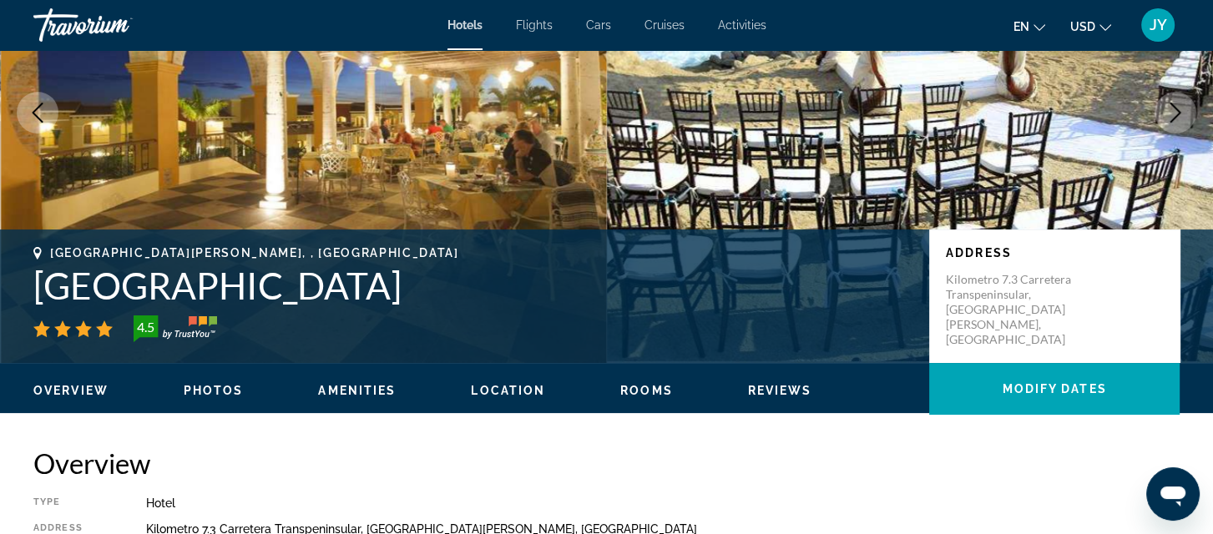
click at [1174, 104] on icon "Next image" at bounding box center [1175, 113] width 20 height 20
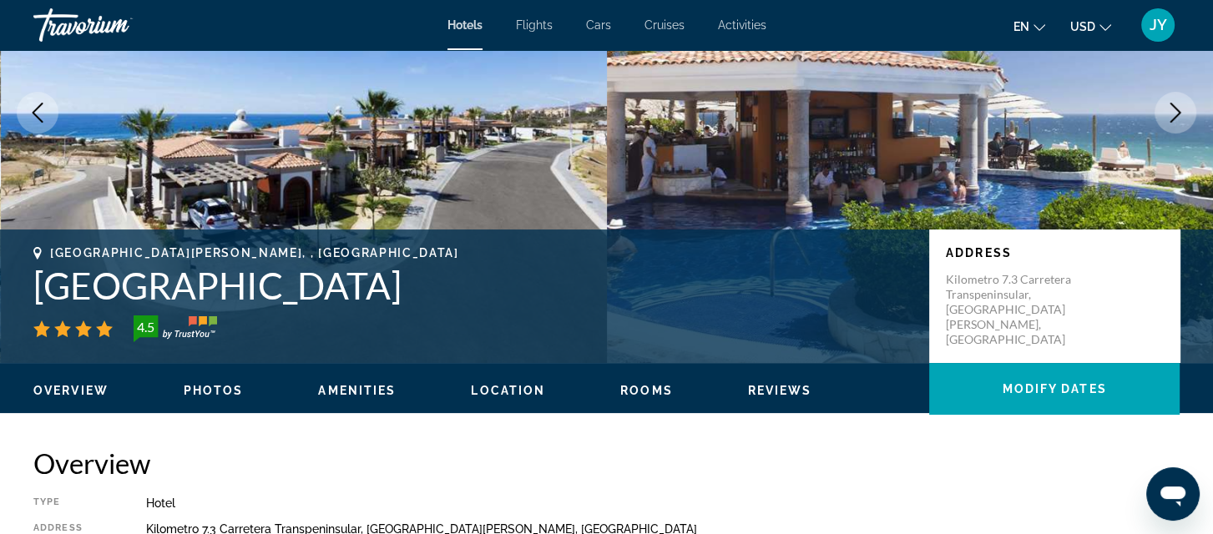
click at [1174, 104] on icon "Next image" at bounding box center [1175, 113] width 20 height 20
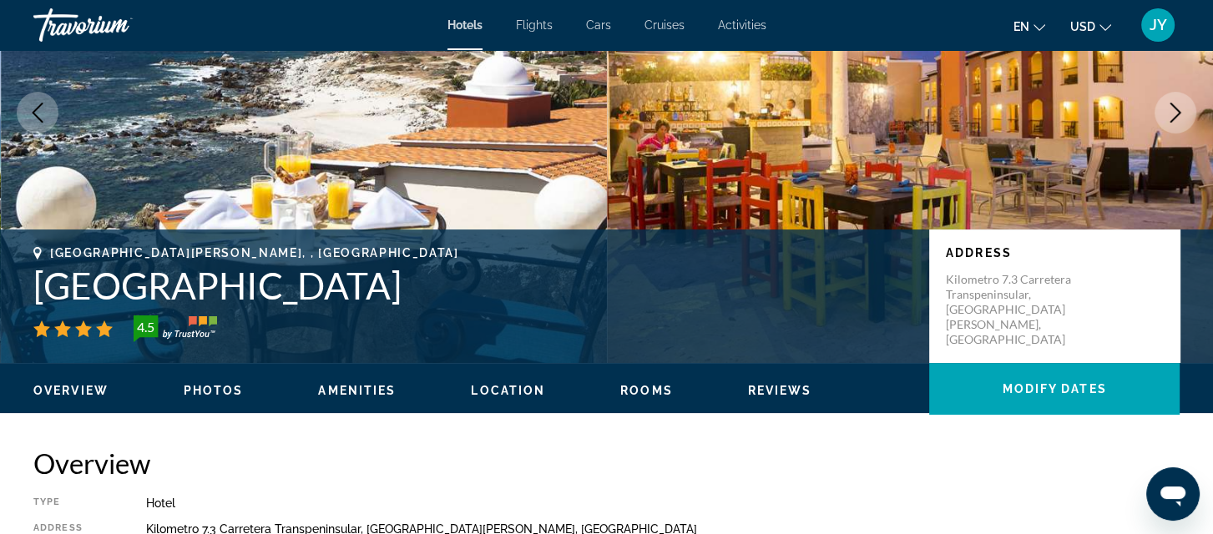
click at [1174, 104] on icon "Next image" at bounding box center [1175, 113] width 20 height 20
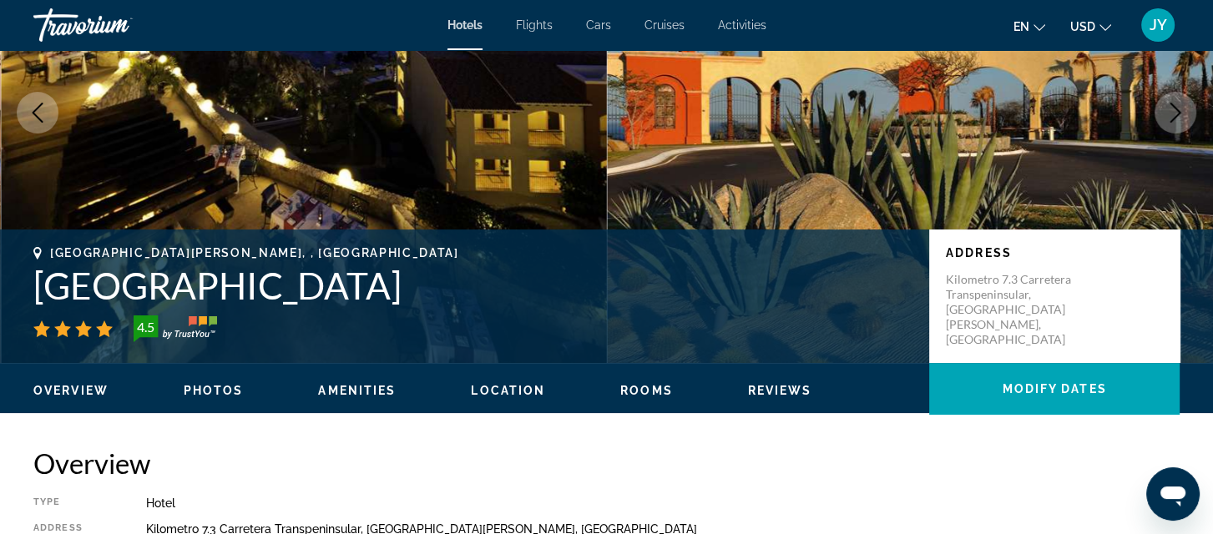
click at [1174, 104] on icon "Next image" at bounding box center [1175, 113] width 20 height 20
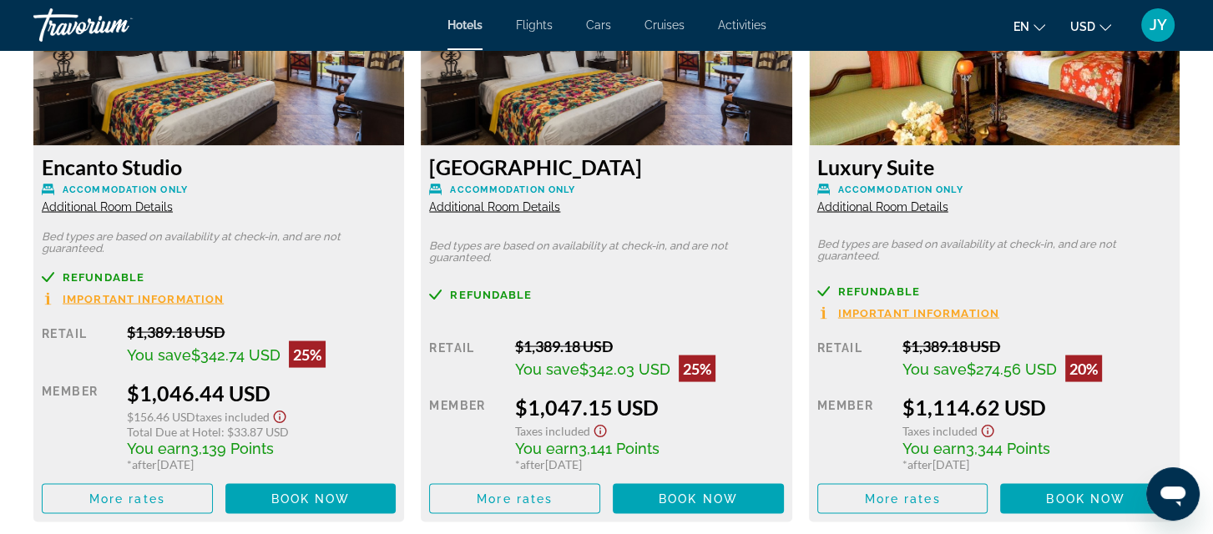
scroll to position [3075, 0]
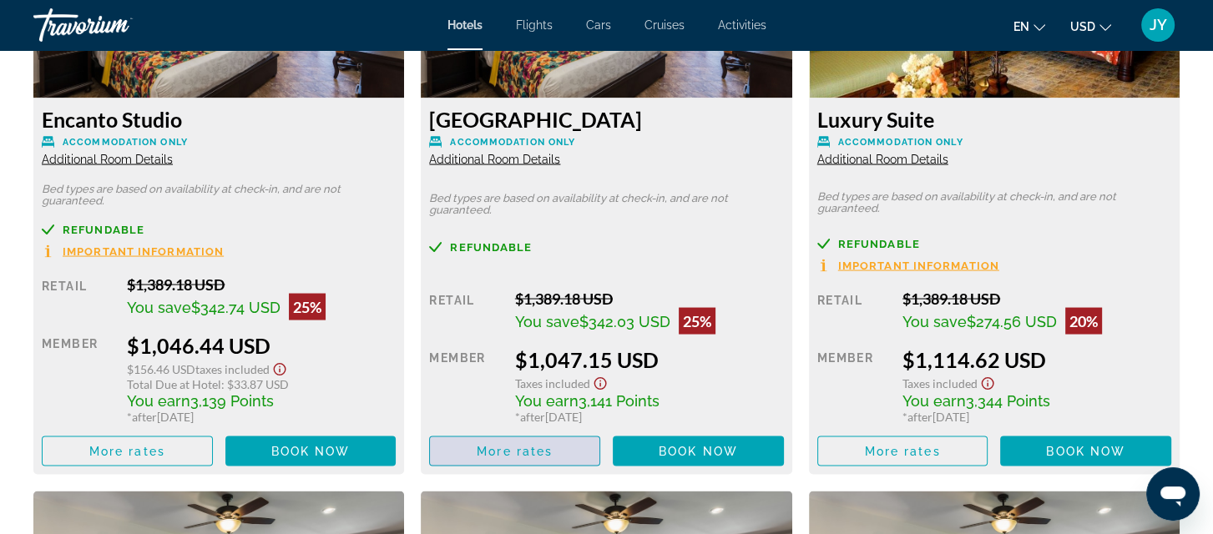
click at [508, 452] on span "More rates" at bounding box center [515, 451] width 76 height 13
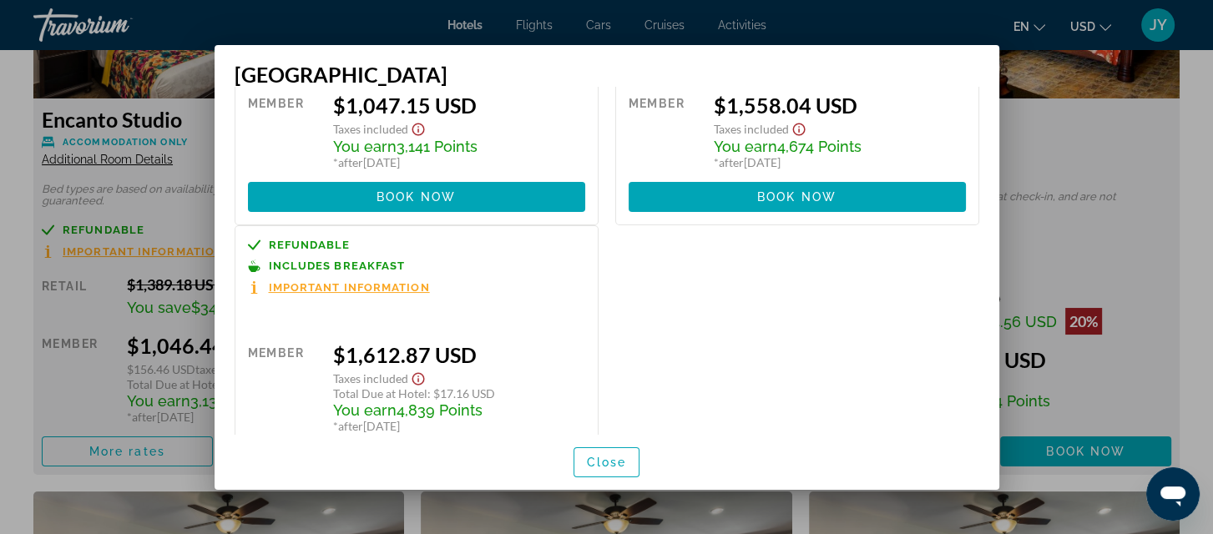
scroll to position [239, 0]
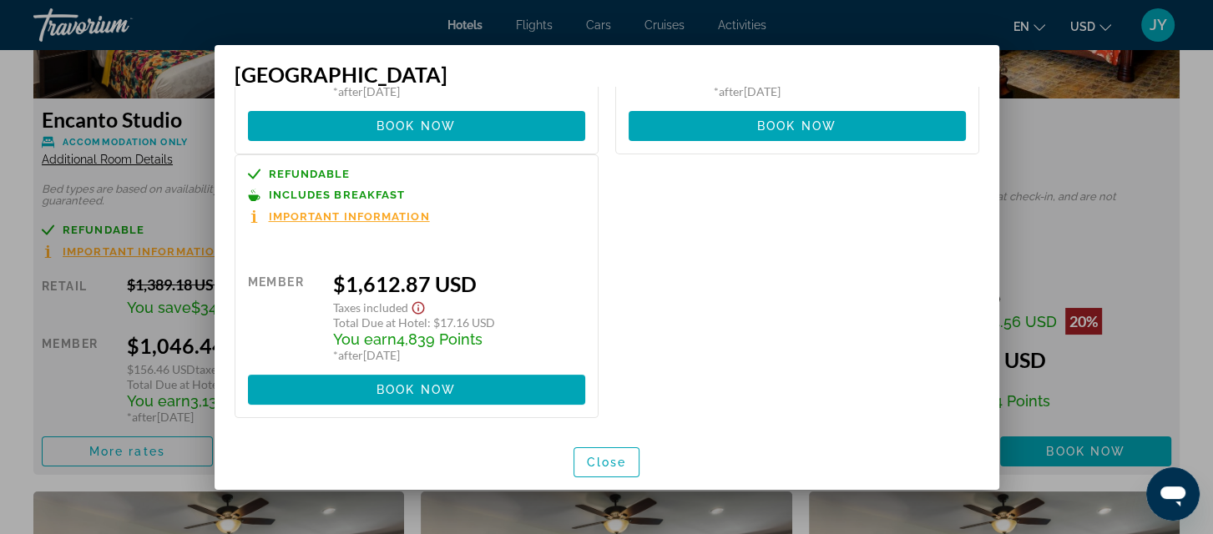
click at [297, 214] on span "Important Information" at bounding box center [349, 216] width 161 height 11
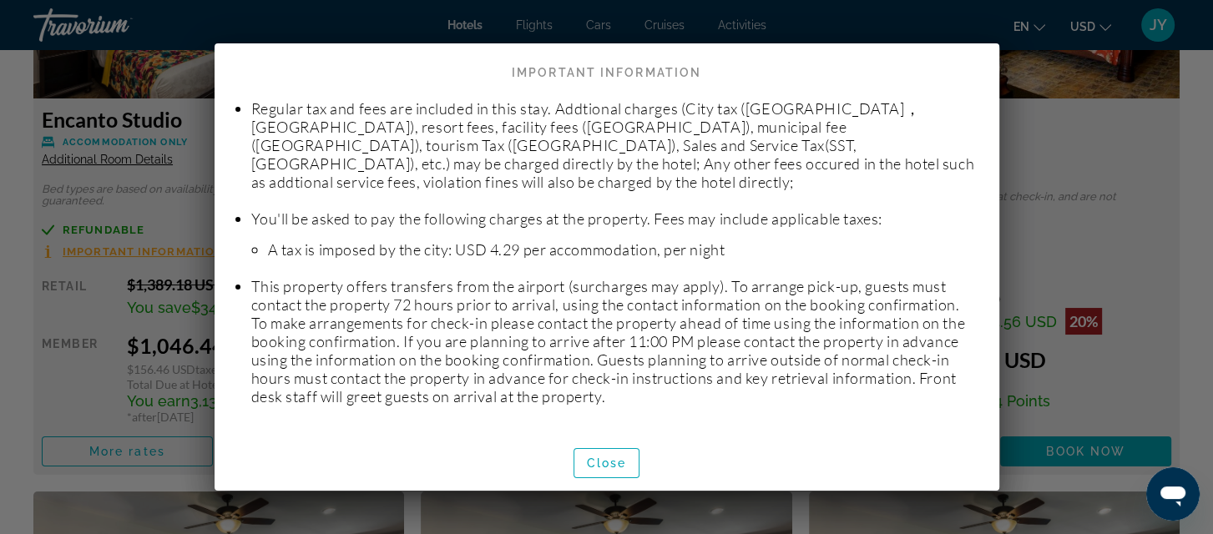
scroll to position [359, 0]
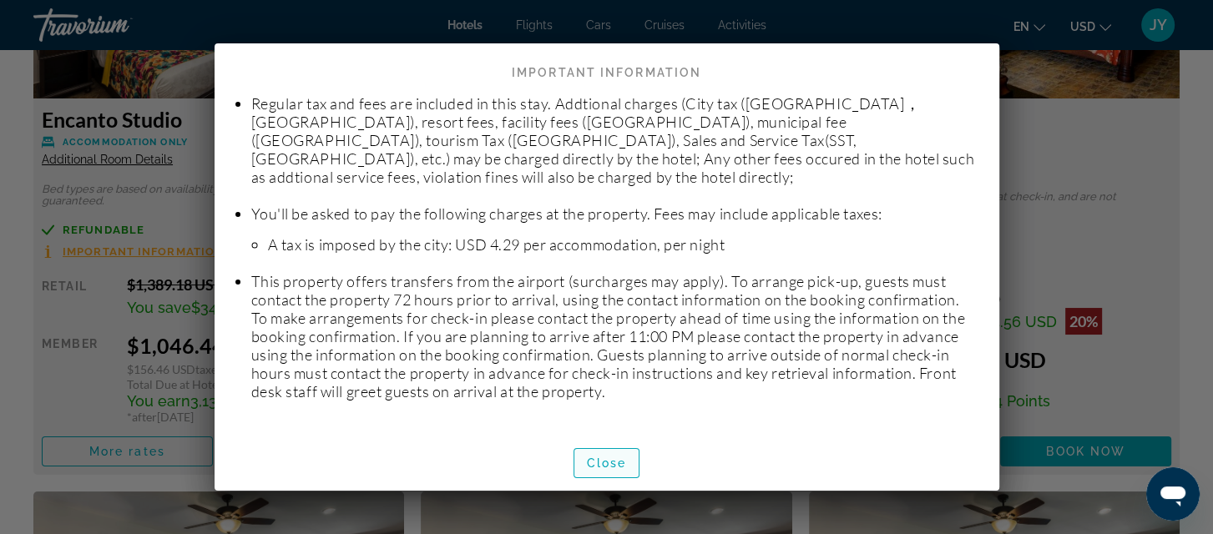
click at [594, 457] on span "Close" at bounding box center [607, 463] width 40 height 13
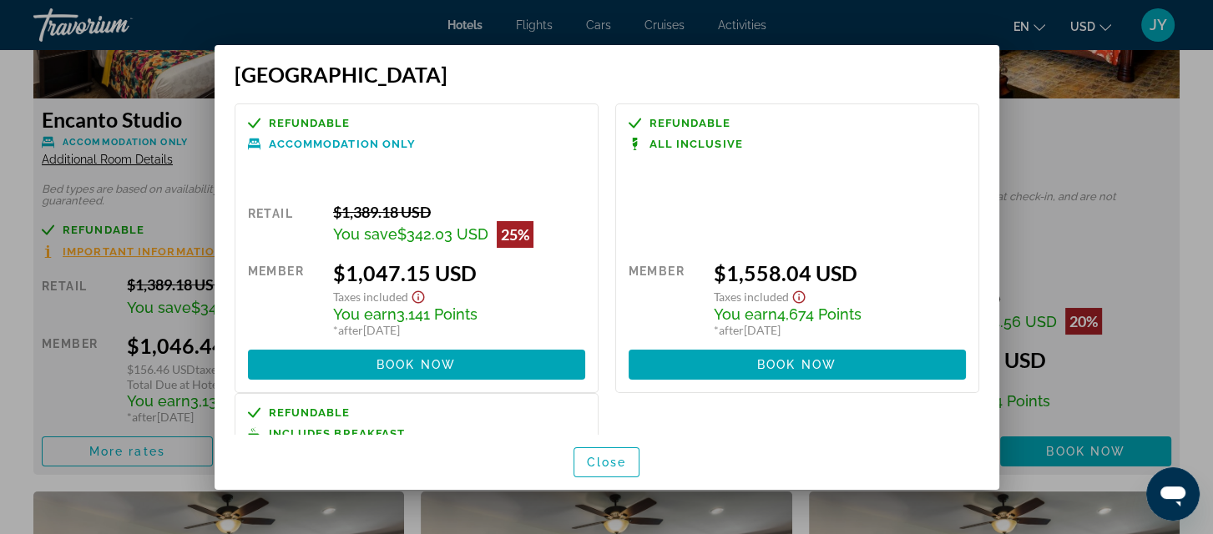
scroll to position [7, 0]
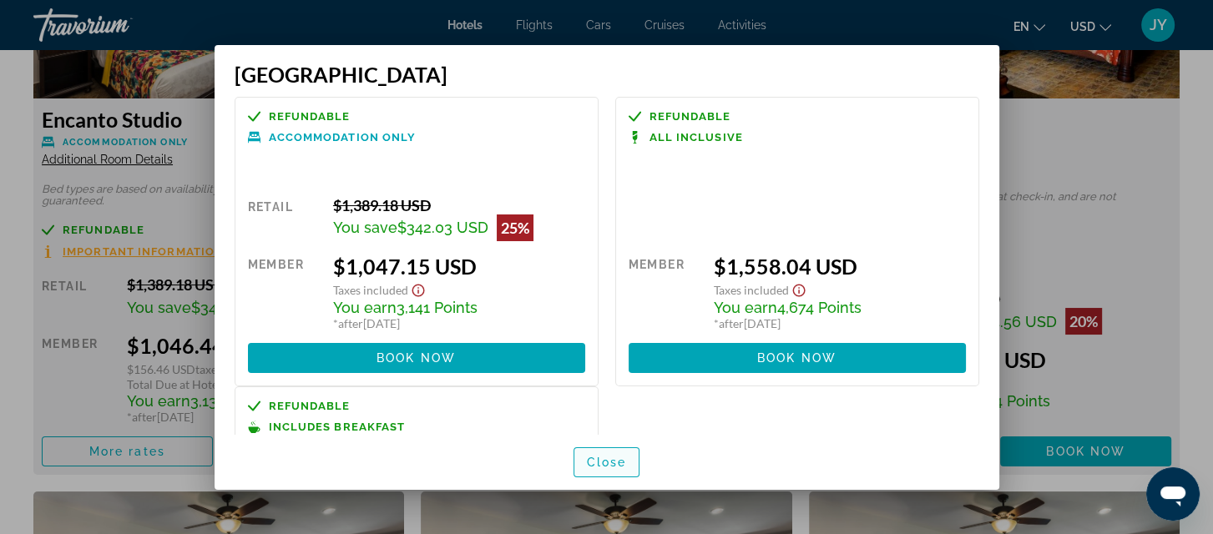
click at [611, 469] on span "button" at bounding box center [606, 462] width 65 height 40
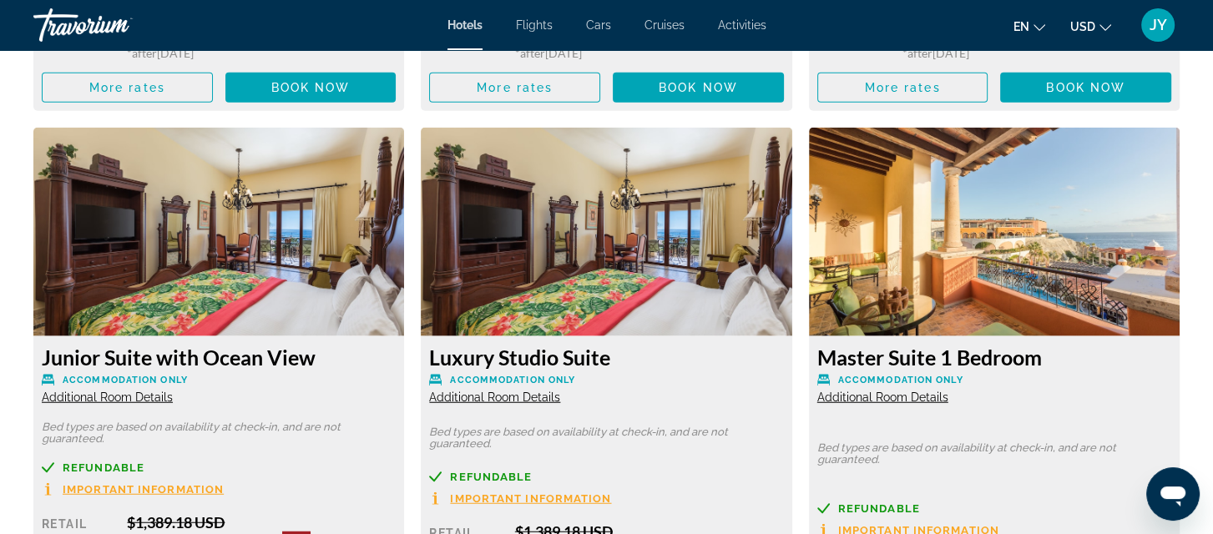
scroll to position [4085, 0]
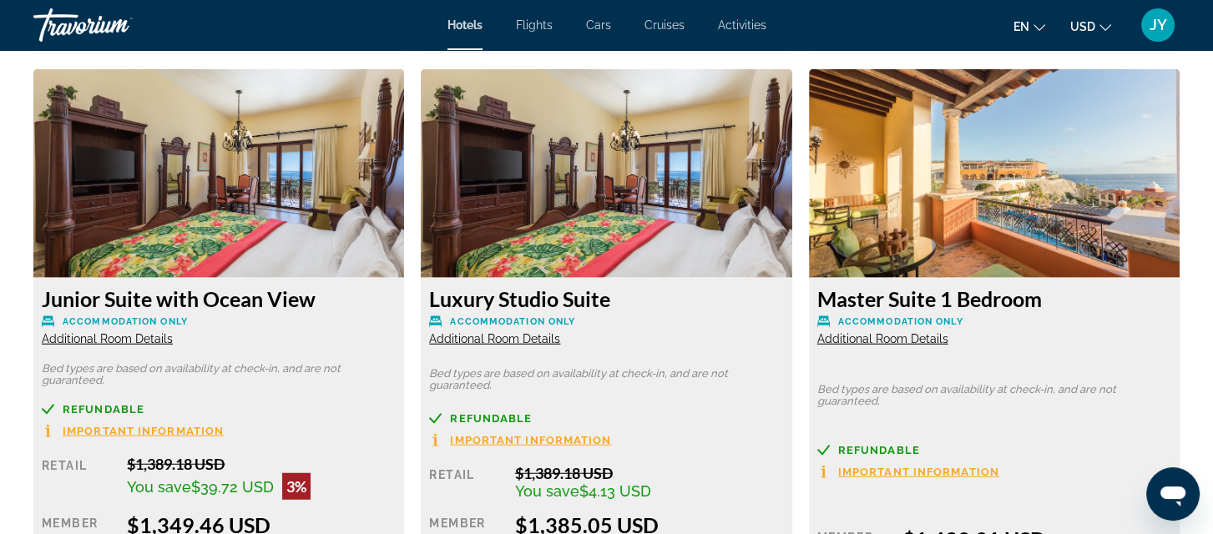
click at [114, 341] on span "Additional Room Details" at bounding box center [107, 338] width 131 height 13
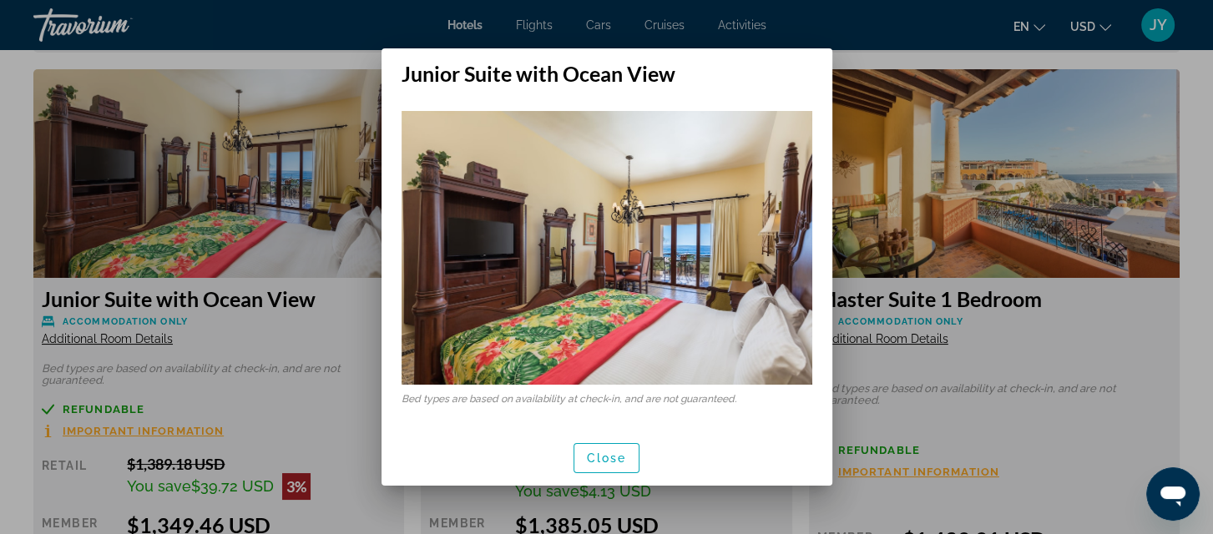
scroll to position [0, 0]
click at [614, 452] on span "Close" at bounding box center [607, 458] width 40 height 13
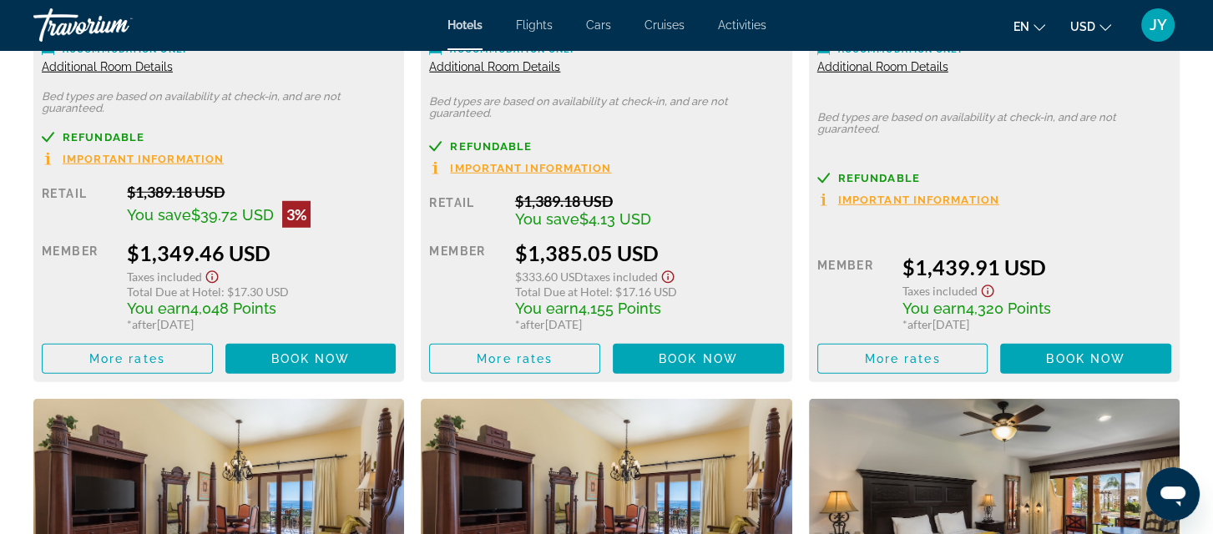
scroll to position [4369, 0]
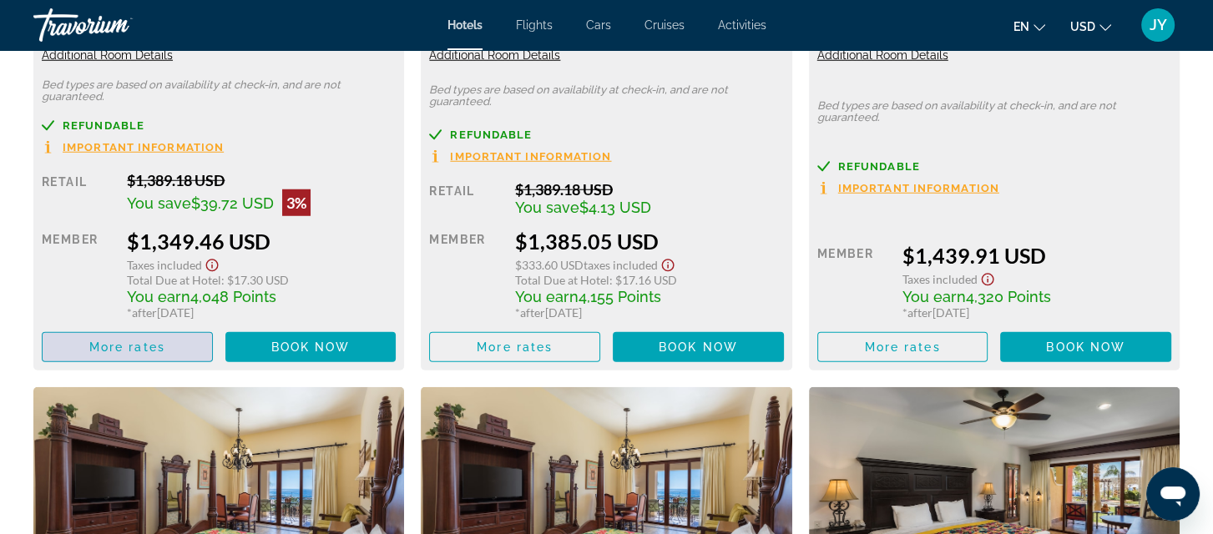
click at [121, 343] on span "More rates" at bounding box center [127, 347] width 76 height 13
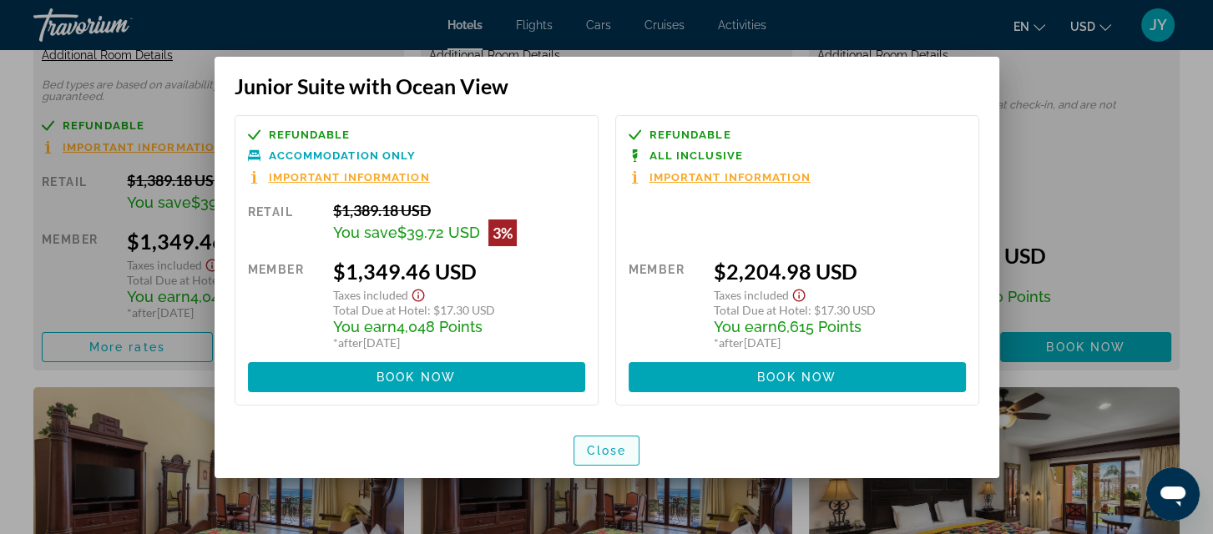
click at [598, 447] on span "Close" at bounding box center [607, 450] width 40 height 13
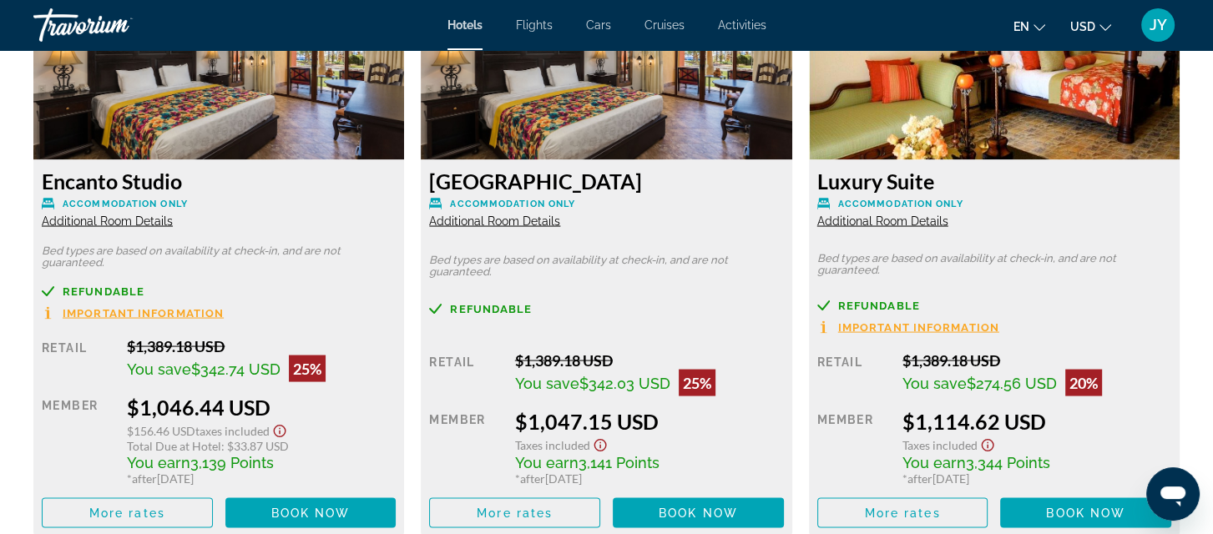
scroll to position [3107, 0]
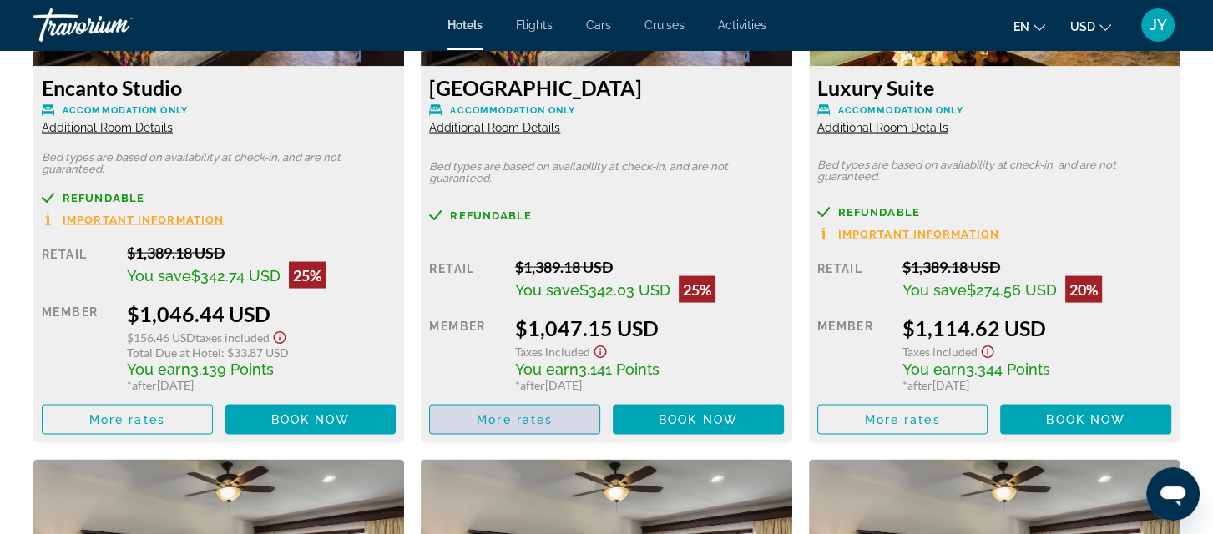
click at [536, 425] on span "More rates" at bounding box center [515, 419] width 76 height 13
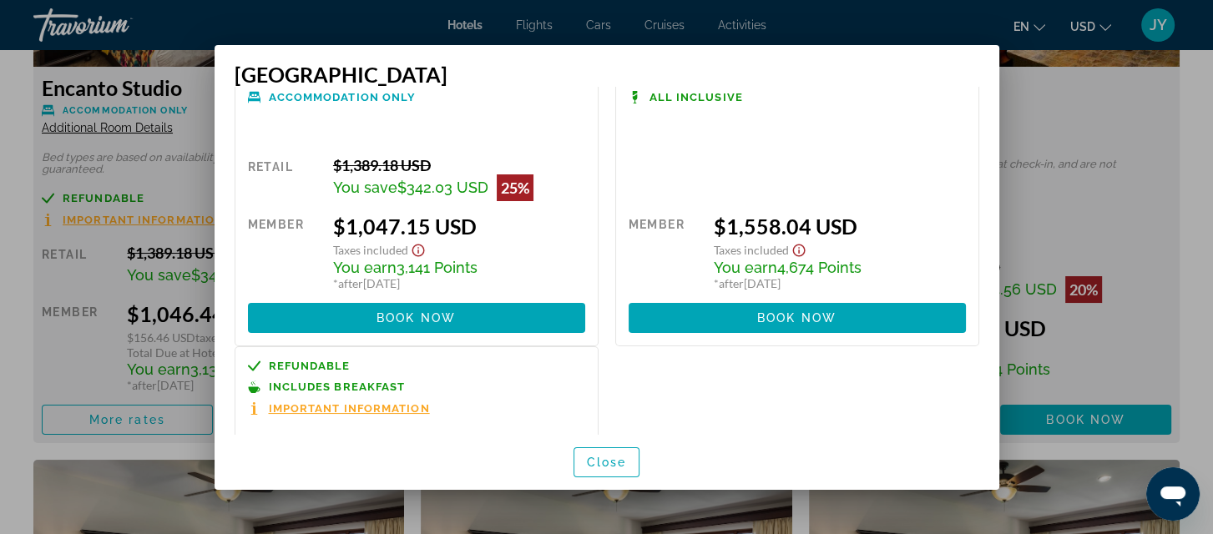
scroll to position [0, 0]
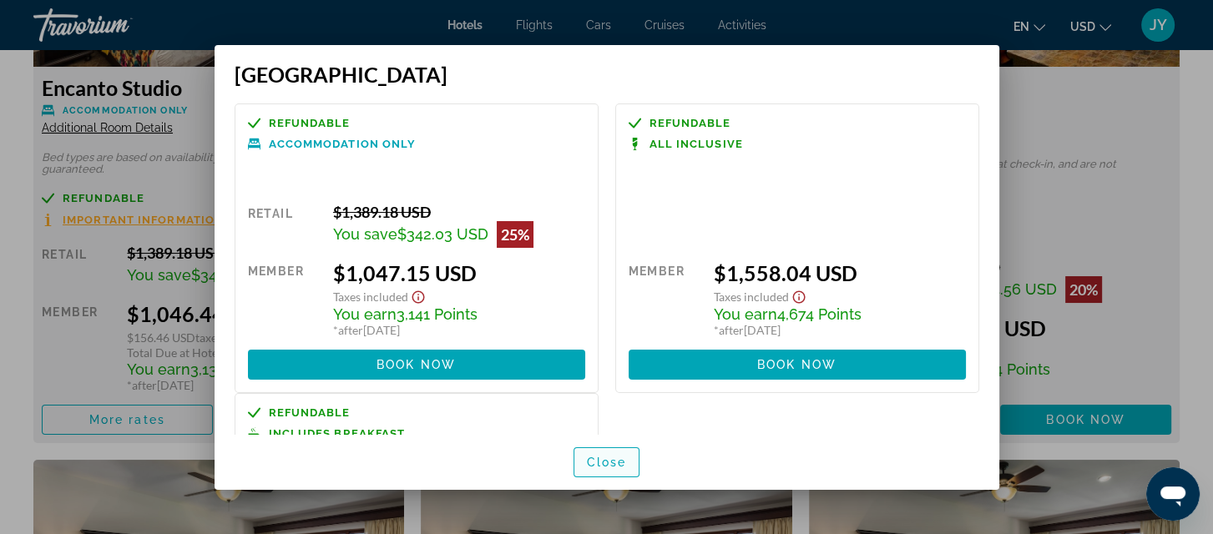
click at [620, 463] on span "Close" at bounding box center [607, 462] width 40 height 13
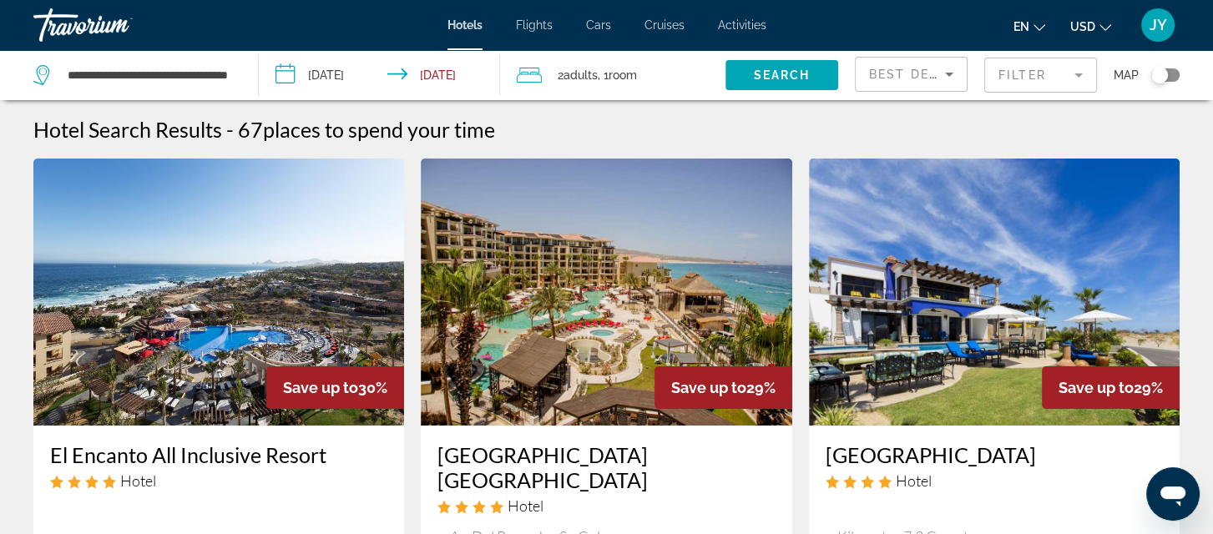
click at [1073, 67] on mat-form-field "Filter" at bounding box center [1040, 75] width 113 height 35
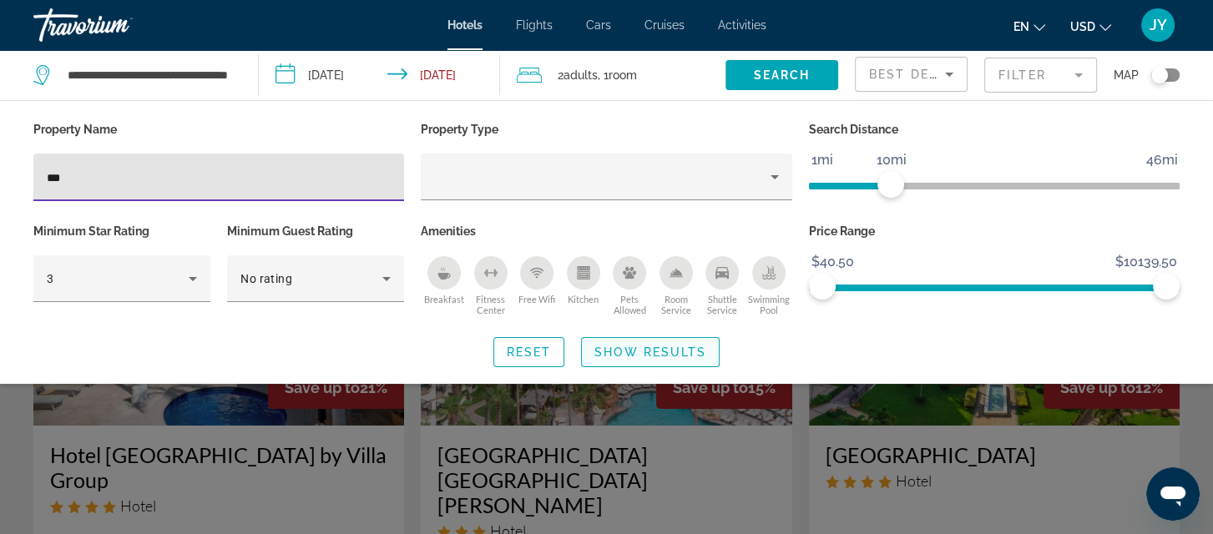
type input "***"
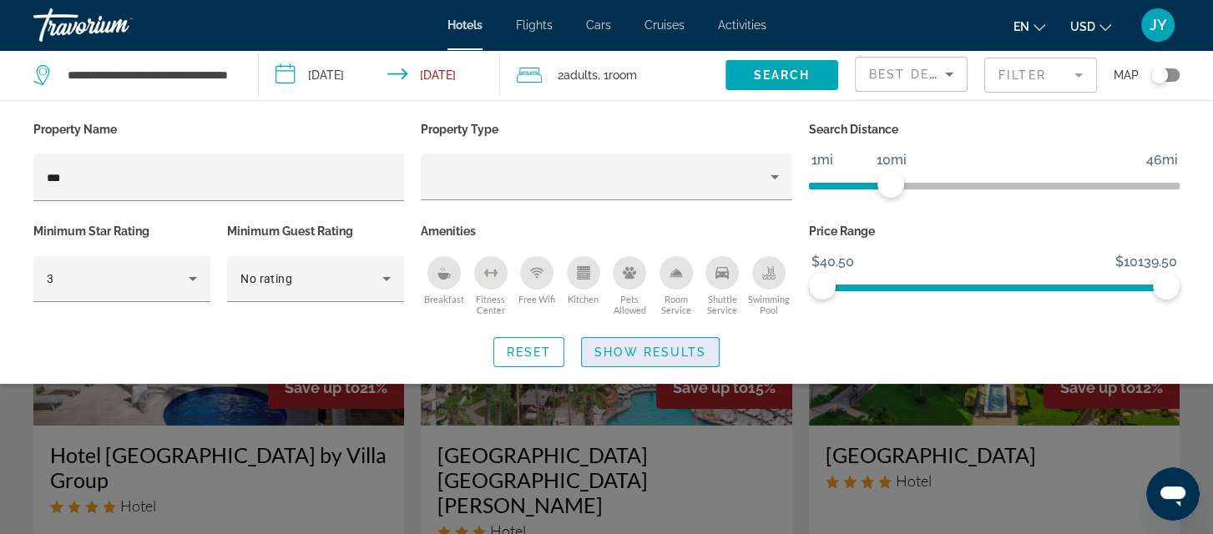
click at [644, 346] on span "Show Results" at bounding box center [650, 352] width 112 height 13
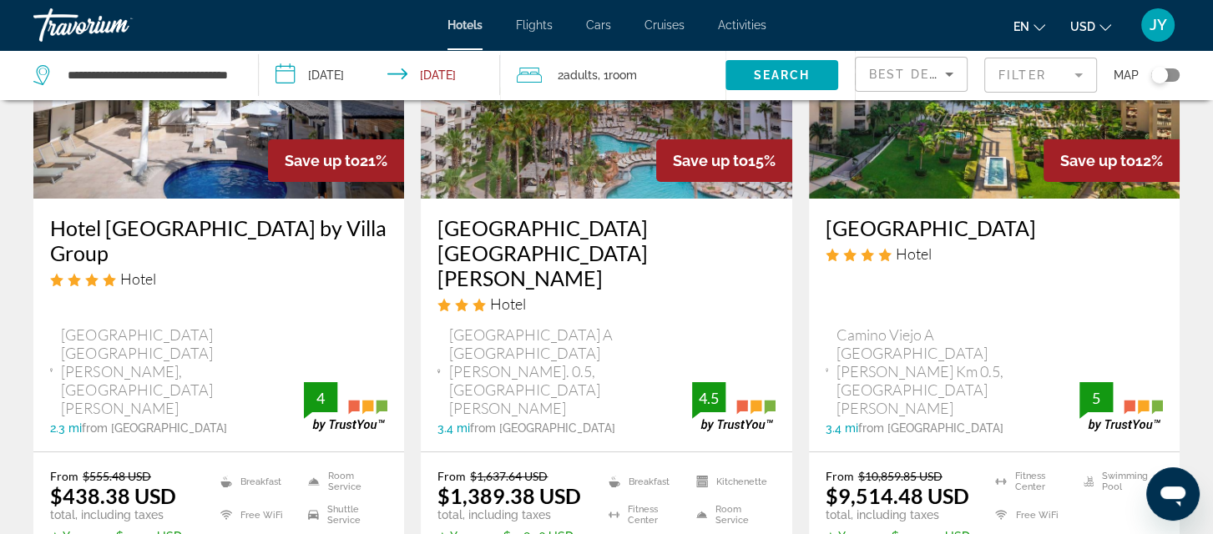
scroll to position [290, 0]
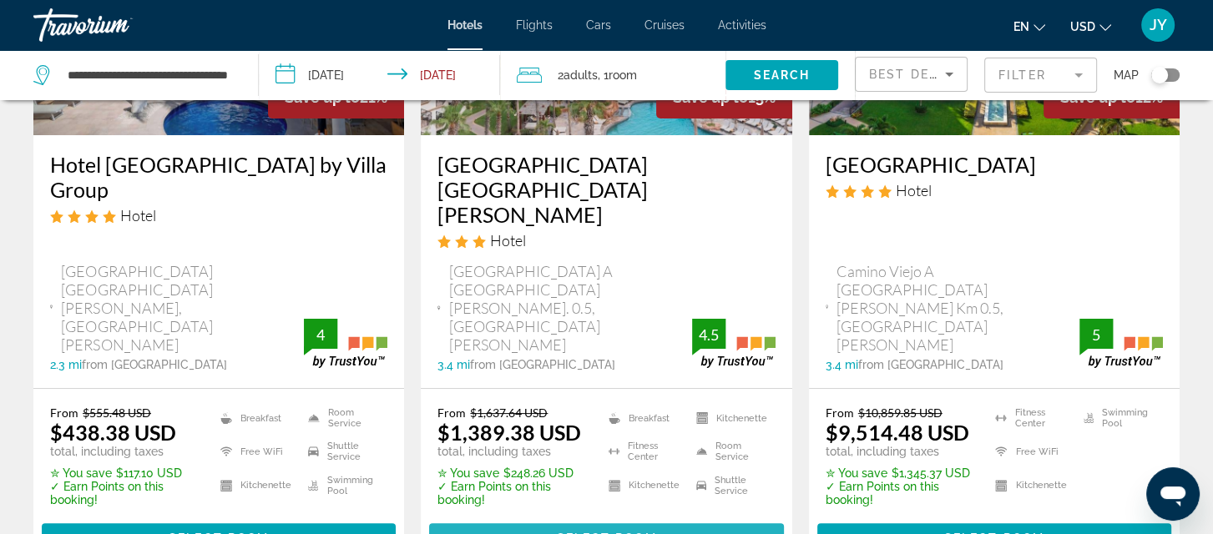
click at [621, 532] on span "Select Room" at bounding box center [606, 538] width 100 height 13
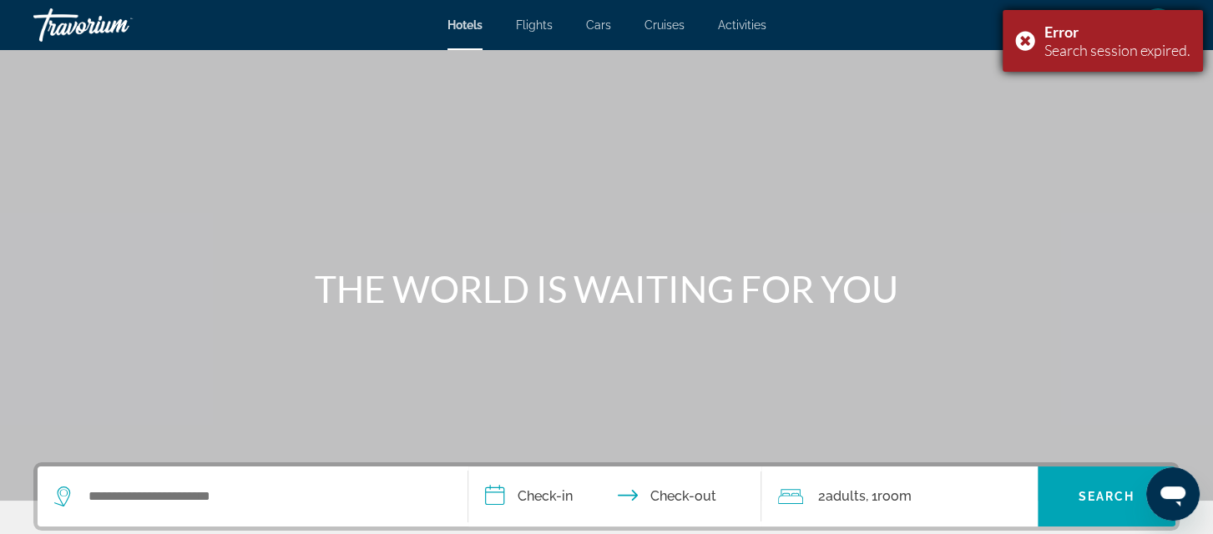
click at [1021, 38] on div "Error Search session expired." at bounding box center [1102, 41] width 200 height 62
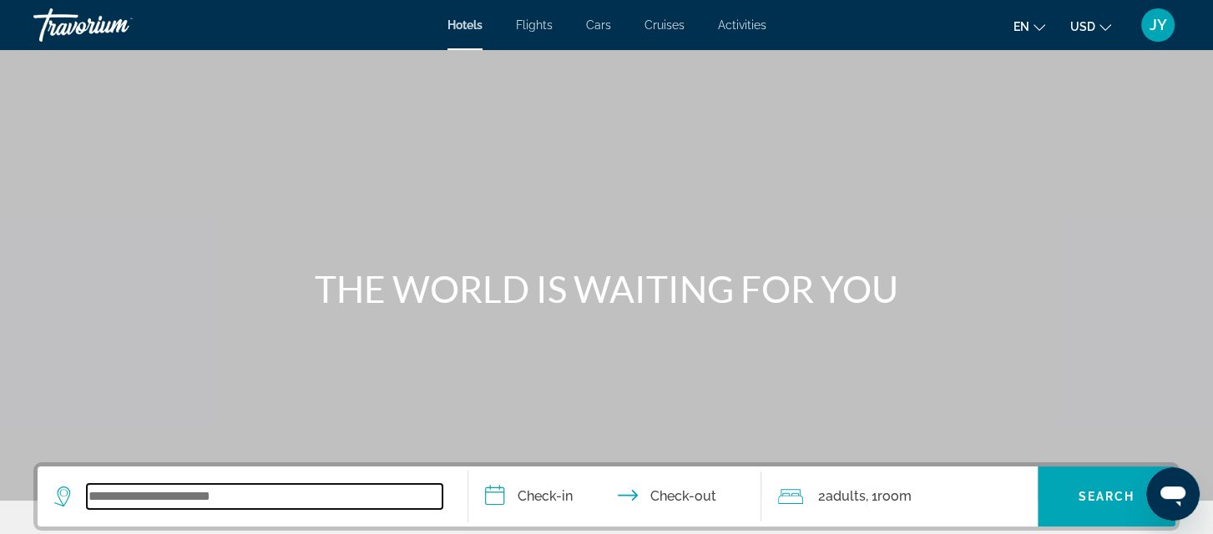
click at [129, 493] on input "Search widget" at bounding box center [265, 496] width 356 height 25
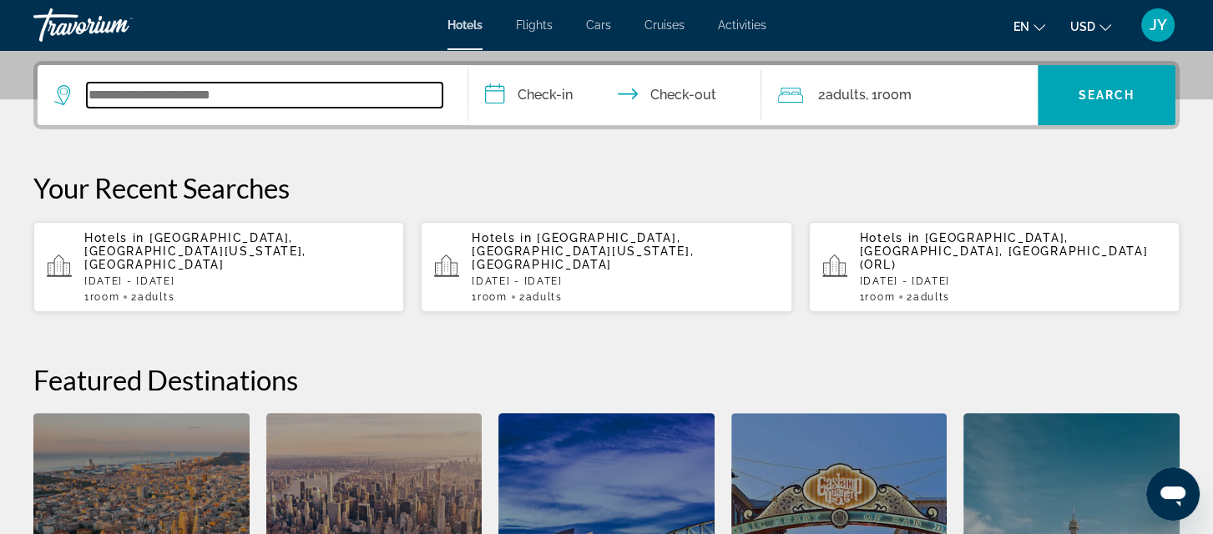
scroll to position [407, 0]
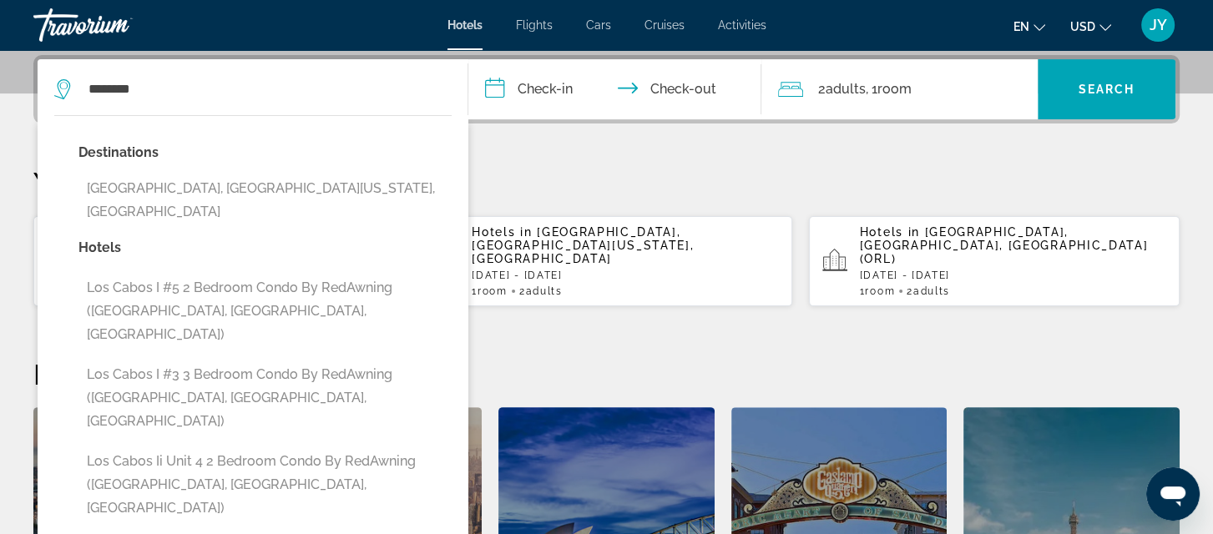
click at [196, 180] on button "Los Cabos, Baja California Sur, Mexico" at bounding box center [264, 200] width 373 height 55
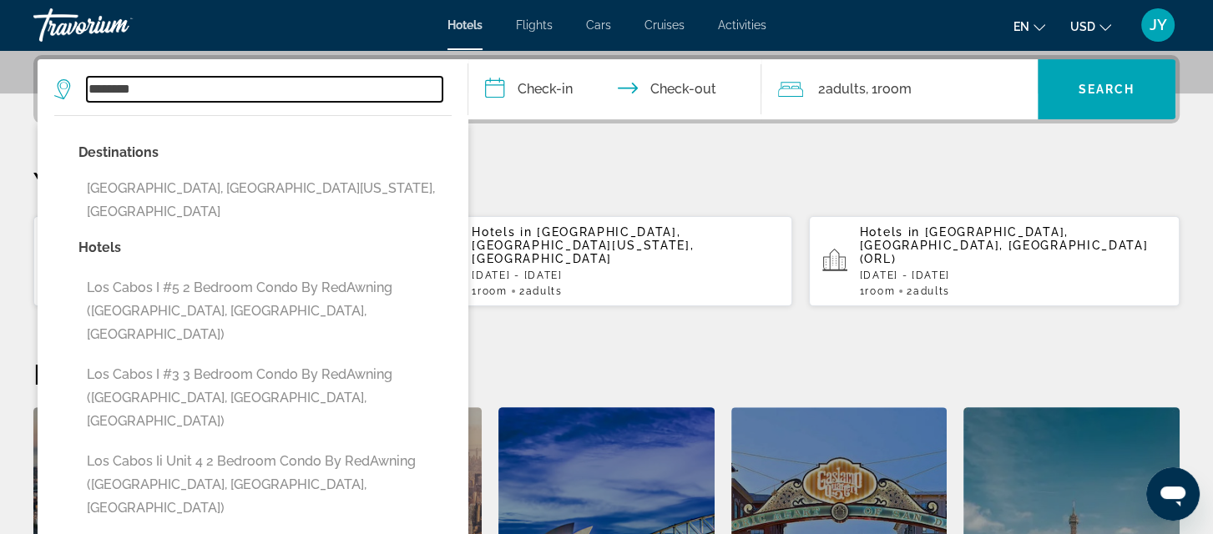
type input "**********"
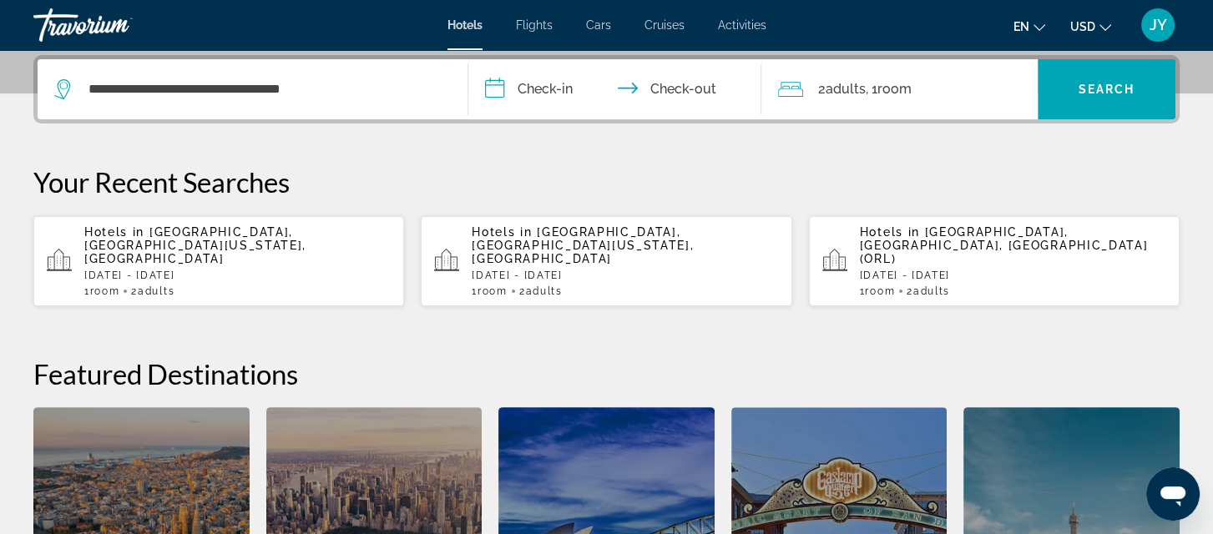
click at [544, 86] on input "**********" at bounding box center [618, 91] width 300 height 65
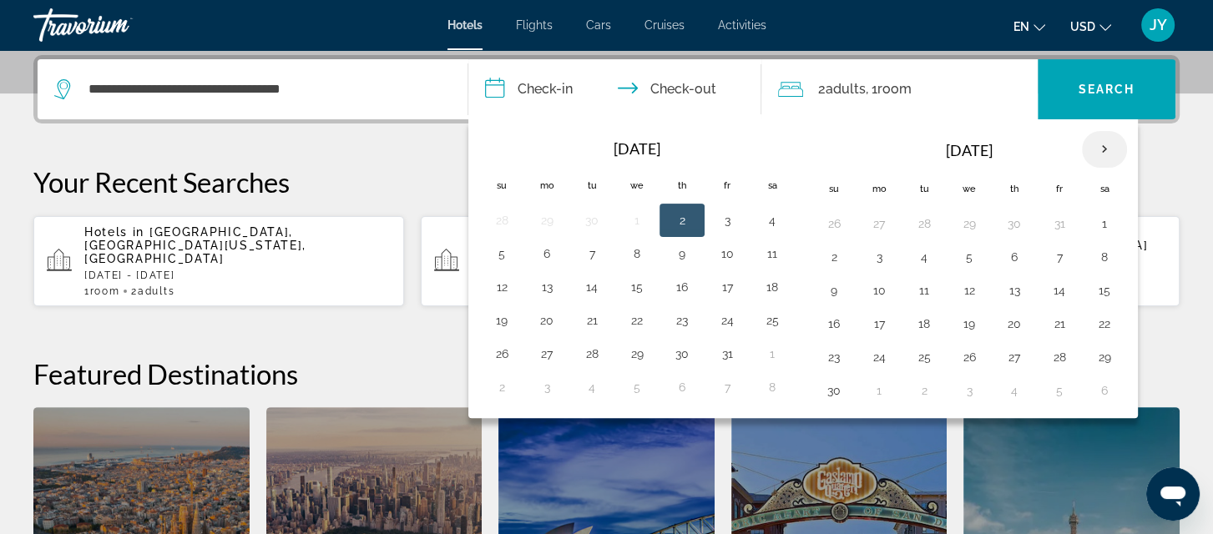
click at [1103, 138] on th "Next month" at bounding box center [1104, 149] width 45 height 37
click at [1008, 323] on button "25" at bounding box center [1014, 323] width 27 height 23
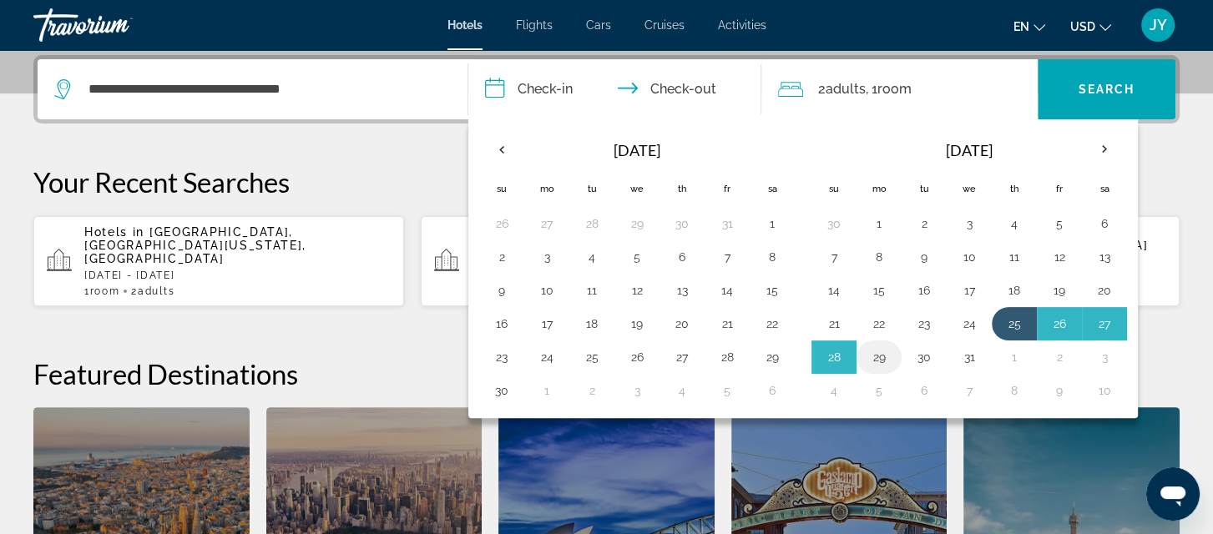
click at [878, 353] on button "29" at bounding box center [879, 357] width 27 height 23
type input "**********"
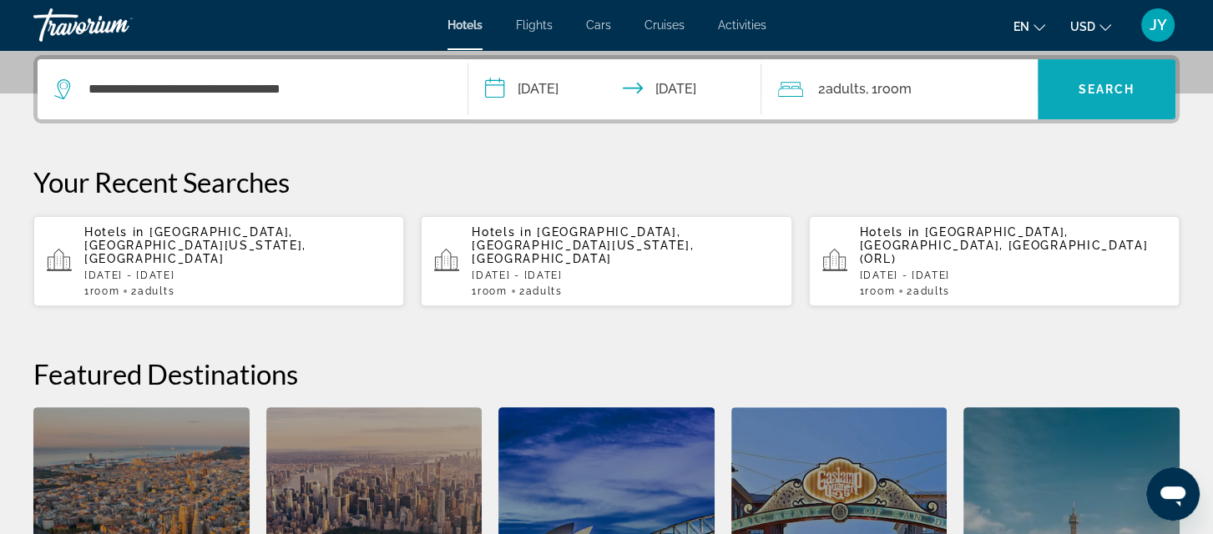
click at [1092, 87] on span "Search" at bounding box center [1106, 89] width 57 height 13
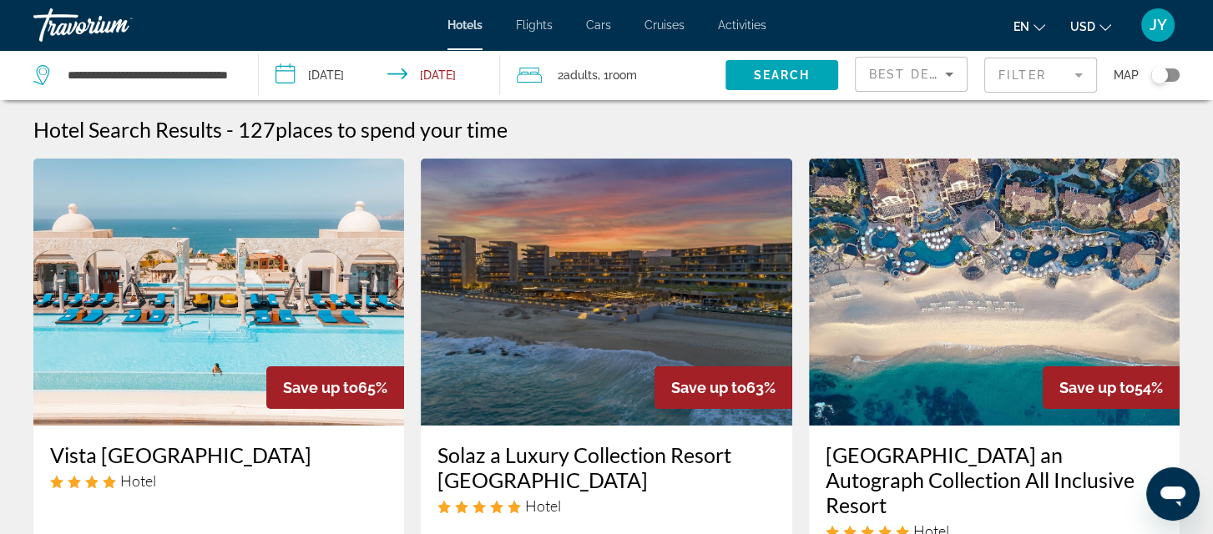
click at [1078, 76] on mat-form-field "Filter" at bounding box center [1040, 75] width 113 height 35
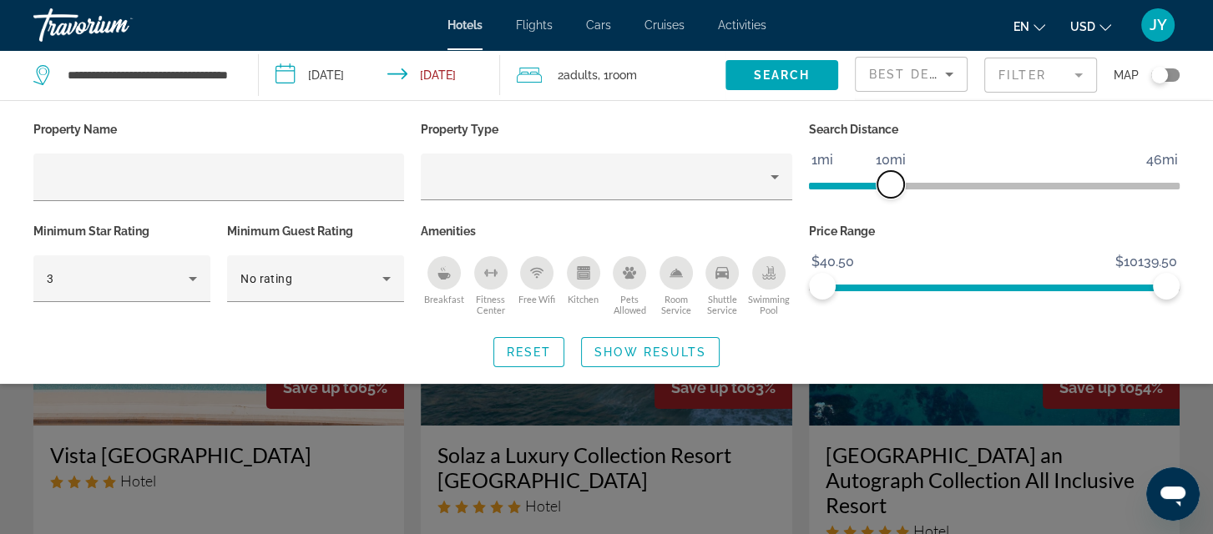
drag, startPoint x: 1048, startPoint y: 183, endPoint x: 891, endPoint y: 180, distance: 156.1
click at [891, 180] on span "ngx-slider" at bounding box center [890, 184] width 27 height 27
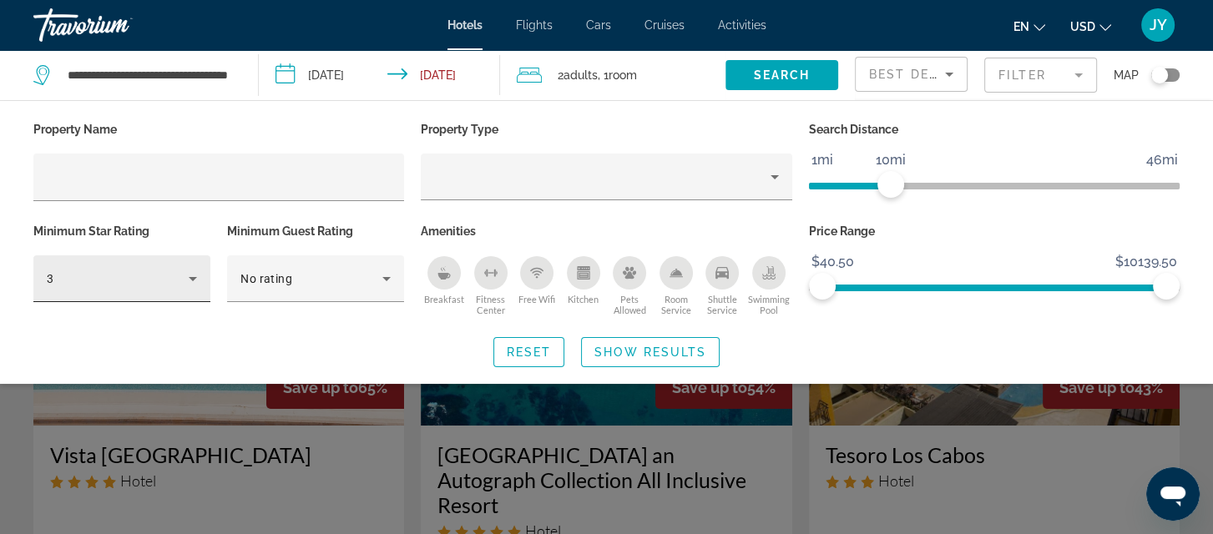
click at [180, 270] on div "3" at bounding box center [118, 279] width 142 height 20
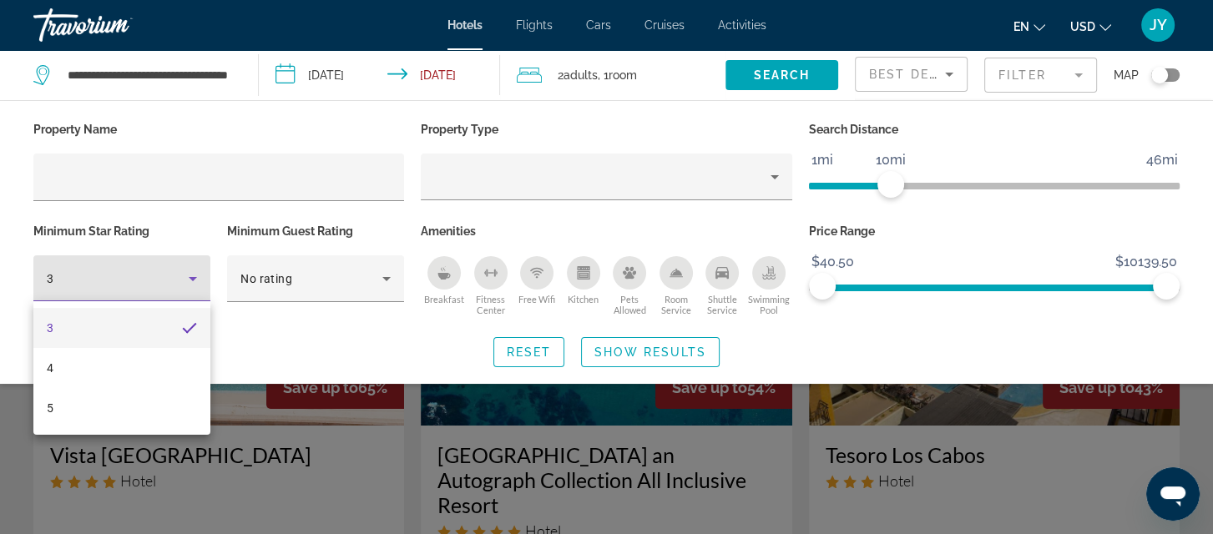
drag, startPoint x: 126, startPoint y: 368, endPoint x: 131, endPoint y: 346, distance: 22.3
click at [127, 363] on mat-option "4" at bounding box center [121, 368] width 177 height 40
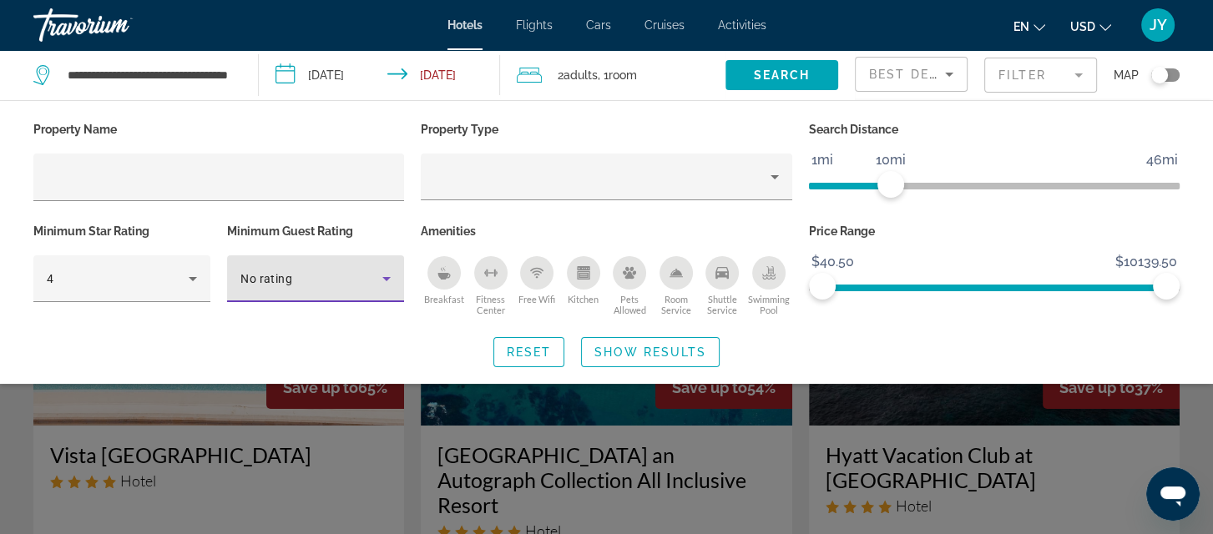
click at [384, 271] on icon "Hotel Filters" at bounding box center [386, 279] width 20 height 20
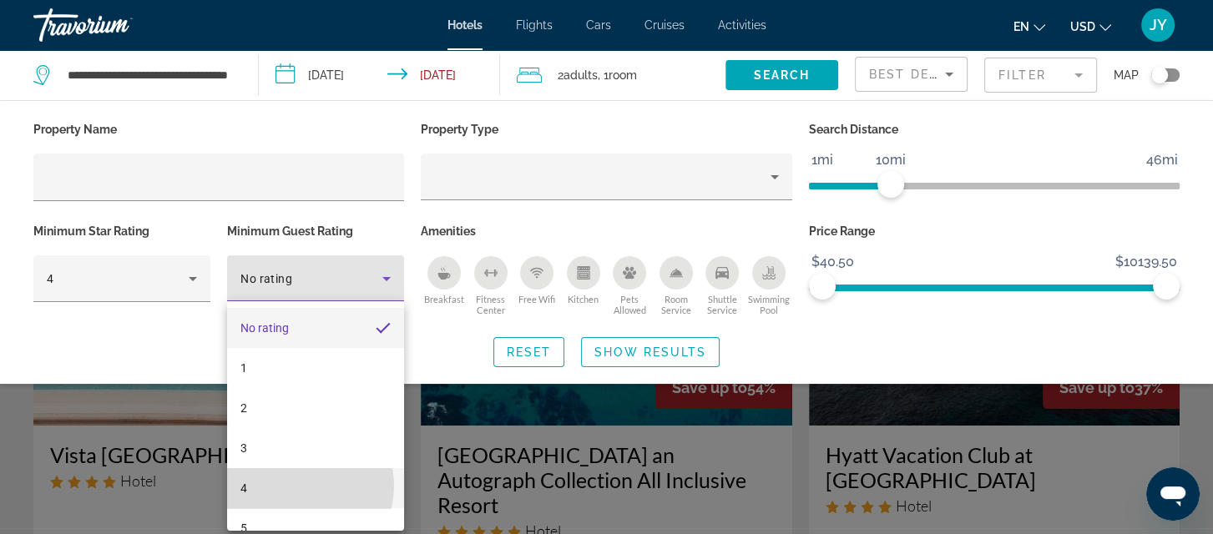
click at [297, 486] on mat-option "4" at bounding box center [315, 488] width 177 height 40
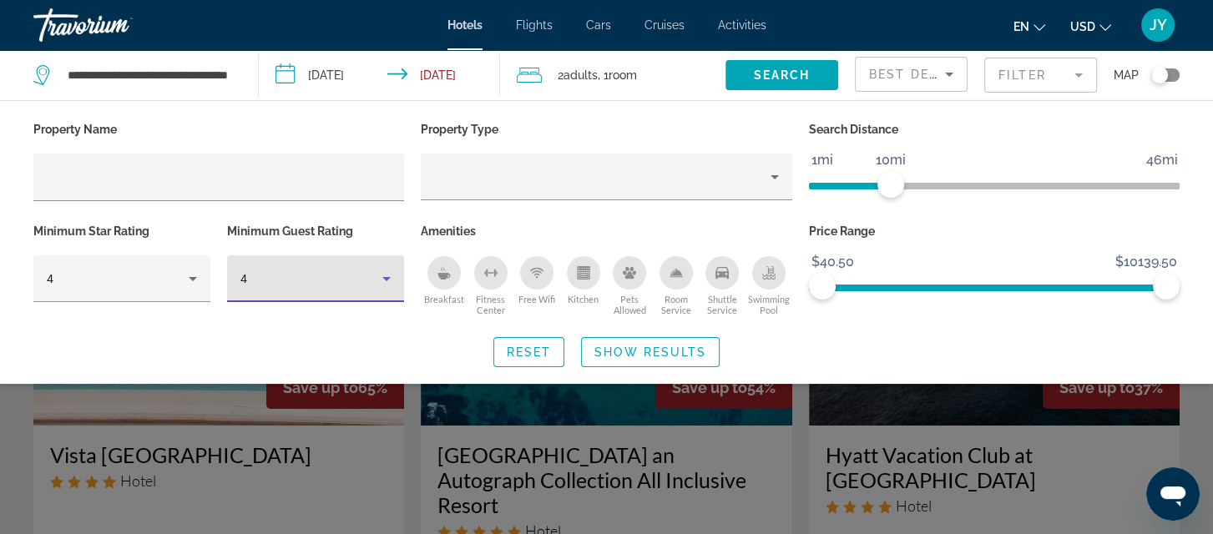
click at [653, 350] on span "Show Results" at bounding box center [650, 352] width 112 height 13
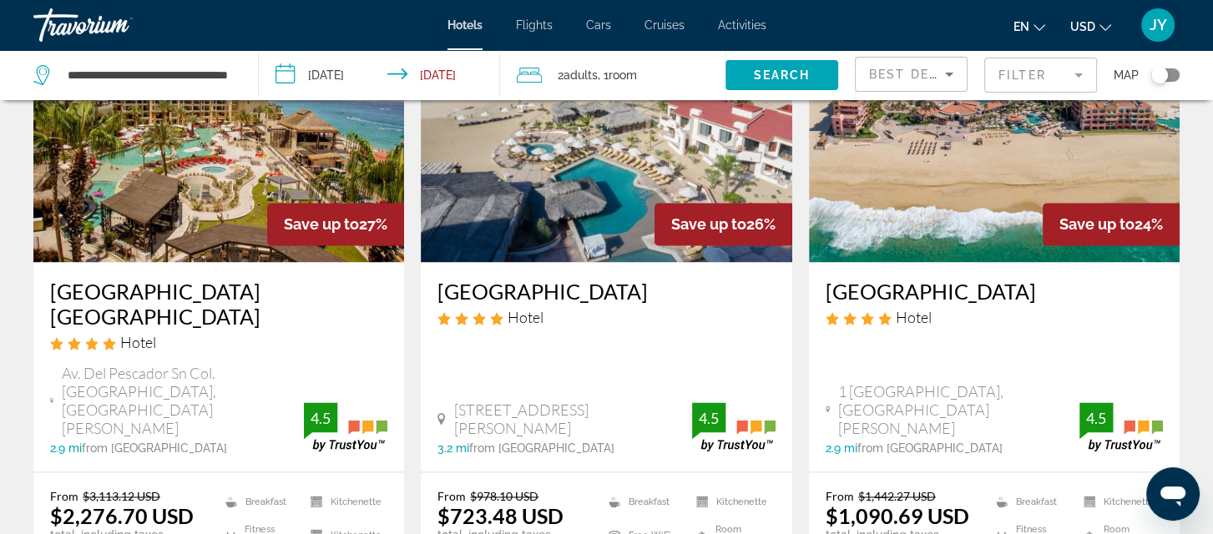
scroll to position [2294, 0]
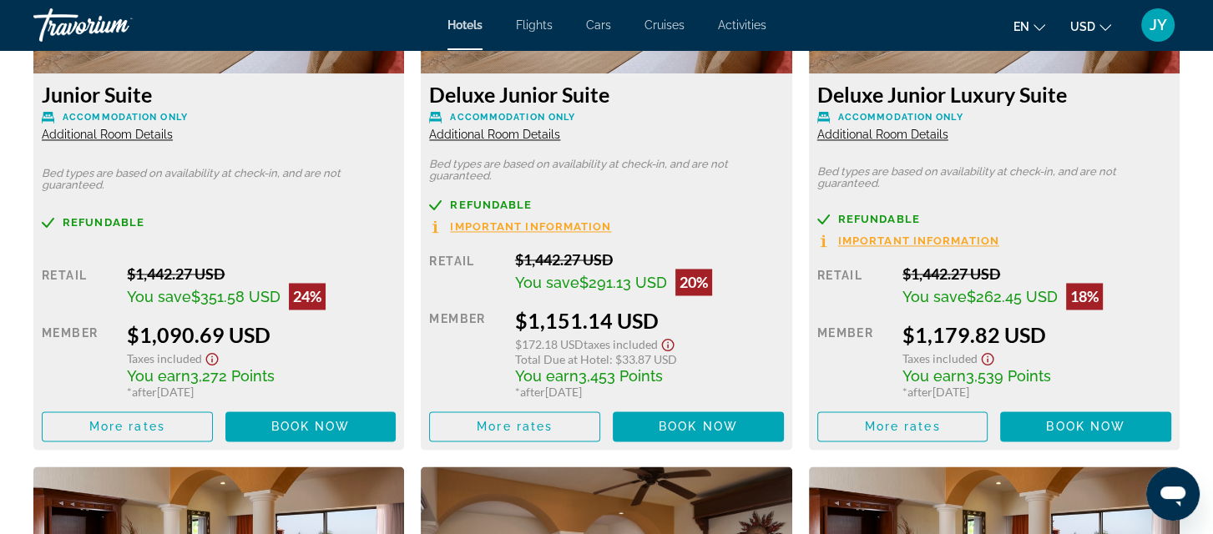
scroll to position [2483, 0]
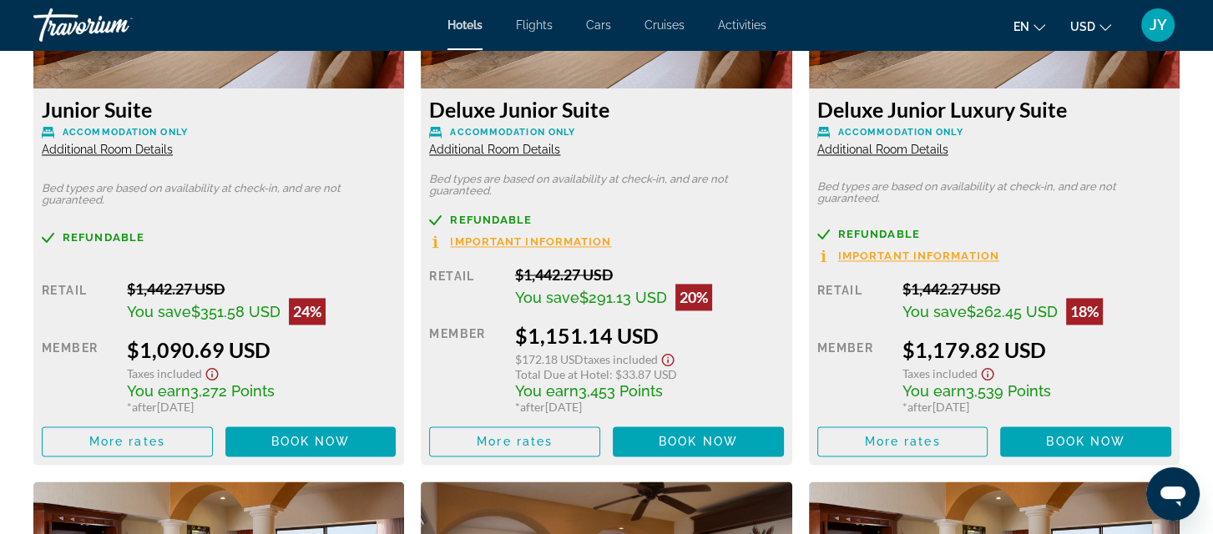
click at [571, 243] on span "Important Information" at bounding box center [530, 241] width 161 height 11
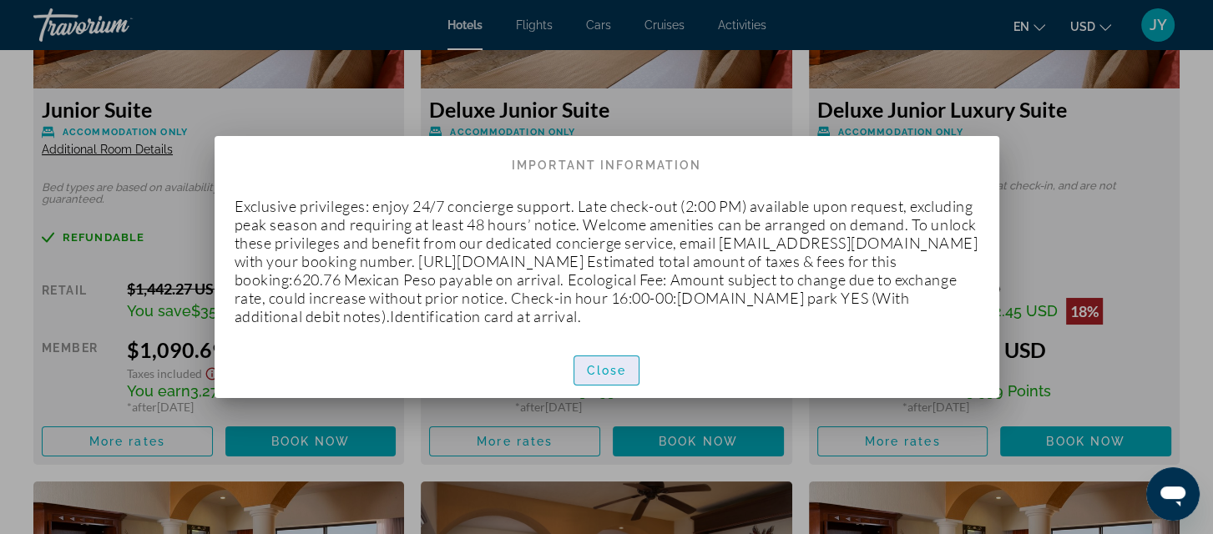
click at [588, 369] on span "Close" at bounding box center [607, 370] width 40 height 13
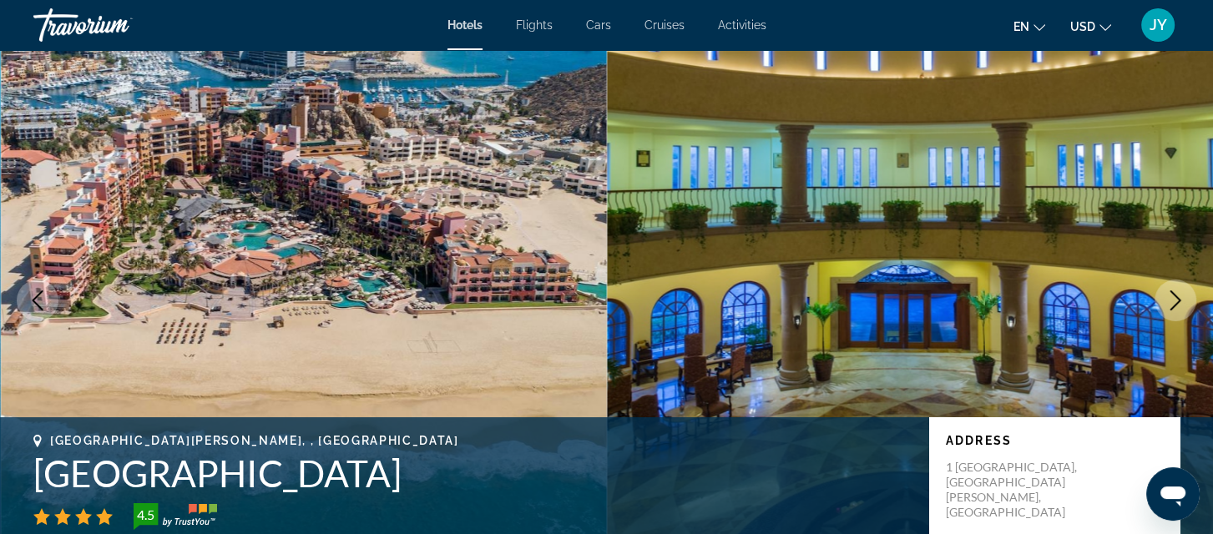
scroll to position [2483, 0]
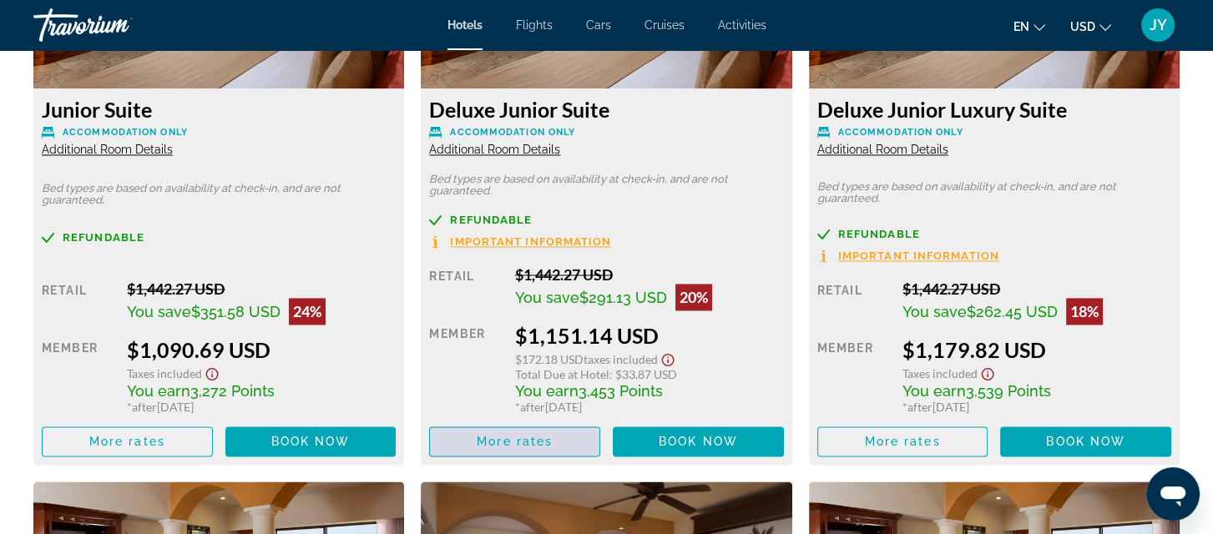
click at [503, 445] on span "More rates" at bounding box center [515, 441] width 76 height 13
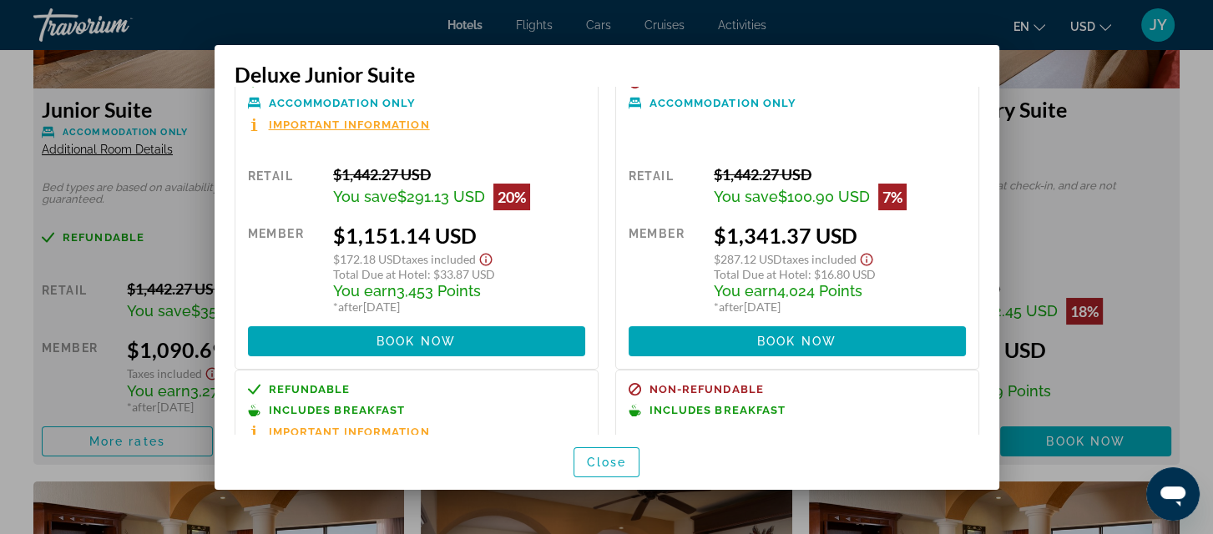
scroll to position [0, 0]
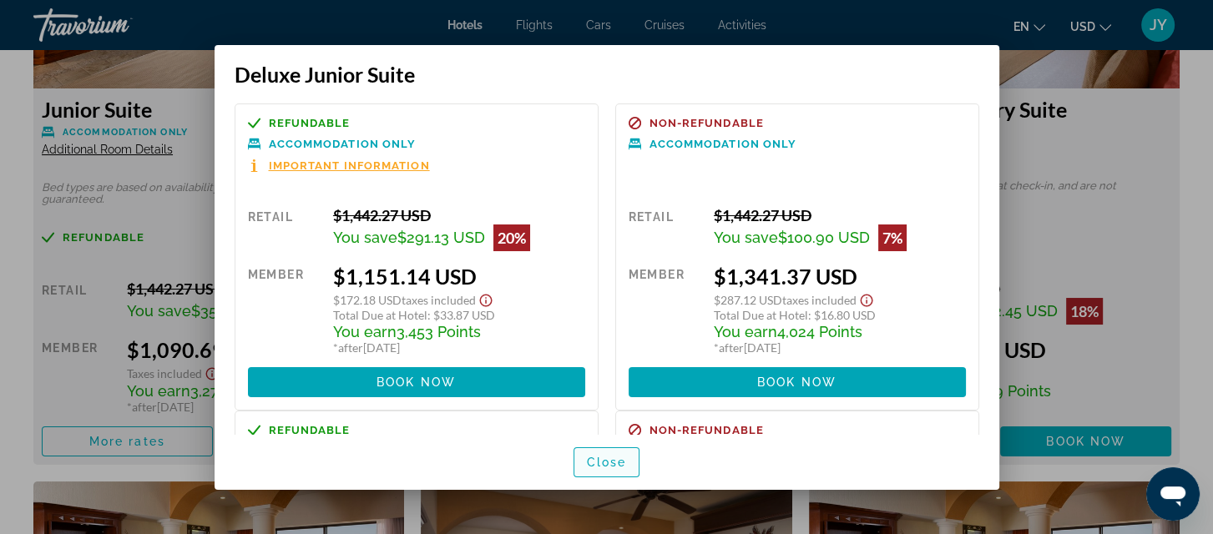
click at [593, 462] on span "Close" at bounding box center [607, 462] width 40 height 13
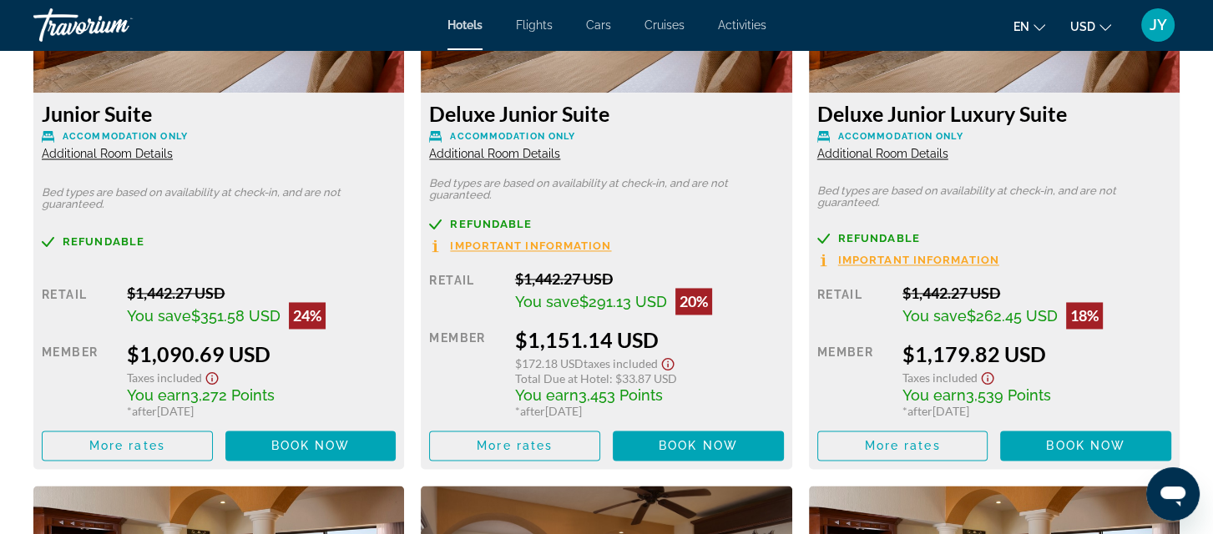
scroll to position [2518, 0]
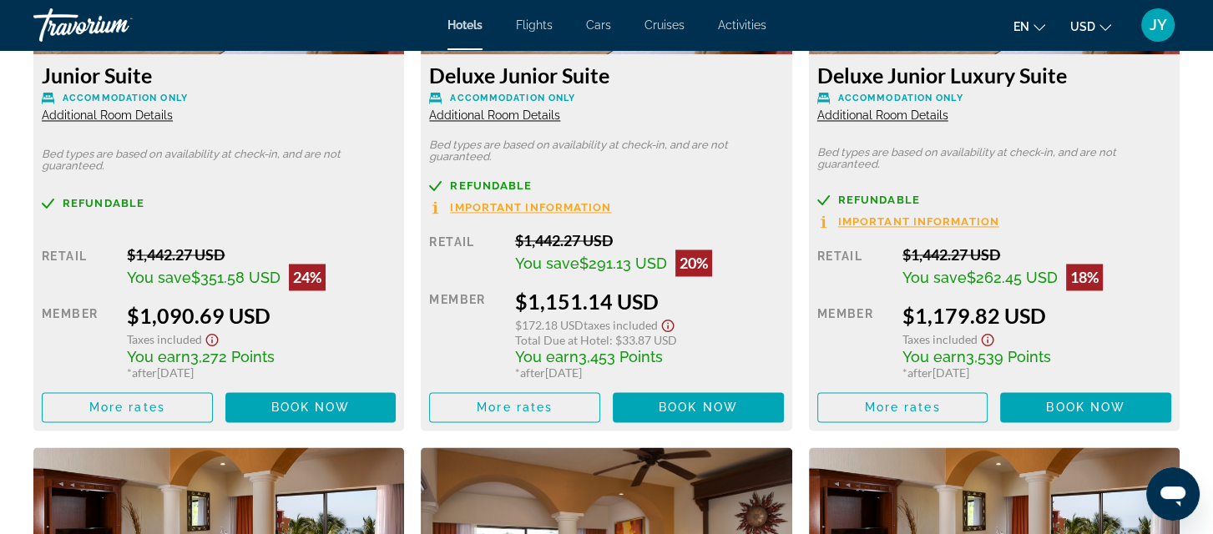
click at [80, 116] on span "Additional Room Details" at bounding box center [107, 115] width 131 height 13
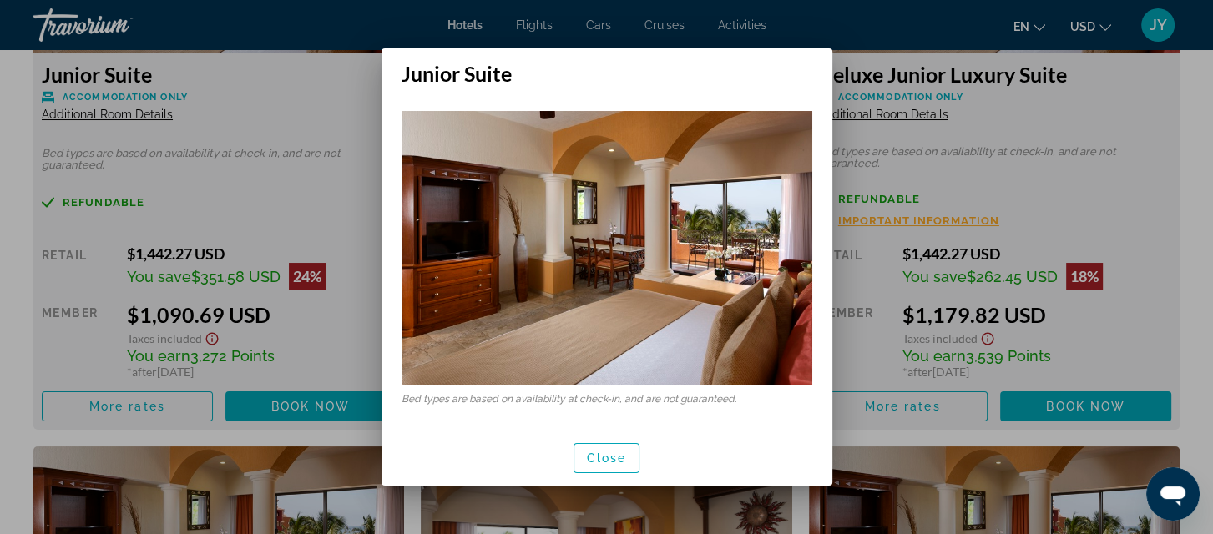
scroll to position [0, 0]
click at [613, 455] on span "Close" at bounding box center [607, 458] width 40 height 13
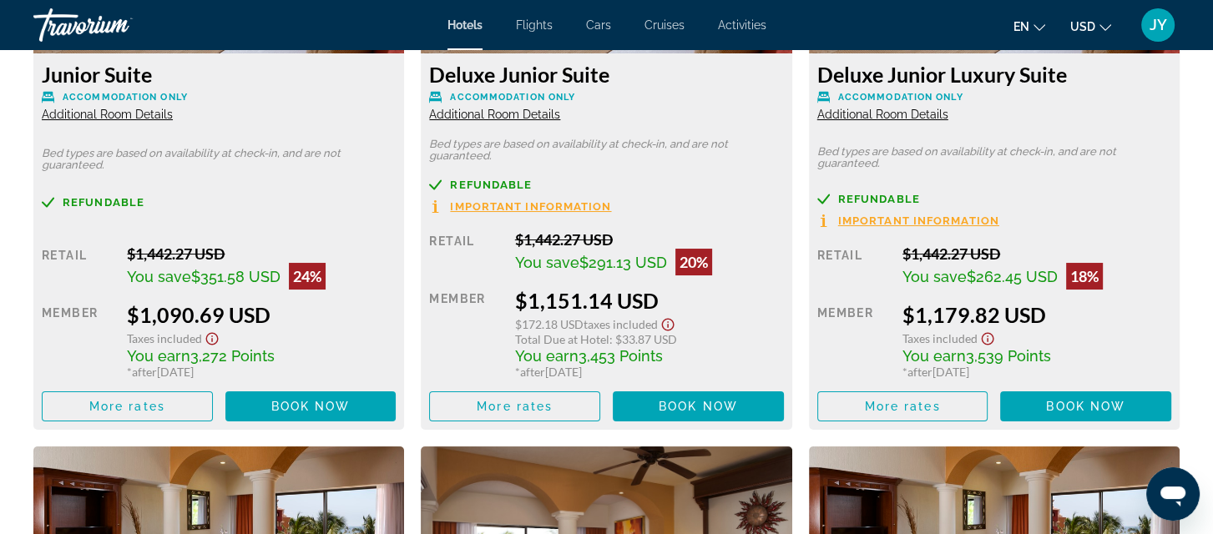
scroll to position [2518, 0]
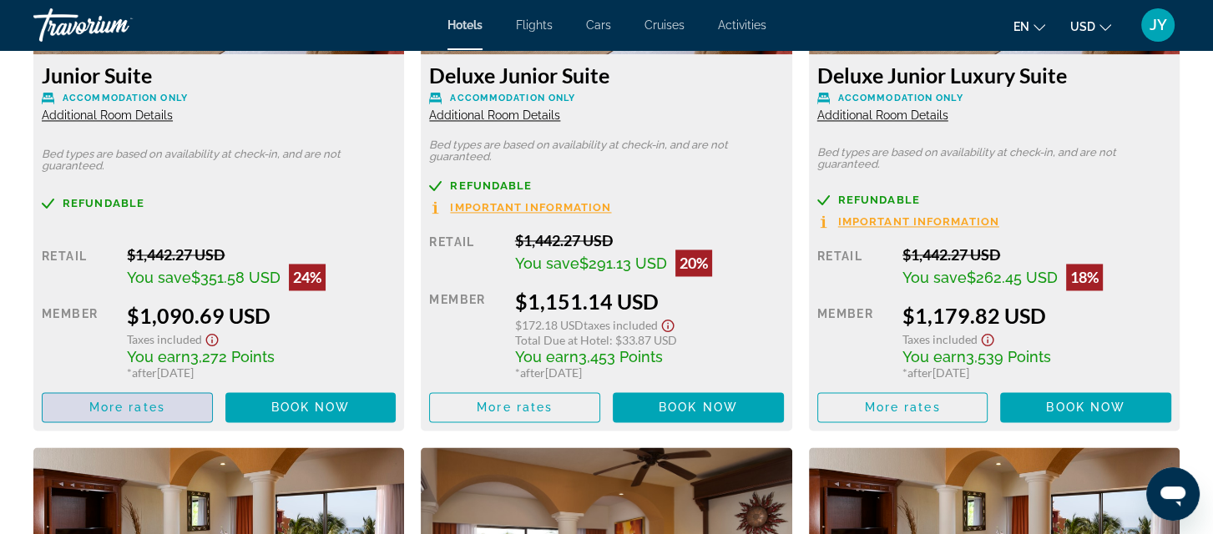
click at [110, 409] on span "More rates" at bounding box center [127, 407] width 76 height 13
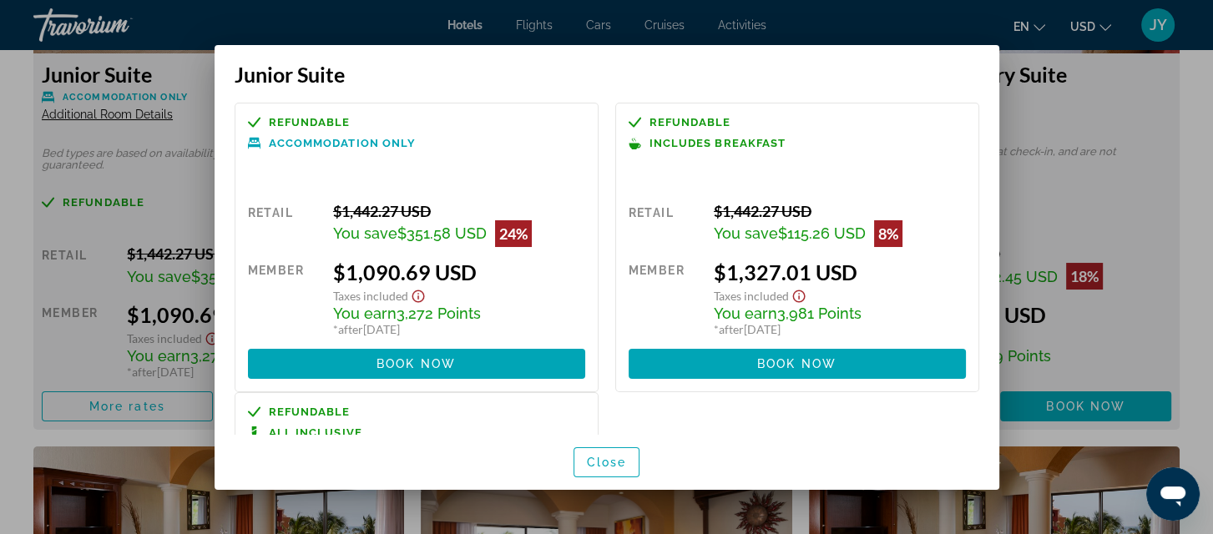
scroll to position [0, 0]
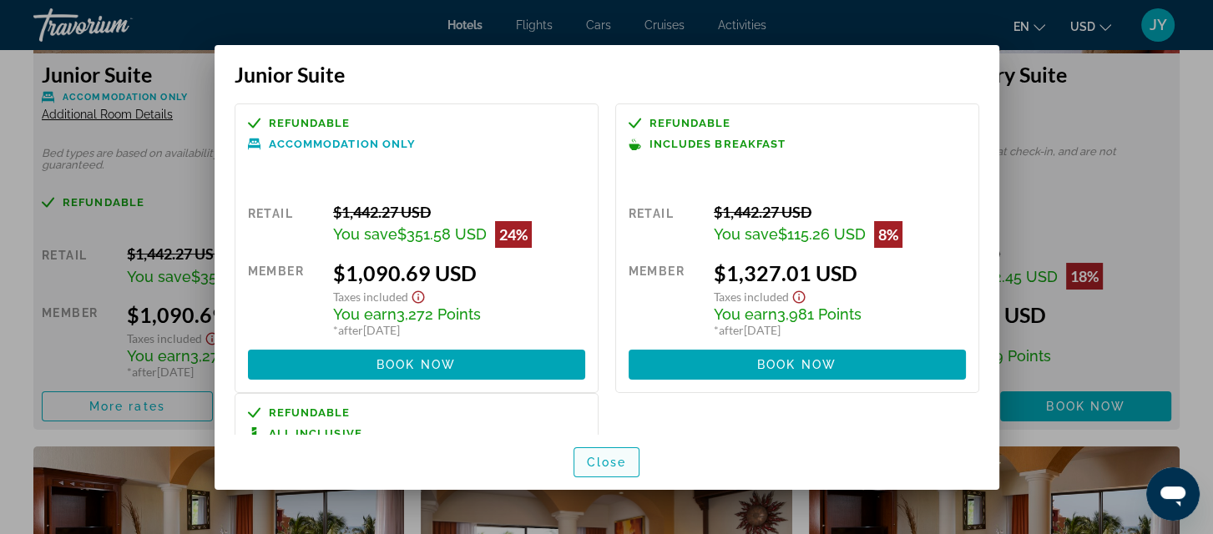
click at [600, 463] on span "Close" at bounding box center [607, 462] width 40 height 13
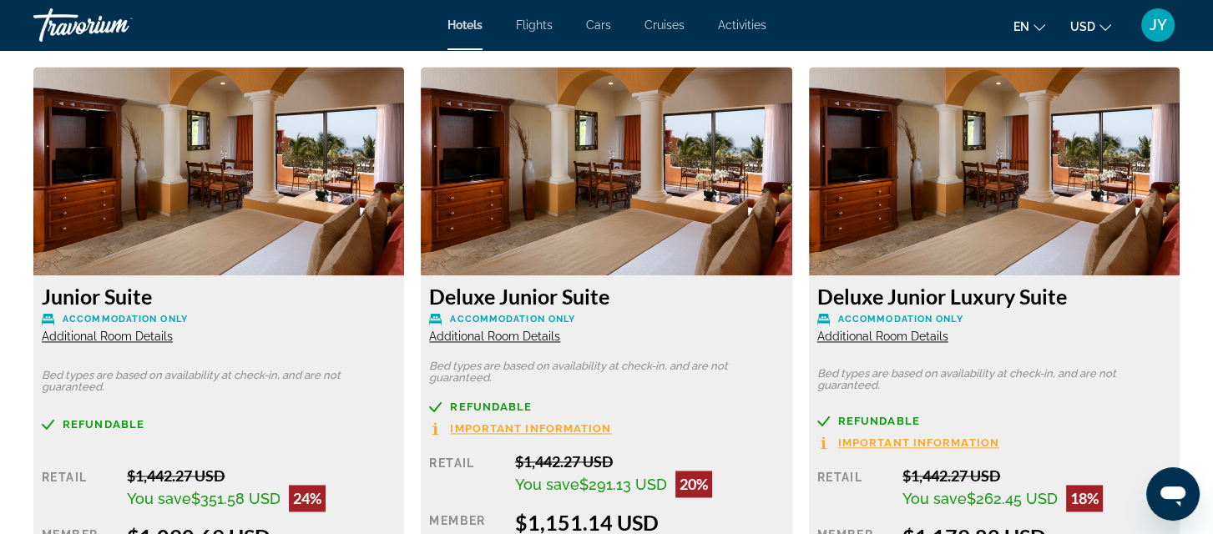
scroll to position [2280, 0]
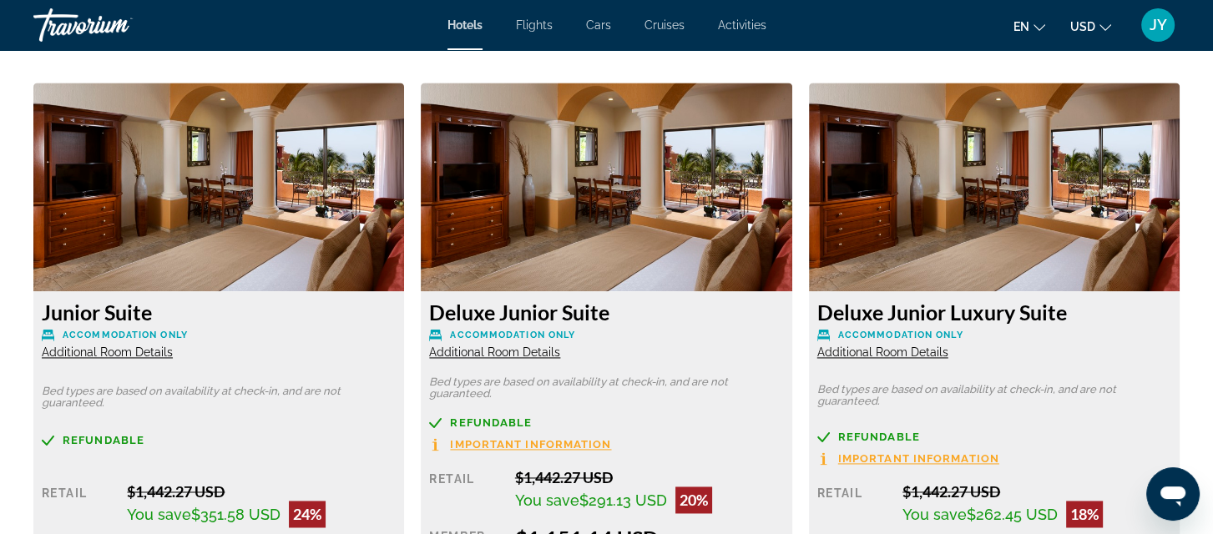
click at [897, 346] on span "Additional Room Details" at bounding box center [882, 352] width 131 height 13
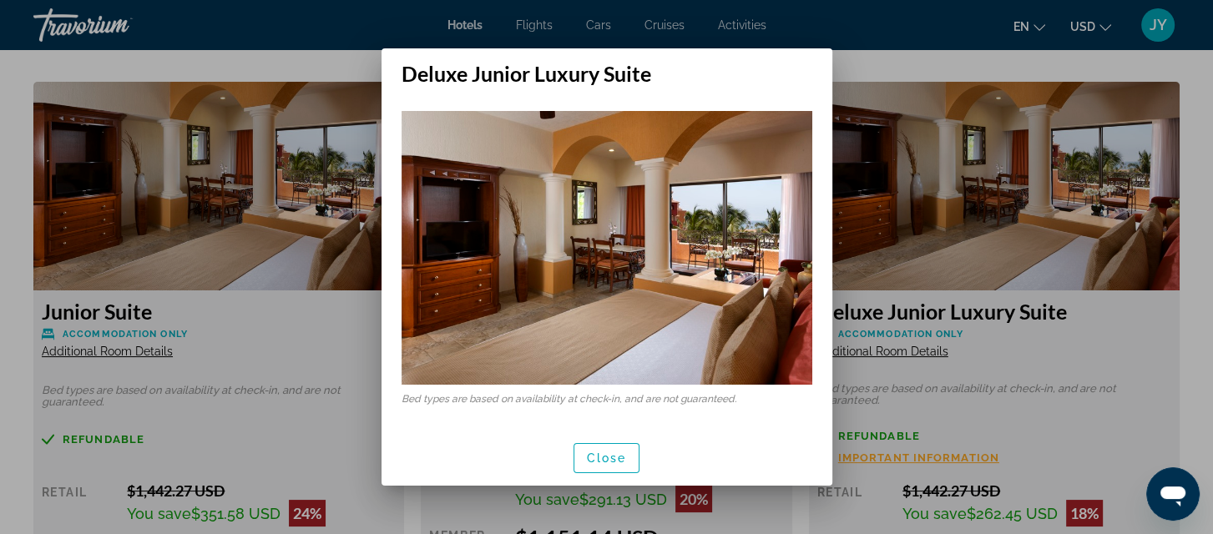
scroll to position [0, 0]
click at [601, 449] on span "button" at bounding box center [606, 458] width 65 height 40
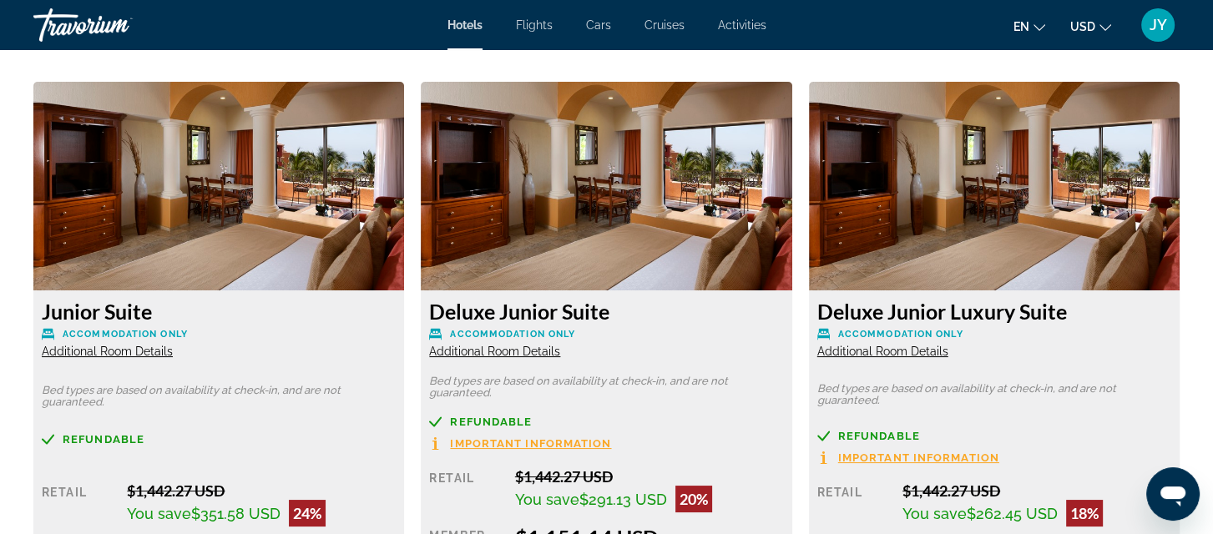
scroll to position [2280, 0]
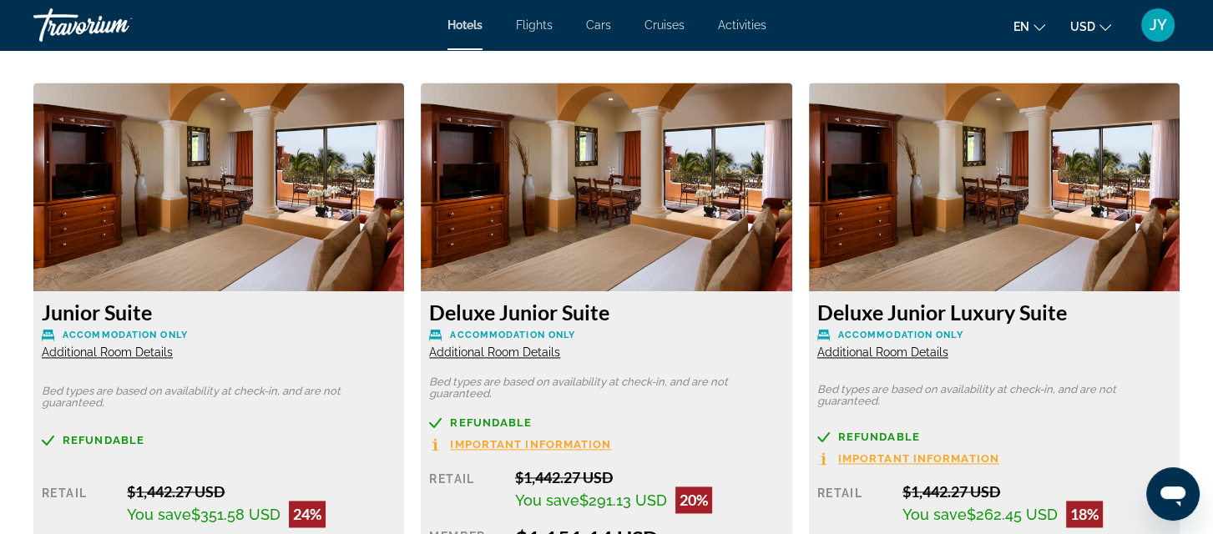
click at [873, 456] on span "Important Information" at bounding box center [918, 458] width 161 height 11
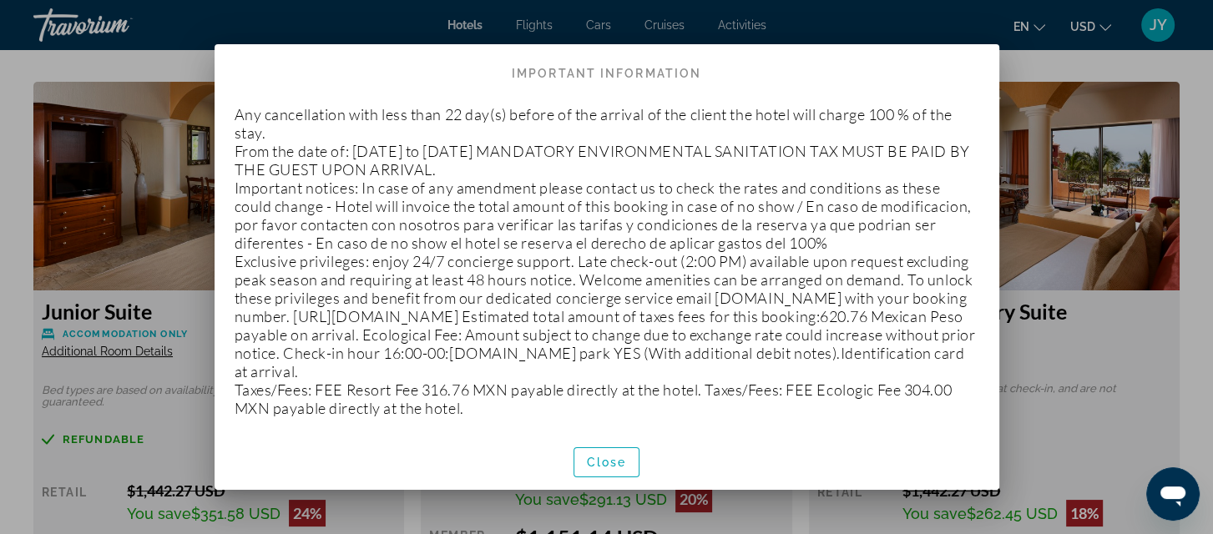
scroll to position [0, 0]
click at [595, 461] on span "Close" at bounding box center [607, 462] width 40 height 13
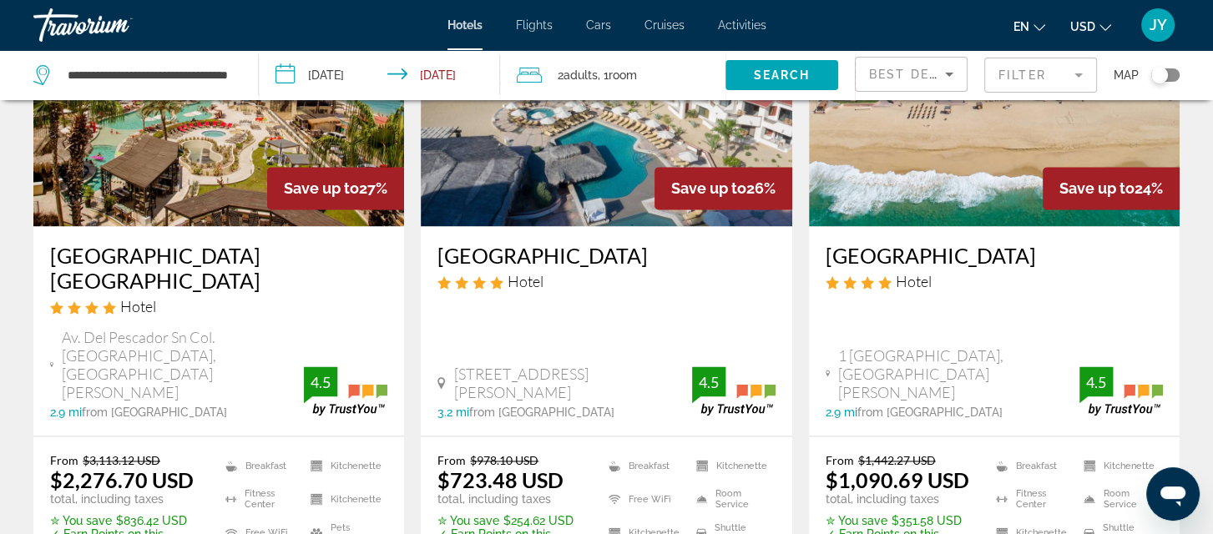
scroll to position [2323, 0]
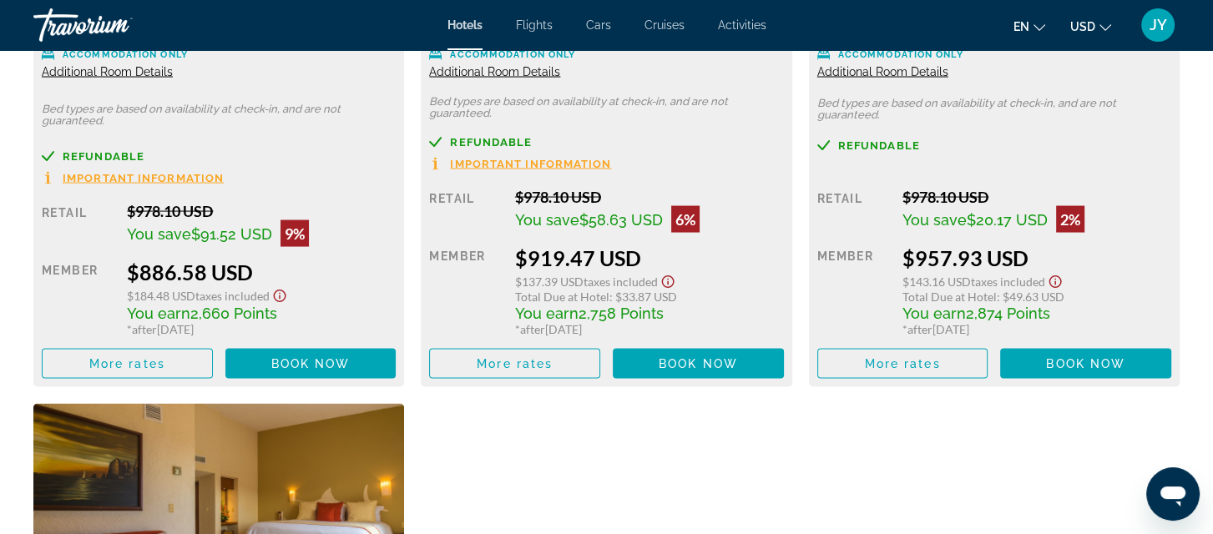
scroll to position [3189, 0]
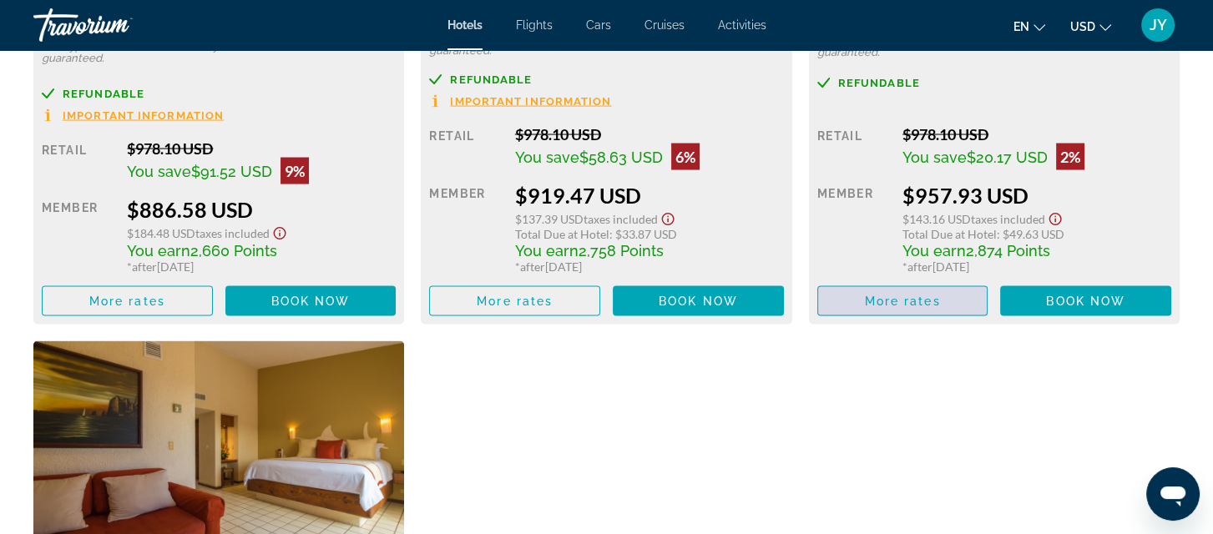
click at [901, 295] on span "More rates" at bounding box center [902, 301] width 76 height 13
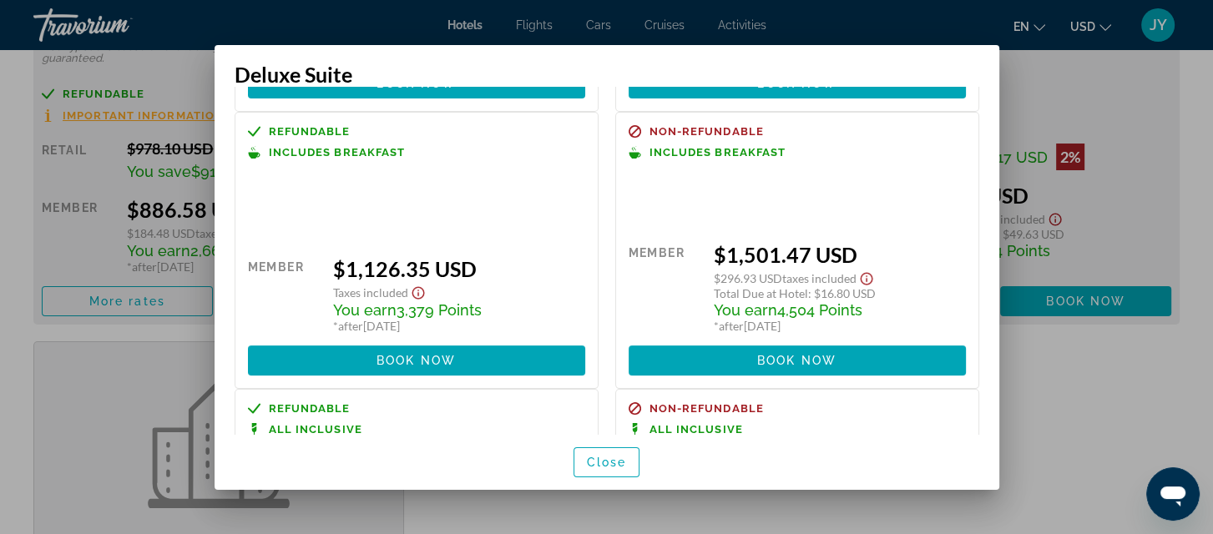
scroll to position [286, 0]
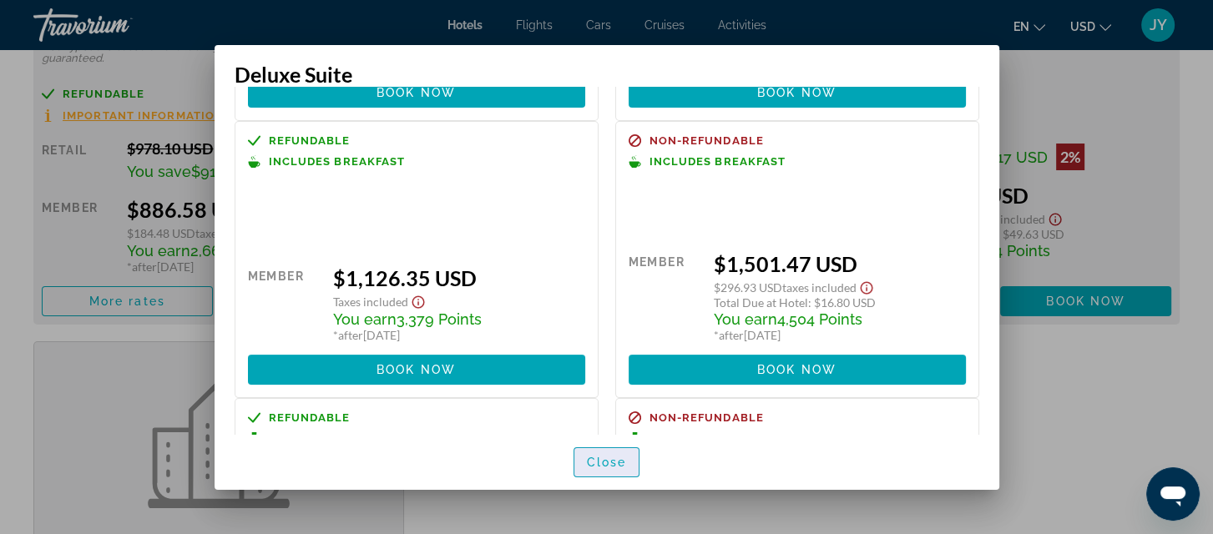
click at [598, 458] on span "Close" at bounding box center [607, 462] width 40 height 13
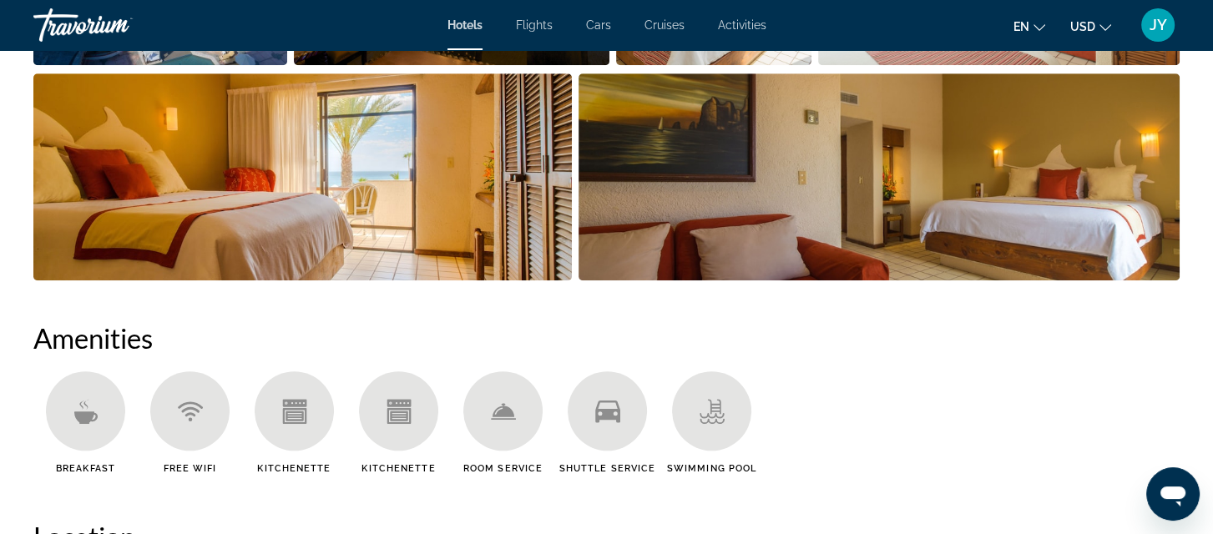
scroll to position [1009, 0]
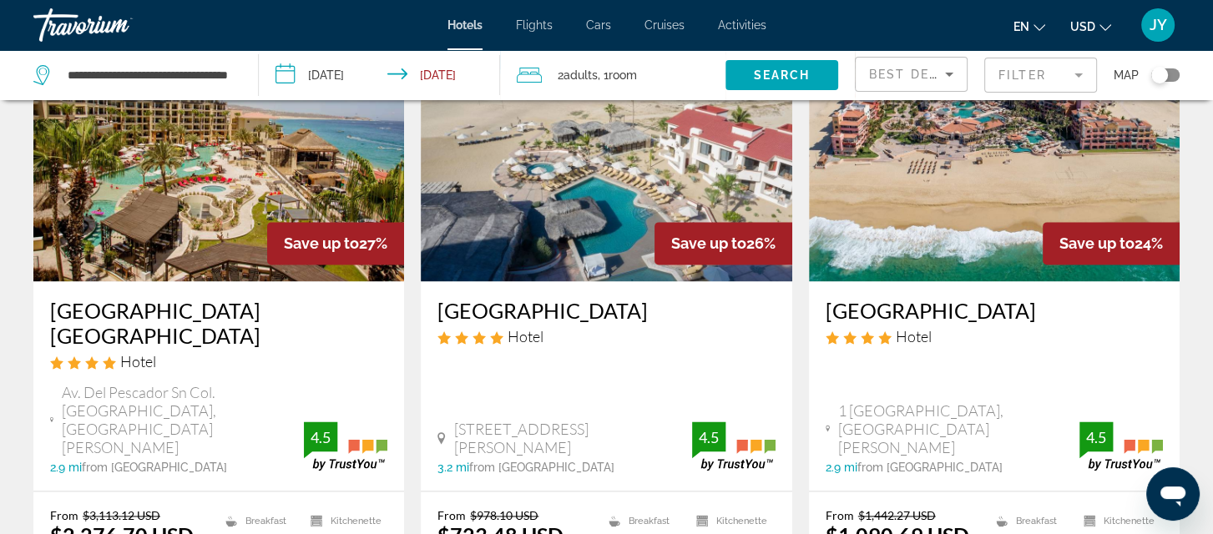
scroll to position [2409, 0]
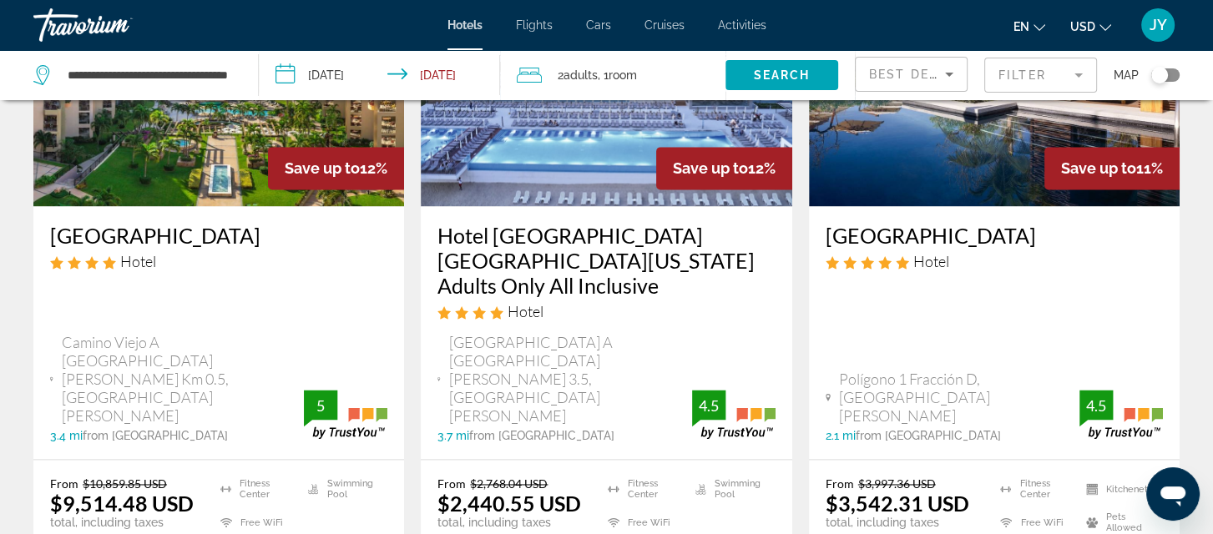
scroll to position [2315, 0]
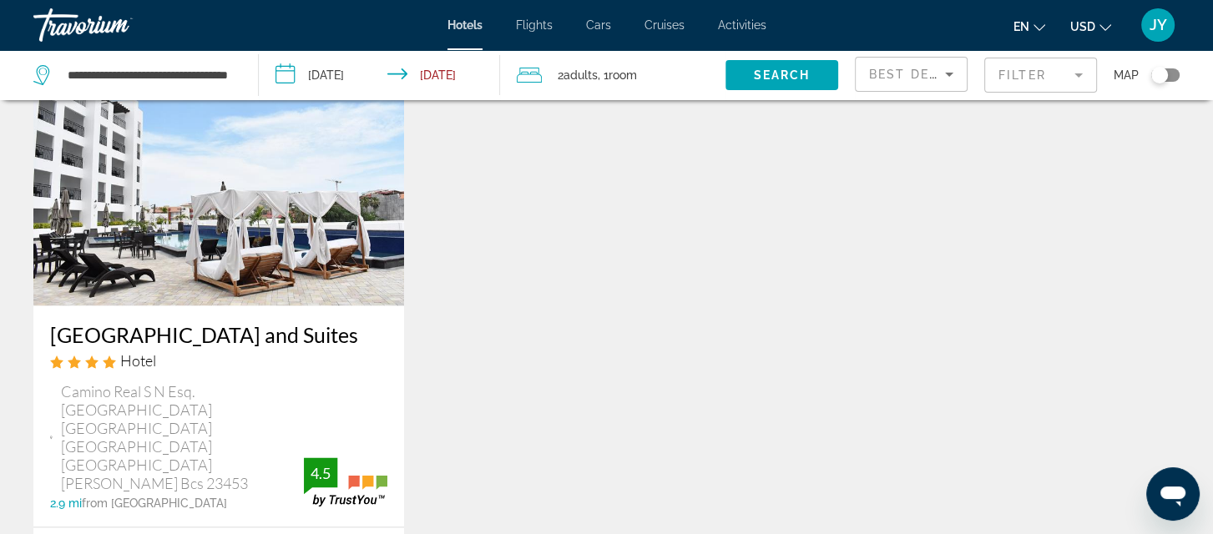
scroll to position [2329, 0]
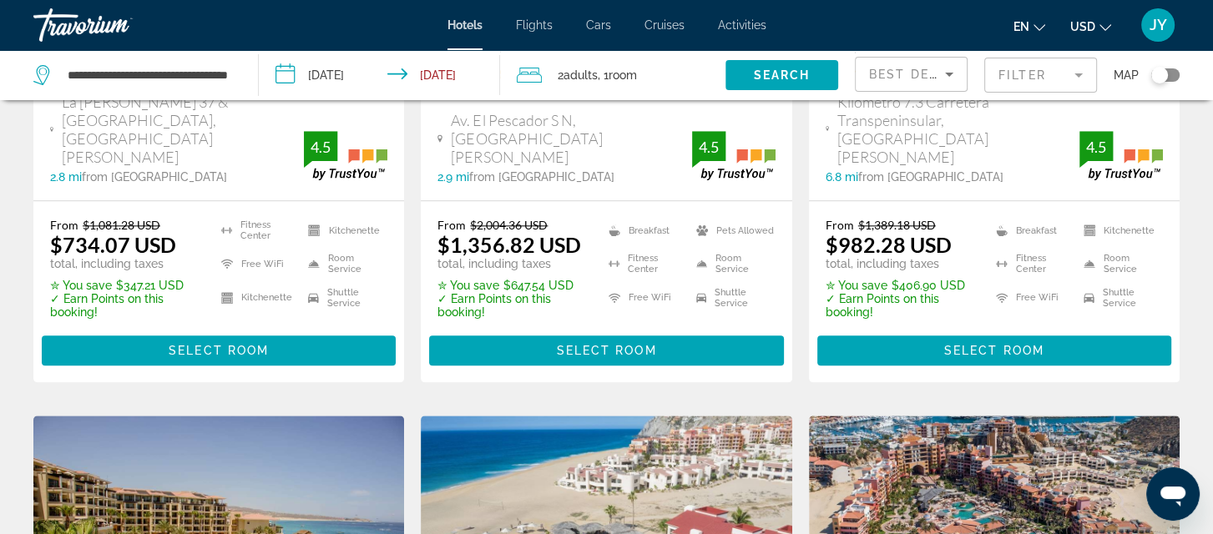
scroll to position [1934, 0]
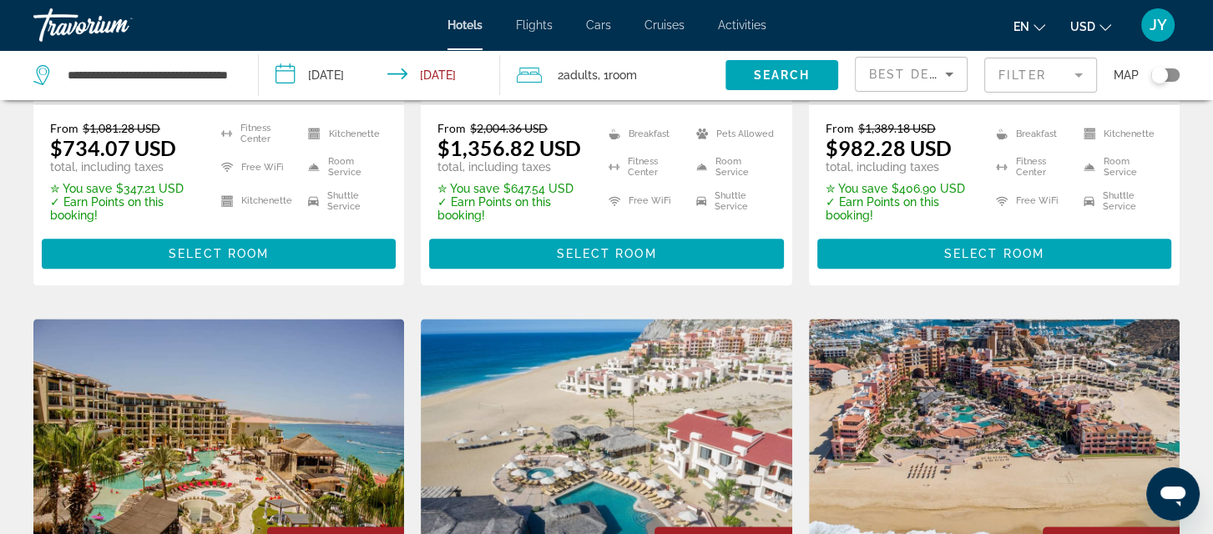
click at [1073, 73] on mat-form-field "Filter" at bounding box center [1040, 75] width 113 height 35
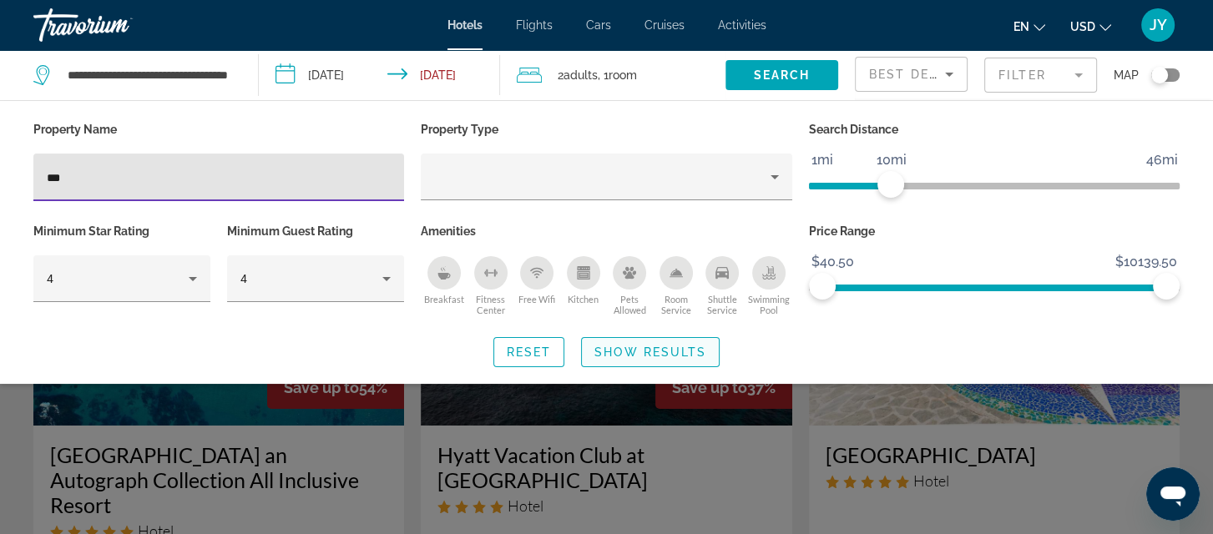
type input "***"
click at [614, 353] on span "Show Results" at bounding box center [650, 352] width 112 height 13
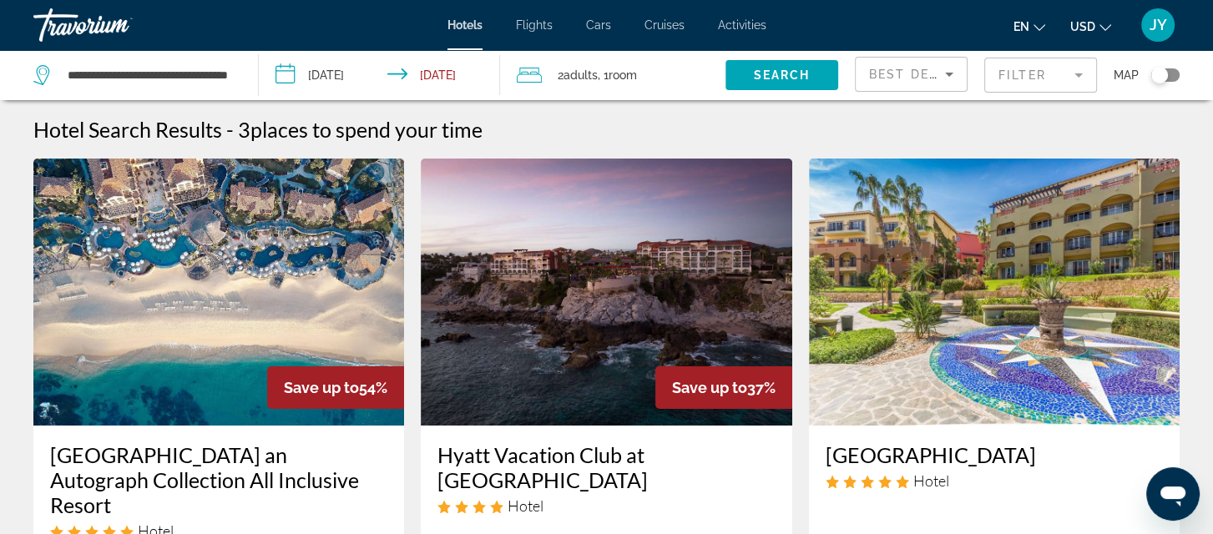
click at [1078, 75] on mat-form-field "Filter" at bounding box center [1040, 75] width 113 height 35
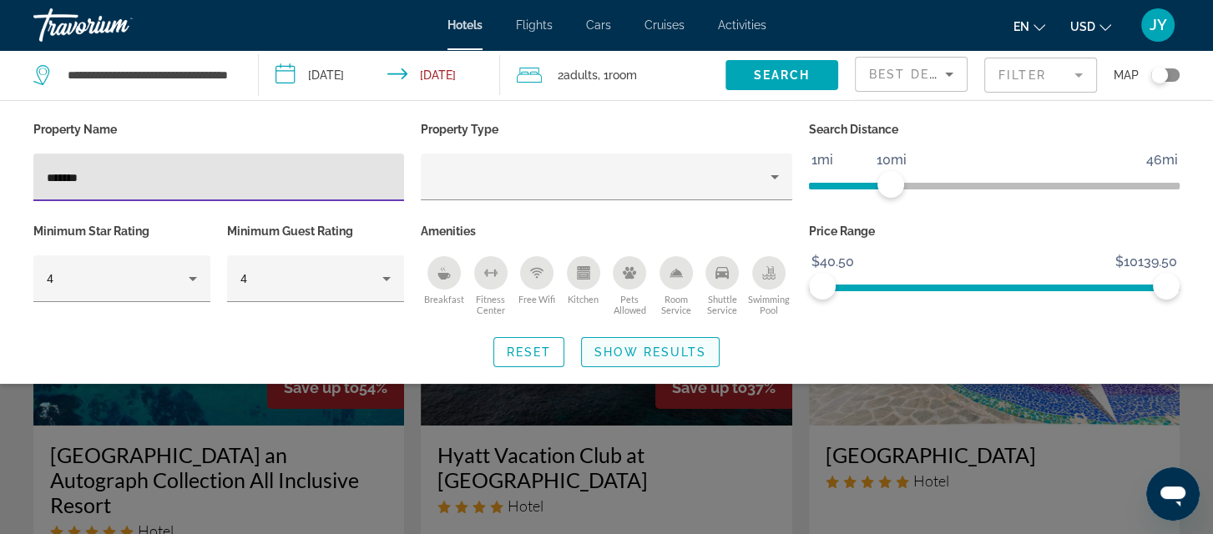
type input "*******"
click at [621, 349] on span "Show Results" at bounding box center [650, 352] width 112 height 13
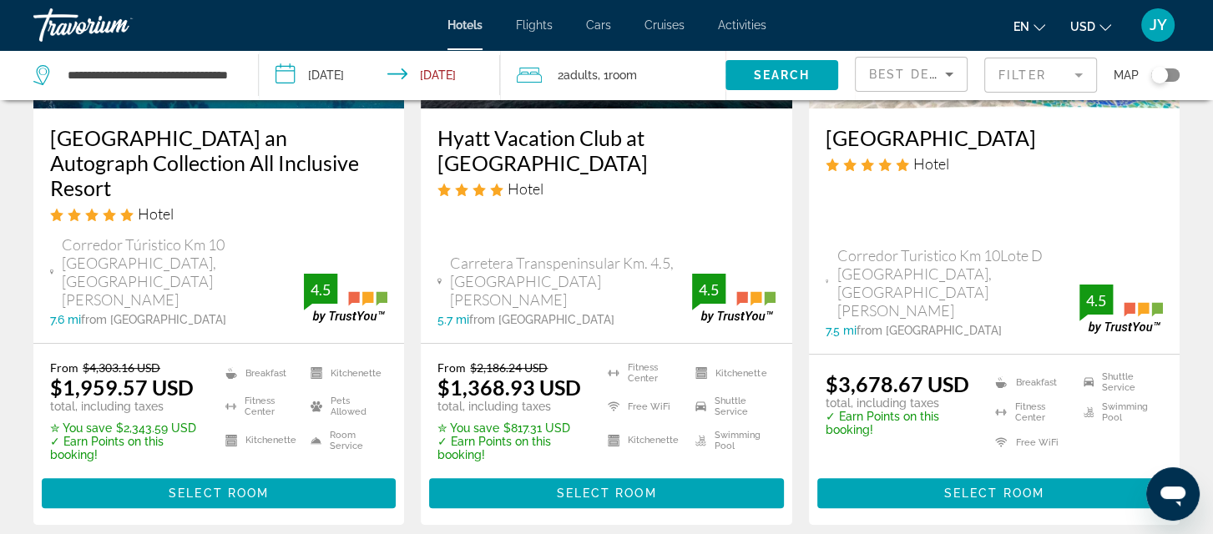
scroll to position [318, 0]
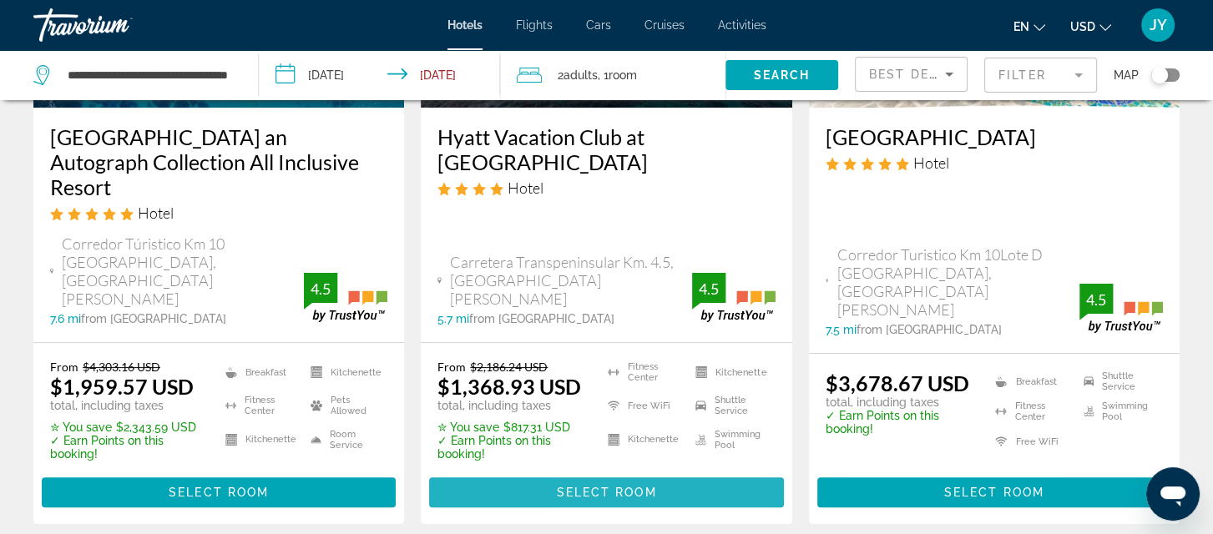
click at [565, 486] on span "Select Room" at bounding box center [606, 492] width 100 height 13
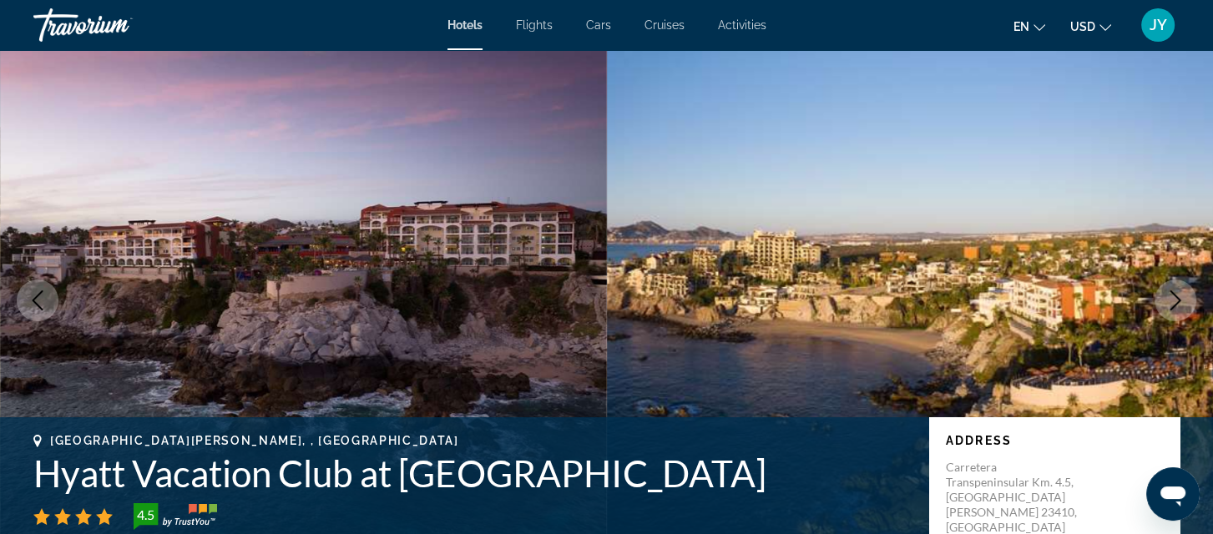
click at [1172, 296] on icon "Next image" at bounding box center [1175, 300] width 20 height 20
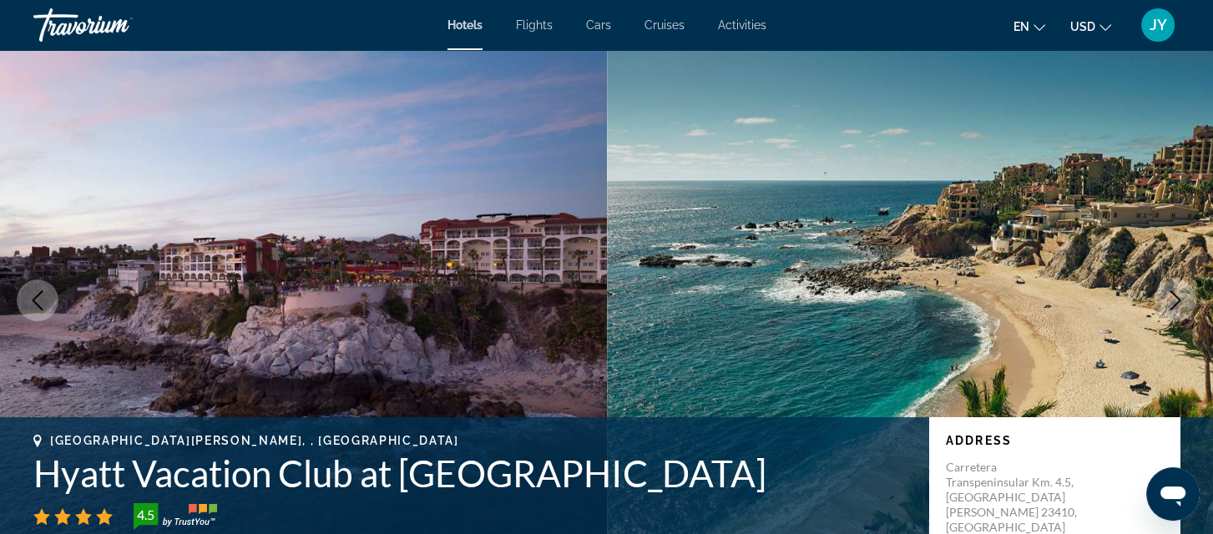
click at [1174, 295] on icon "Next image" at bounding box center [1175, 300] width 11 height 20
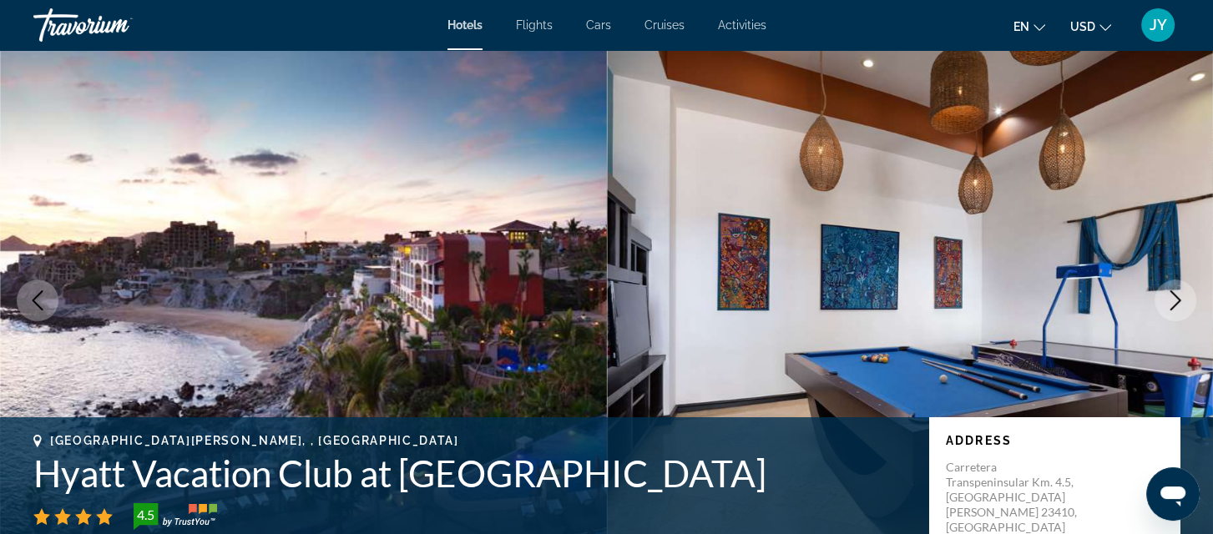
click at [1174, 295] on icon "Next image" at bounding box center [1175, 300] width 11 height 20
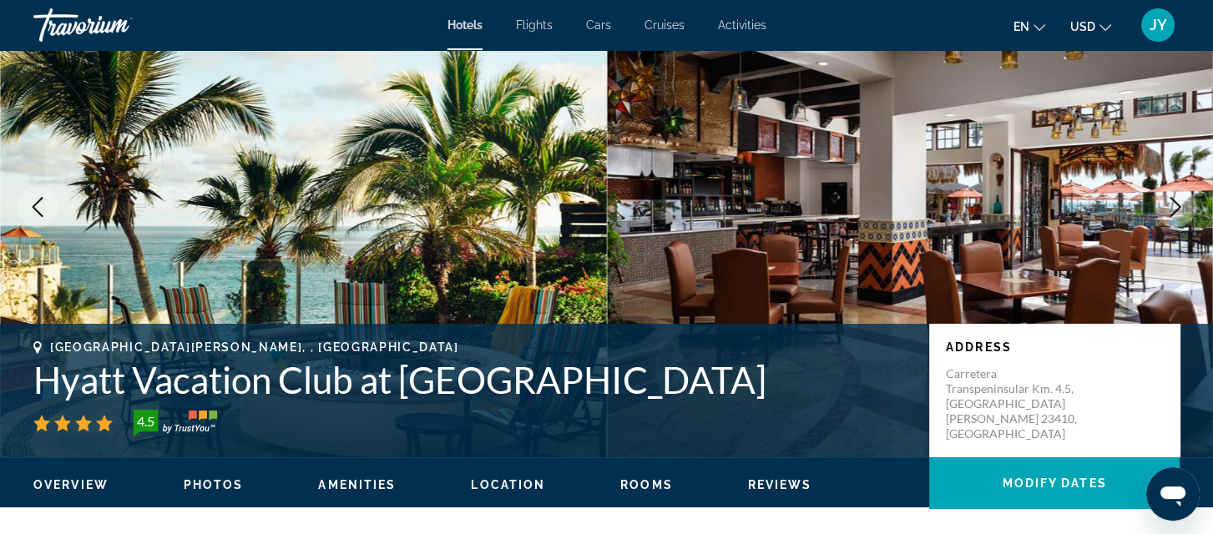
scroll to position [106, 0]
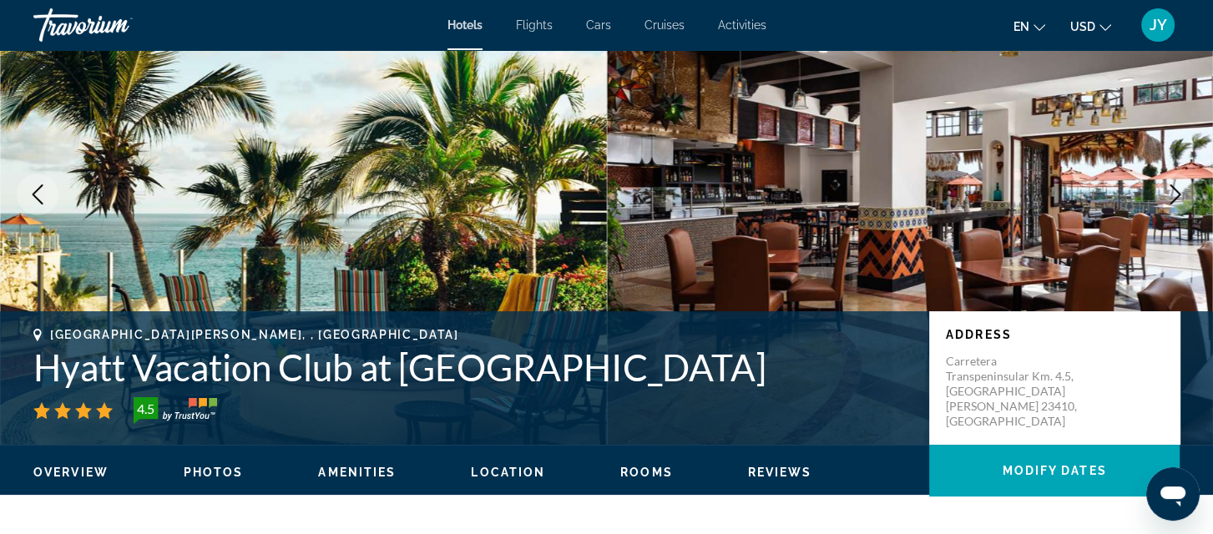
click at [1178, 185] on icon "Next image" at bounding box center [1175, 194] width 20 height 20
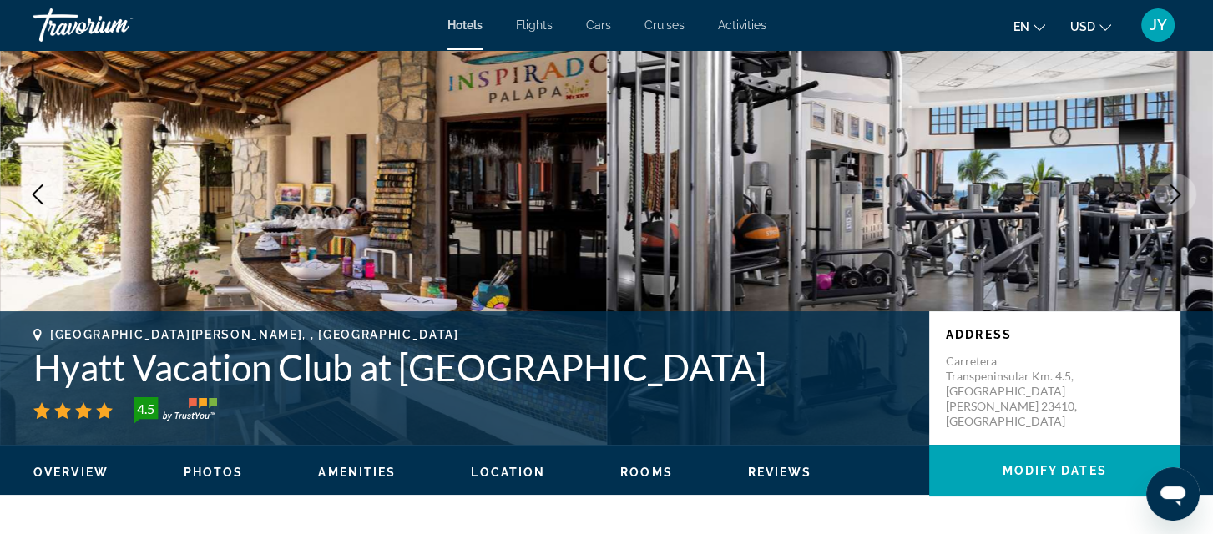
click at [1178, 185] on icon "Next image" at bounding box center [1175, 194] width 20 height 20
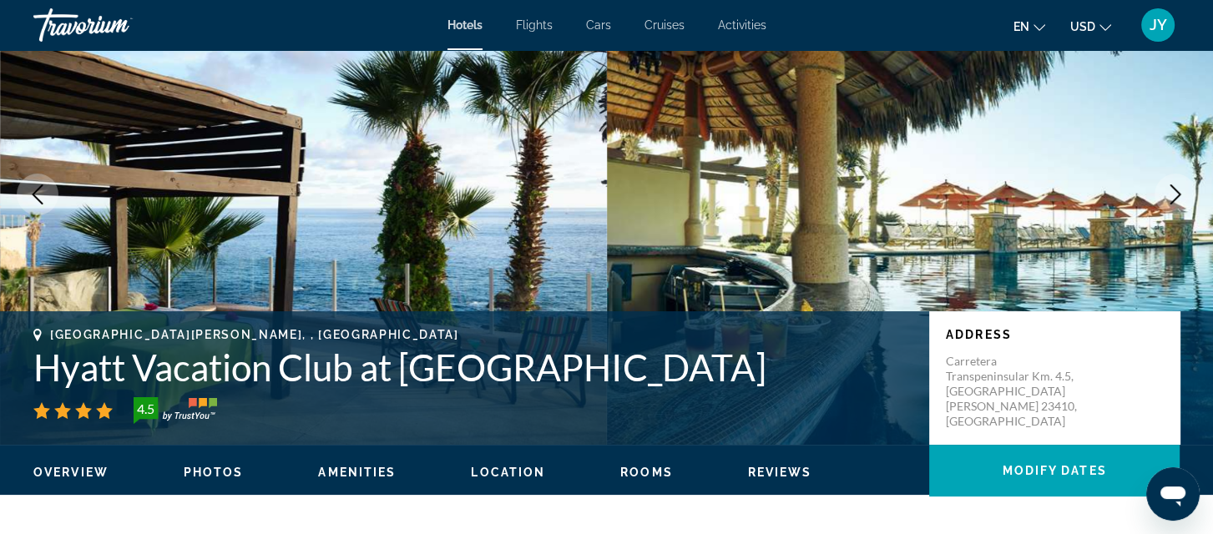
click at [1178, 185] on icon "Next image" at bounding box center [1175, 194] width 20 height 20
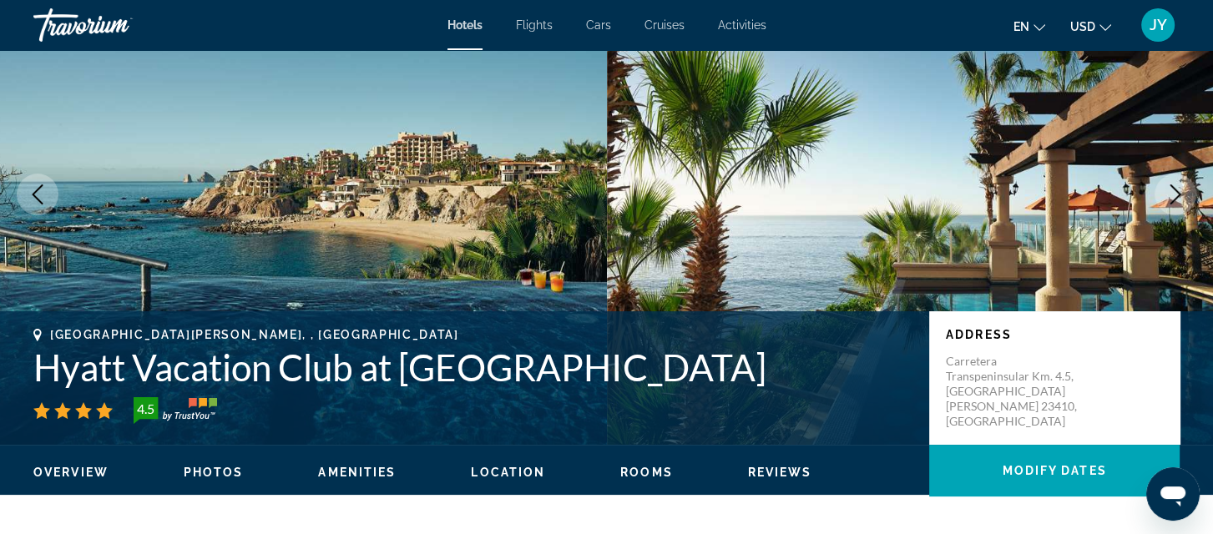
click at [1178, 185] on icon "Next image" at bounding box center [1175, 194] width 20 height 20
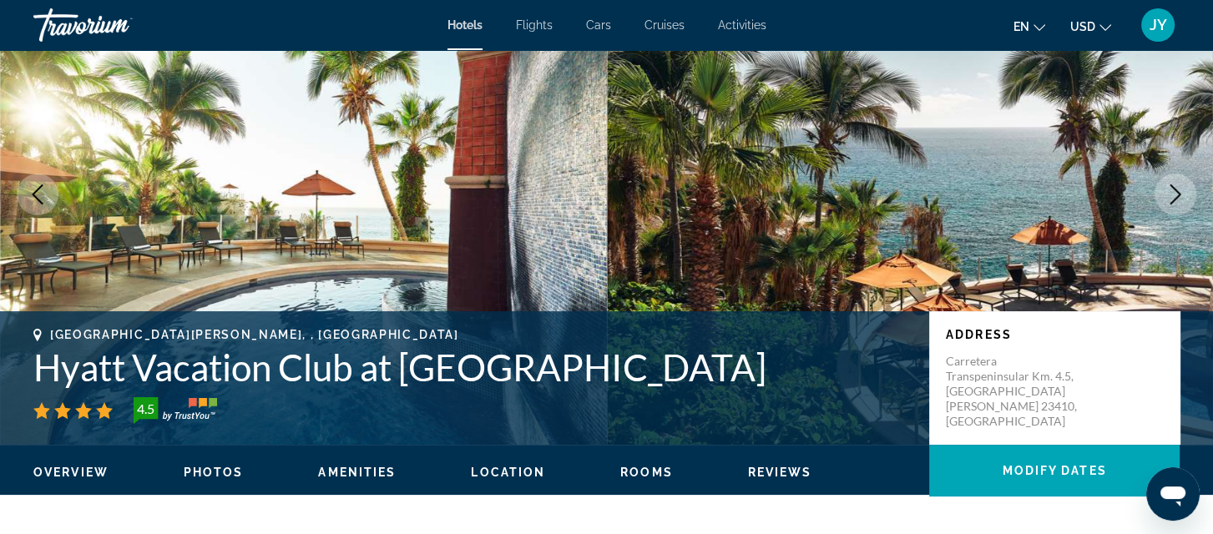
click at [752, 472] on span "Reviews" at bounding box center [780, 472] width 64 height 13
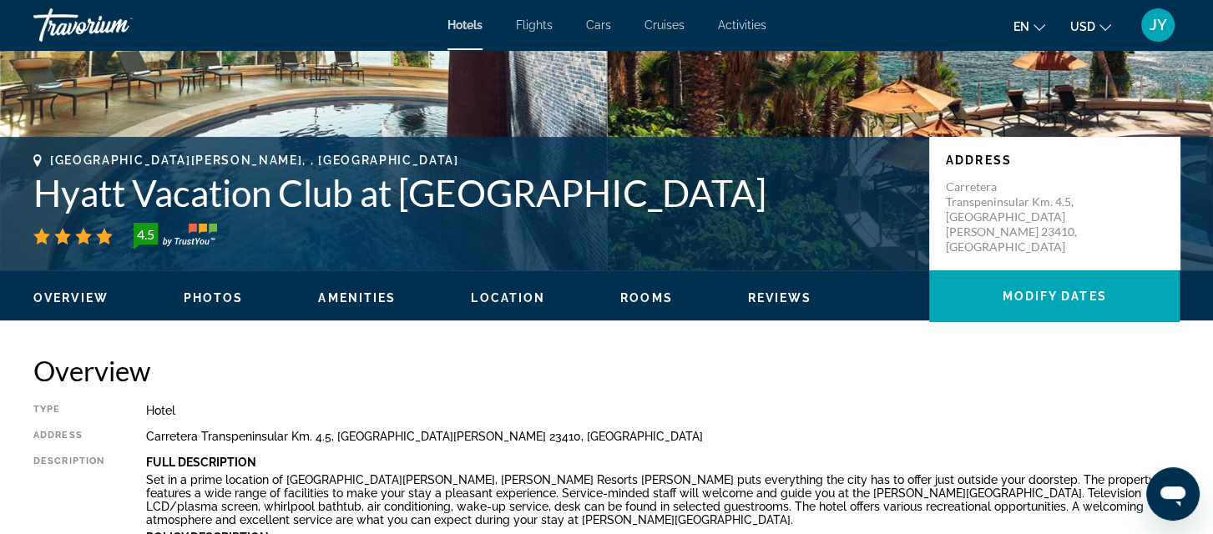
scroll to position [0, 0]
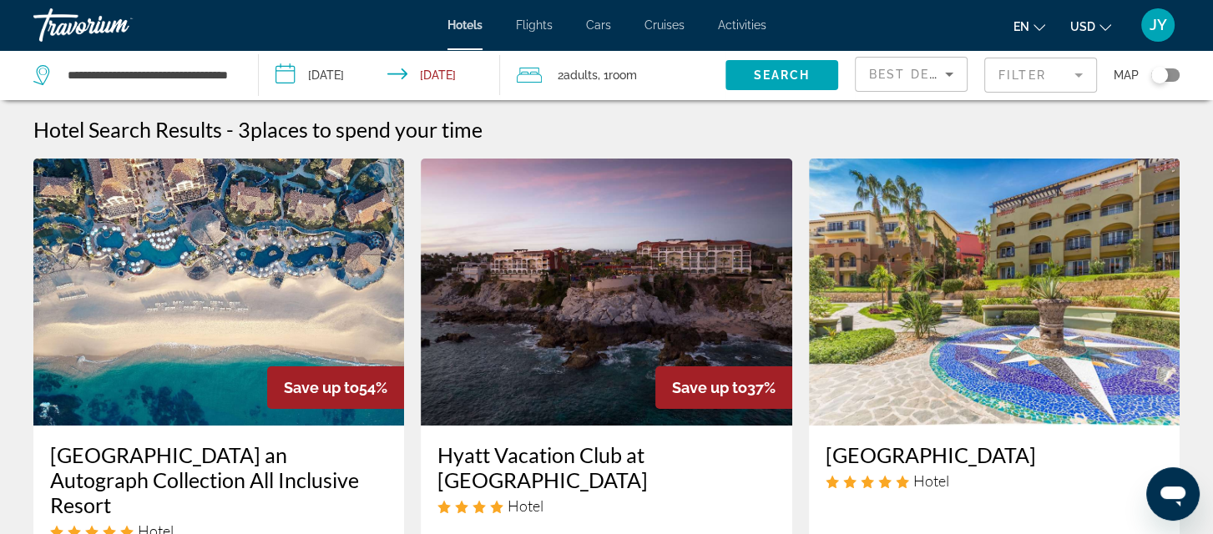
click at [1072, 69] on mat-form-field "Filter" at bounding box center [1040, 75] width 113 height 35
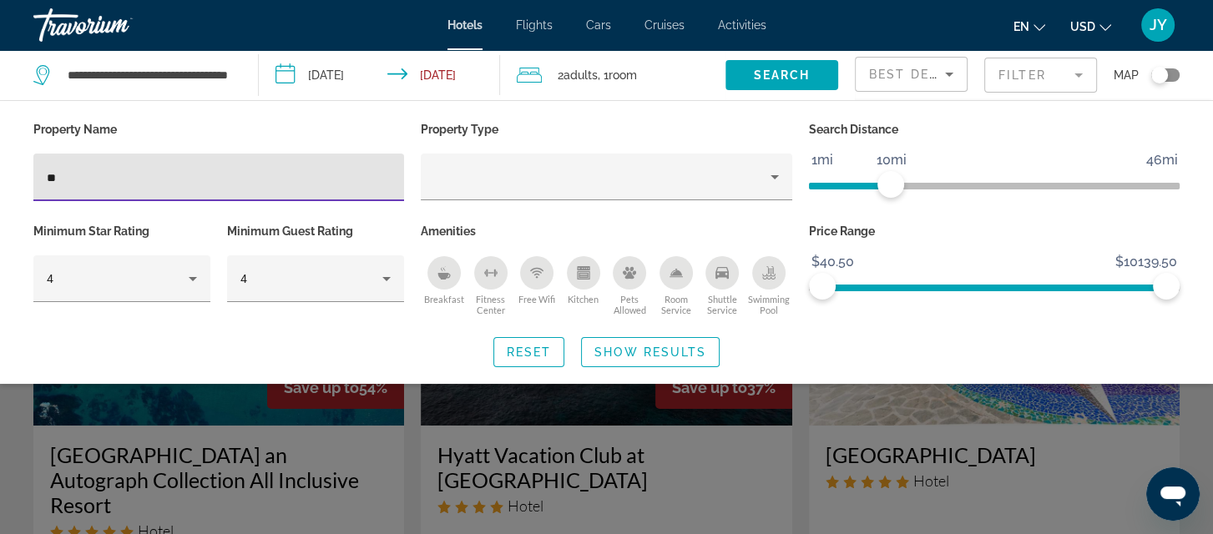
type input "*"
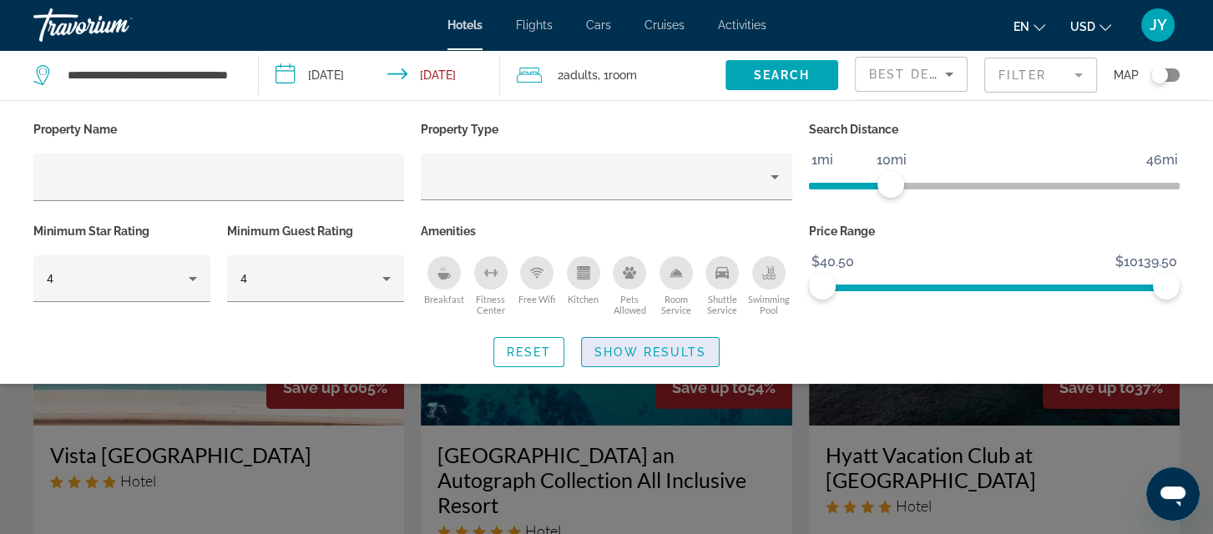
click at [606, 346] on span "Show Results" at bounding box center [650, 352] width 112 height 13
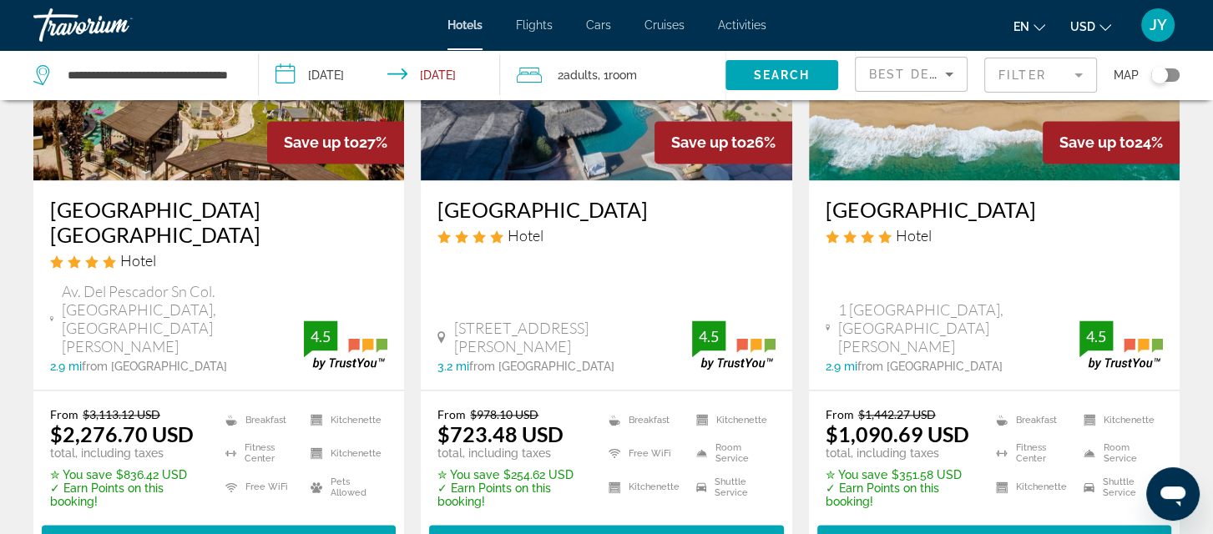
scroll to position [2311, 0]
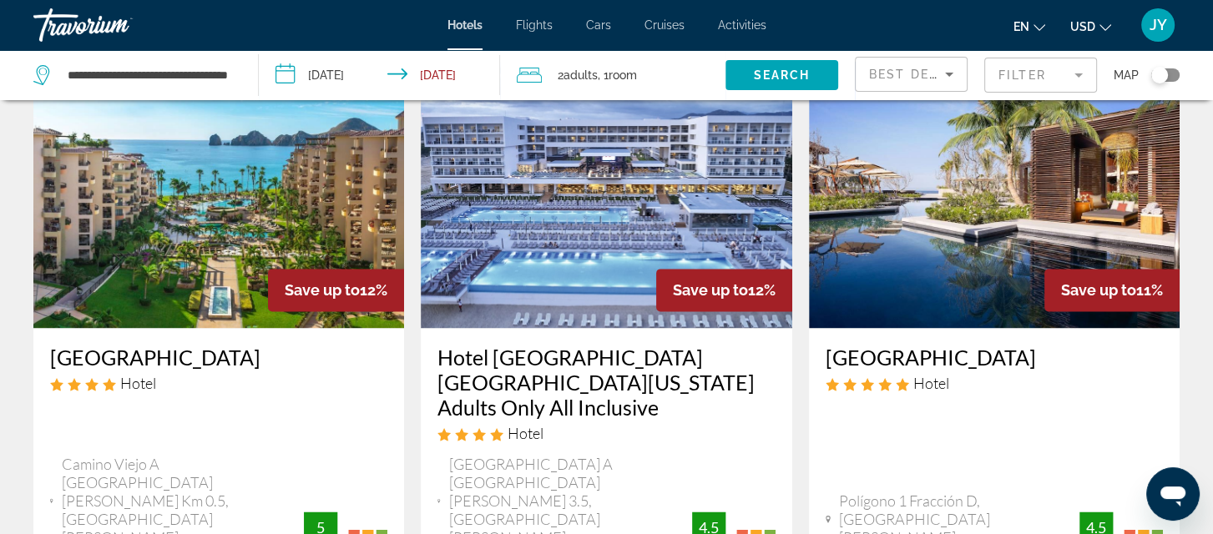
scroll to position [2323, 0]
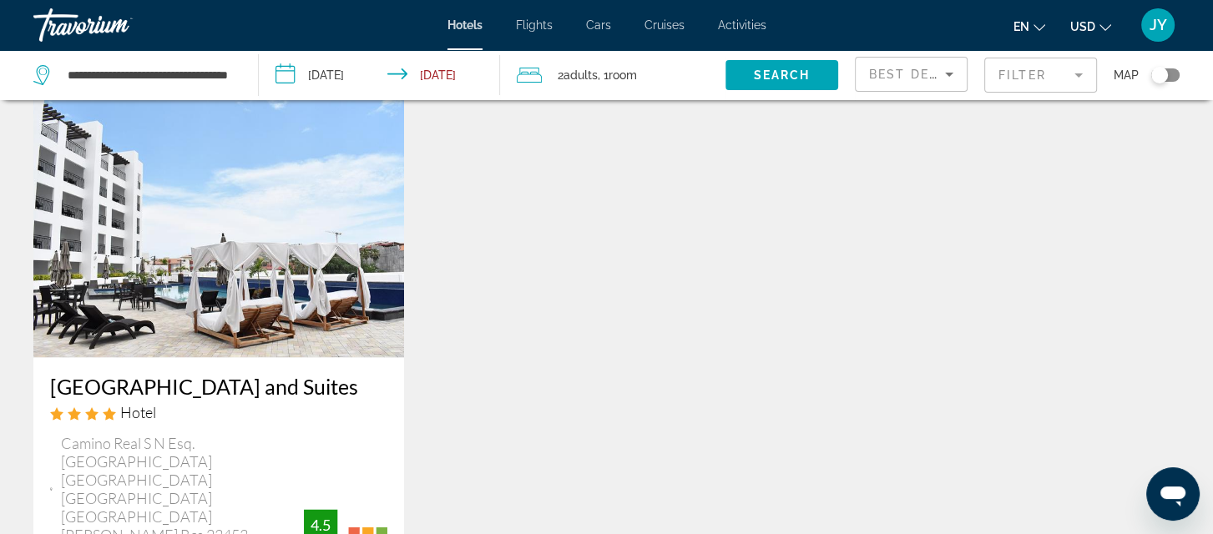
scroll to position [2229, 0]
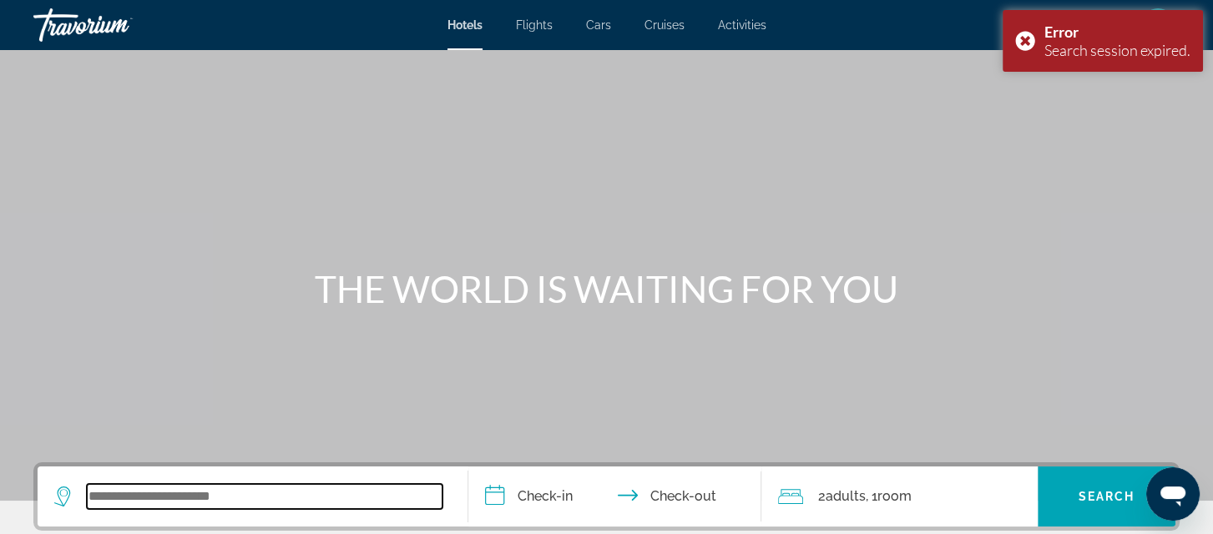
click at [157, 503] on input "Search widget" at bounding box center [265, 496] width 356 height 25
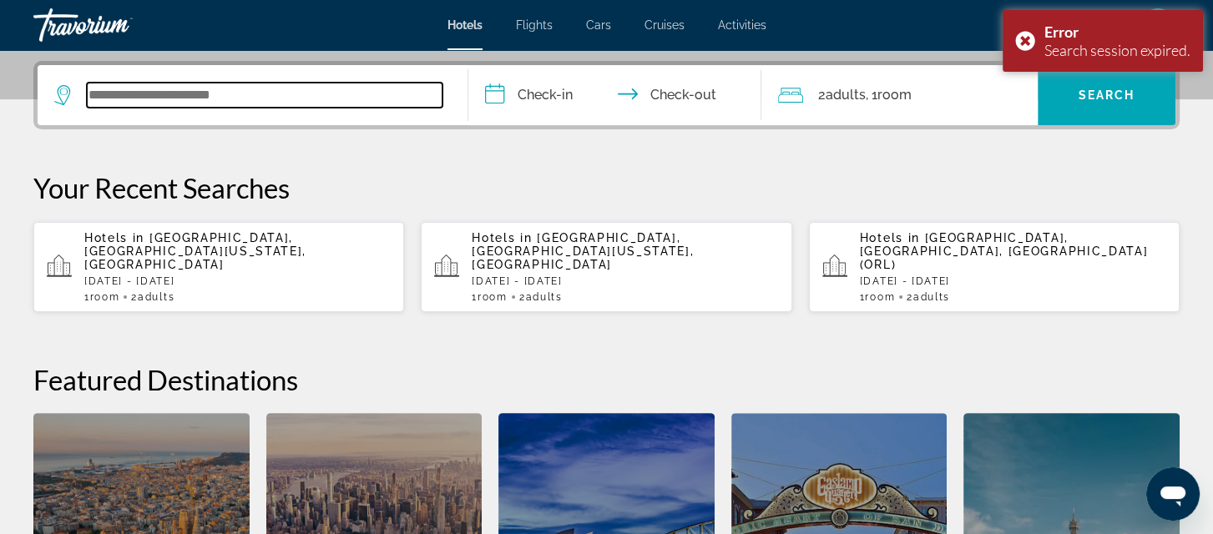
scroll to position [407, 0]
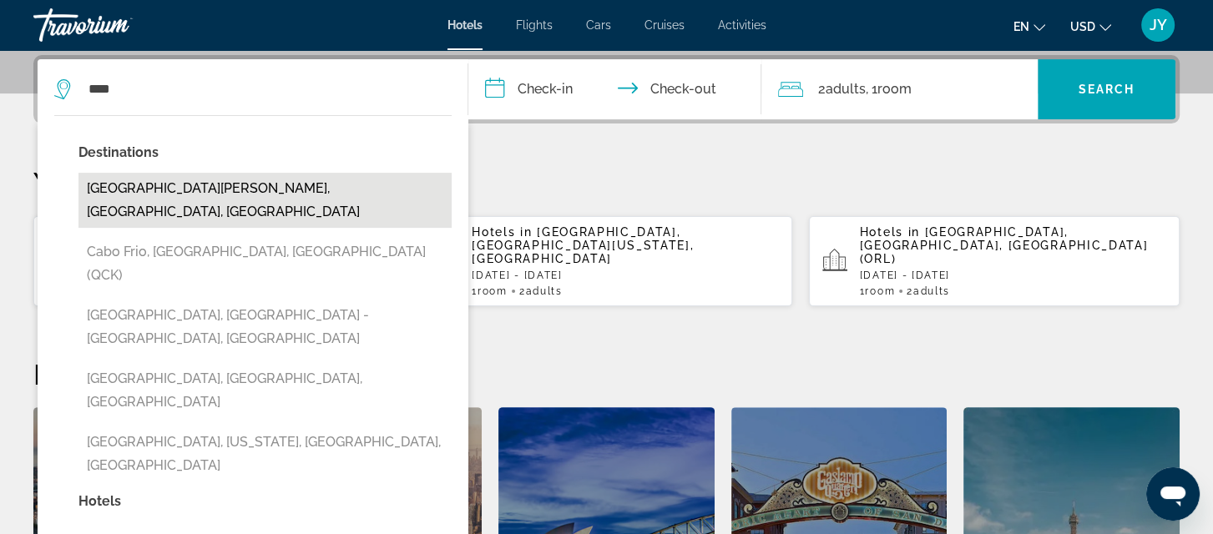
click at [212, 199] on button "[GEOGRAPHIC_DATA][PERSON_NAME], [GEOGRAPHIC_DATA], [GEOGRAPHIC_DATA]" at bounding box center [264, 200] width 373 height 55
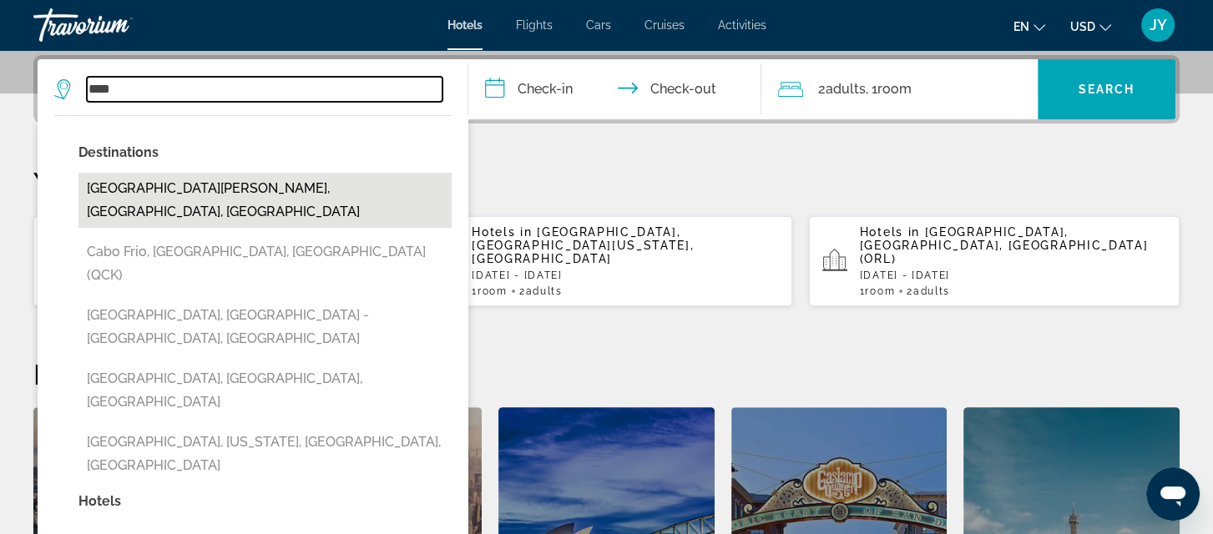
type input "**********"
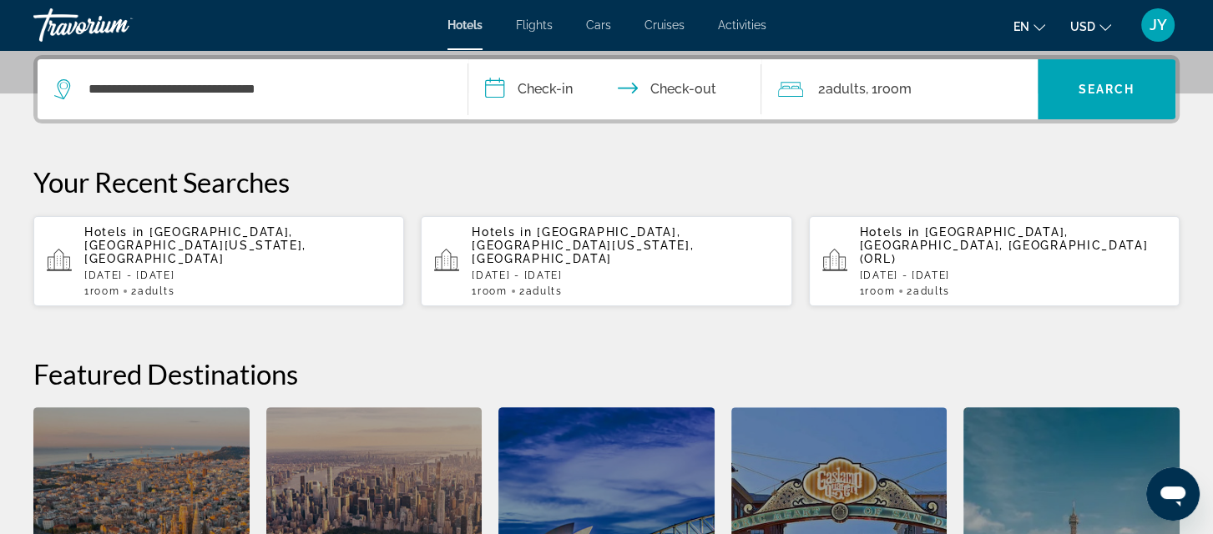
click at [538, 96] on input "**********" at bounding box center [618, 91] width 300 height 65
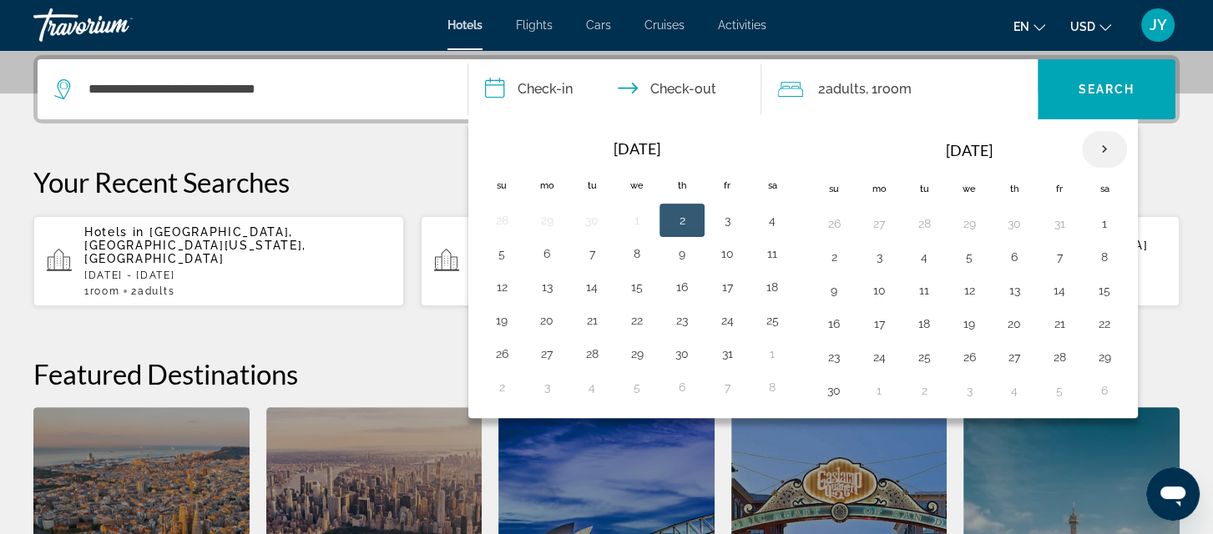
click at [1098, 149] on th "Next month" at bounding box center [1104, 149] width 45 height 37
click at [1008, 326] on button "25" at bounding box center [1014, 323] width 27 height 23
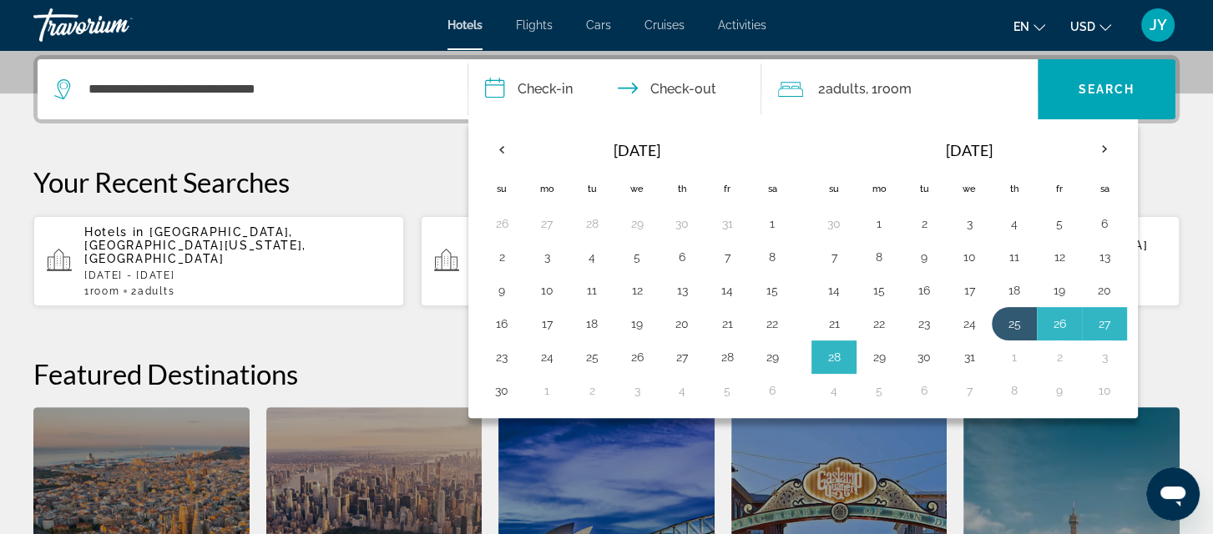
click at [876, 356] on button "29" at bounding box center [879, 357] width 27 height 23
type input "**********"
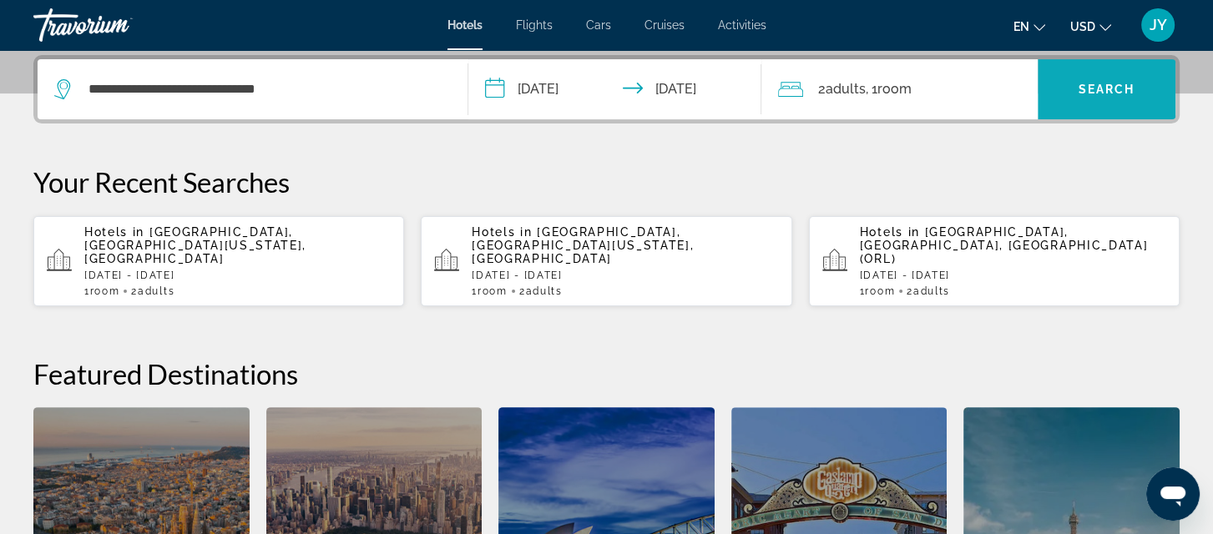
click at [1085, 88] on span "Search" at bounding box center [1106, 89] width 57 height 13
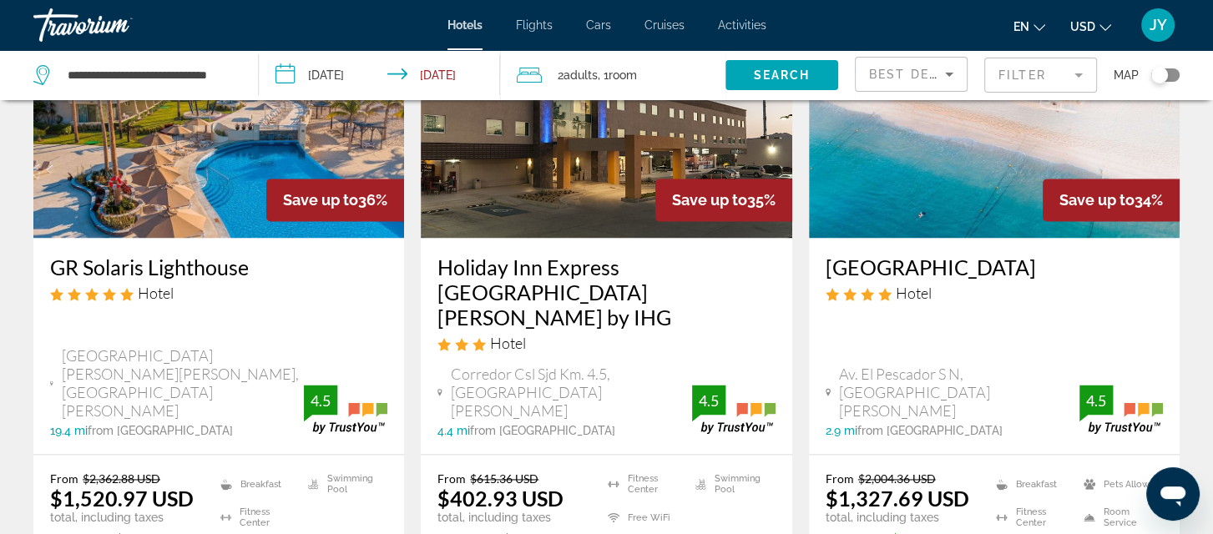
scroll to position [477, 0]
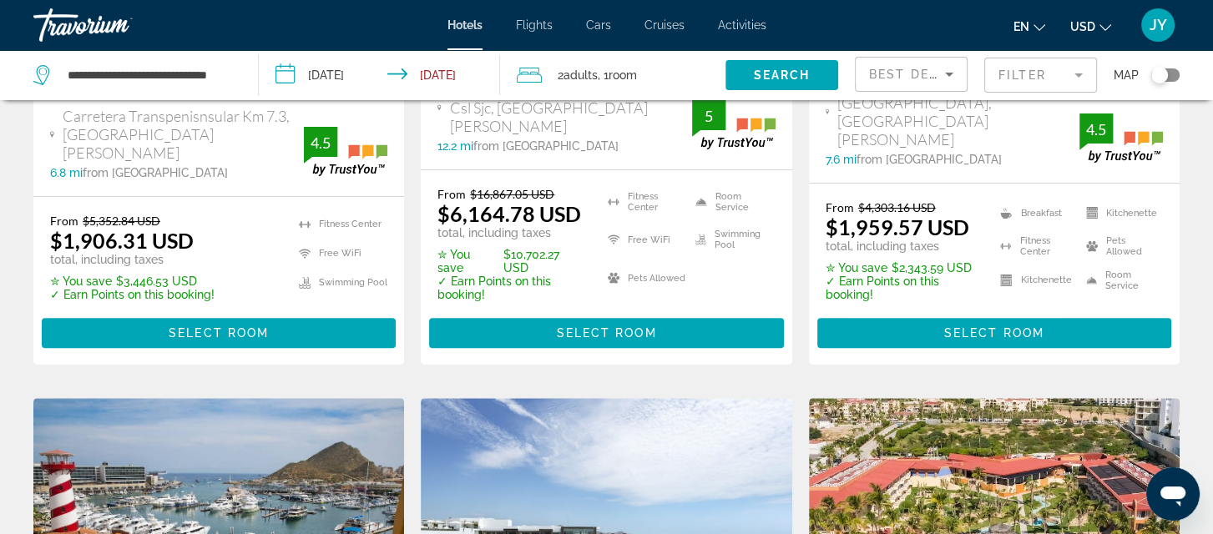
drag, startPoint x: 1215, startPoint y: 164, endPoint x: 217, endPoint y: 422, distance: 1031.1
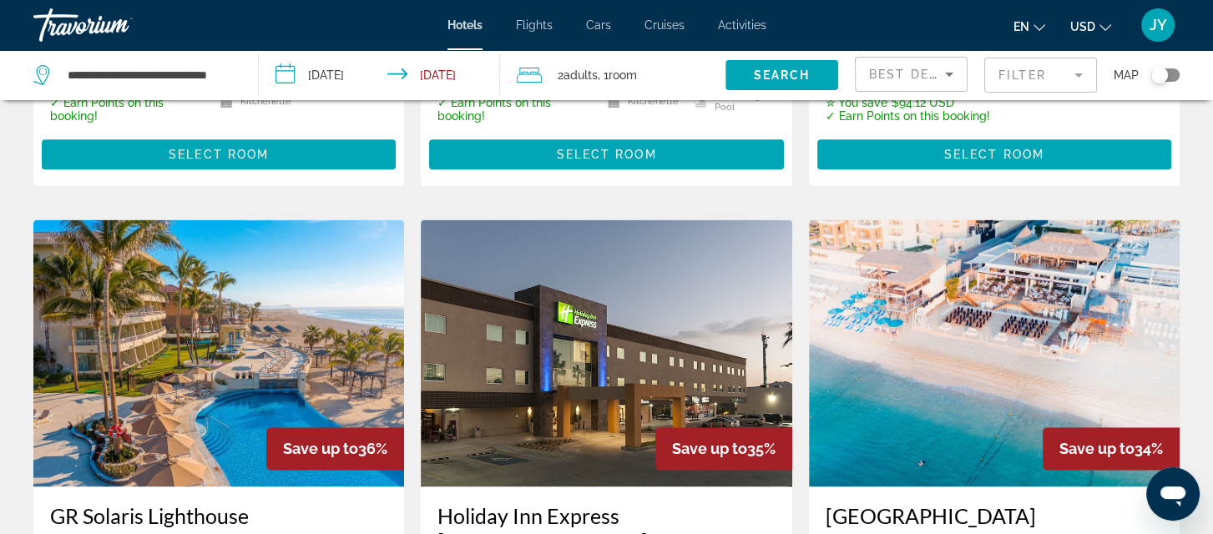
scroll to position [2256, 0]
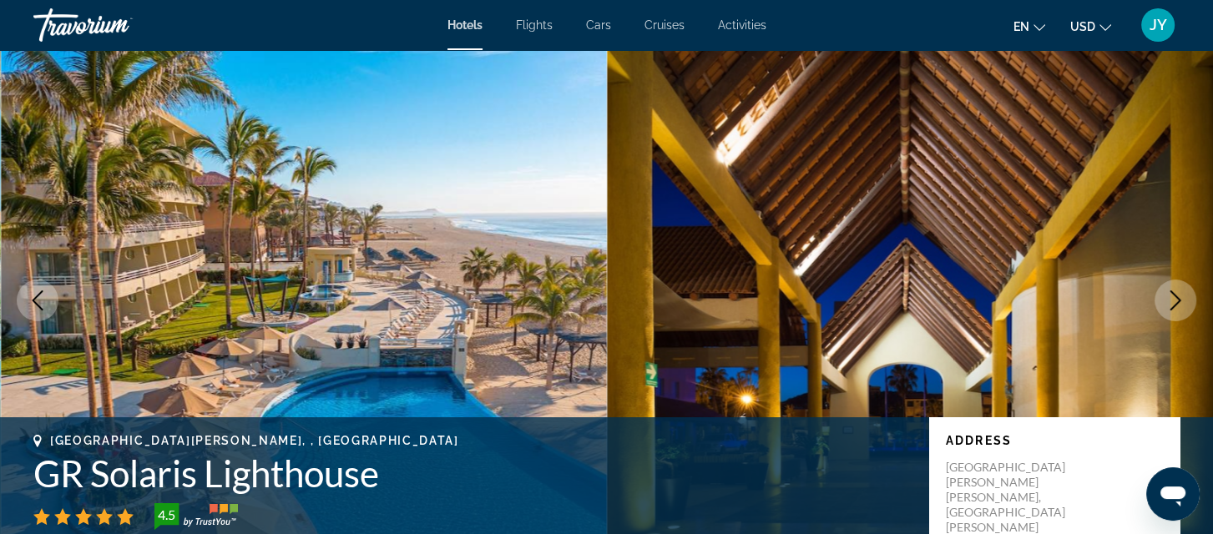
click at [1172, 294] on icon "Next image" at bounding box center [1175, 300] width 11 height 20
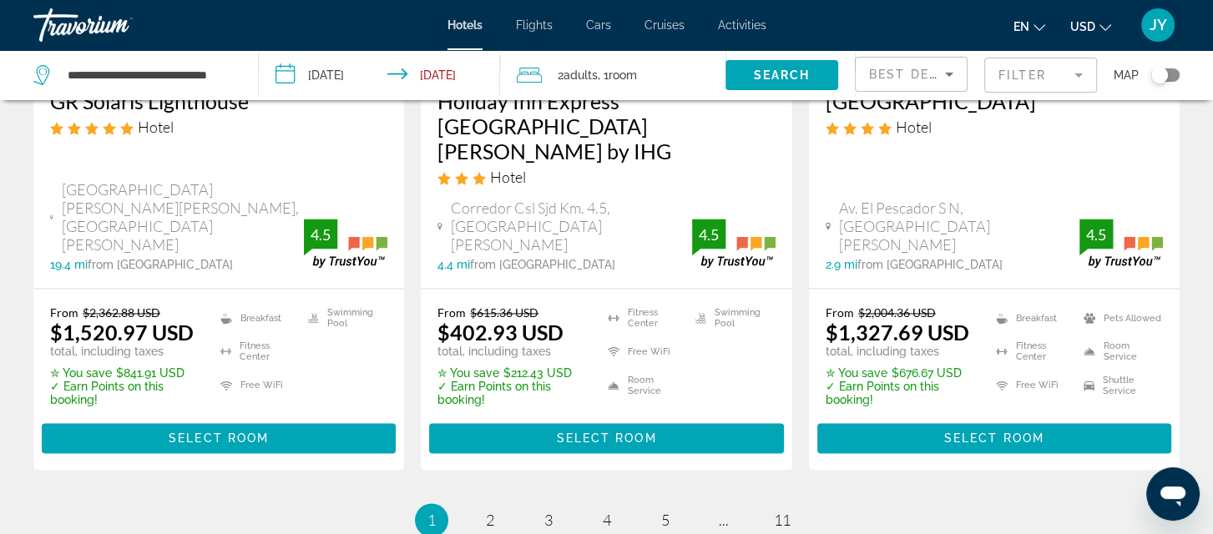
scroll to position [2539, 0]
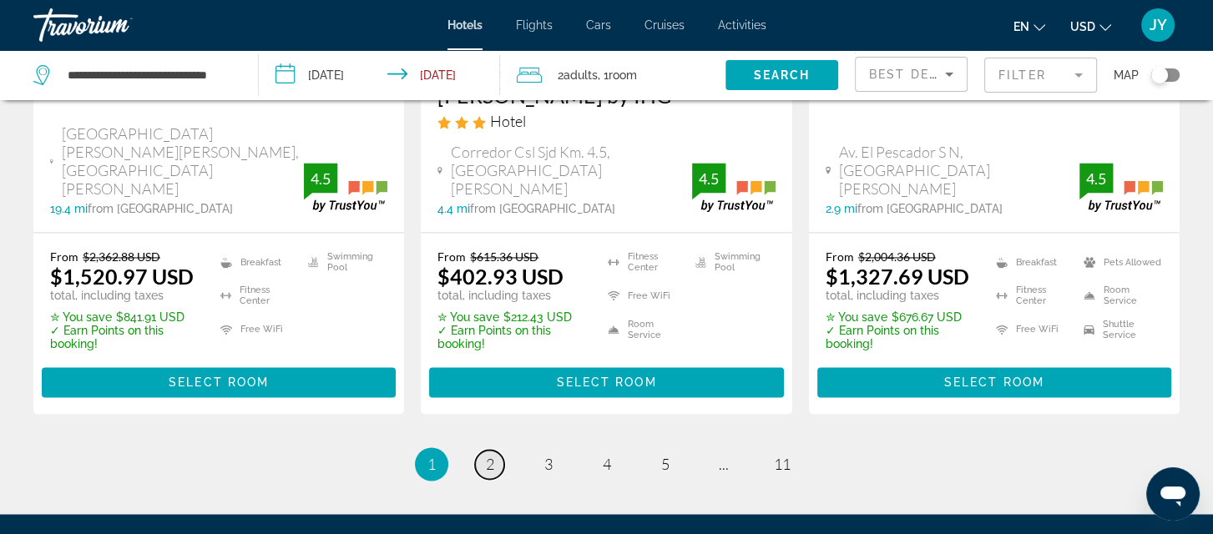
click at [487, 455] on span "2" at bounding box center [490, 464] width 8 height 18
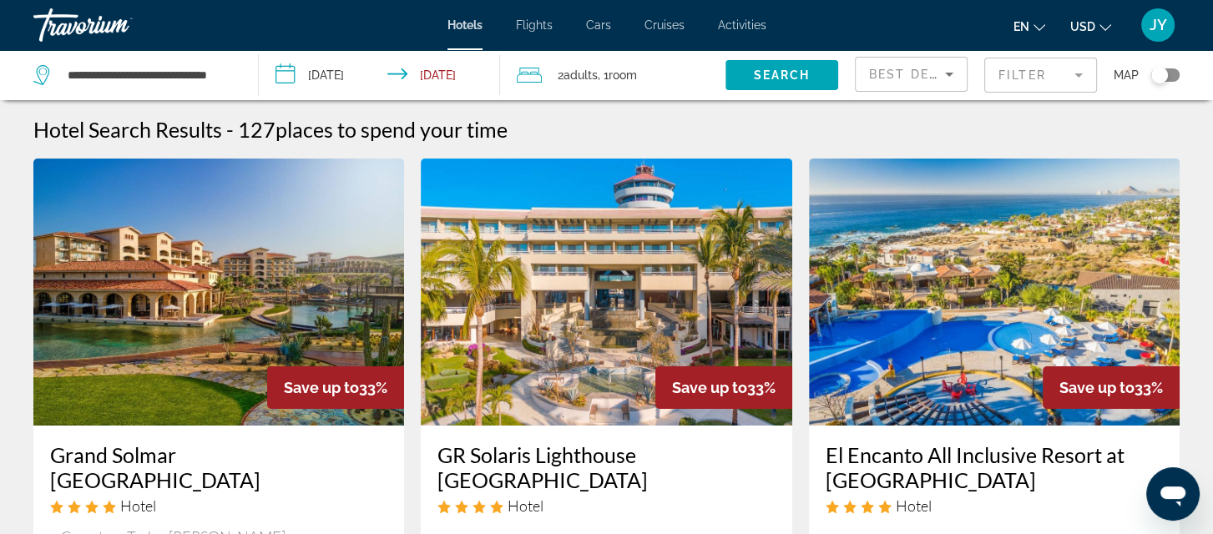
click at [1075, 74] on mat-form-field "Filter" at bounding box center [1040, 75] width 113 height 35
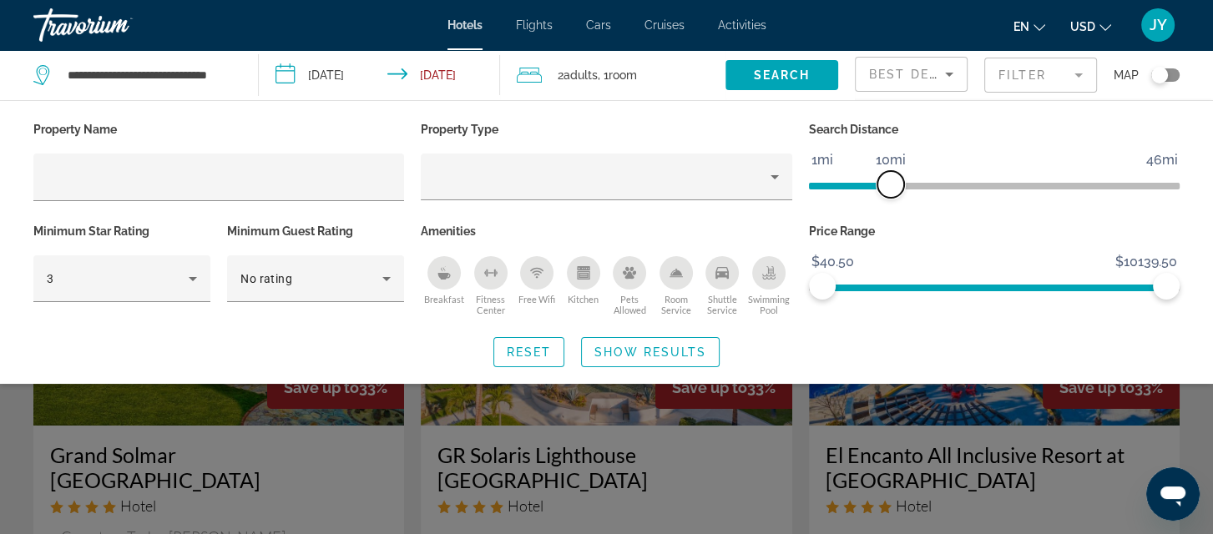
drag, startPoint x: 1042, startPoint y: 189, endPoint x: 891, endPoint y: 185, distance: 151.1
click at [891, 185] on span "ngx-slider" at bounding box center [890, 184] width 27 height 27
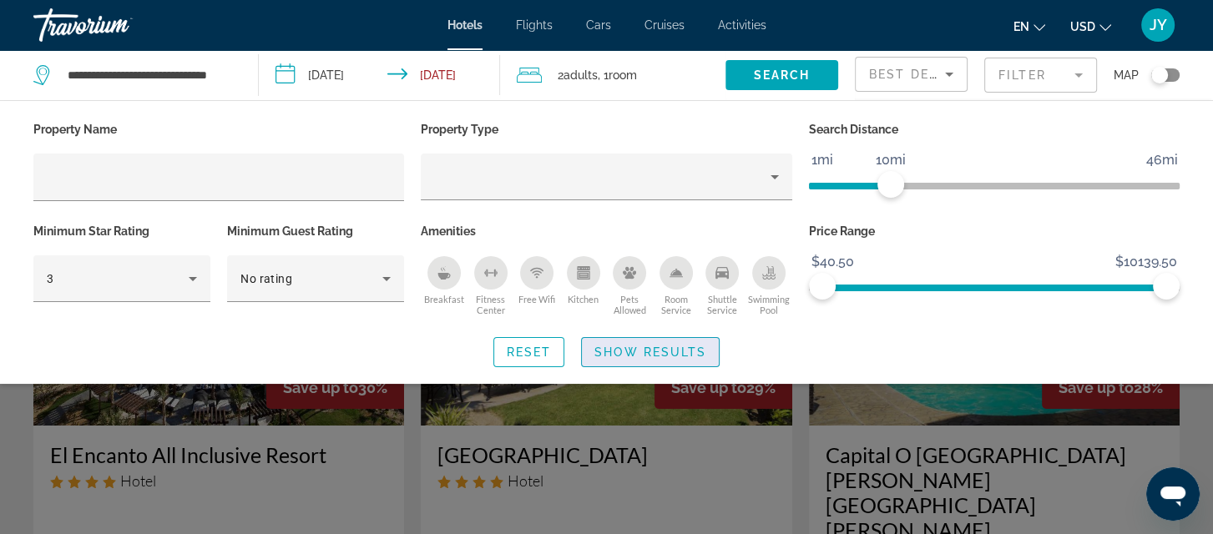
click at [682, 363] on span "Search widget" at bounding box center [650, 352] width 137 height 40
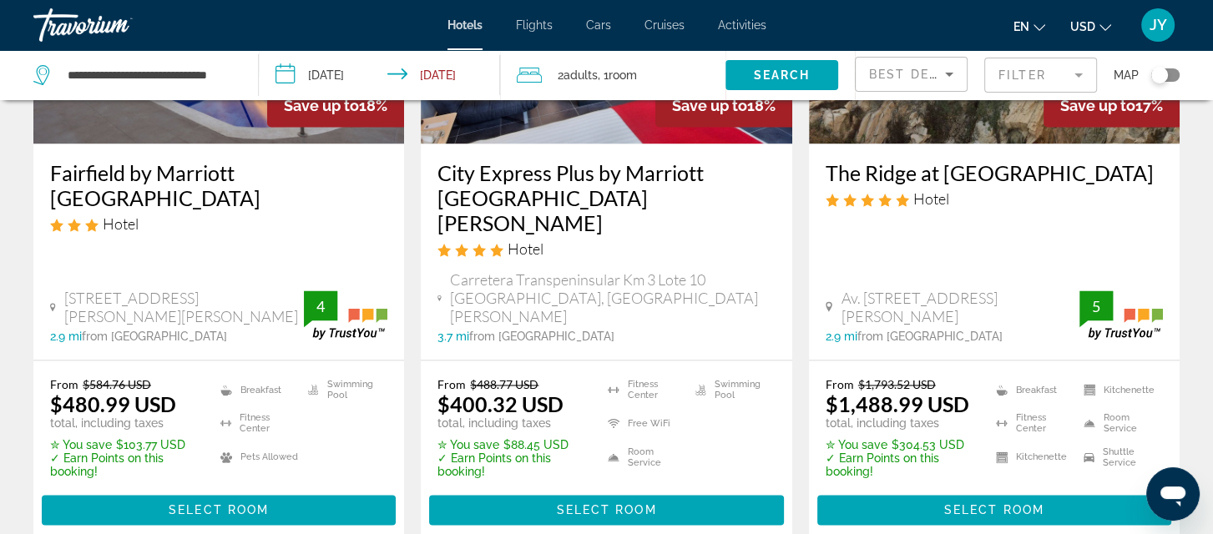
scroll to position [2455, 0]
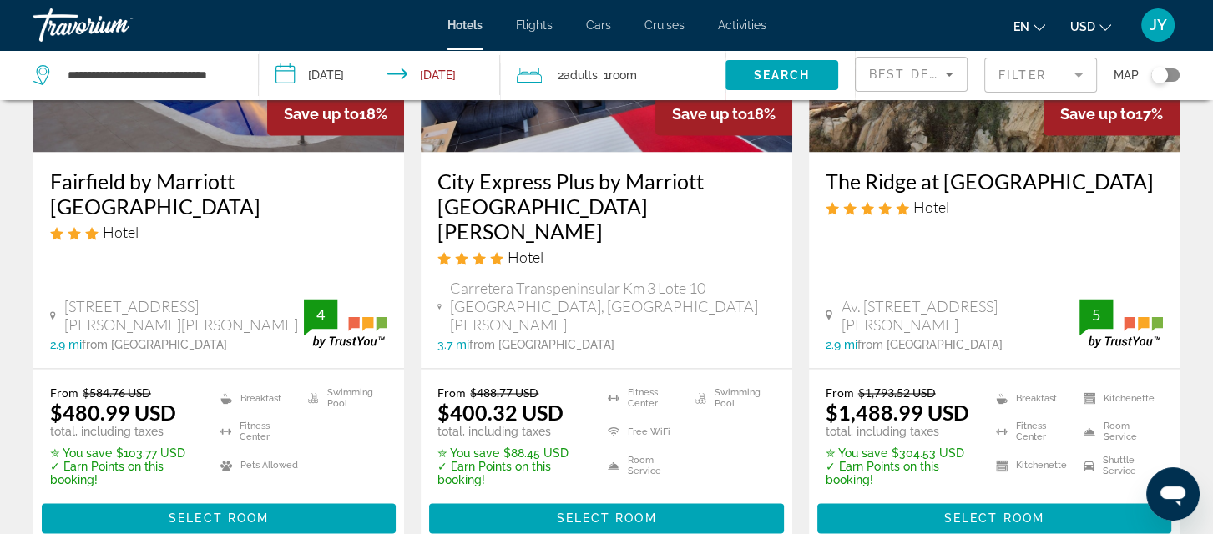
click at [1078, 69] on mat-form-field "Filter" at bounding box center [1040, 75] width 113 height 35
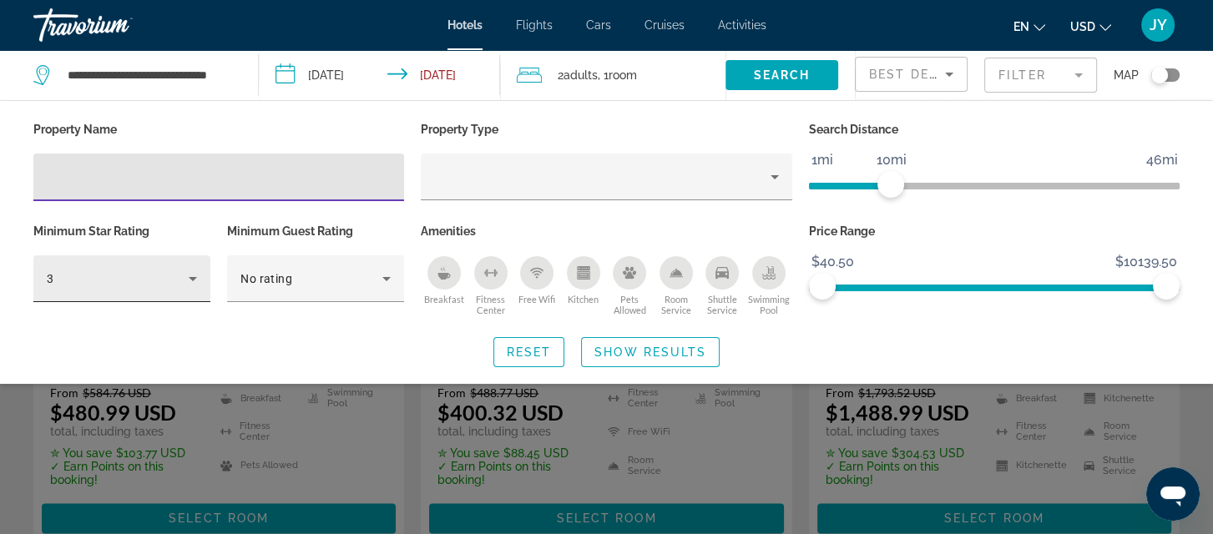
click at [189, 277] on icon "Hotel Filters" at bounding box center [193, 279] width 20 height 20
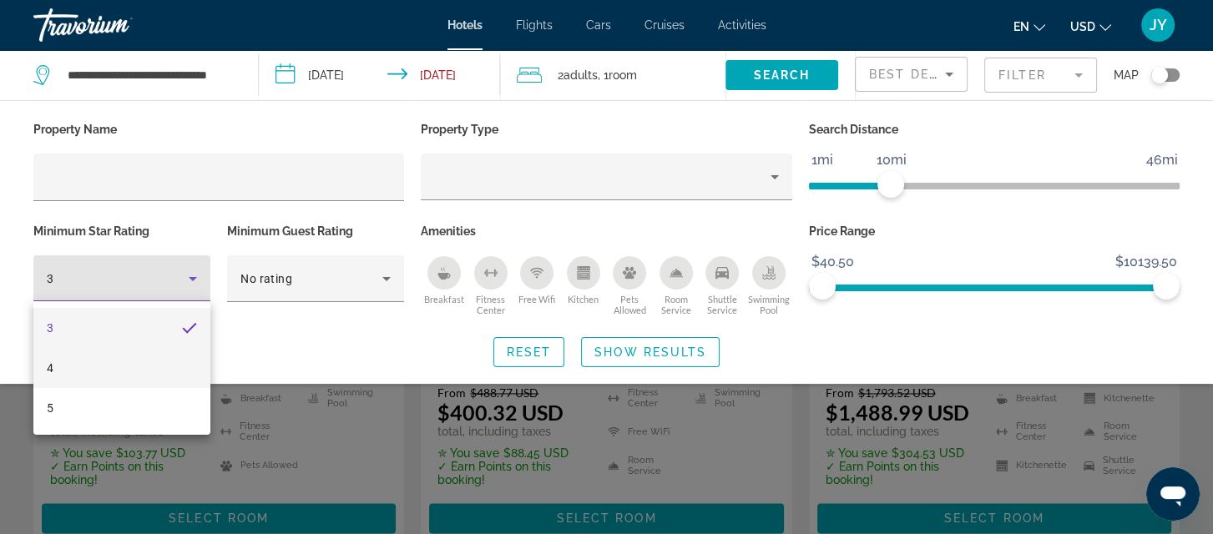
click at [87, 362] on mat-option "4" at bounding box center [121, 368] width 177 height 40
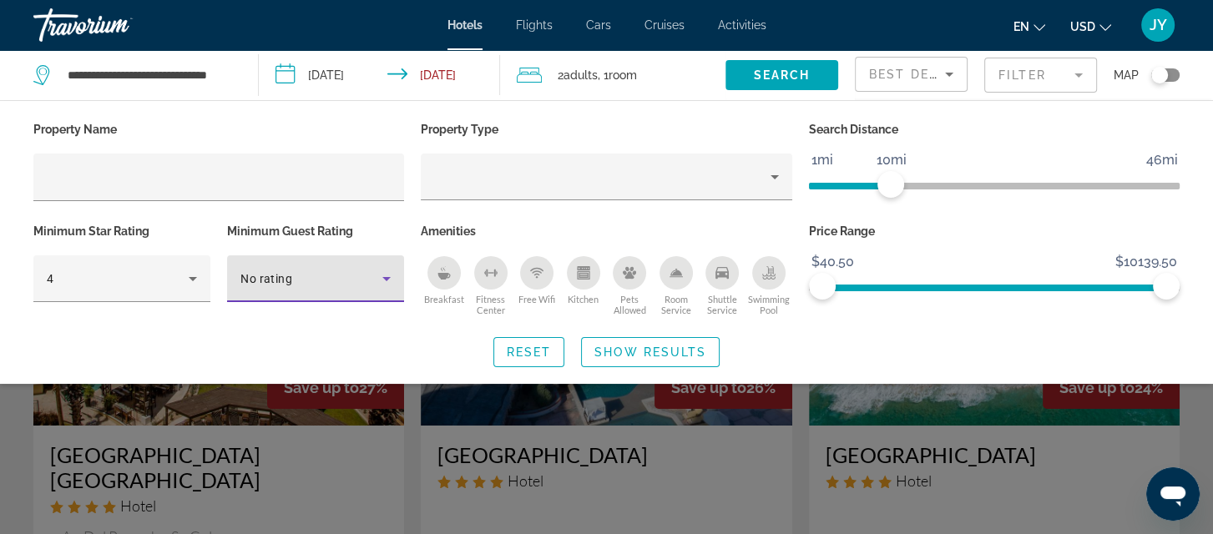
click at [330, 273] on div "No rating" at bounding box center [311, 279] width 142 height 20
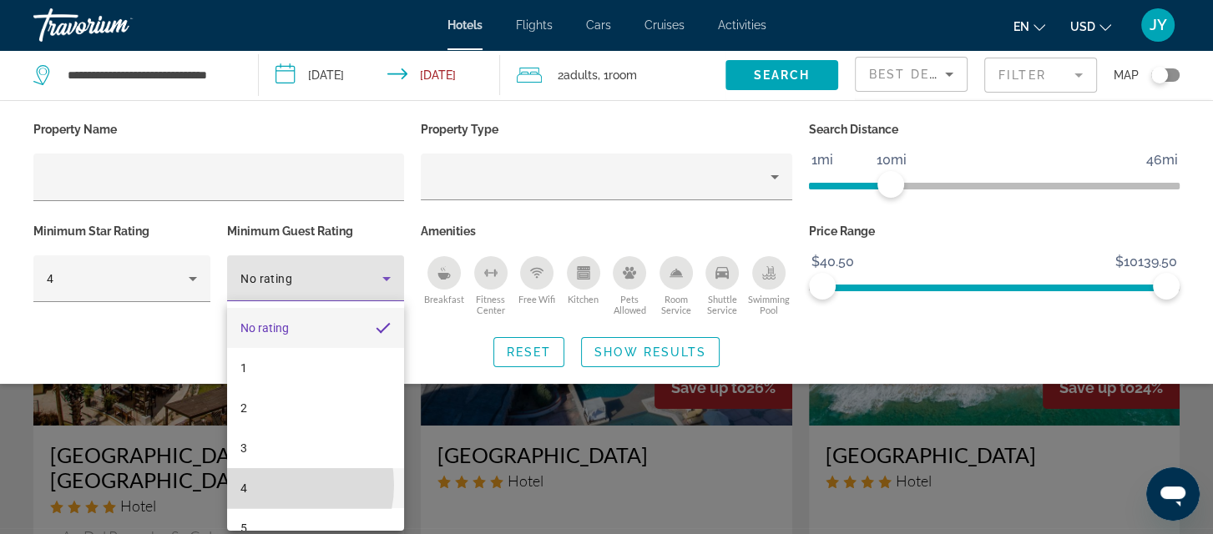
click at [270, 485] on mat-option "4" at bounding box center [315, 488] width 177 height 40
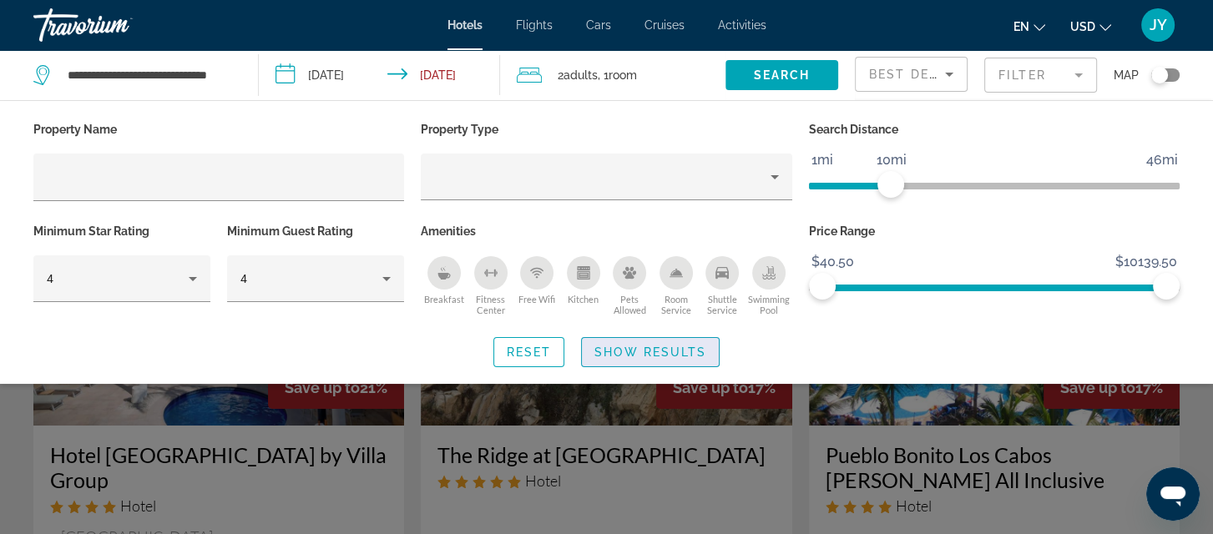
click at [684, 351] on span "Show Results" at bounding box center [650, 352] width 112 height 13
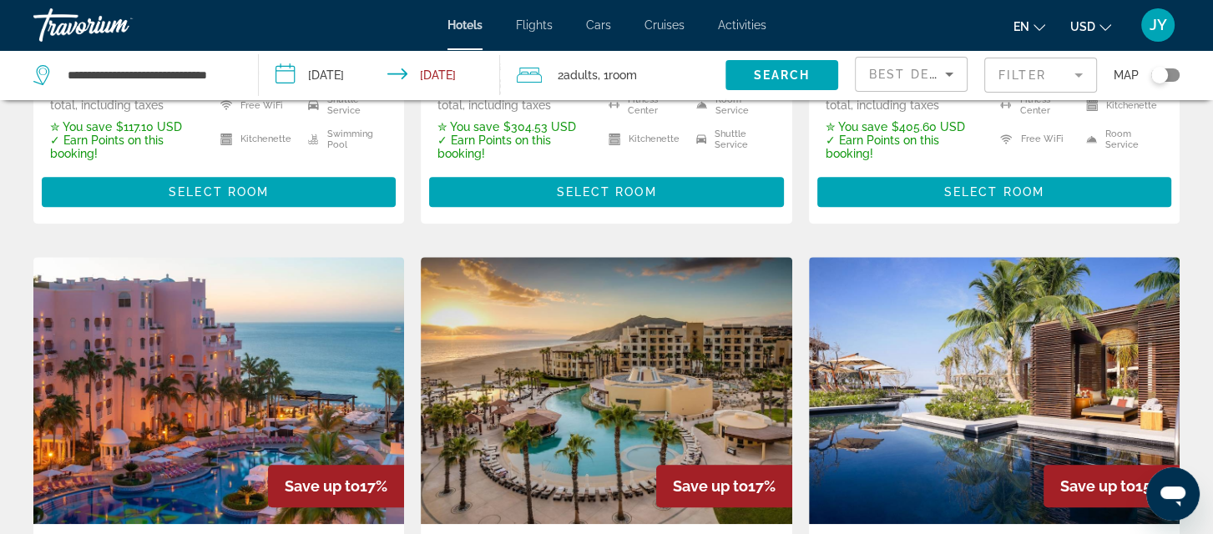
scroll to position [616, 0]
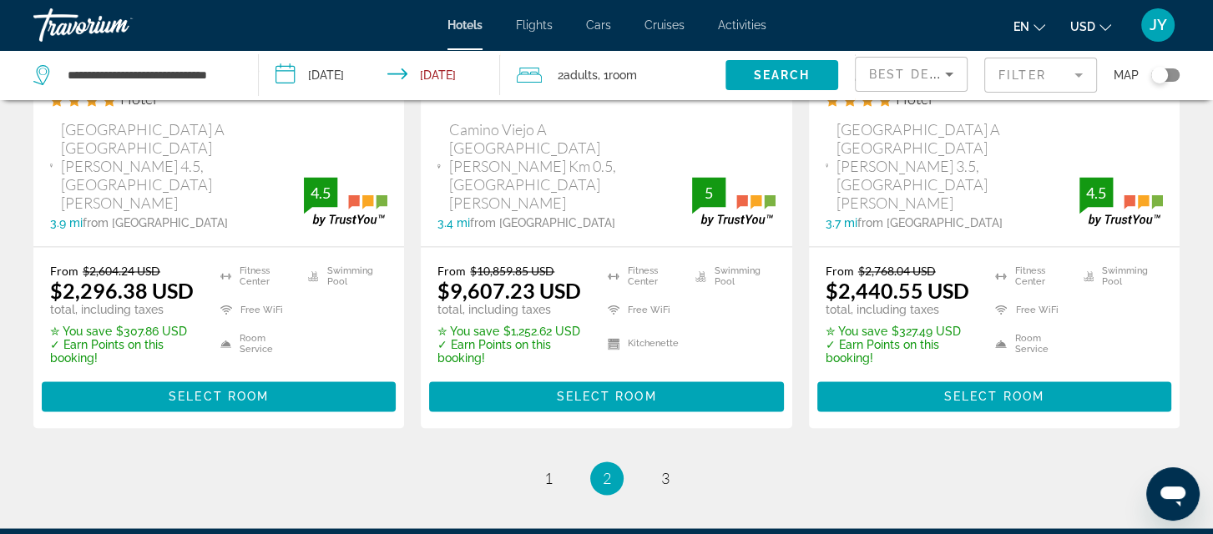
scroll to position [2440, 0]
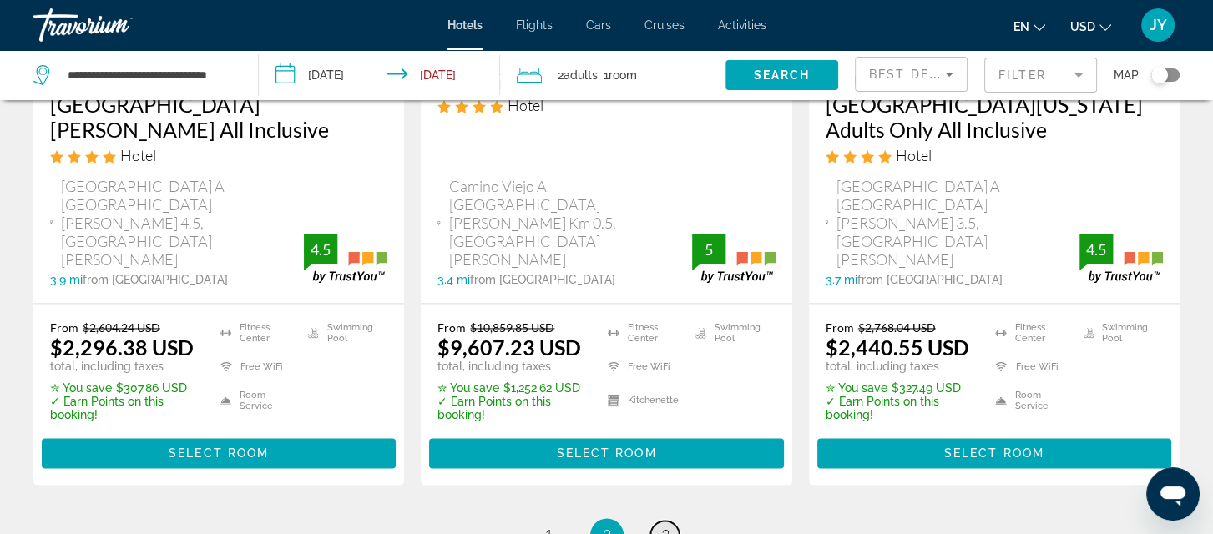
click at [654, 521] on link "page 3" at bounding box center [664, 535] width 29 height 29
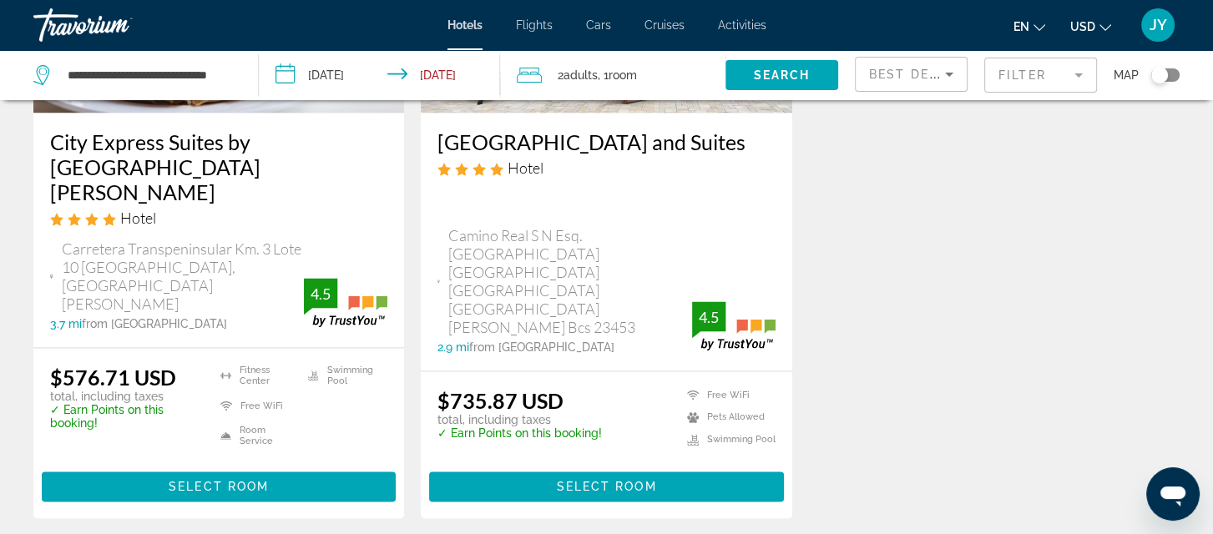
scroll to position [2412, 0]
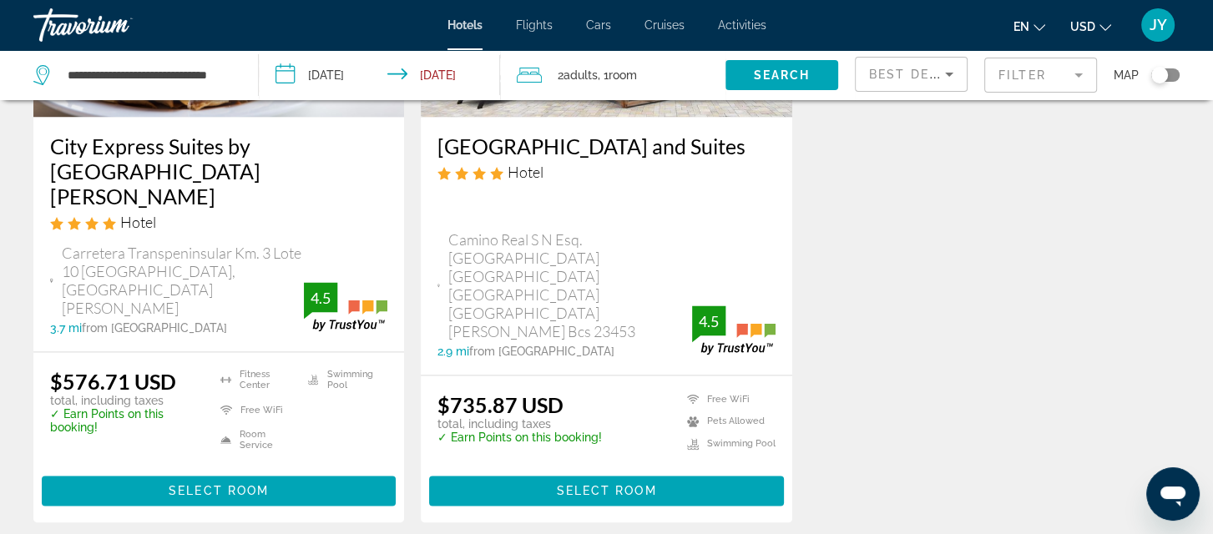
drag, startPoint x: 1221, startPoint y: 69, endPoint x: 28, endPoint y: 1, distance: 1195.6
click at [600, 484] on span "Select Room" at bounding box center [606, 490] width 100 height 13
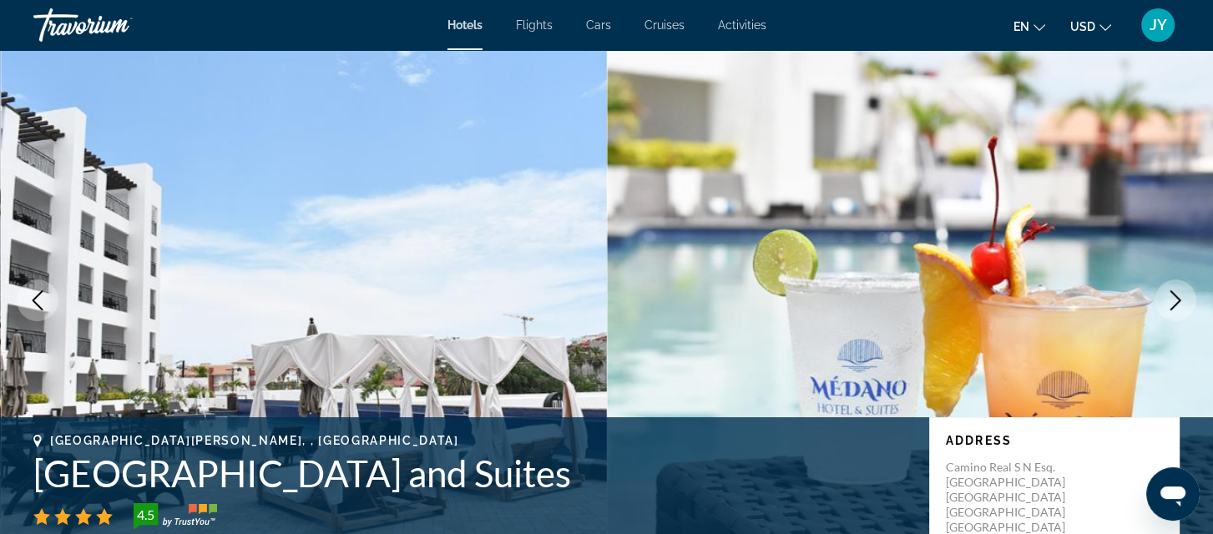
click at [1178, 293] on icon "Next image" at bounding box center [1175, 300] width 20 height 20
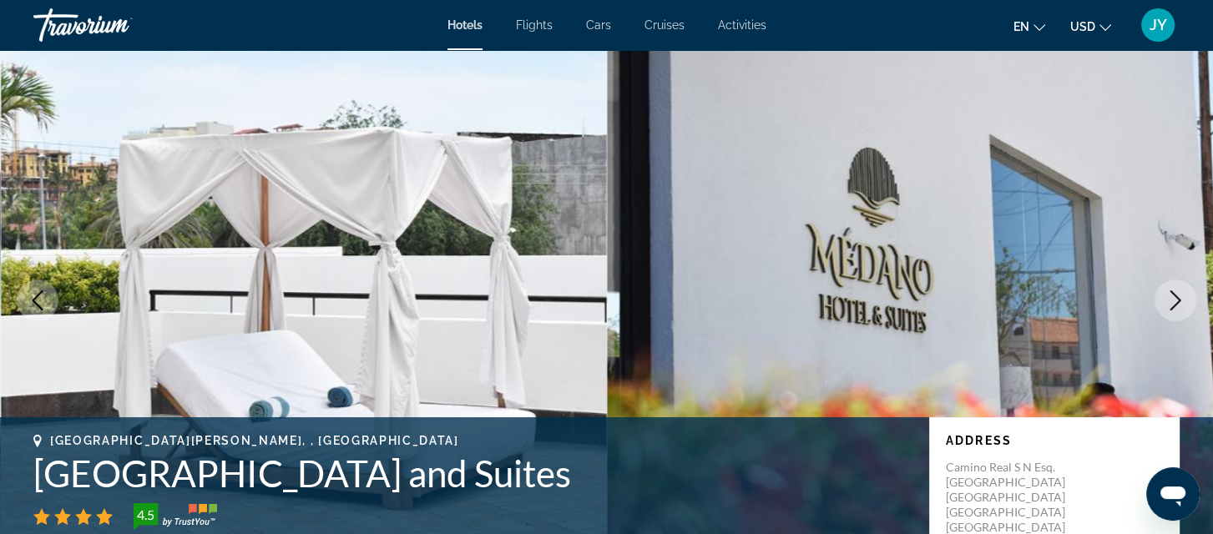
click at [1177, 293] on icon "Next image" at bounding box center [1175, 300] width 20 height 20
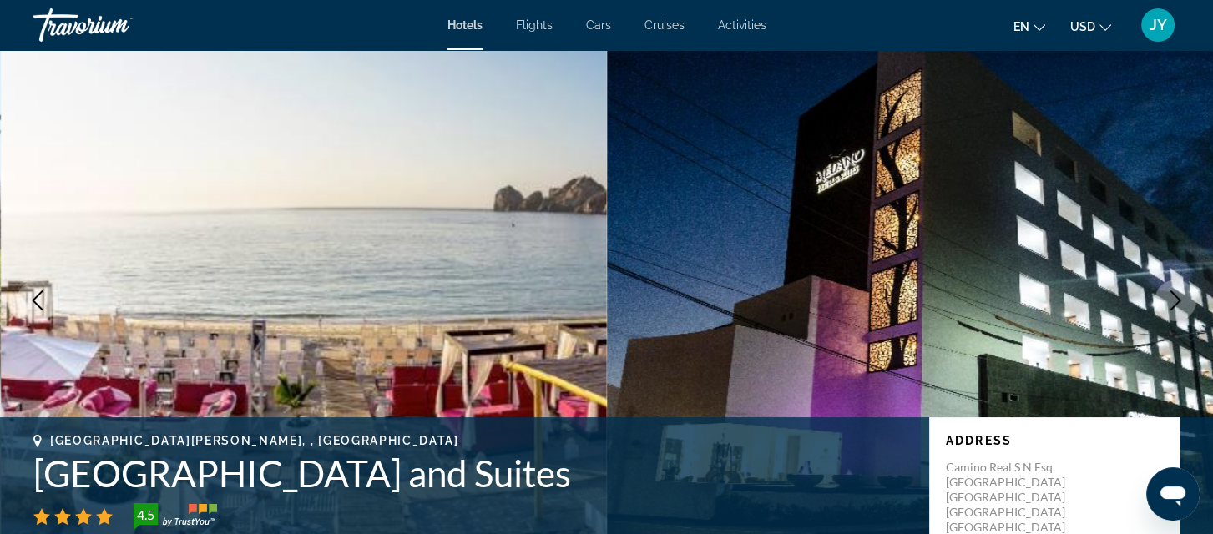
click at [1177, 293] on icon "Next image" at bounding box center [1175, 300] width 20 height 20
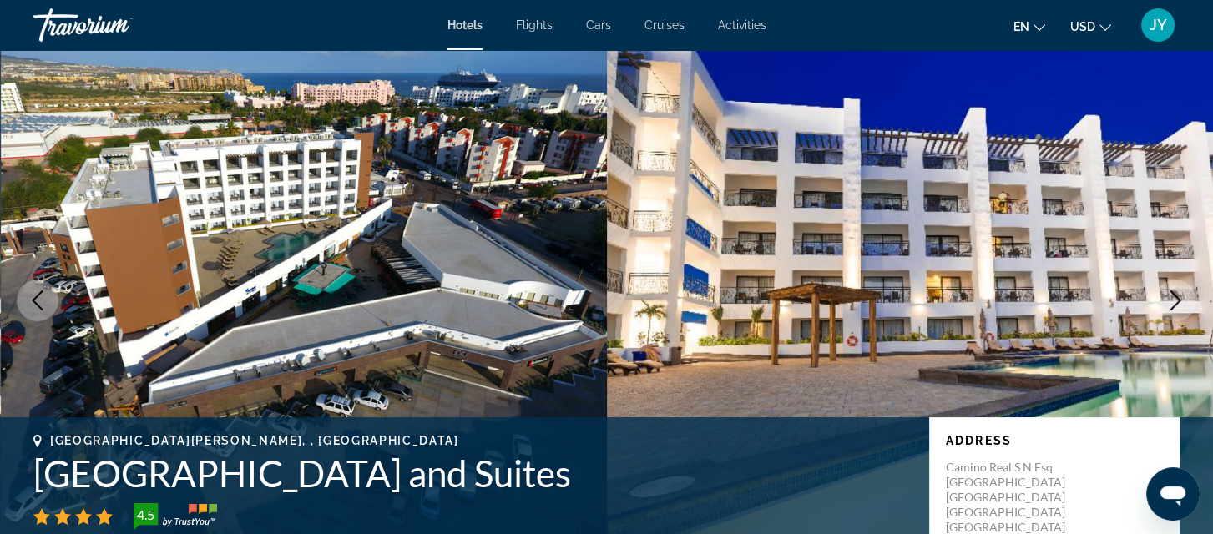
click at [1177, 293] on icon "Next image" at bounding box center [1175, 300] width 20 height 20
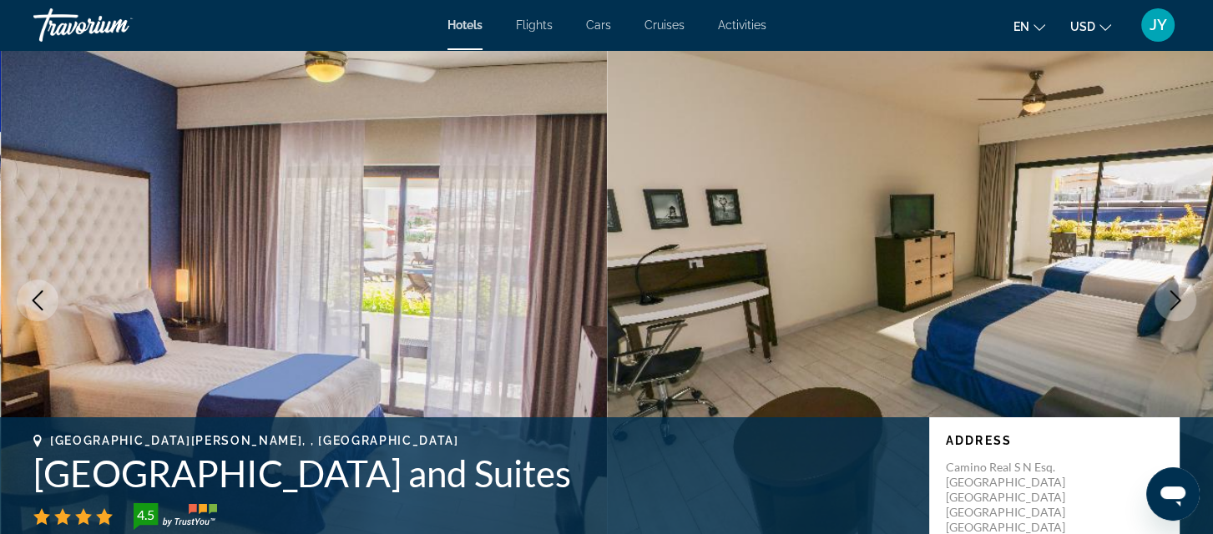
click at [1177, 293] on icon "Next image" at bounding box center [1175, 300] width 20 height 20
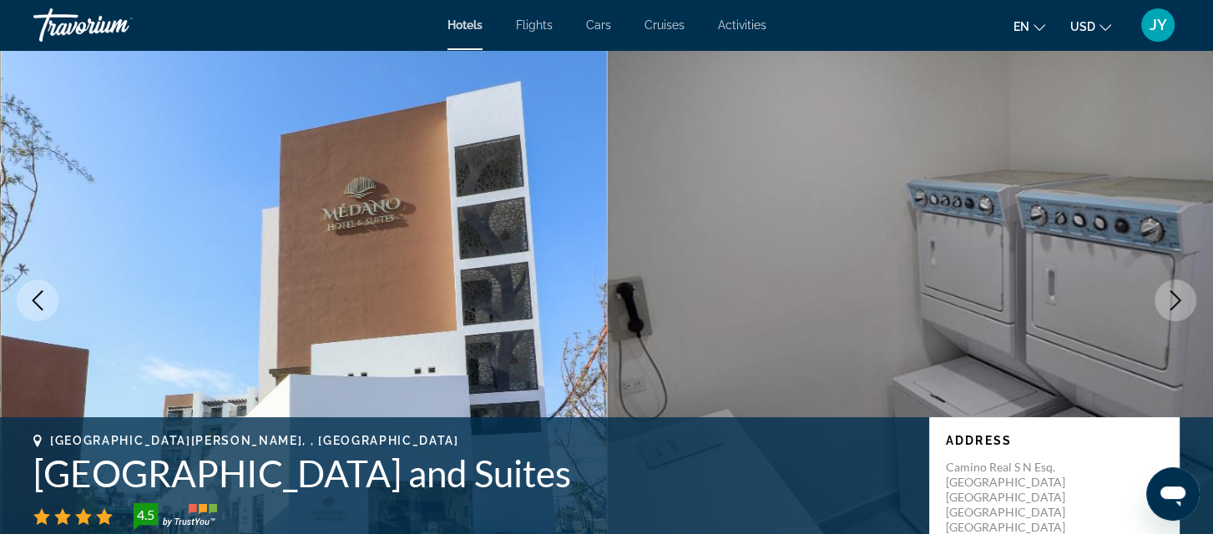
click at [1177, 293] on icon "Next image" at bounding box center [1175, 300] width 20 height 20
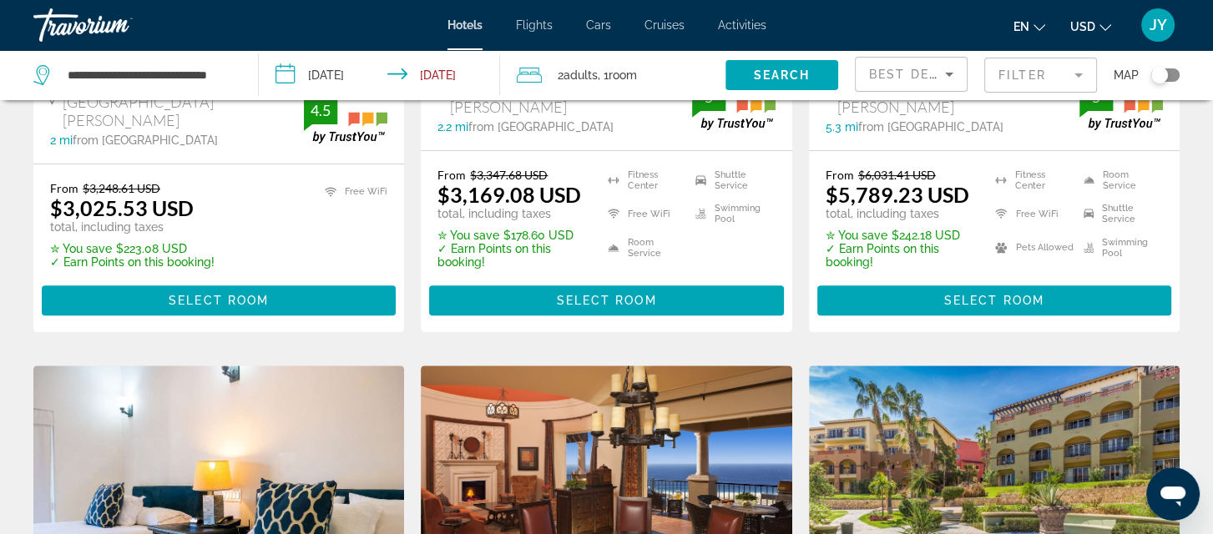
scroll to position [397, 0]
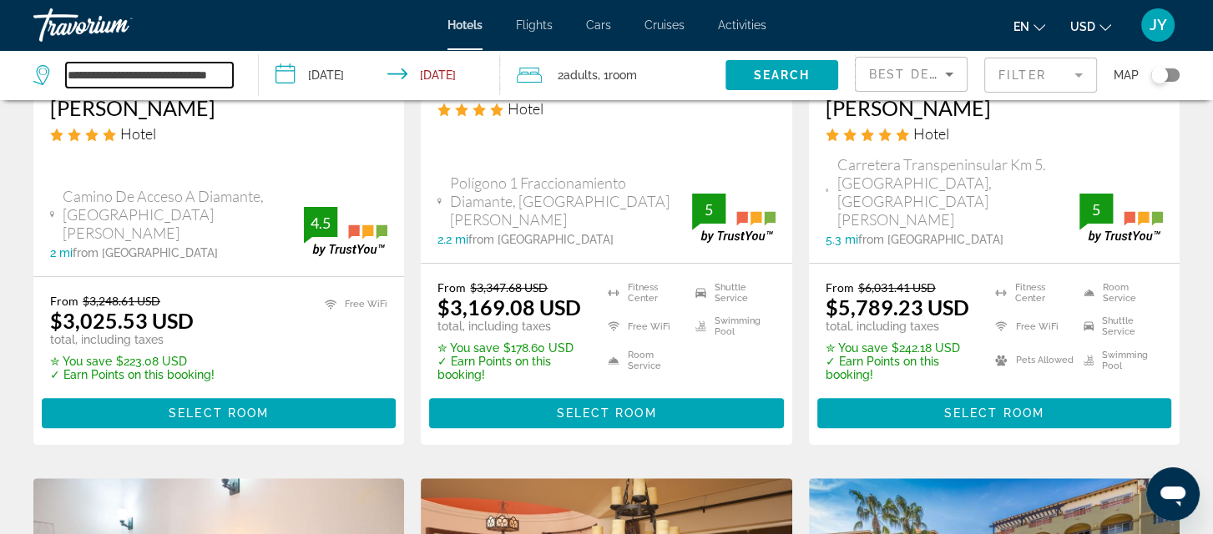
click at [141, 75] on input "**********" at bounding box center [149, 75] width 167 height 25
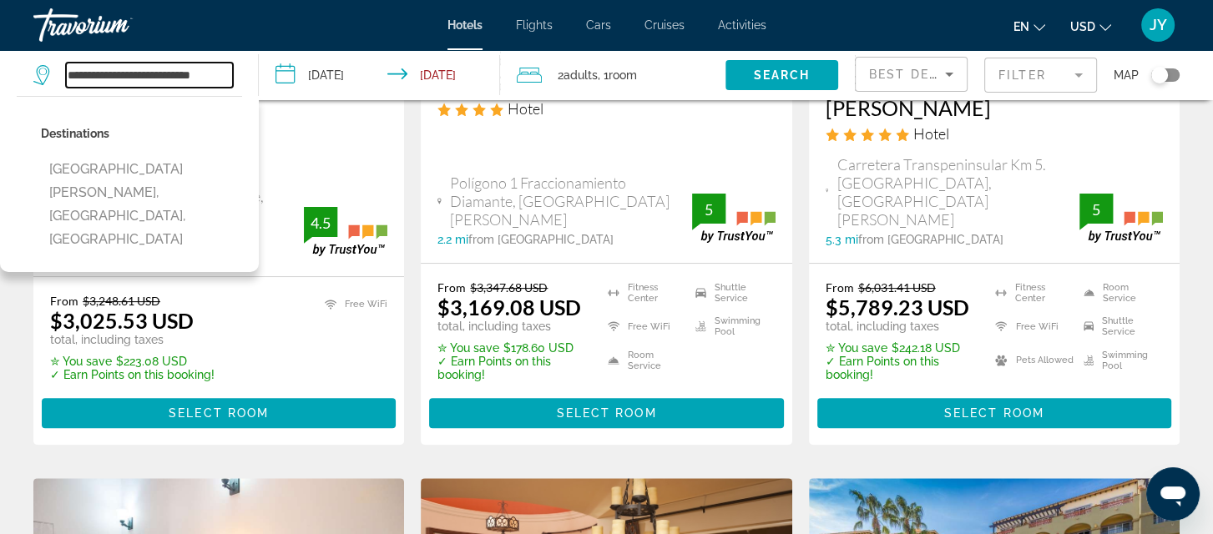
scroll to position [0, 0]
type input "*"
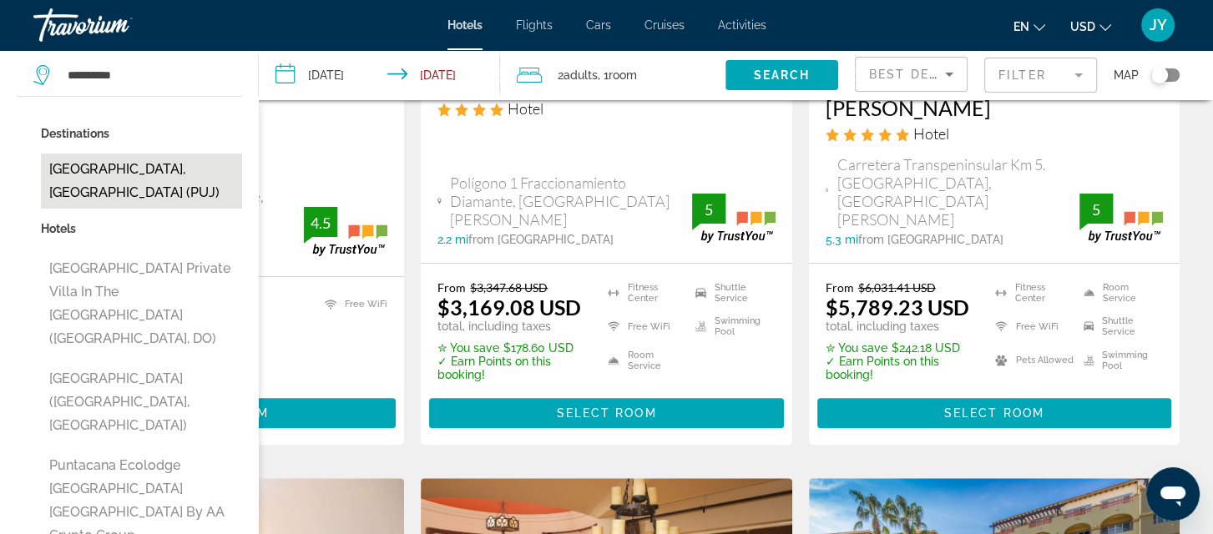
click at [77, 185] on button "[GEOGRAPHIC_DATA], [GEOGRAPHIC_DATA] (PUJ)" at bounding box center [141, 181] width 201 height 55
type input "**********"
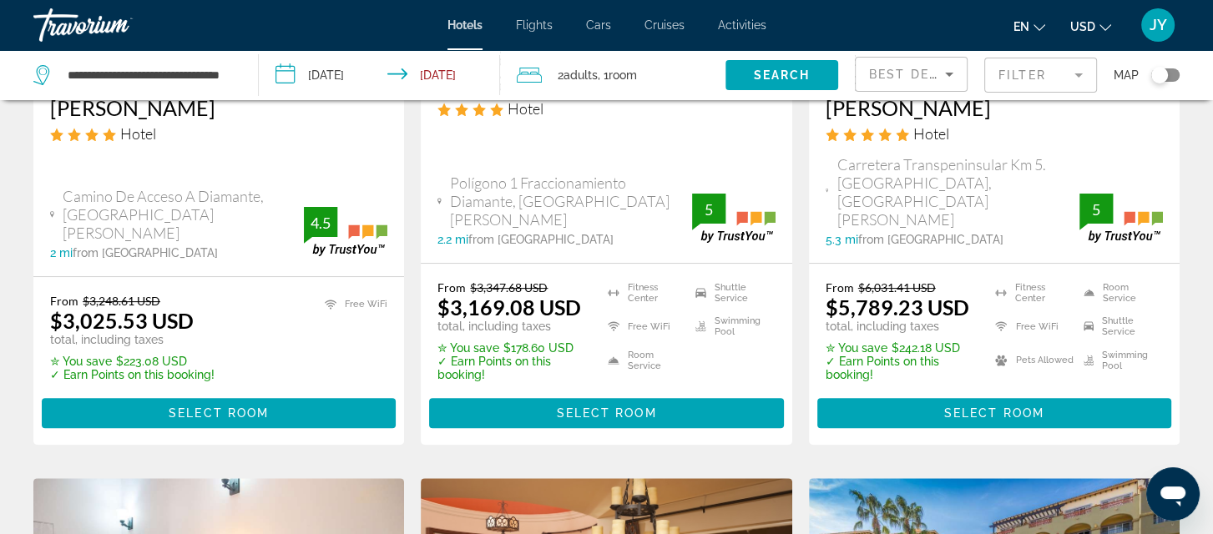
click at [773, 76] on span "Search" at bounding box center [782, 74] width 57 height 13
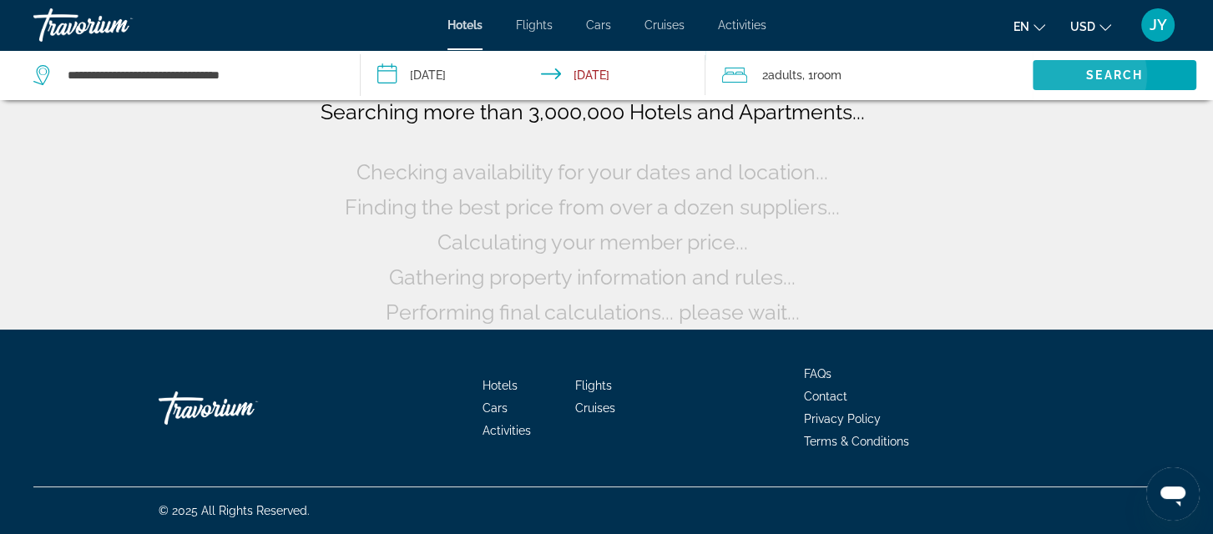
scroll to position [13, 0]
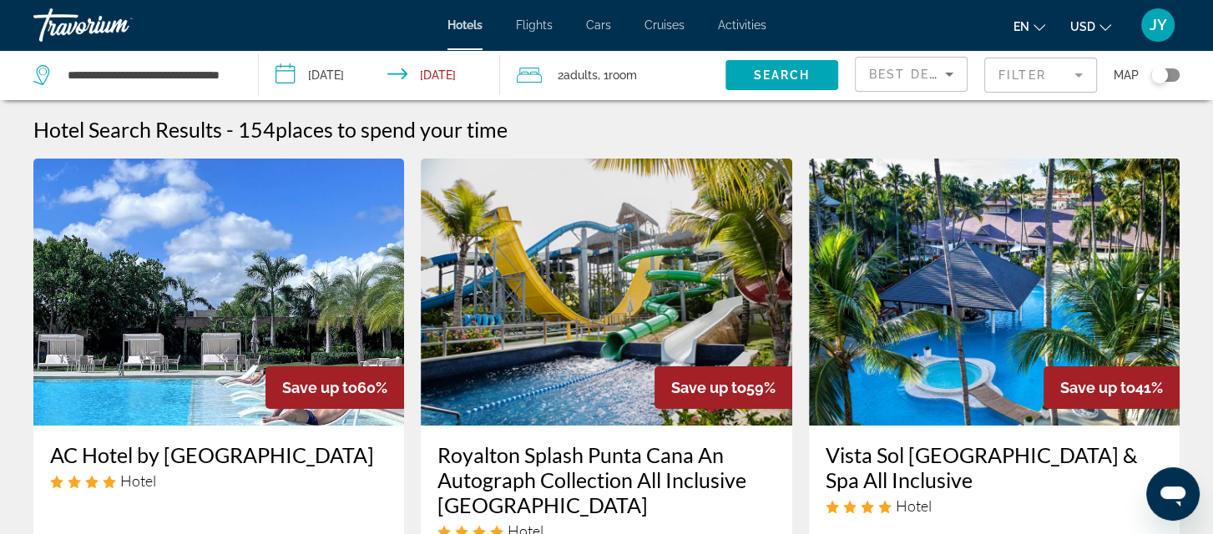
click at [1074, 74] on mat-form-field "Filter" at bounding box center [1040, 75] width 113 height 35
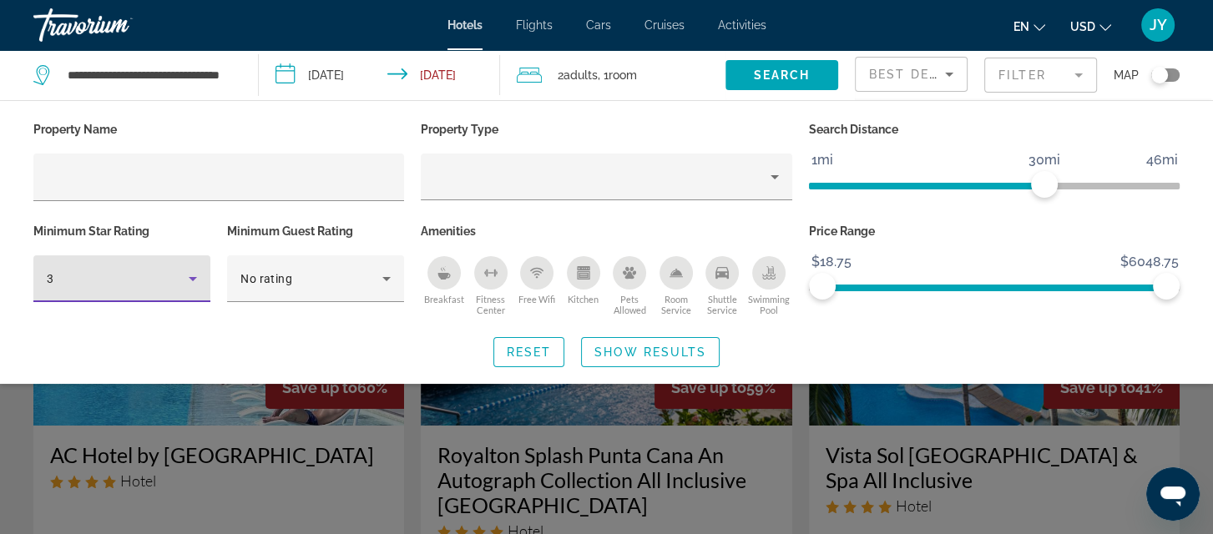
click at [187, 274] on icon "Hotel Filters" at bounding box center [193, 279] width 20 height 20
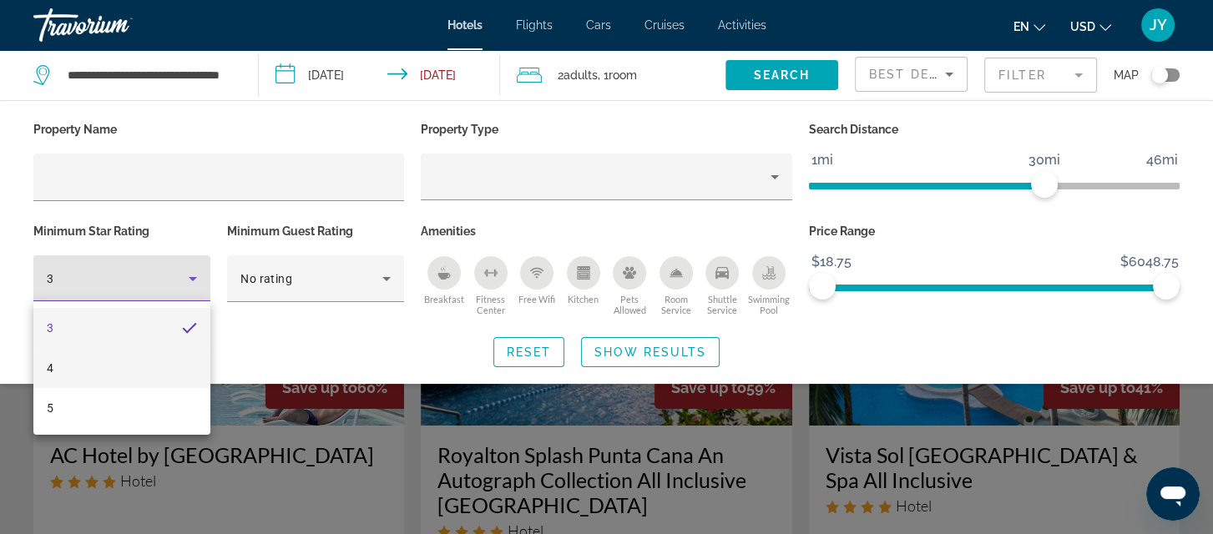
drag, startPoint x: 159, startPoint y: 361, endPoint x: 166, endPoint y: 356, distance: 8.9
click at [164, 360] on mat-option "4" at bounding box center [121, 368] width 177 height 40
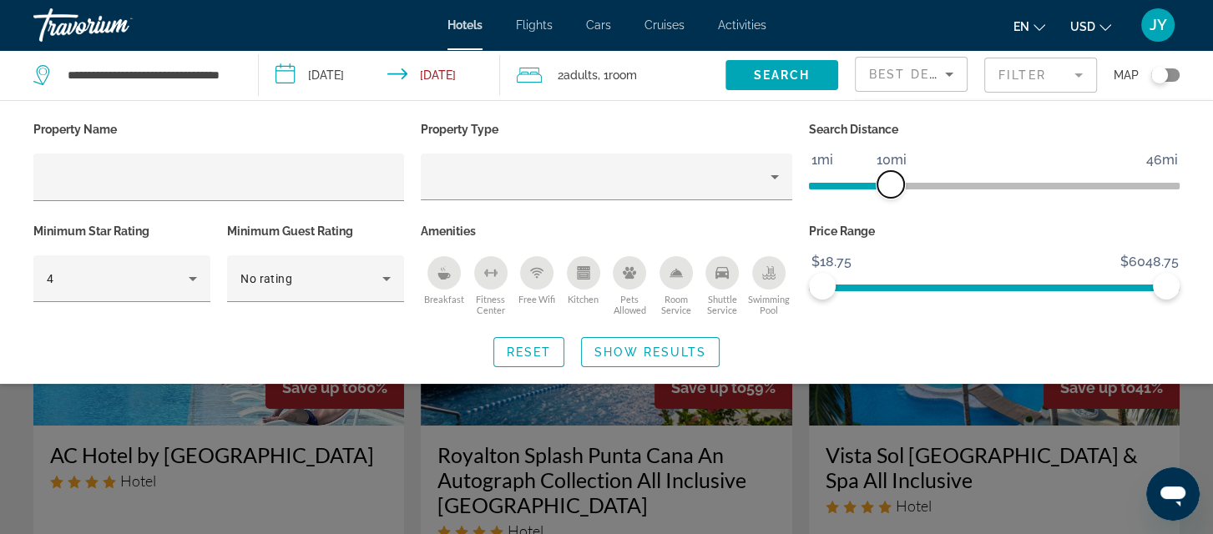
drag, startPoint x: 1048, startPoint y: 182, endPoint x: 891, endPoint y: 204, distance: 157.6
click at [891, 204] on div "Search Distance 1mi 46mi 10mi" at bounding box center [993, 169] width 387 height 102
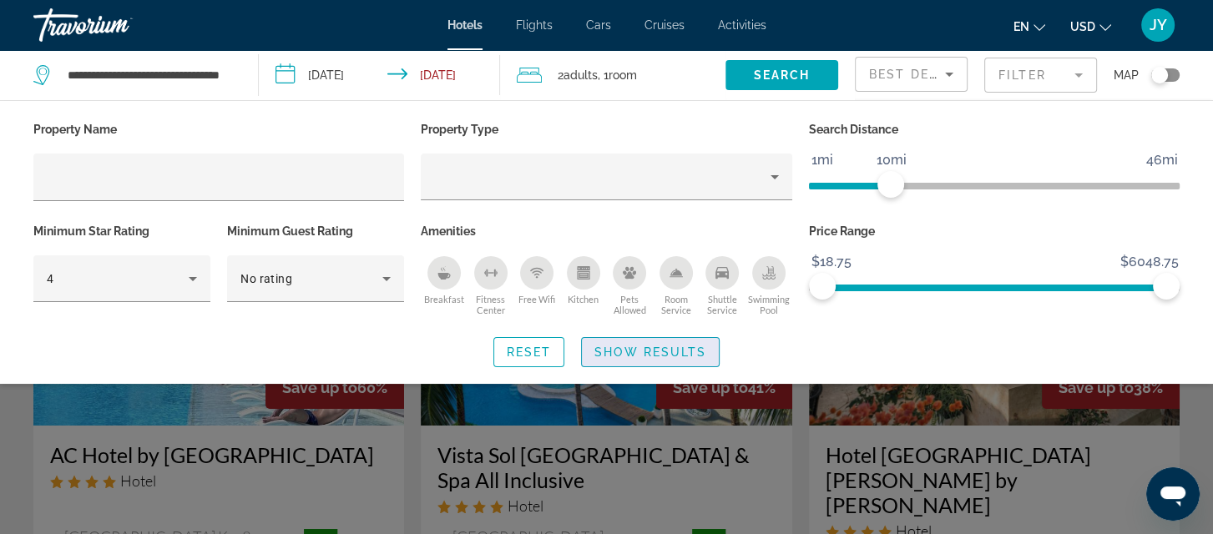
click at [656, 353] on span "Show Results" at bounding box center [650, 352] width 112 height 13
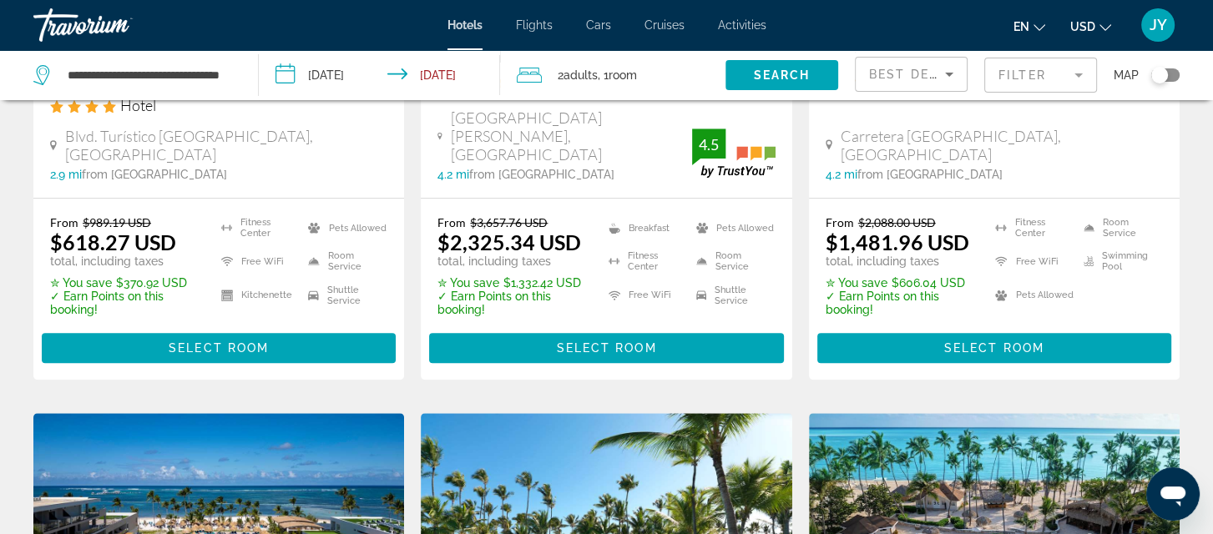
scroll to position [1072, 0]
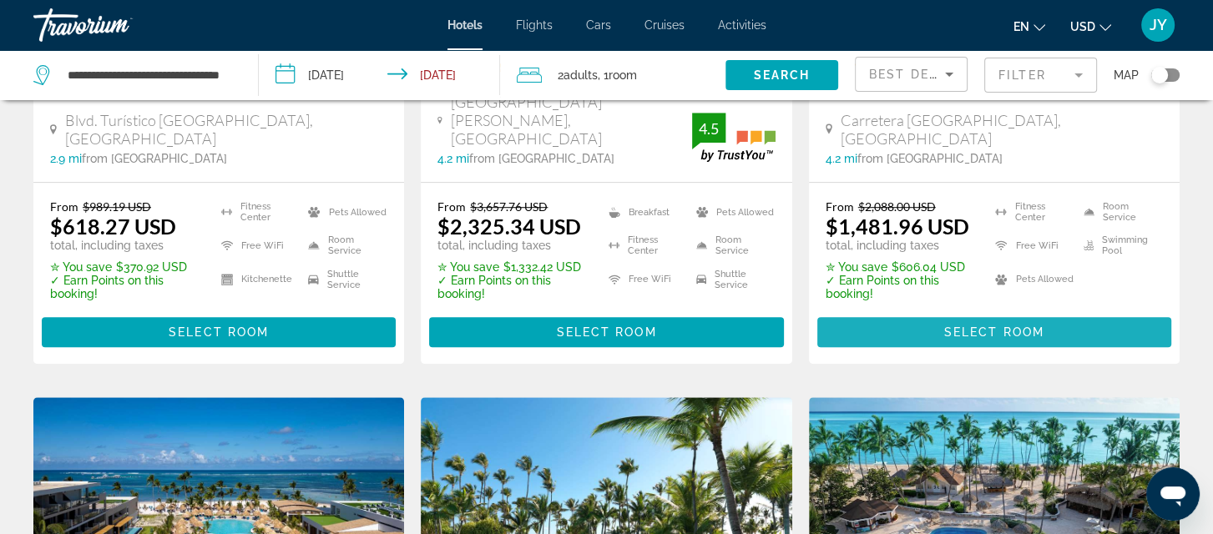
drag, startPoint x: 1015, startPoint y: 306, endPoint x: 1007, endPoint y: 298, distance: 11.8
click at [1015, 326] on span "Select Room" at bounding box center [994, 332] width 100 height 13
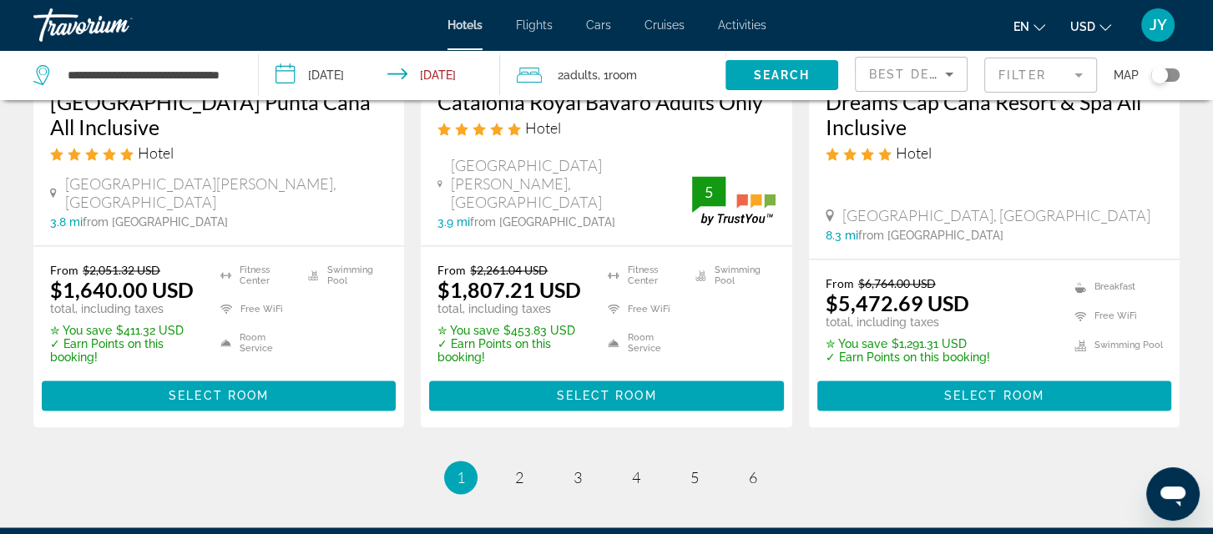
scroll to position [2323, 0]
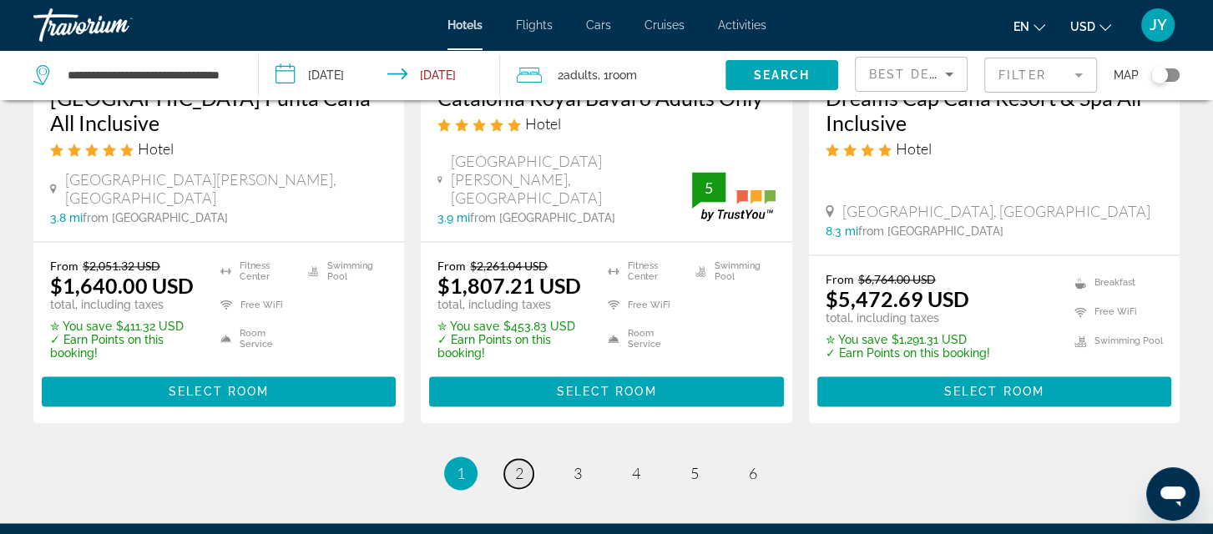
click at [513, 459] on link "page 2" at bounding box center [518, 473] width 29 height 29
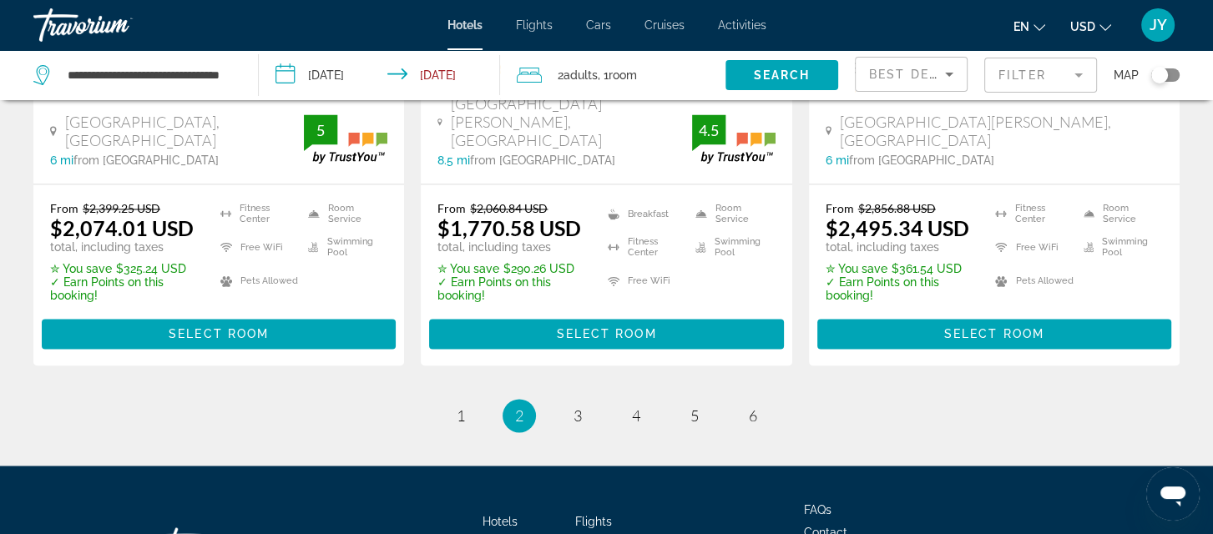
scroll to position [2452, 0]
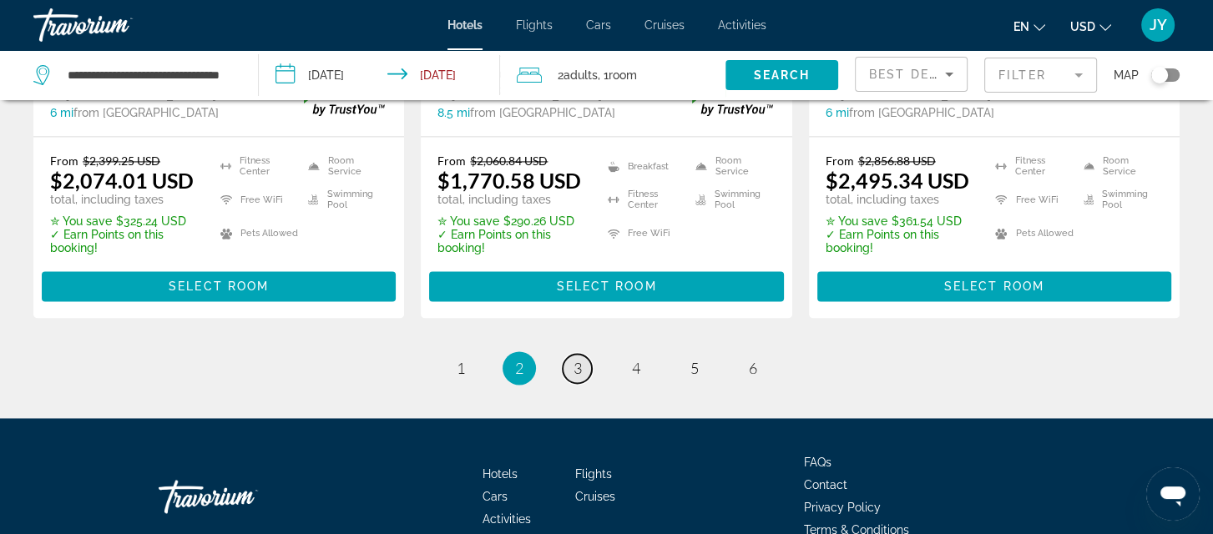
click at [575, 359] on span "3" at bounding box center [577, 368] width 8 height 18
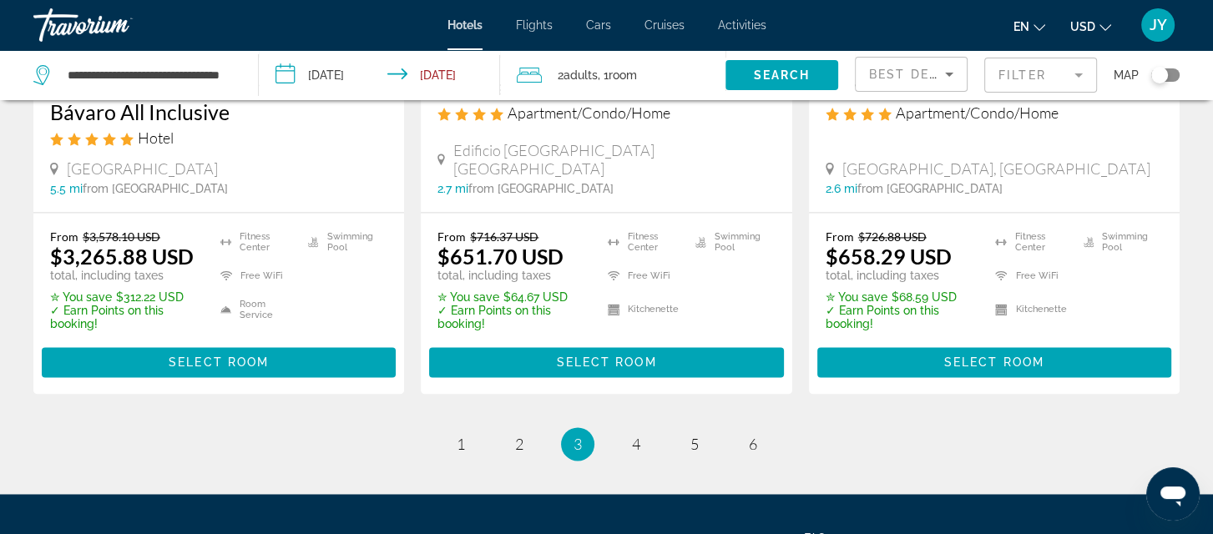
scroll to position [2497, 0]
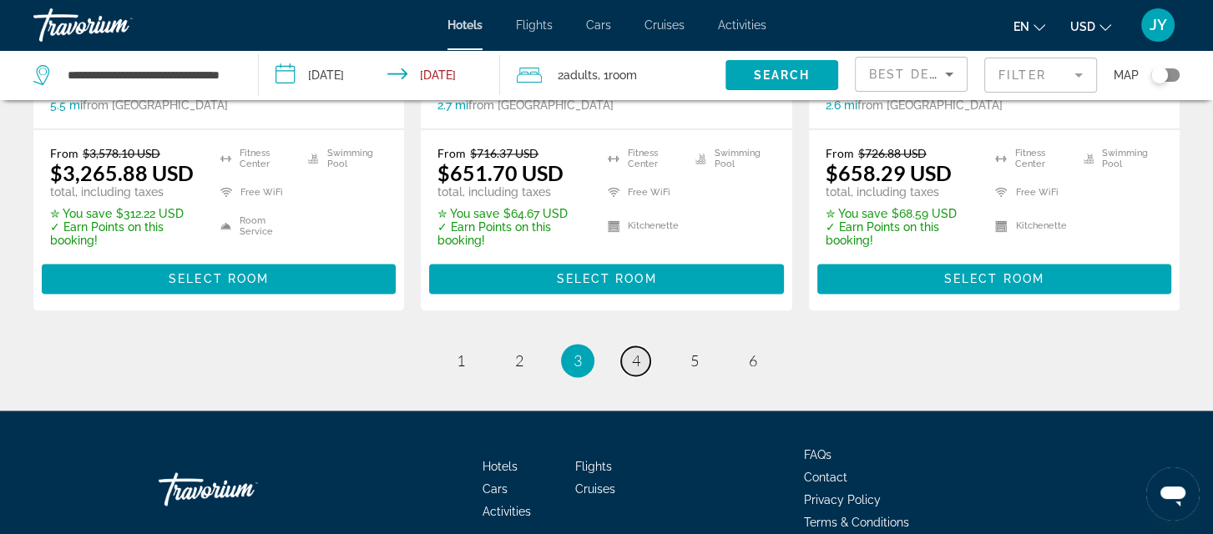
click at [632, 351] on span "4" at bounding box center [636, 360] width 8 height 18
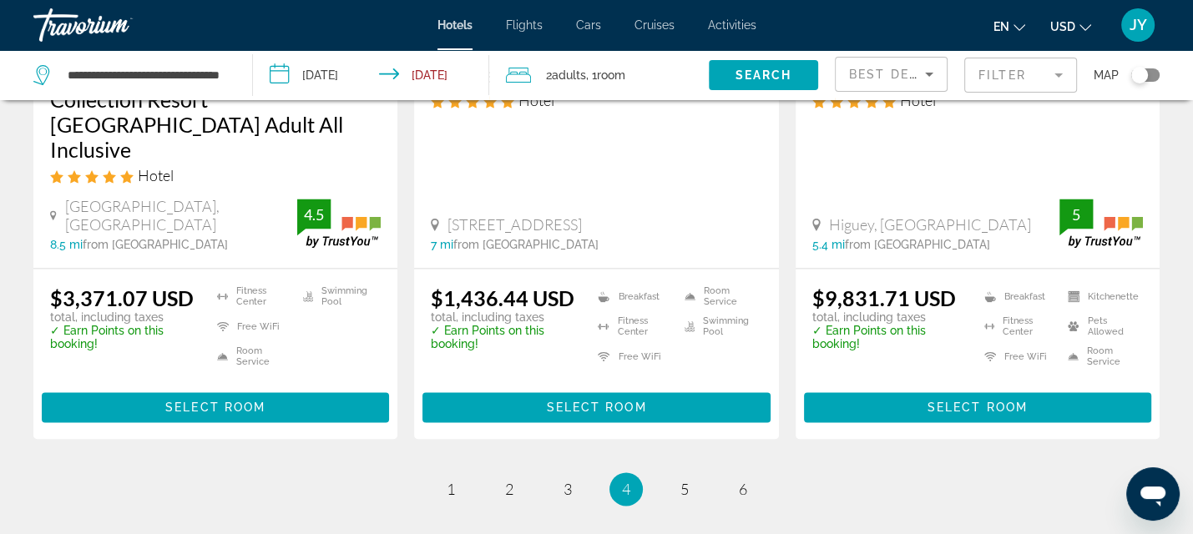
scroll to position [2369, 0]
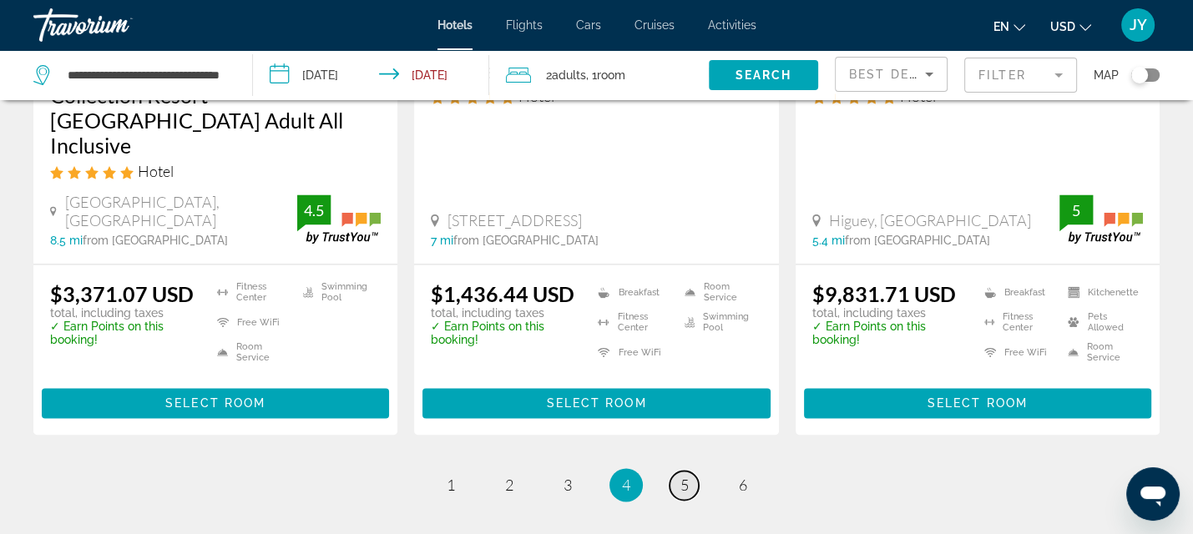
click at [681, 476] on span "5" at bounding box center [684, 485] width 8 height 18
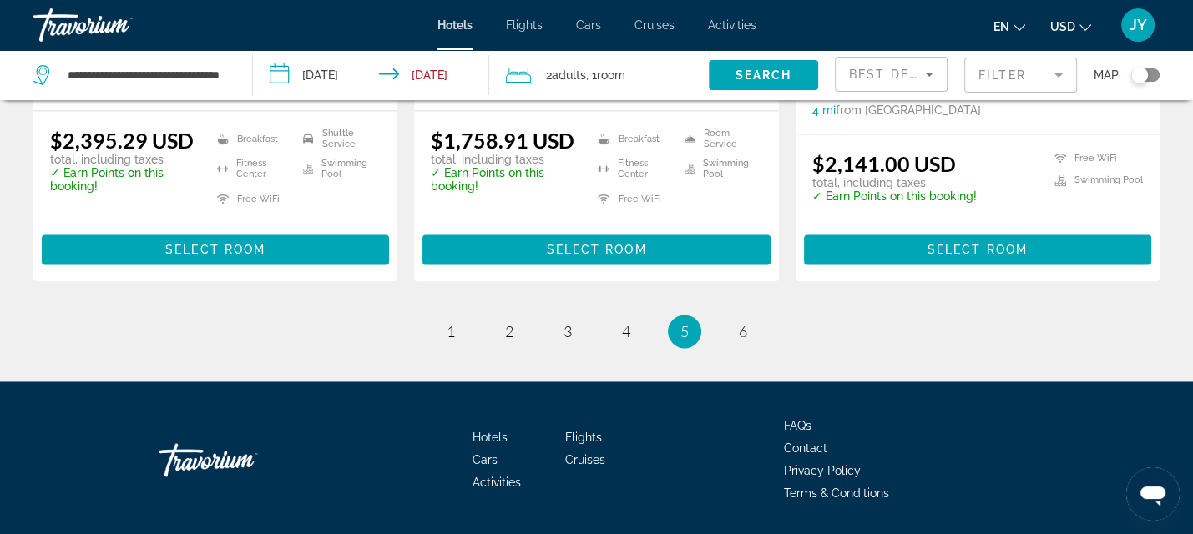
scroll to position [2410, 0]
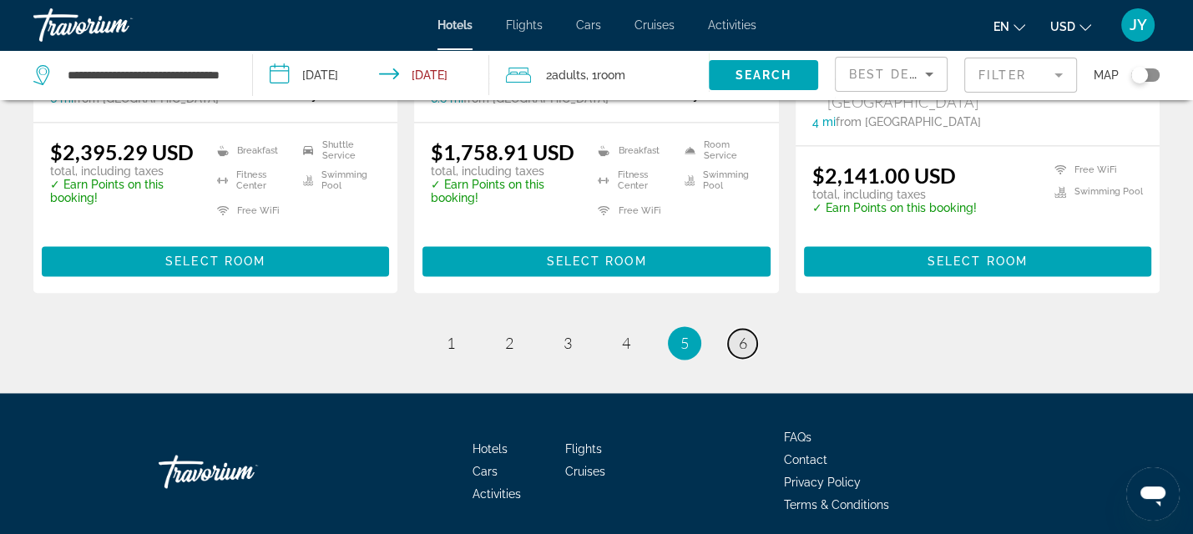
click at [741, 334] on span "6" at bounding box center [743, 343] width 8 height 18
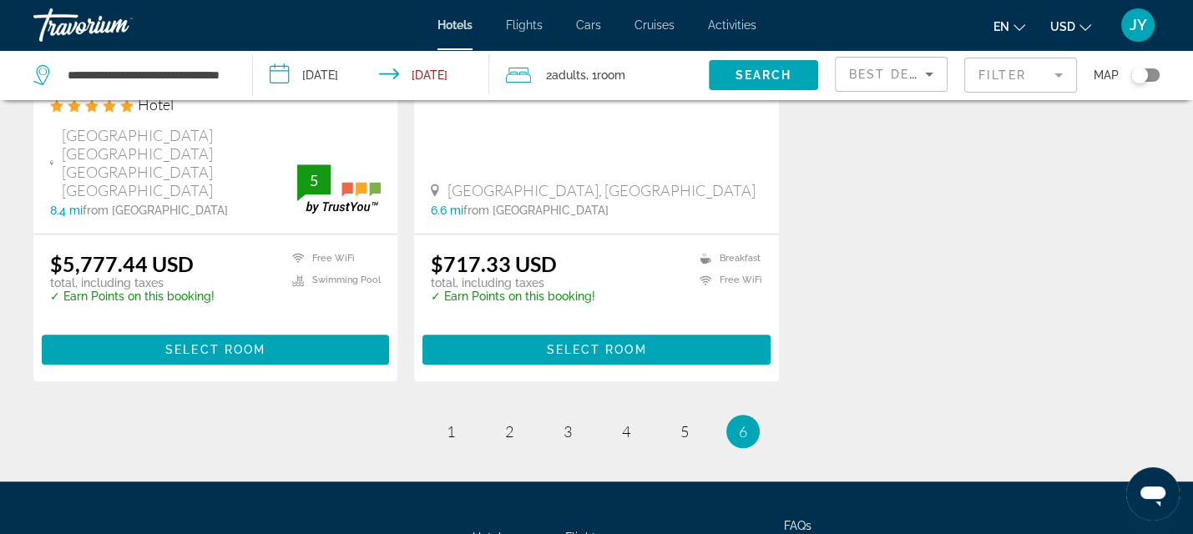
scroll to position [1204, 0]
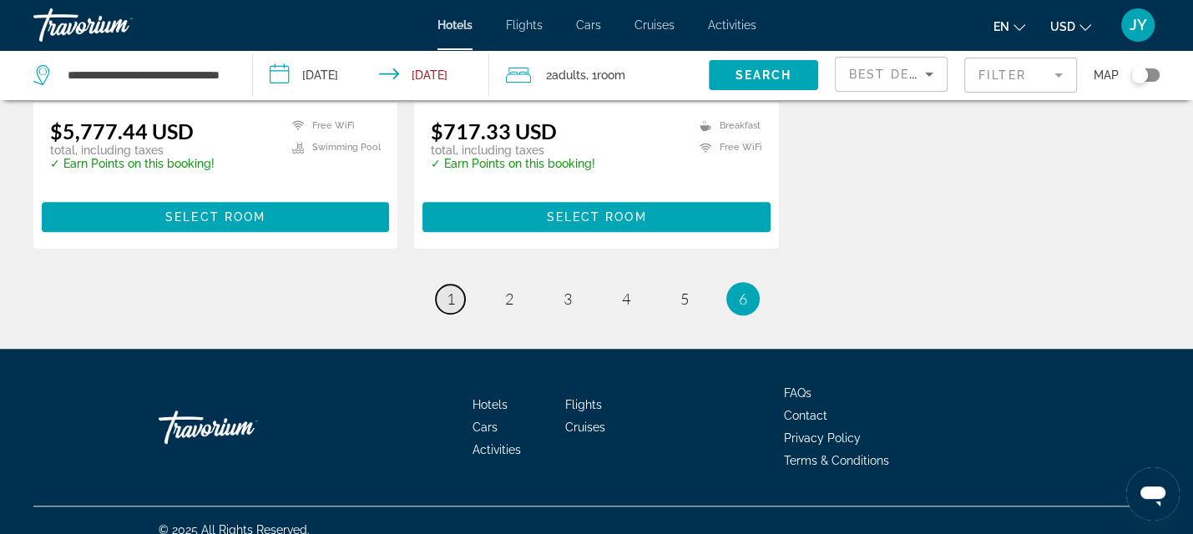
click at [442, 285] on link "page 1" at bounding box center [450, 299] width 29 height 29
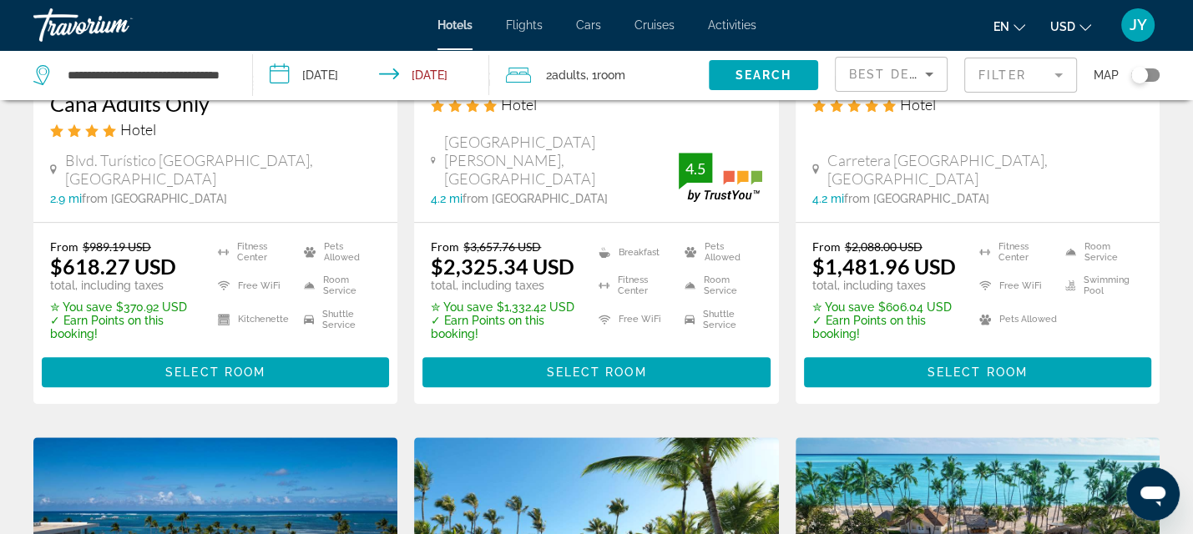
scroll to position [1040, 0]
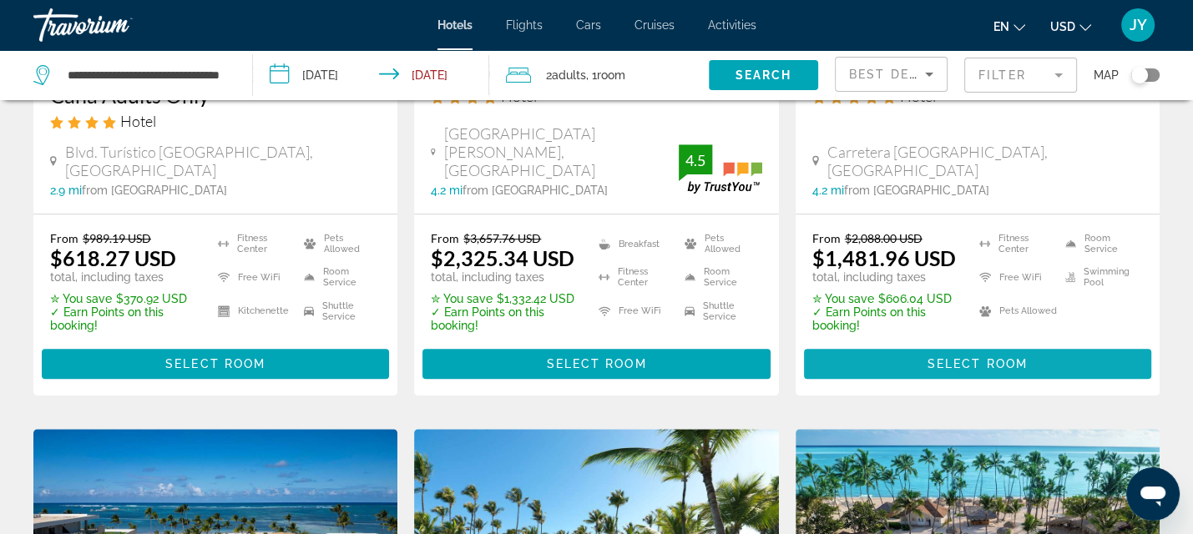
click at [965, 357] on span "Select Room" at bounding box center [977, 363] width 100 height 13
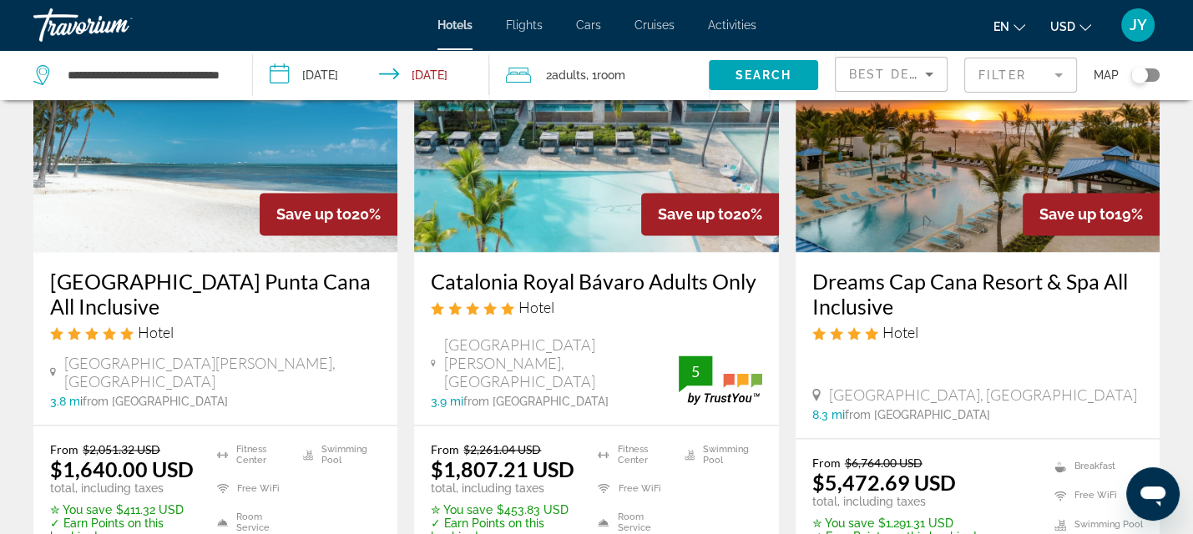
scroll to position [2147, 0]
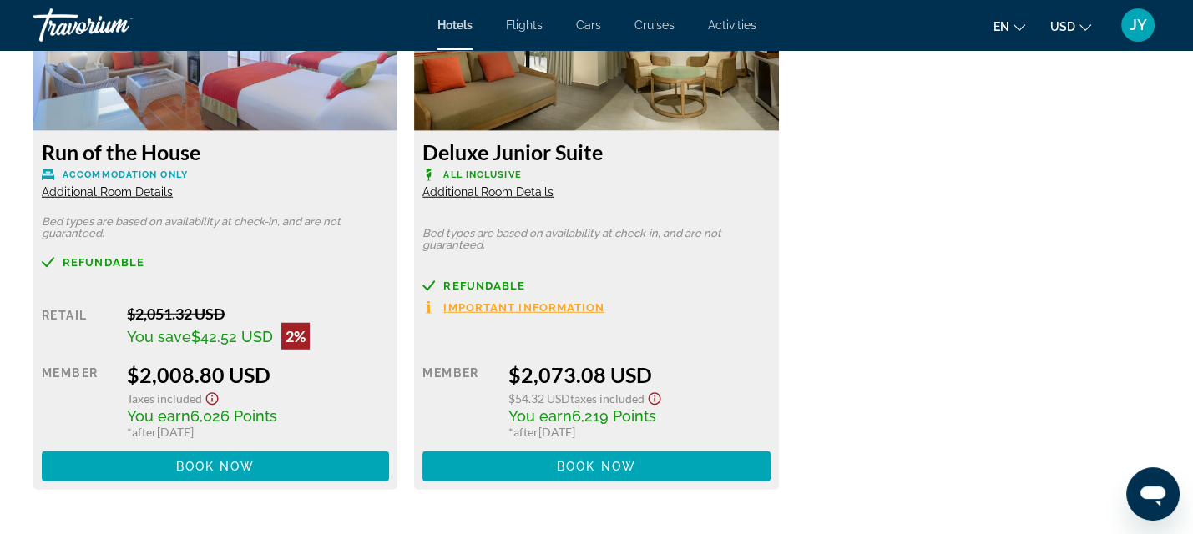
scroll to position [4199, 0]
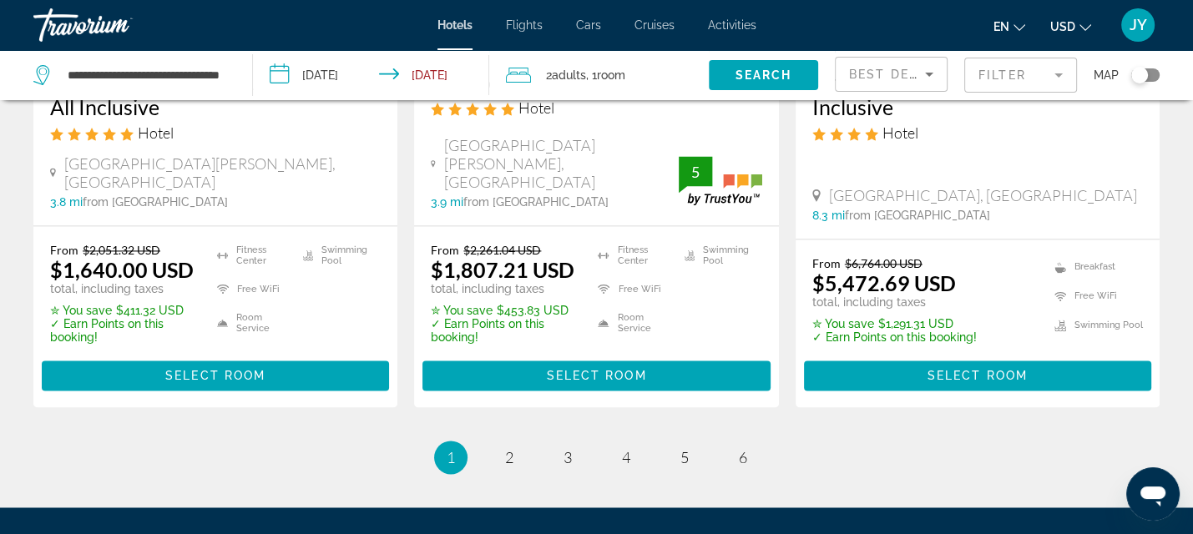
scroll to position [2351, 0]
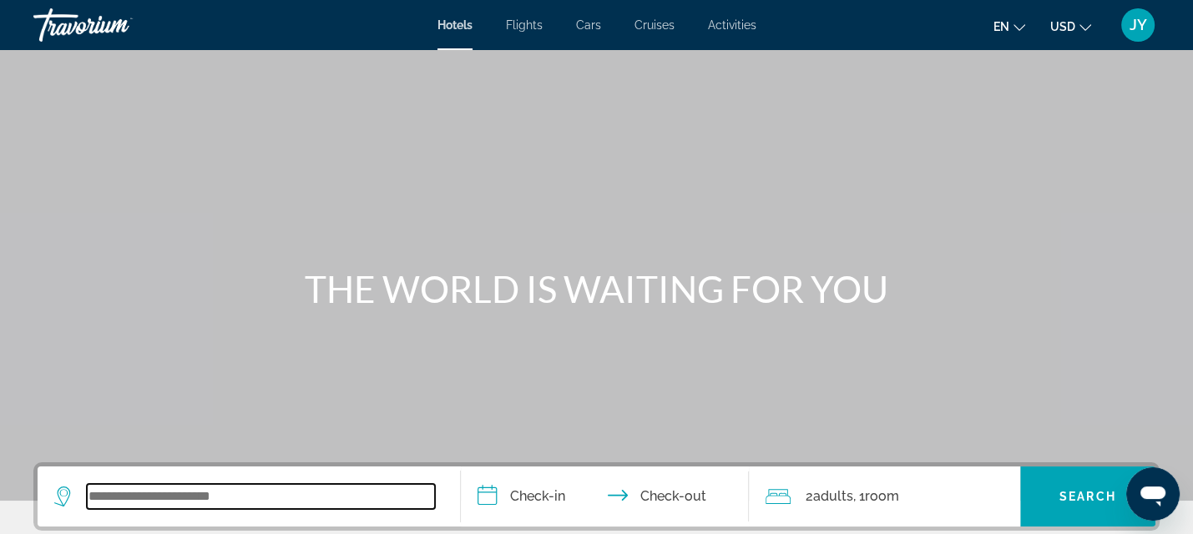
click at [114, 502] on input "Search widget" at bounding box center [261, 496] width 348 height 25
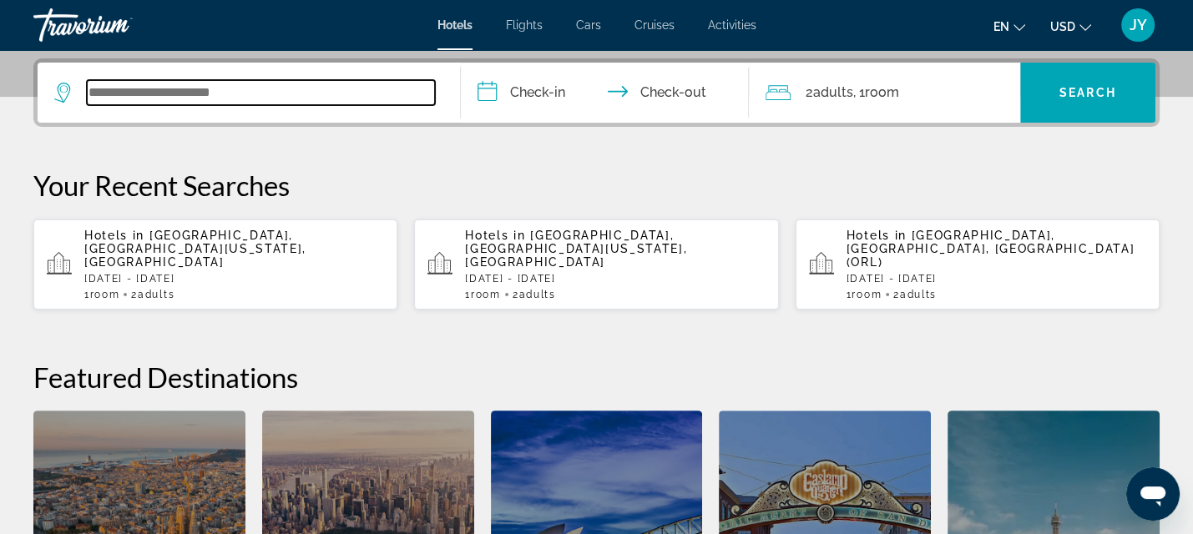
scroll to position [407, 0]
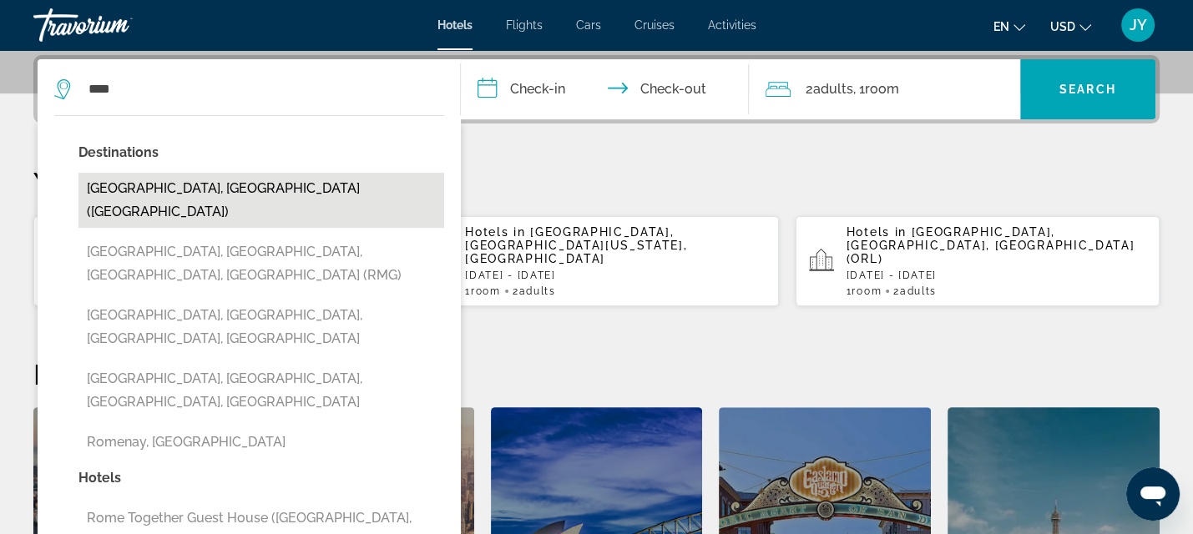
click at [118, 192] on button "Rome, Italy (ROM)" at bounding box center [261, 200] width 366 height 55
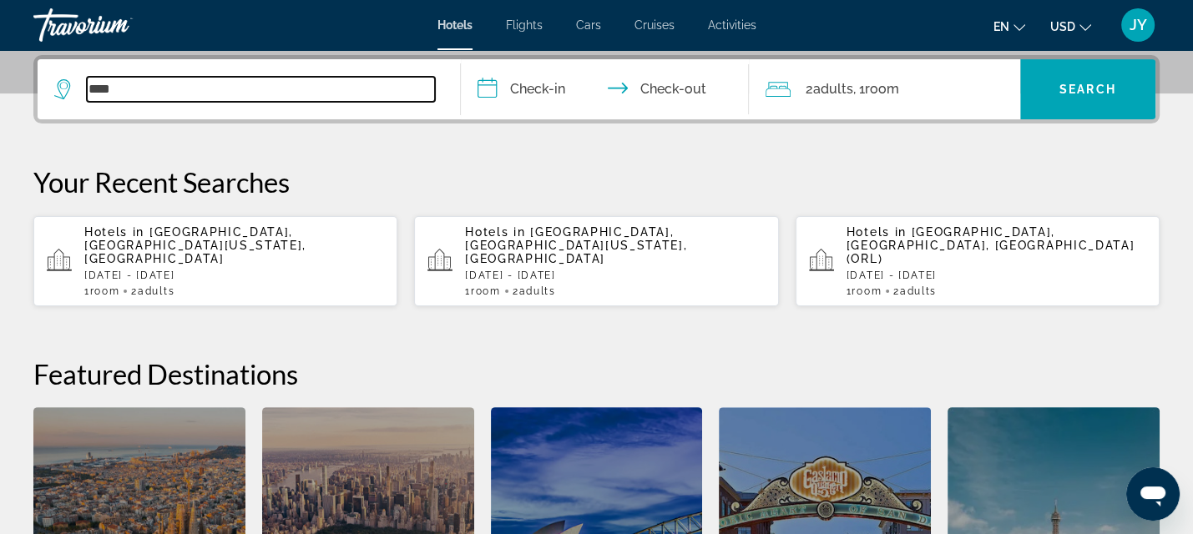
type input "**********"
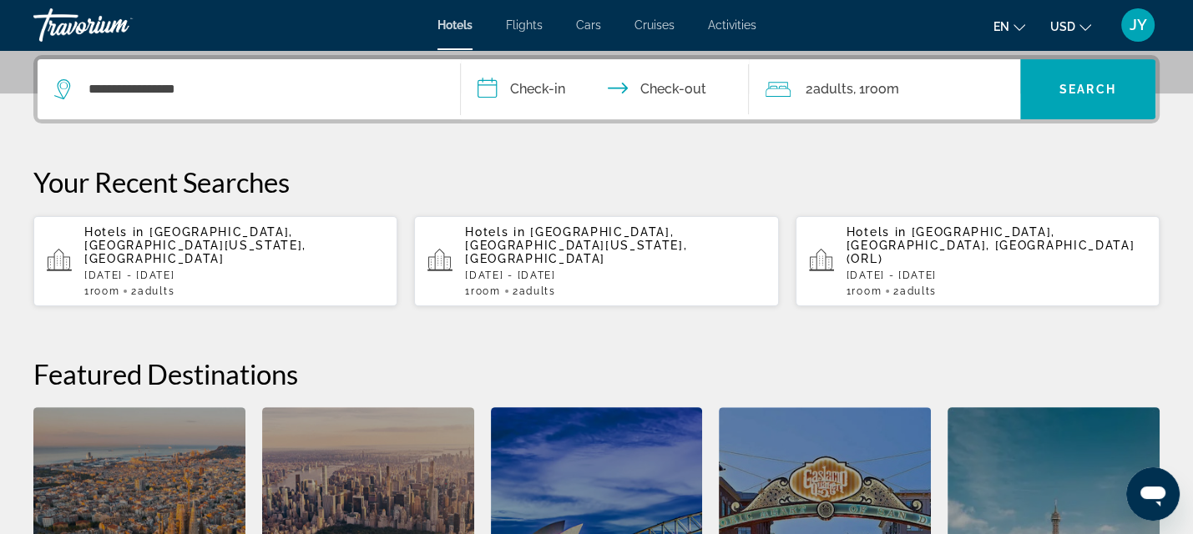
click at [527, 78] on input "**********" at bounding box center [608, 91] width 295 height 65
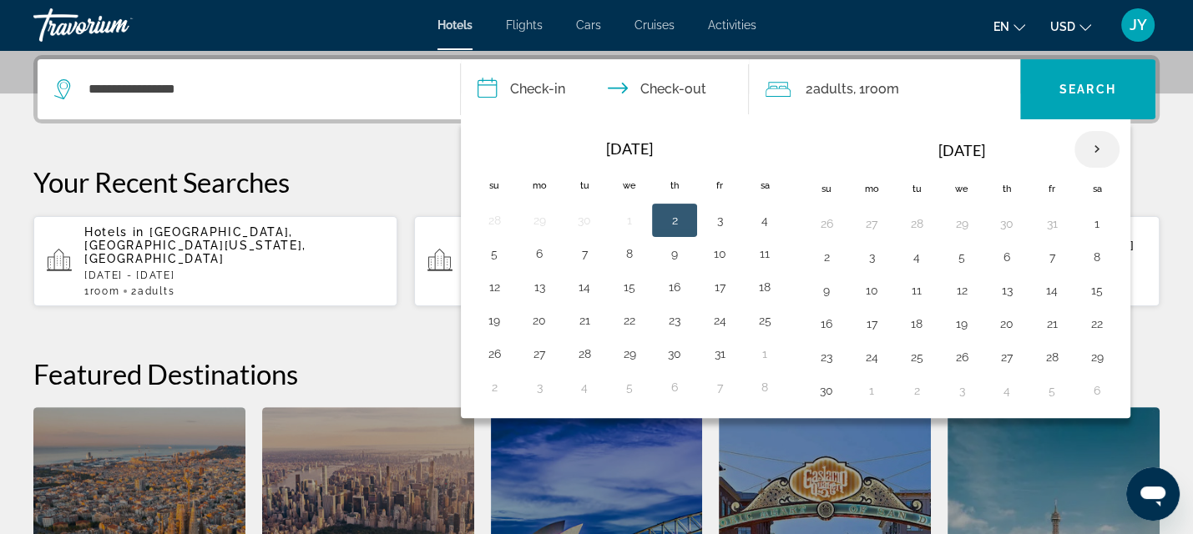
click at [1092, 144] on th "Next month" at bounding box center [1096, 149] width 45 height 37
click at [958, 324] on button "24" at bounding box center [961, 323] width 27 height 23
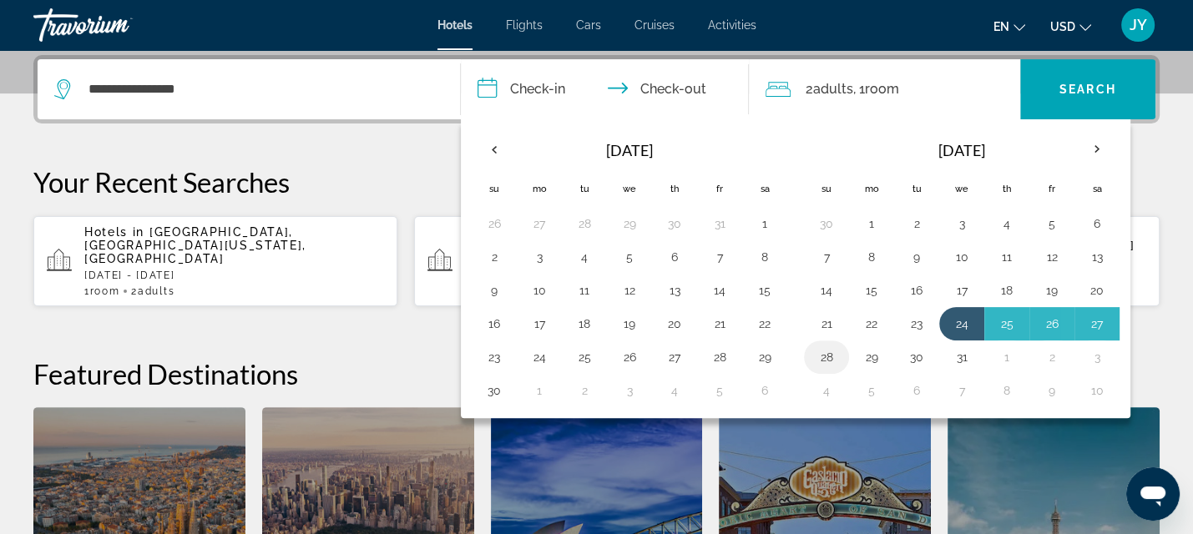
click at [825, 353] on button "28" at bounding box center [826, 357] width 27 height 23
type input "**********"
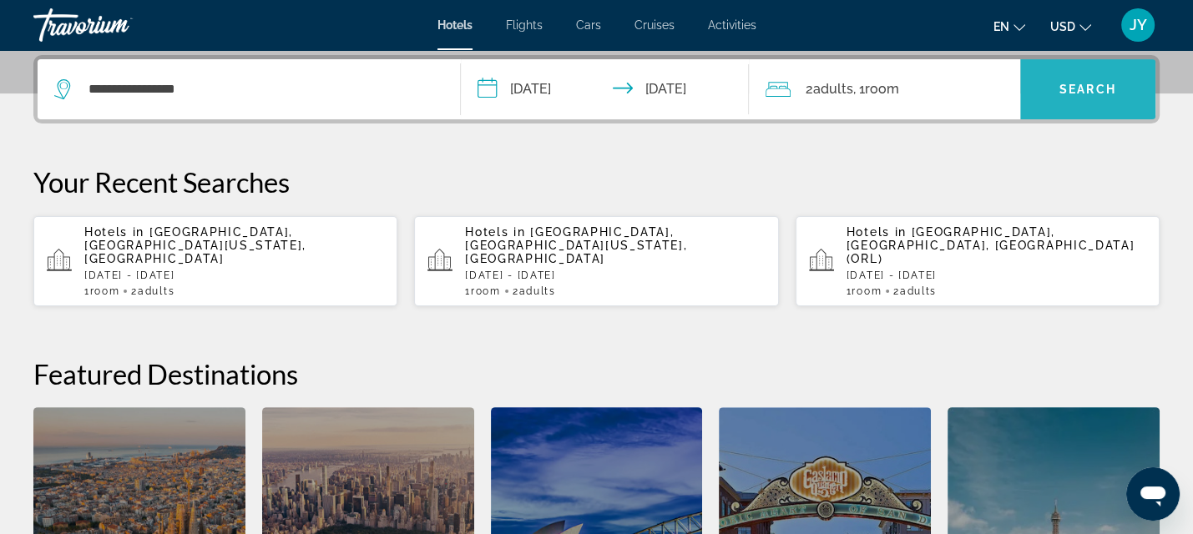
click at [1082, 84] on span "Search" at bounding box center [1087, 89] width 57 height 13
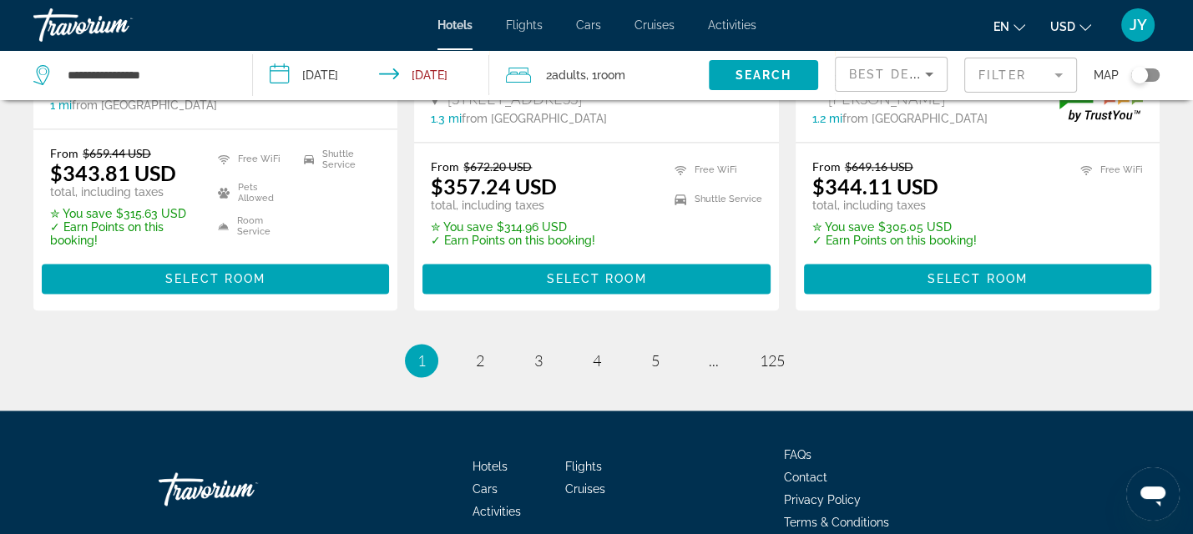
scroll to position [2358, 0]
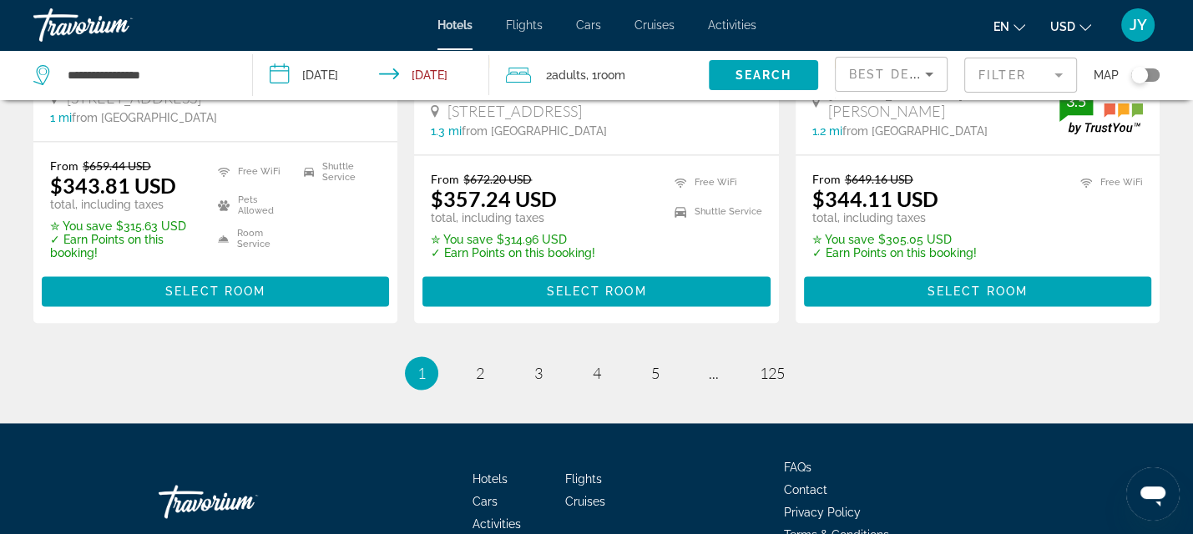
click at [1055, 78] on mat-form-field "Filter" at bounding box center [1020, 75] width 113 height 35
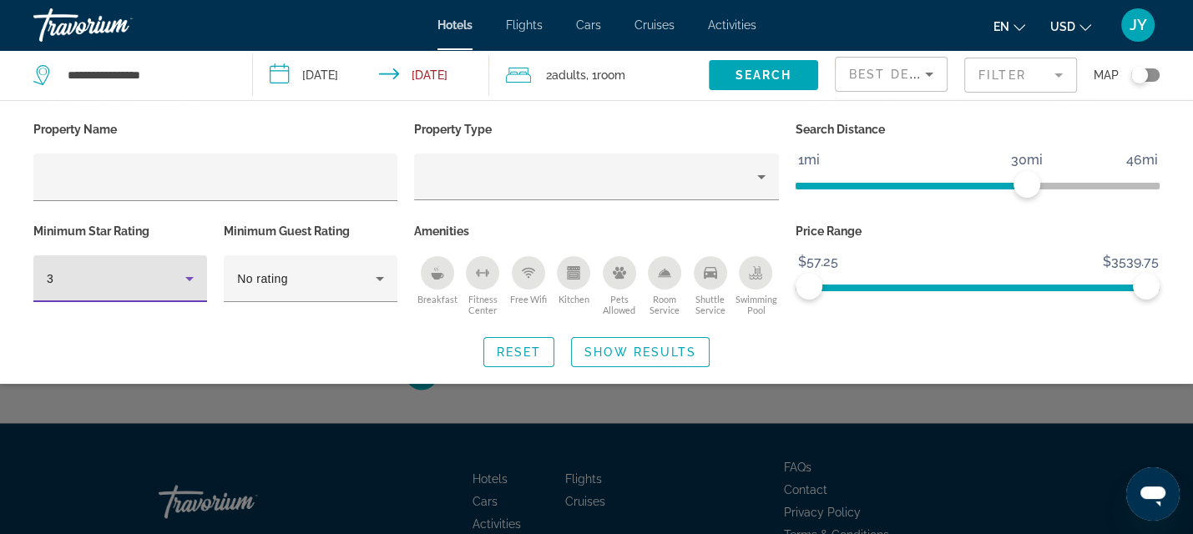
click at [190, 274] on icon "Hotel Filters" at bounding box center [189, 279] width 20 height 20
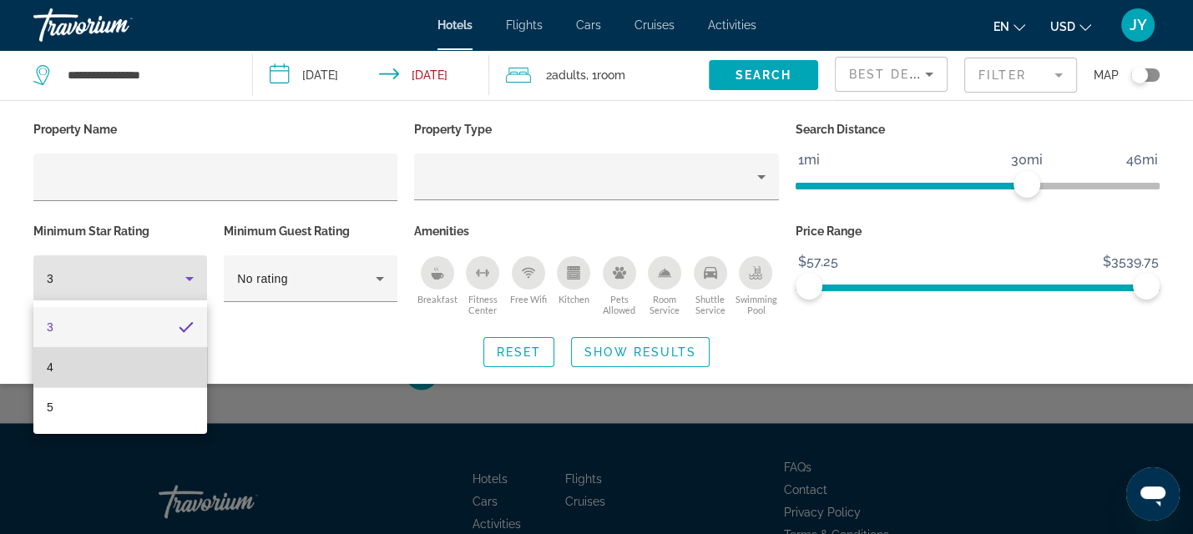
drag, startPoint x: 131, startPoint y: 370, endPoint x: 155, endPoint y: 342, distance: 36.7
click at [132, 368] on mat-option "4" at bounding box center [120, 367] width 174 height 40
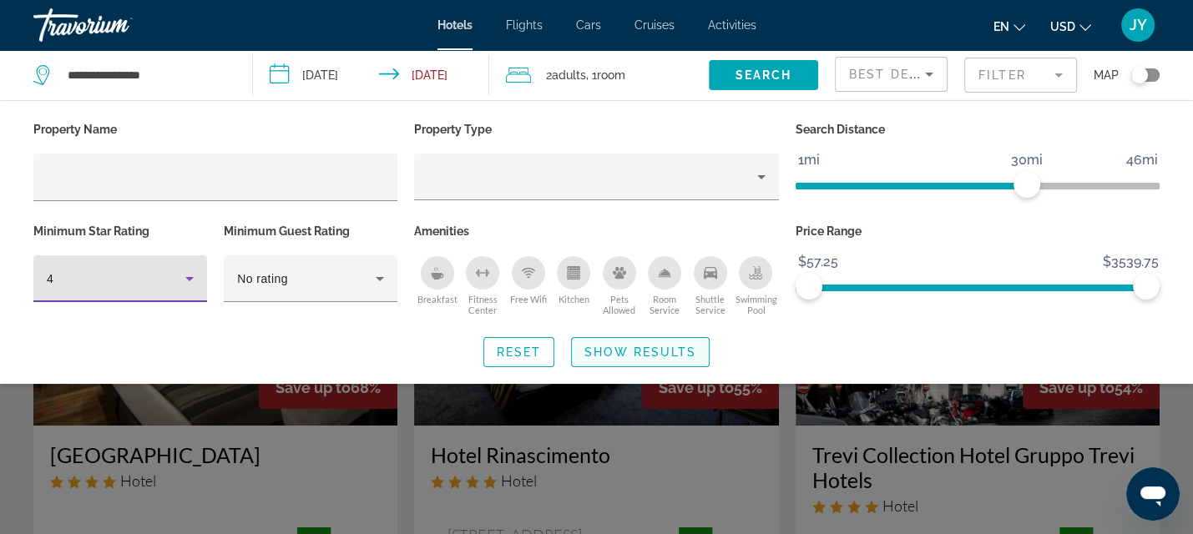
click at [628, 350] on span "Show Results" at bounding box center [640, 352] width 112 height 13
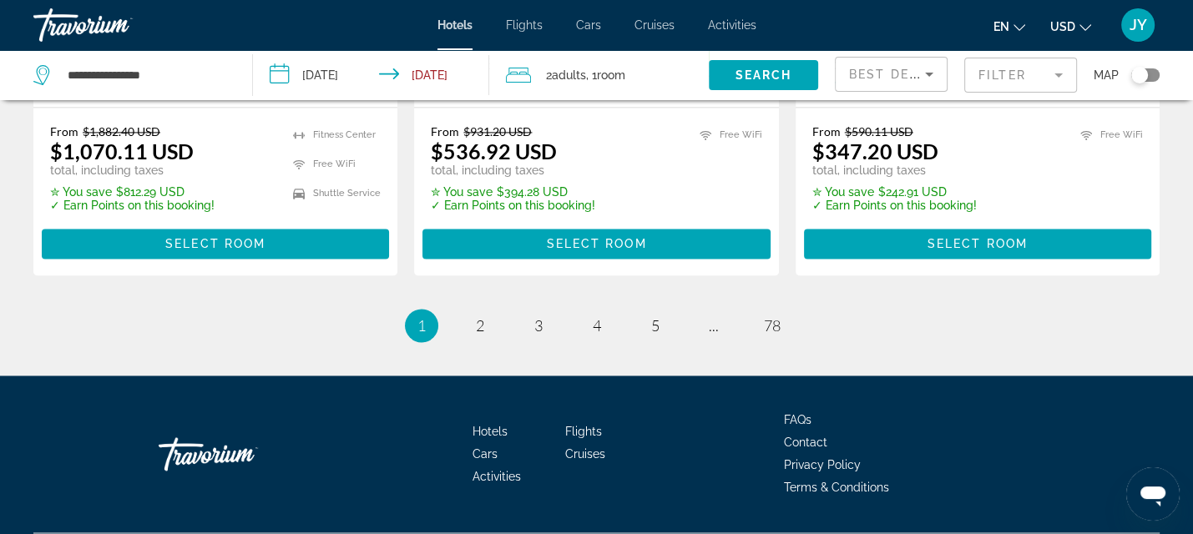
scroll to position [2357, 0]
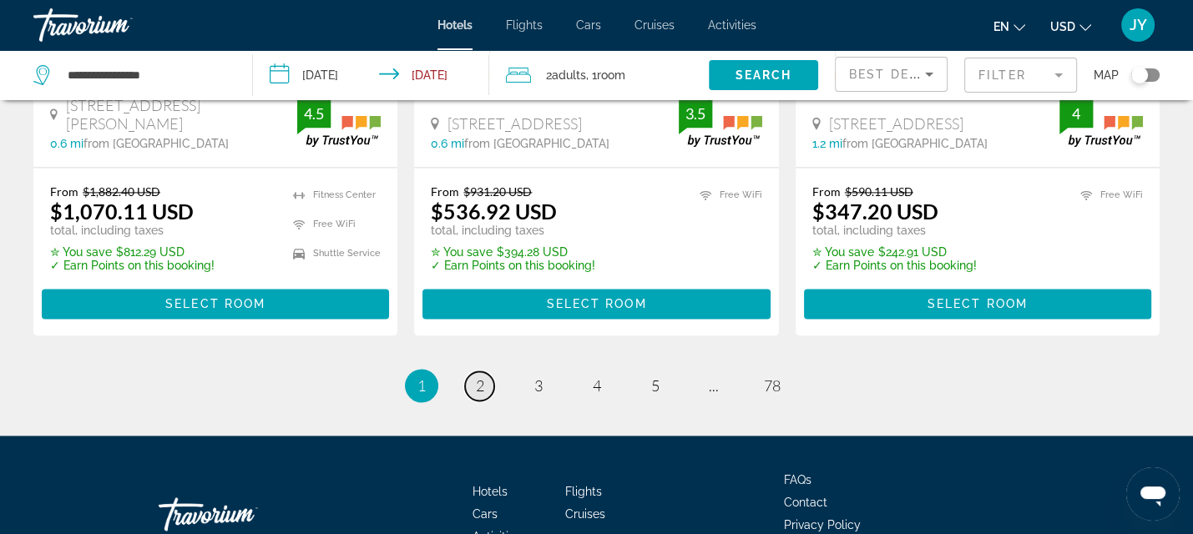
click at [477, 386] on span "2" at bounding box center [480, 385] width 8 height 18
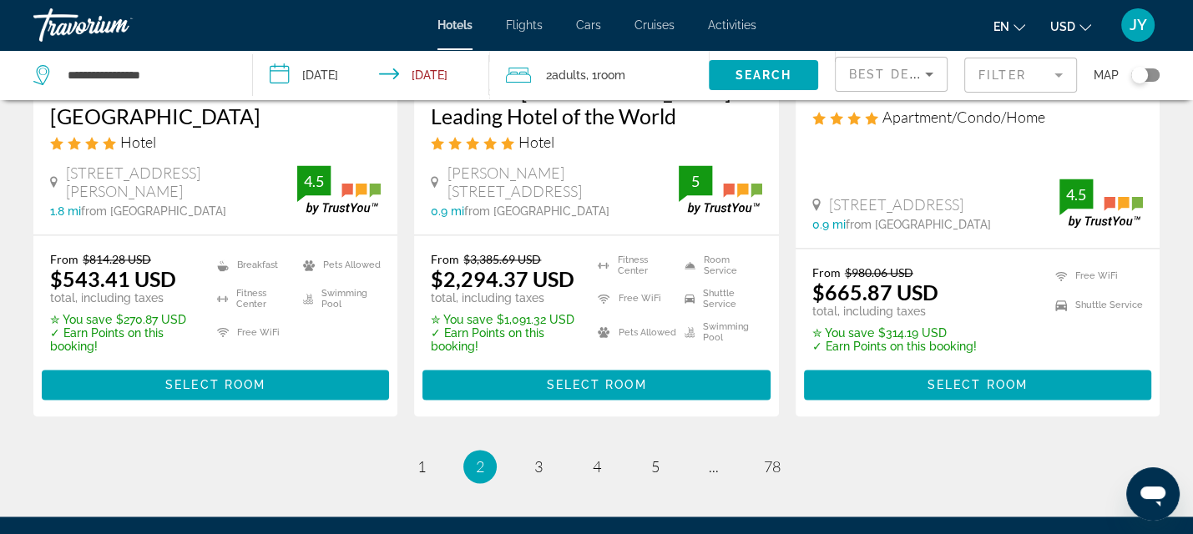
scroll to position [2344, 0]
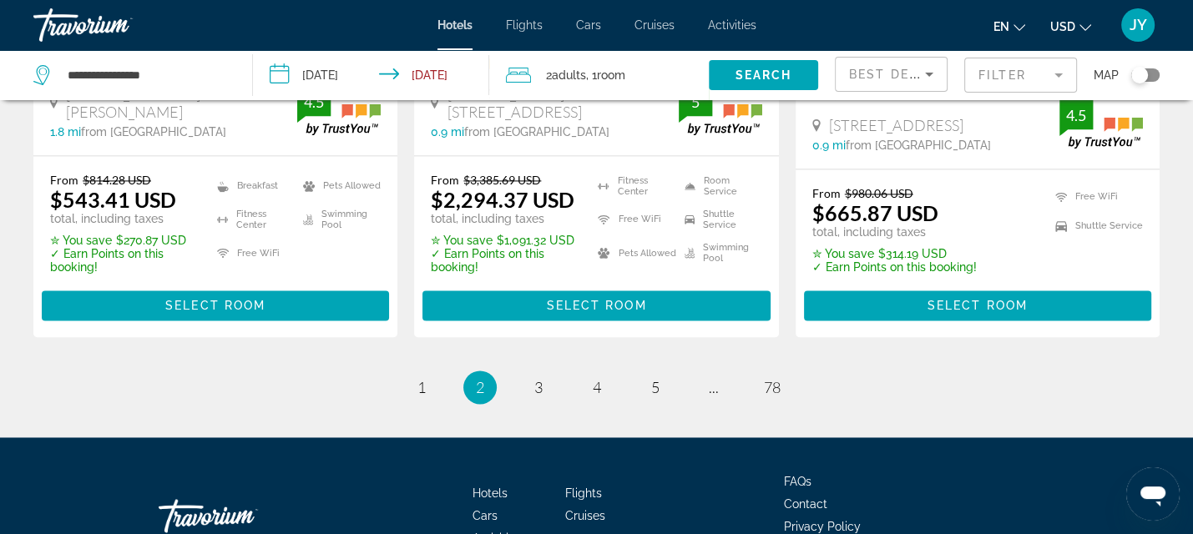
click at [515, 379] on ul "2 / 78 page 1 You're on page 2 page 3 page 4 page 5 page ... page 78" at bounding box center [596, 387] width 1126 height 33
click at [545, 385] on link "page 3" at bounding box center [537, 387] width 29 height 29
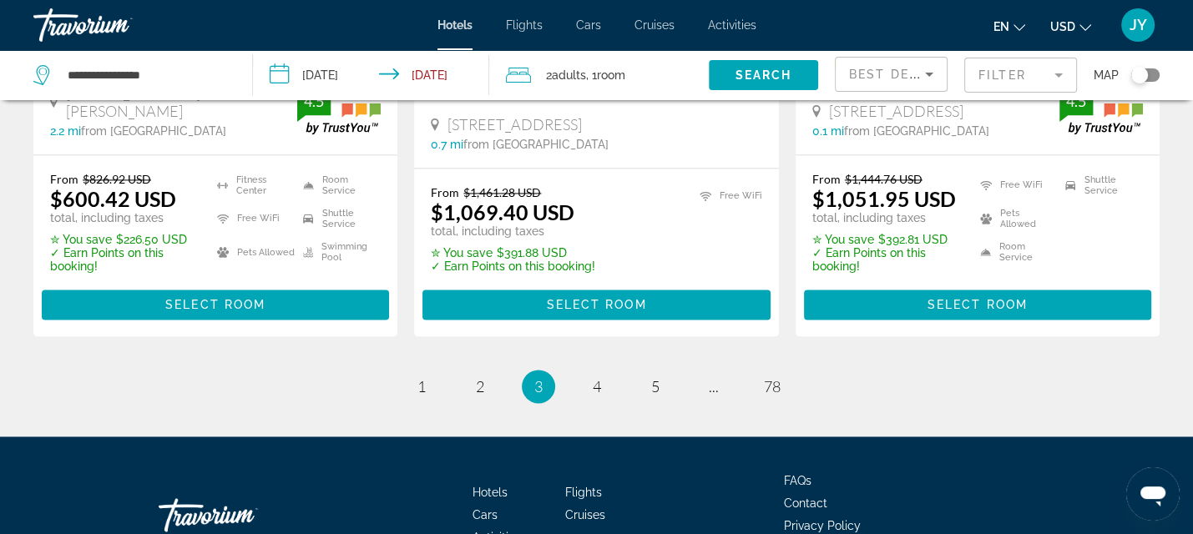
scroll to position [2412, 0]
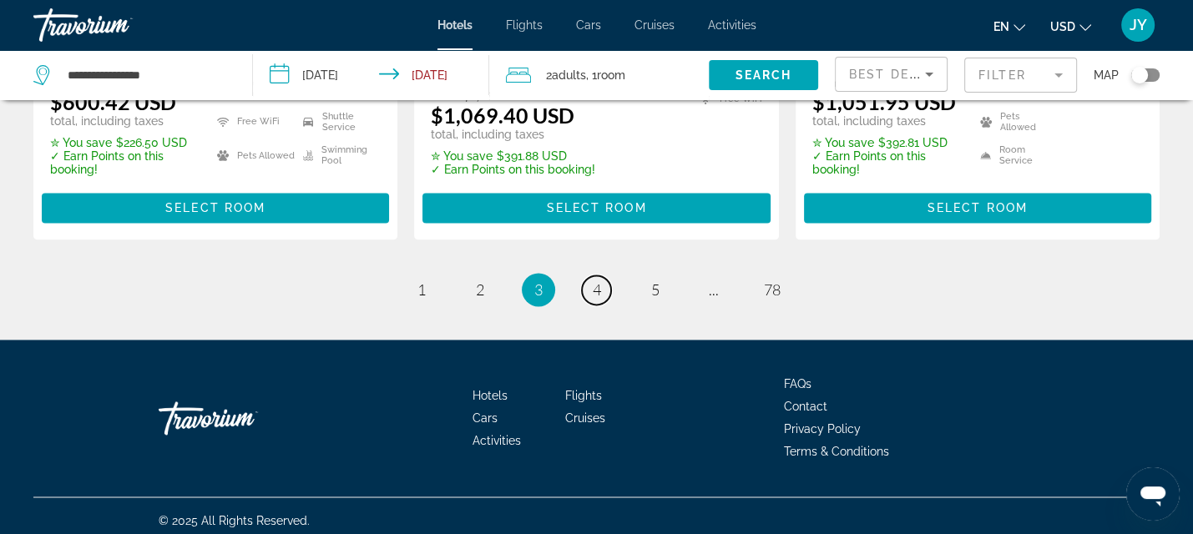
click at [595, 280] on span "4" at bounding box center [597, 289] width 8 height 18
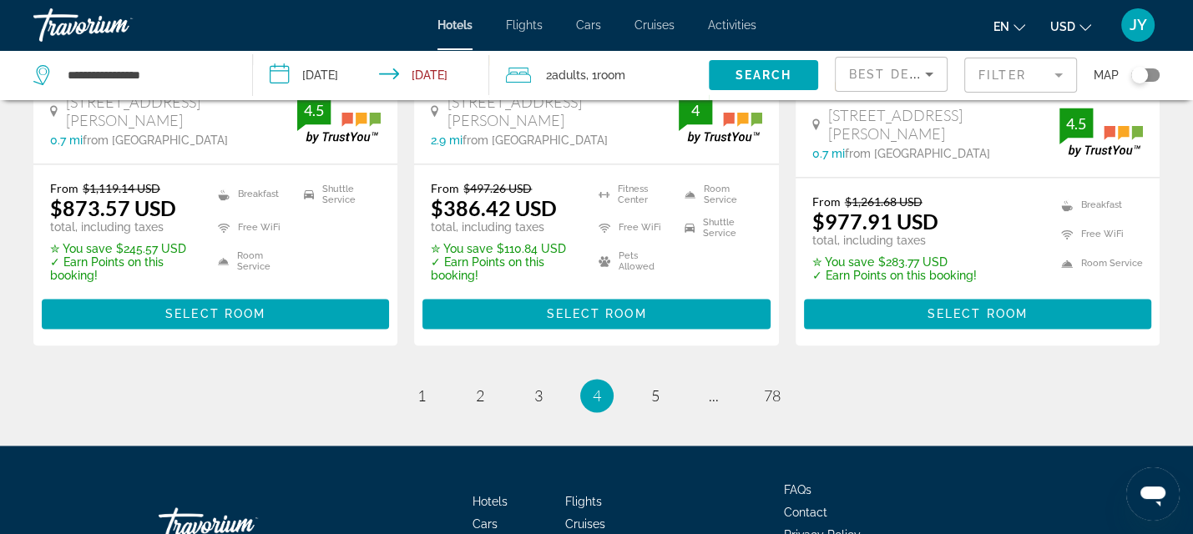
scroll to position [2445, 0]
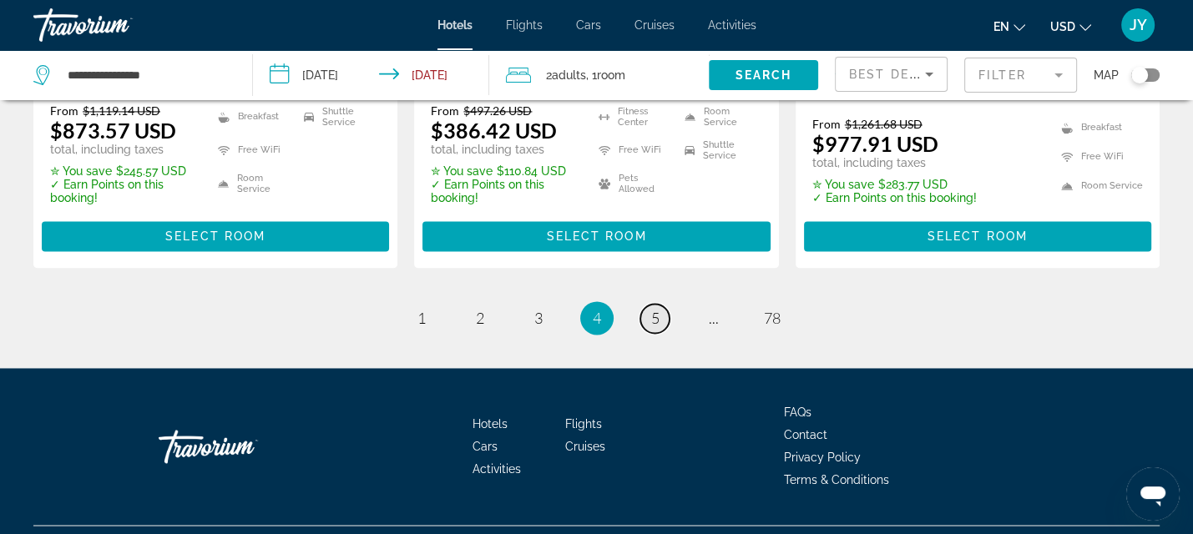
click at [653, 309] on span "5" at bounding box center [655, 318] width 8 height 18
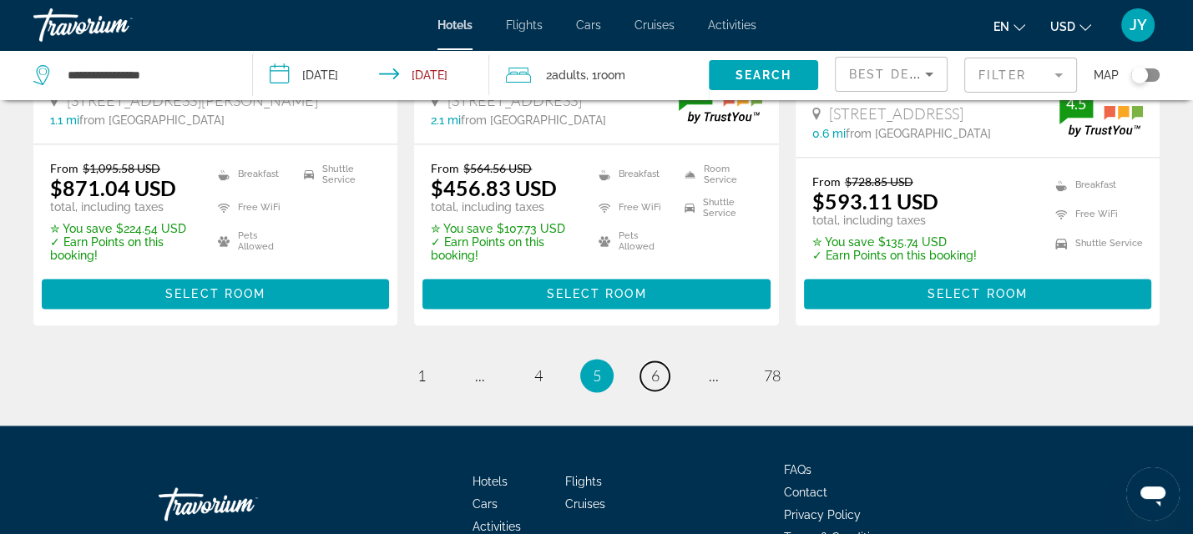
scroll to position [2423, 0]
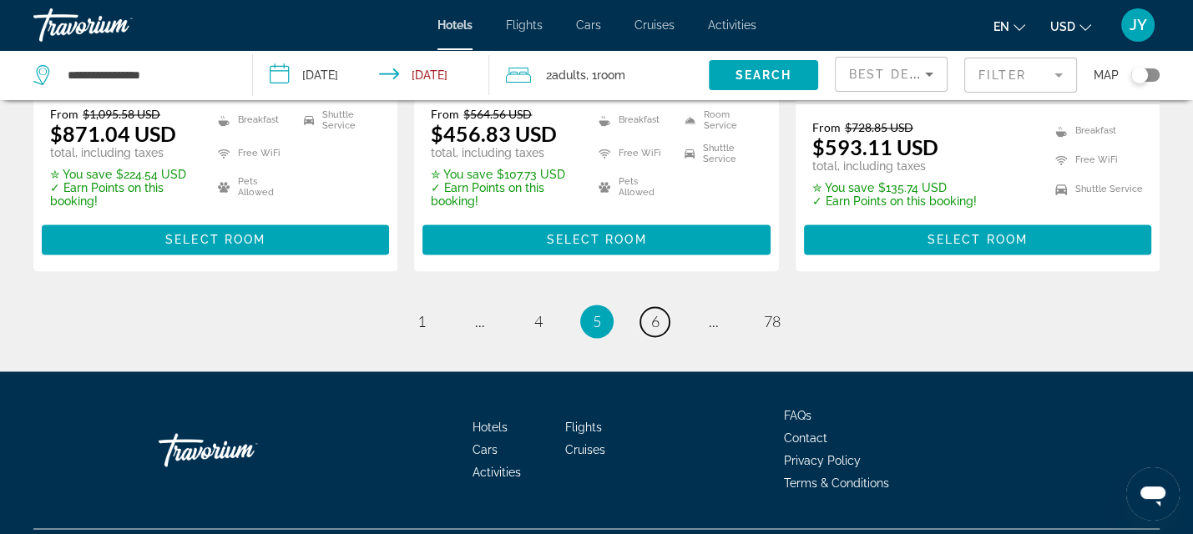
drag, startPoint x: 650, startPoint y: 280, endPoint x: 708, endPoint y: 266, distance: 59.1
click at [651, 312] on span "6" at bounding box center [655, 321] width 8 height 18
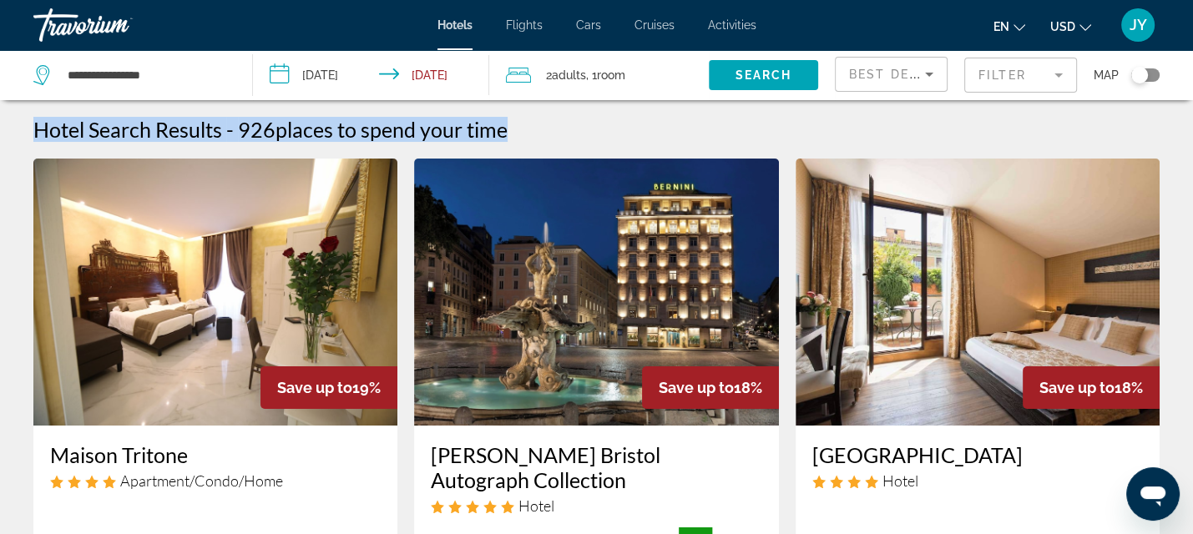
drag, startPoint x: 1189, startPoint y: 93, endPoint x: 1189, endPoint y: 142, distance: 48.4
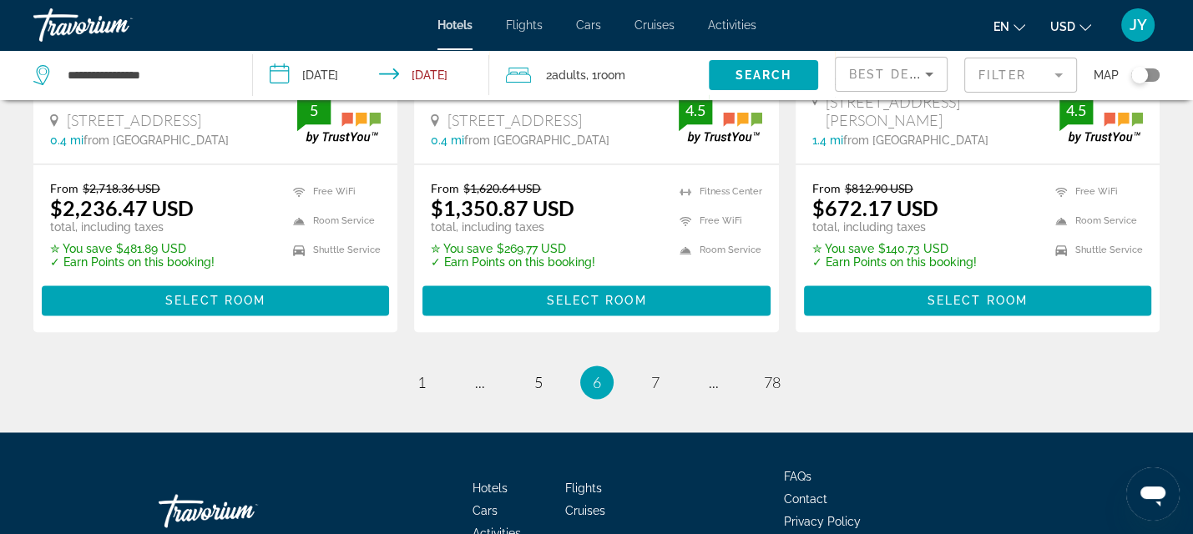
scroll to position [2449, 0]
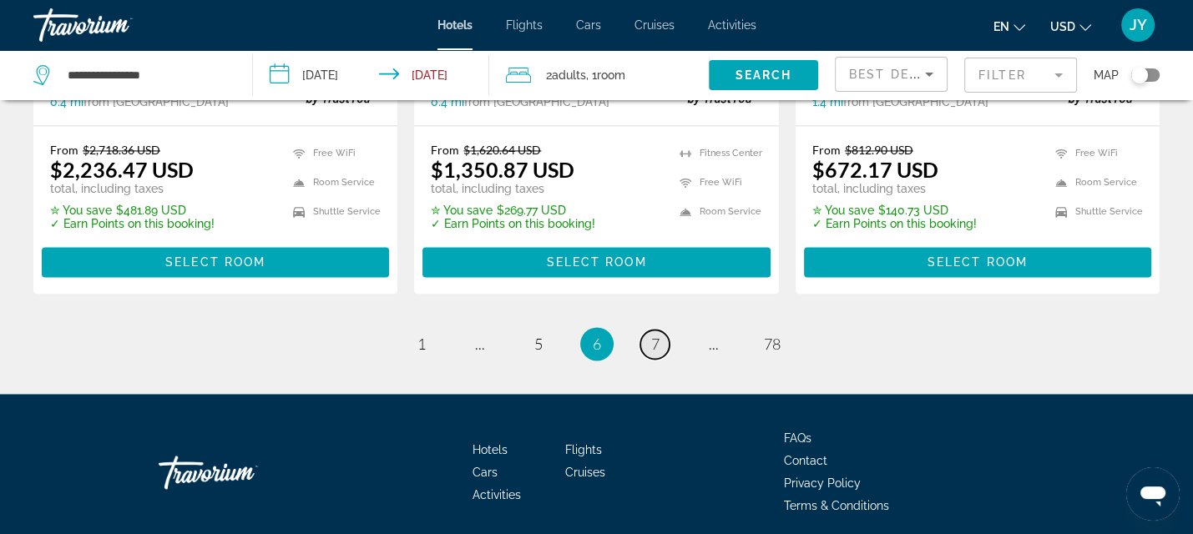
click at [651, 335] on span "7" at bounding box center [655, 344] width 8 height 18
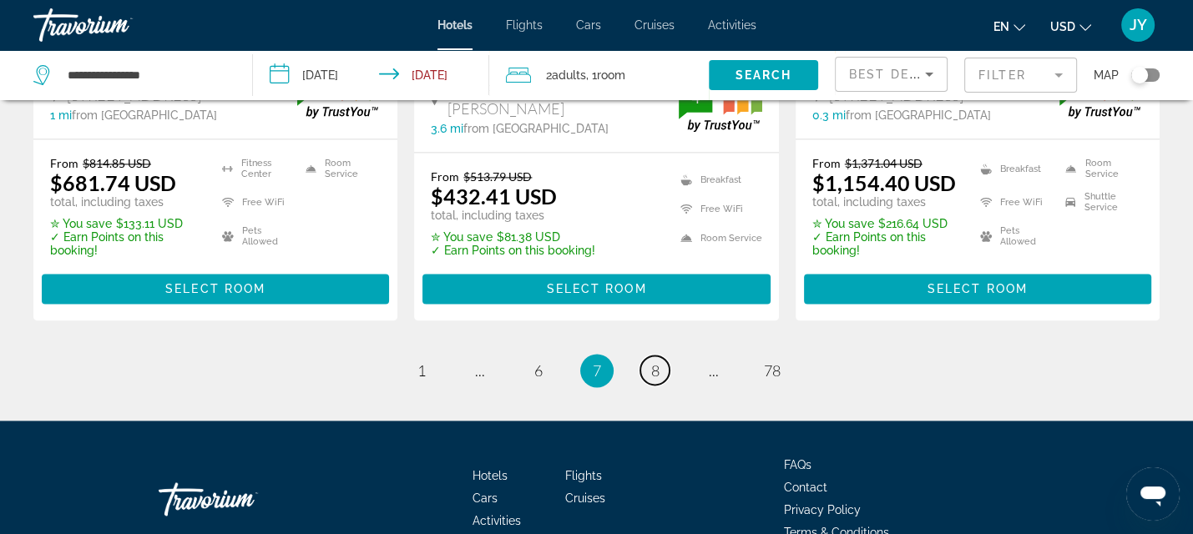
scroll to position [2315, 0]
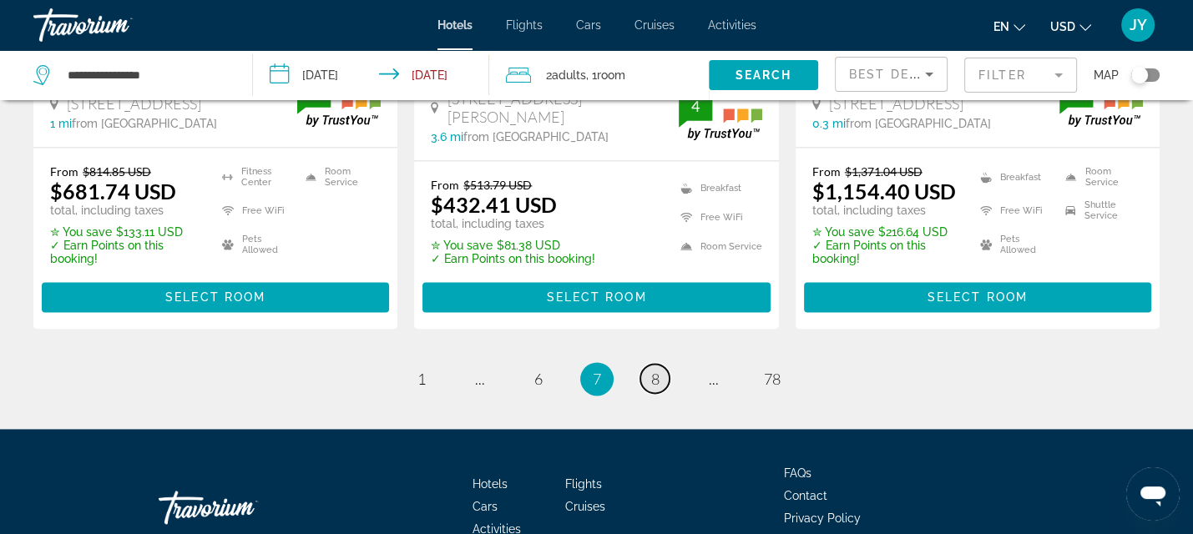
click at [647, 370] on link "page 8" at bounding box center [654, 378] width 29 height 29
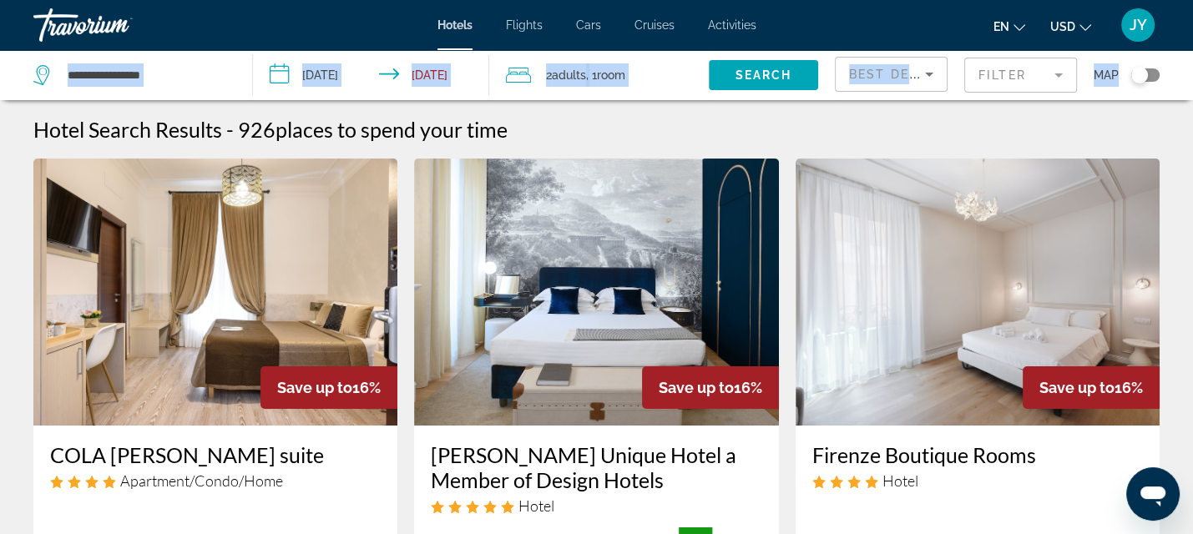
drag, startPoint x: 1192, startPoint y: 40, endPoint x: 1181, endPoint y: 98, distance: 58.6
click at [1181, 98] on div "**********" at bounding box center [596, 267] width 1193 height 534
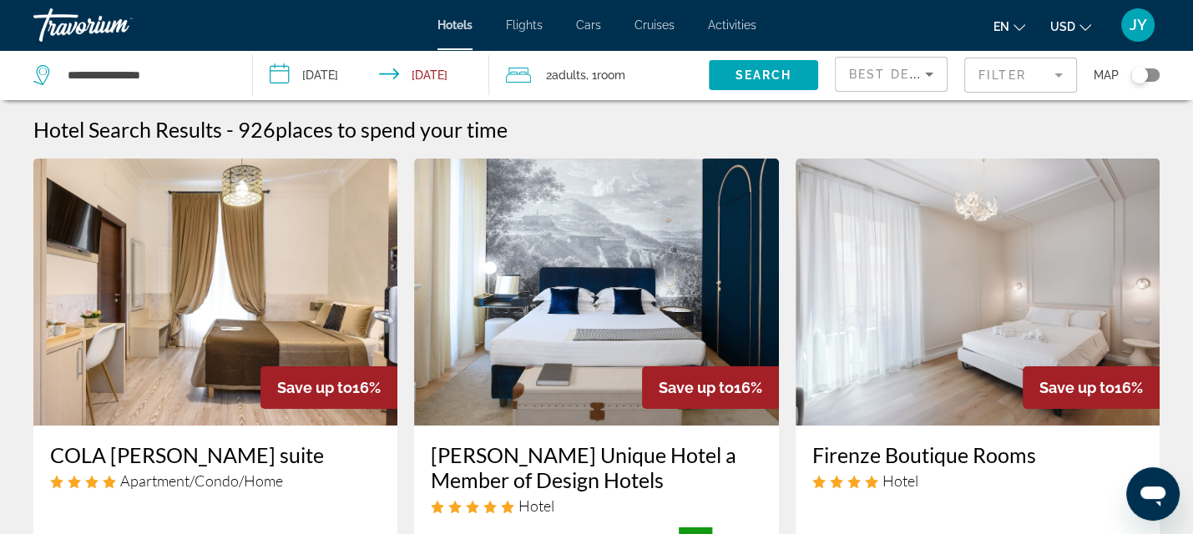
click at [880, 133] on div "Hotel Search Results - 926 places to spend your time" at bounding box center [596, 129] width 1126 height 25
click at [1058, 73] on mat-form-field "Filter" at bounding box center [1020, 75] width 113 height 35
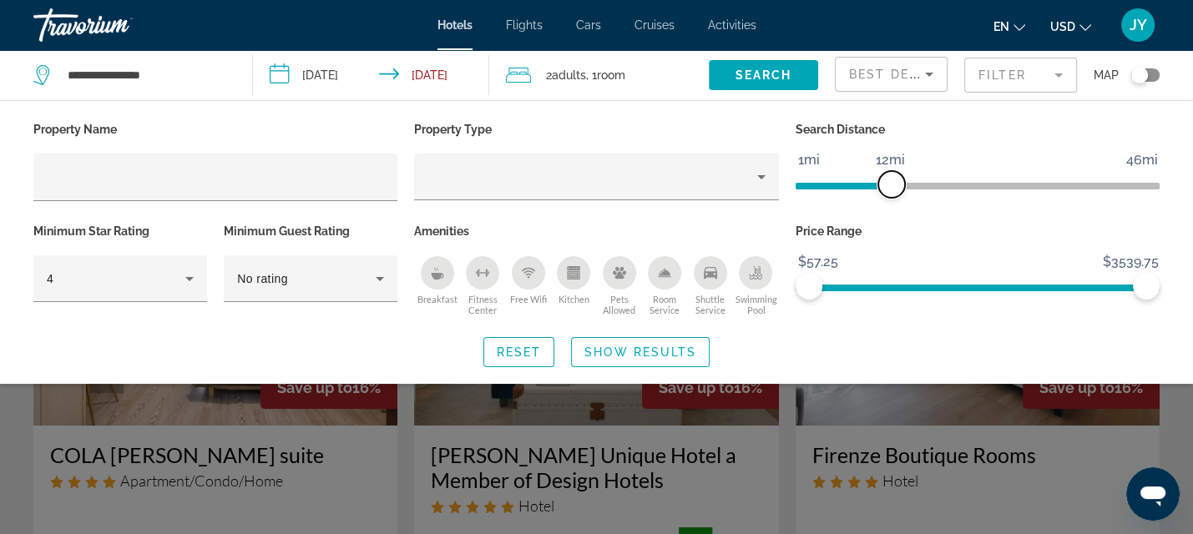
drag, startPoint x: 1022, startPoint y: 179, endPoint x: 888, endPoint y: 177, distance: 133.6
click at [891, 179] on span "ngx-slider" at bounding box center [891, 184] width 27 height 27
click at [647, 341] on span "Search widget" at bounding box center [640, 352] width 137 height 40
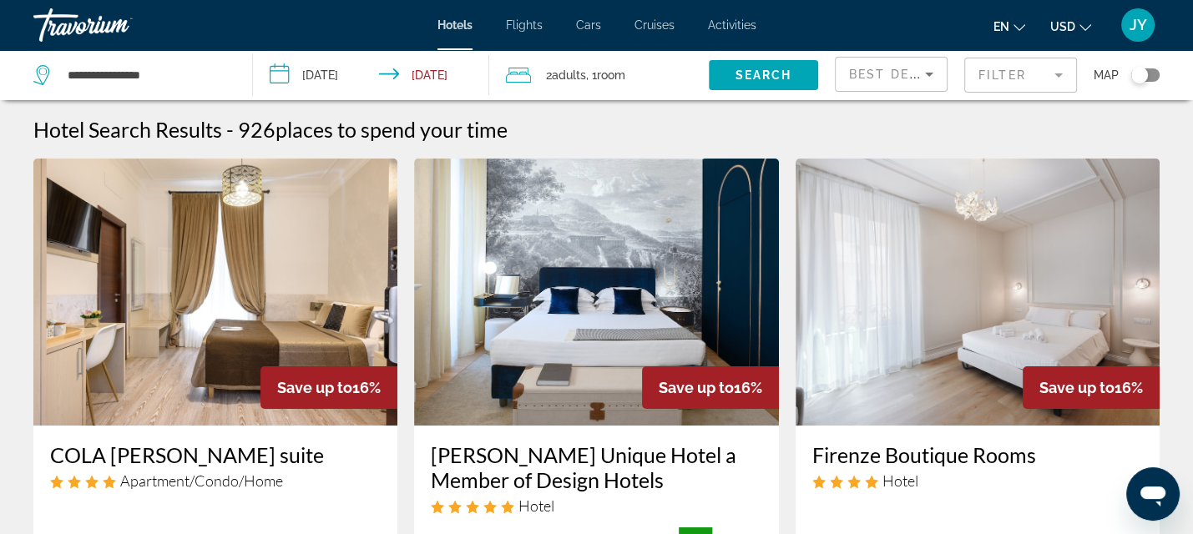
click at [1058, 75] on mat-form-field "Filter" at bounding box center [1020, 75] width 113 height 35
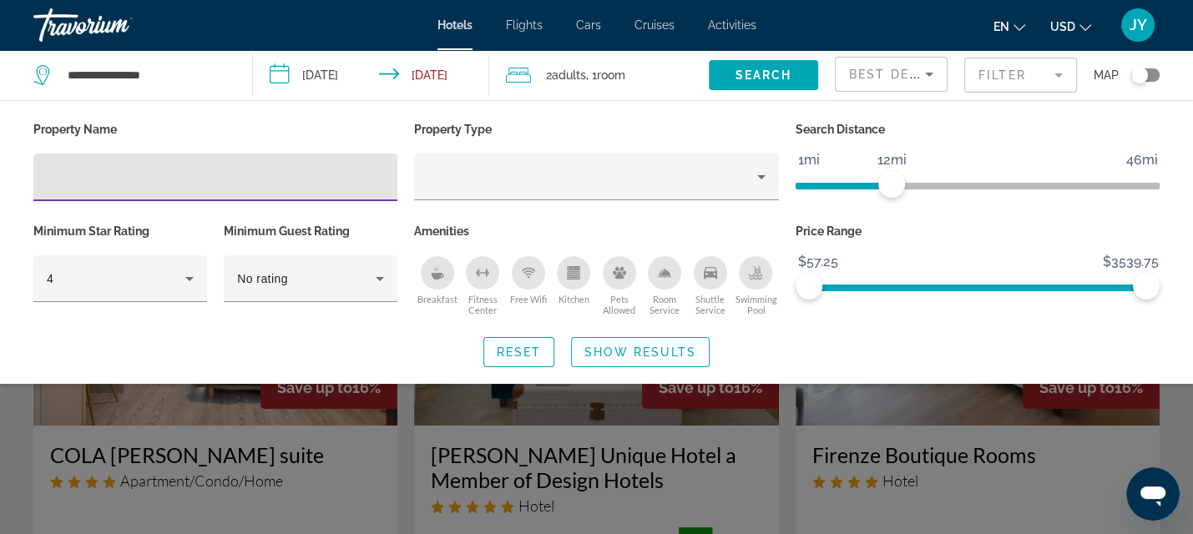
click at [629, 346] on span "Show Results" at bounding box center [640, 352] width 112 height 13
